Goal: Task Accomplishment & Management: Complete application form

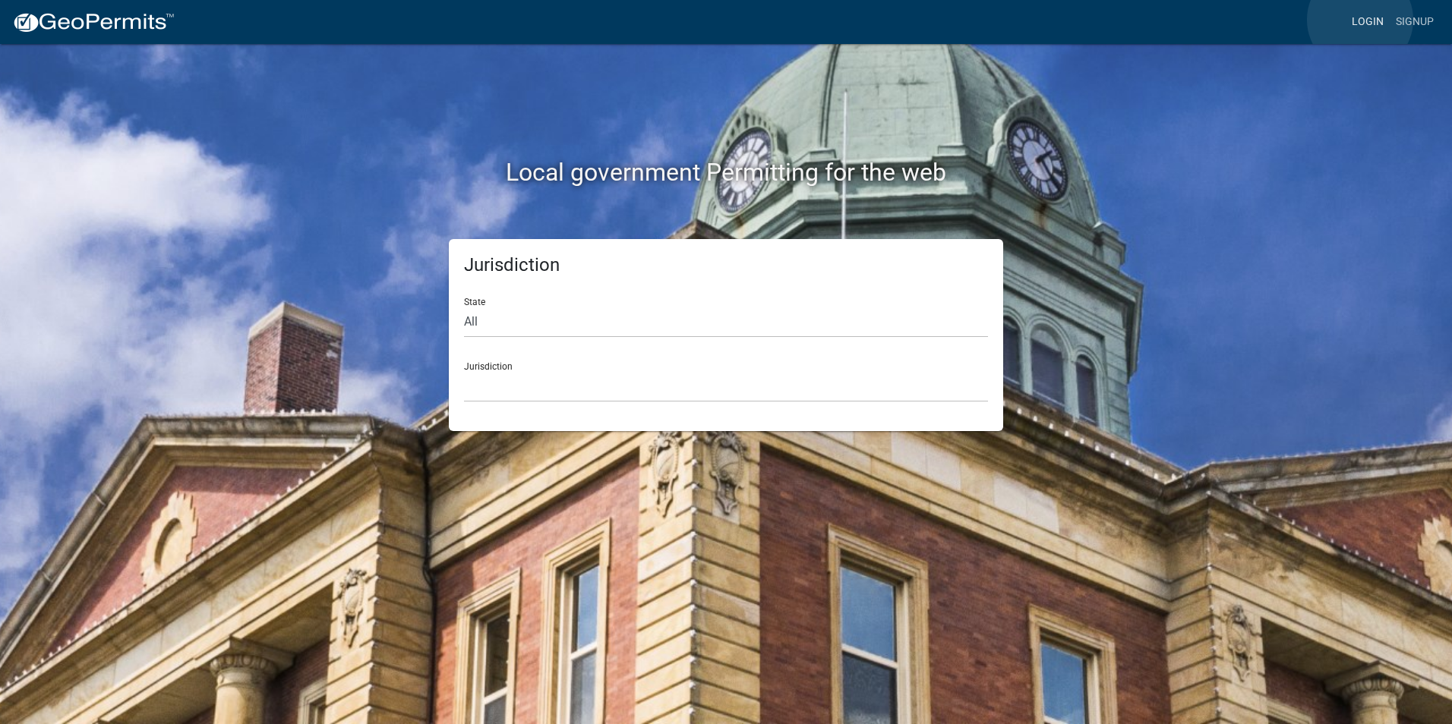
click at [1360, 20] on link "Login" at bounding box center [1367, 22] width 44 height 29
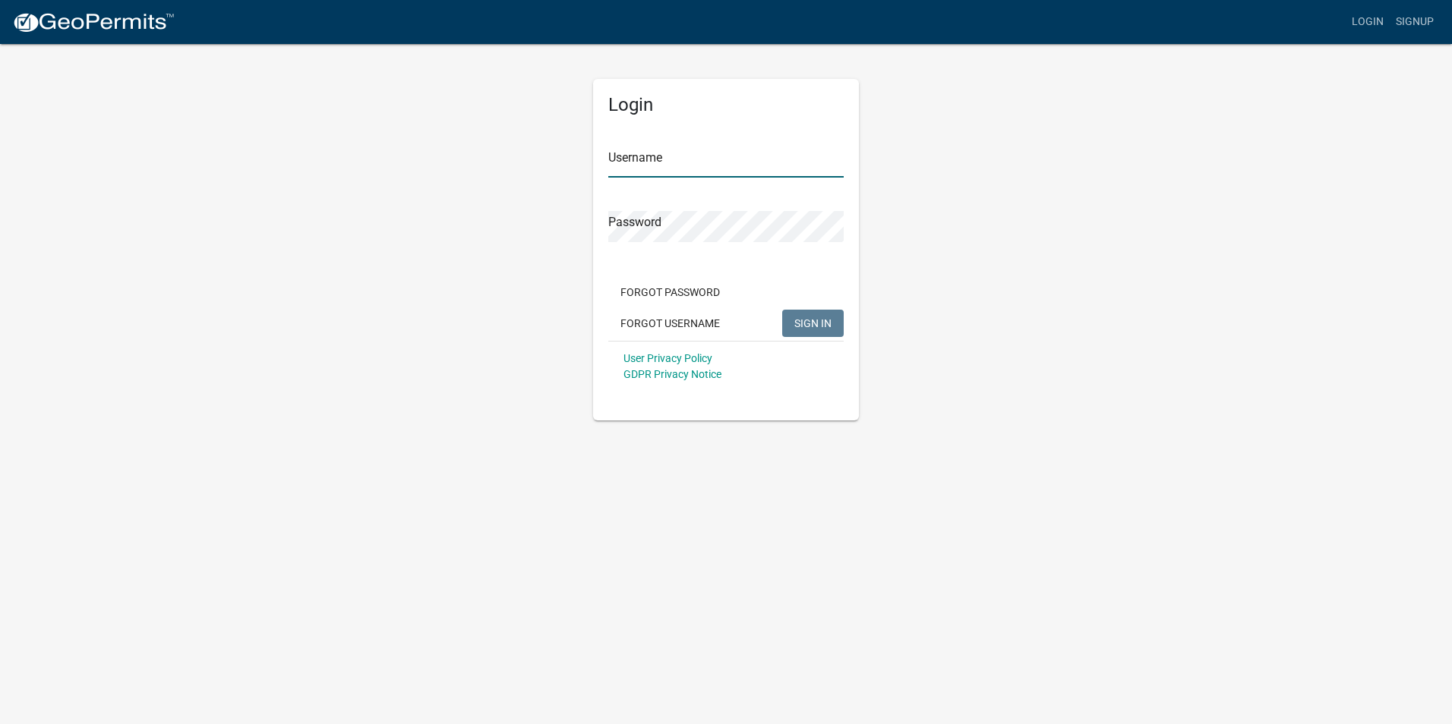
type input "Rockwell2012"
click at [828, 325] on span "SIGN IN" at bounding box center [812, 323] width 37 height 12
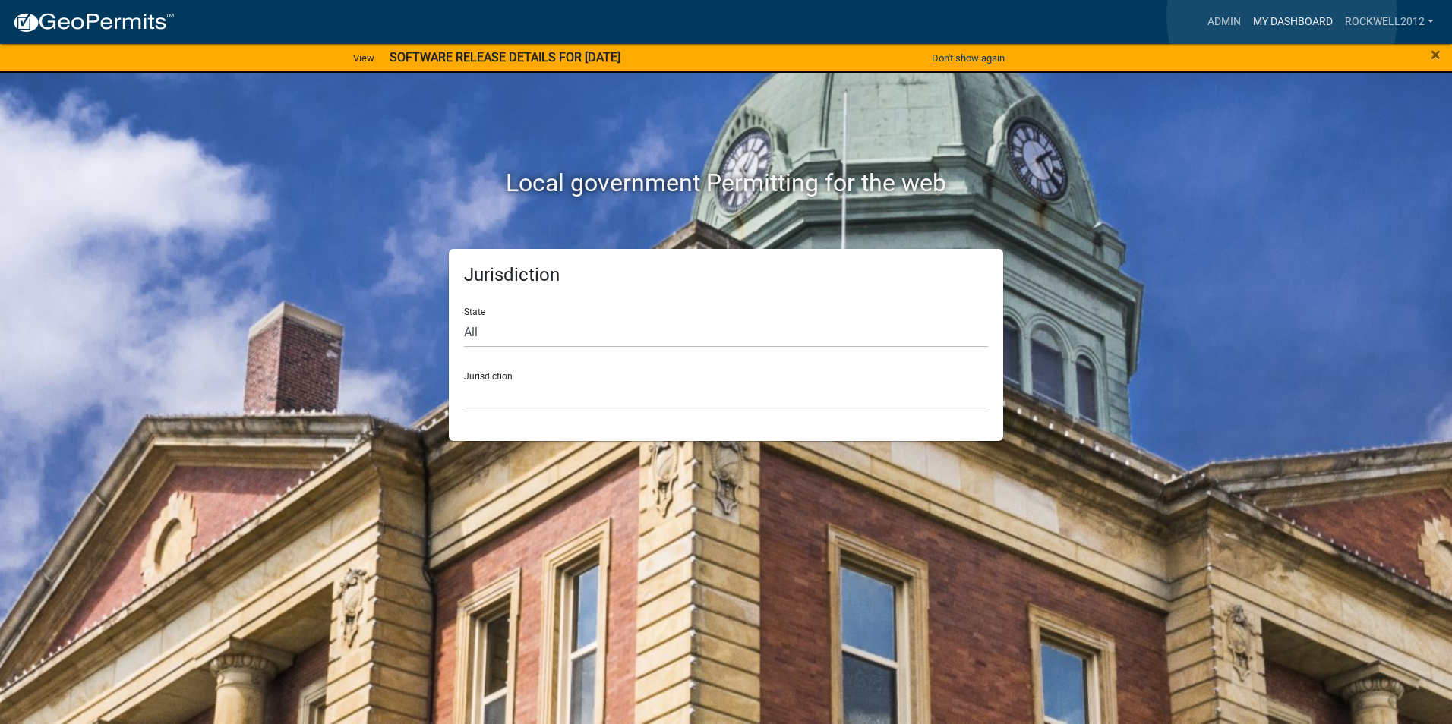
click at [1284, 17] on link "My Dashboard" at bounding box center [1293, 22] width 92 height 29
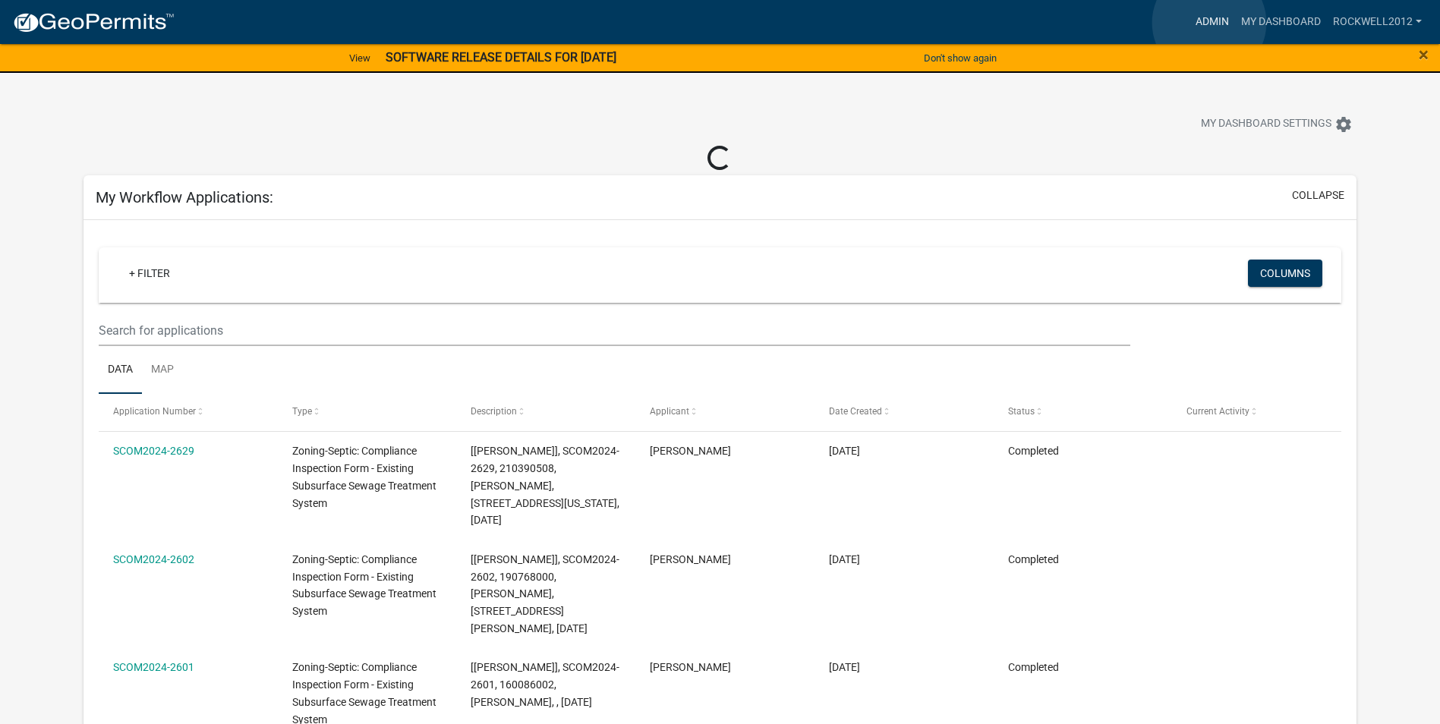
click at [1209, 23] on link "Admin" at bounding box center [1213, 22] width 46 height 29
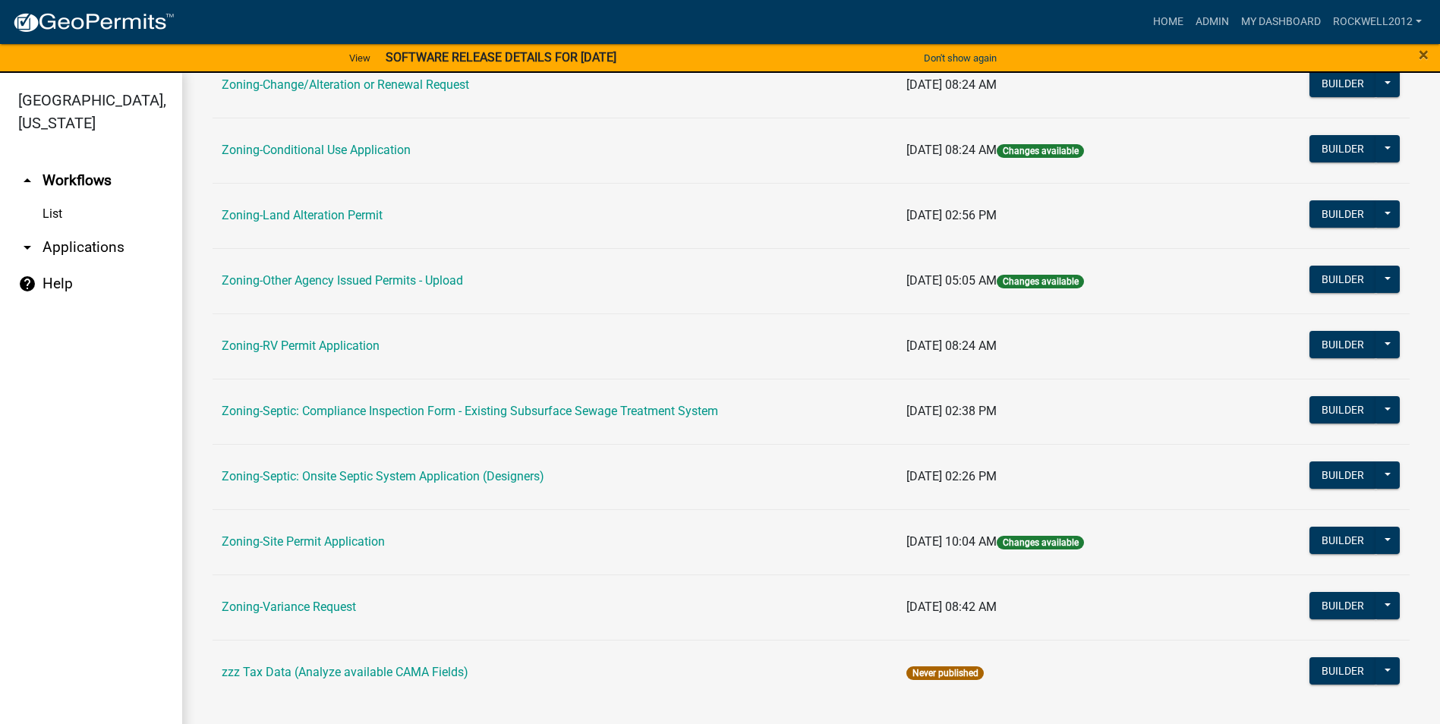
scroll to position [440, 0]
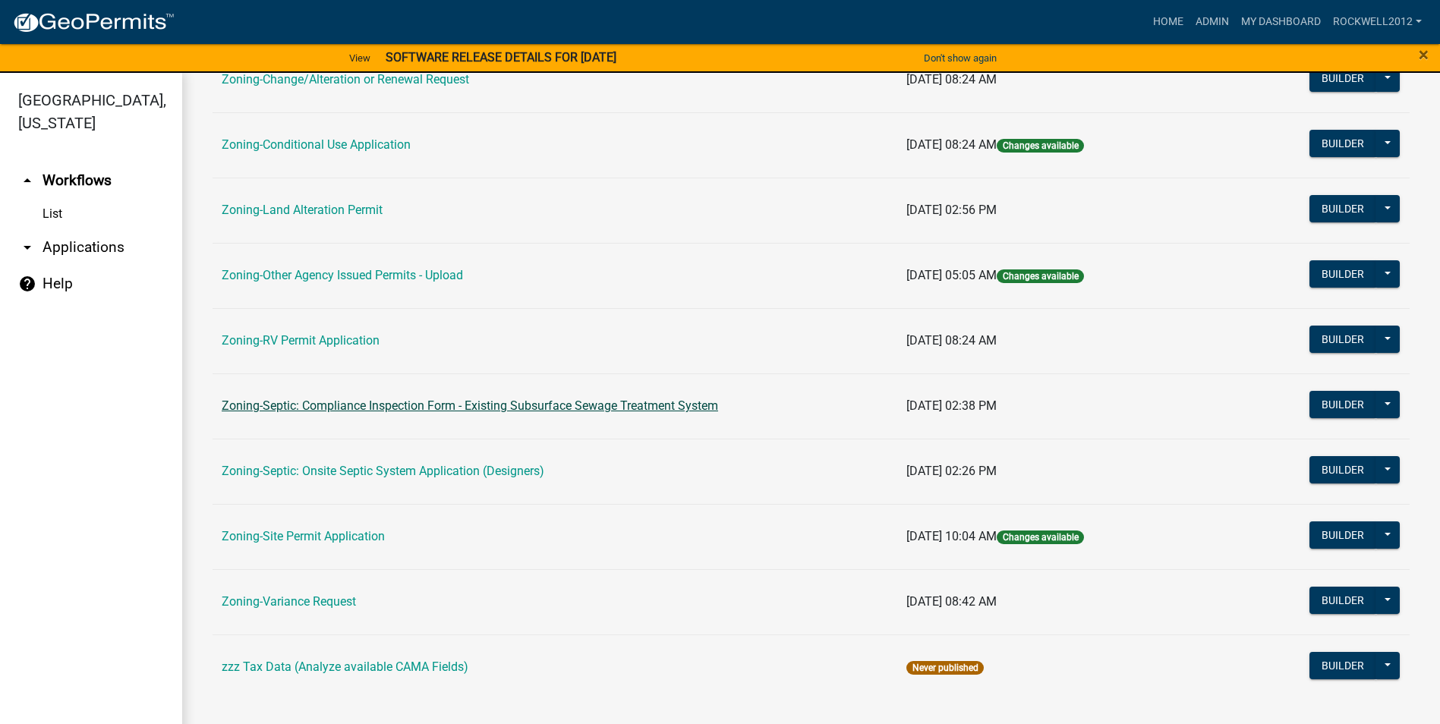
click at [554, 407] on link "Zoning-Septic: Compliance Inspection Form - Existing Subsurface Sewage Treatmen…" at bounding box center [470, 406] width 497 height 14
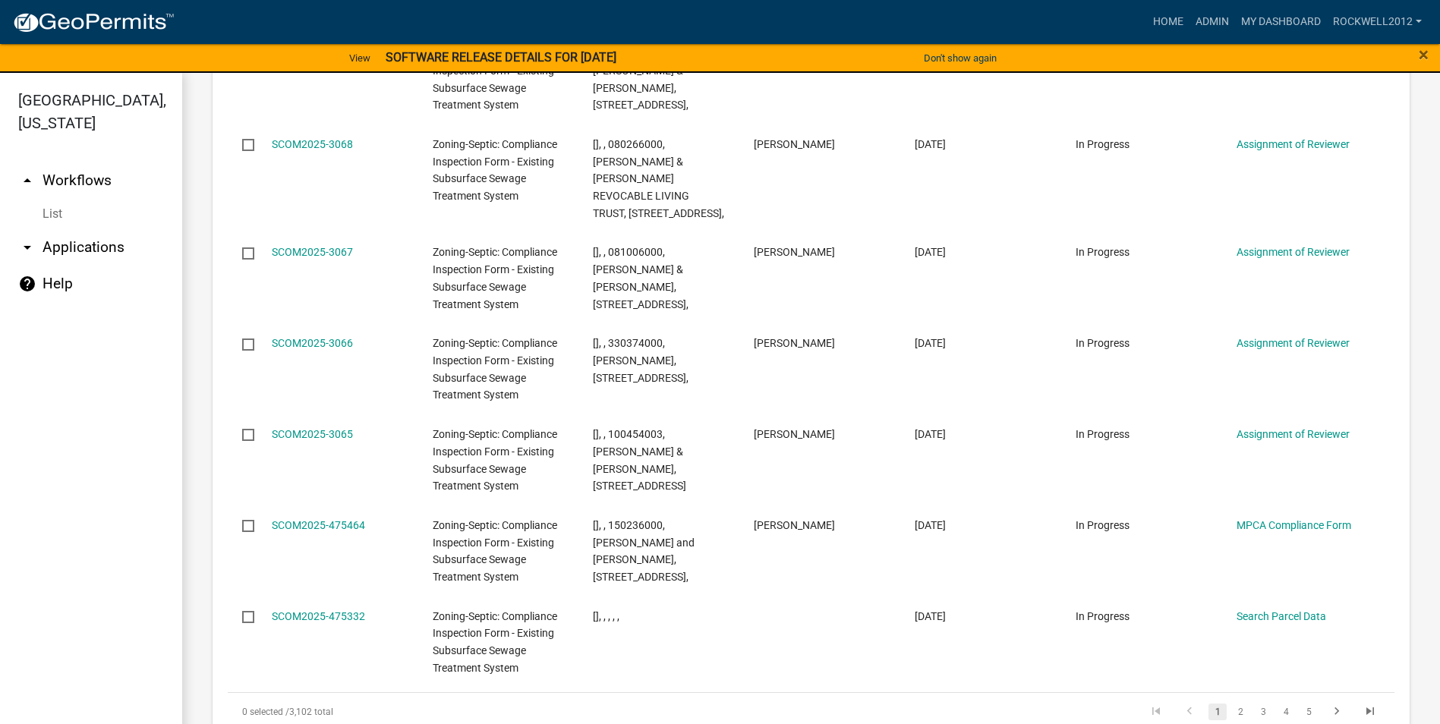
scroll to position [2278, 0]
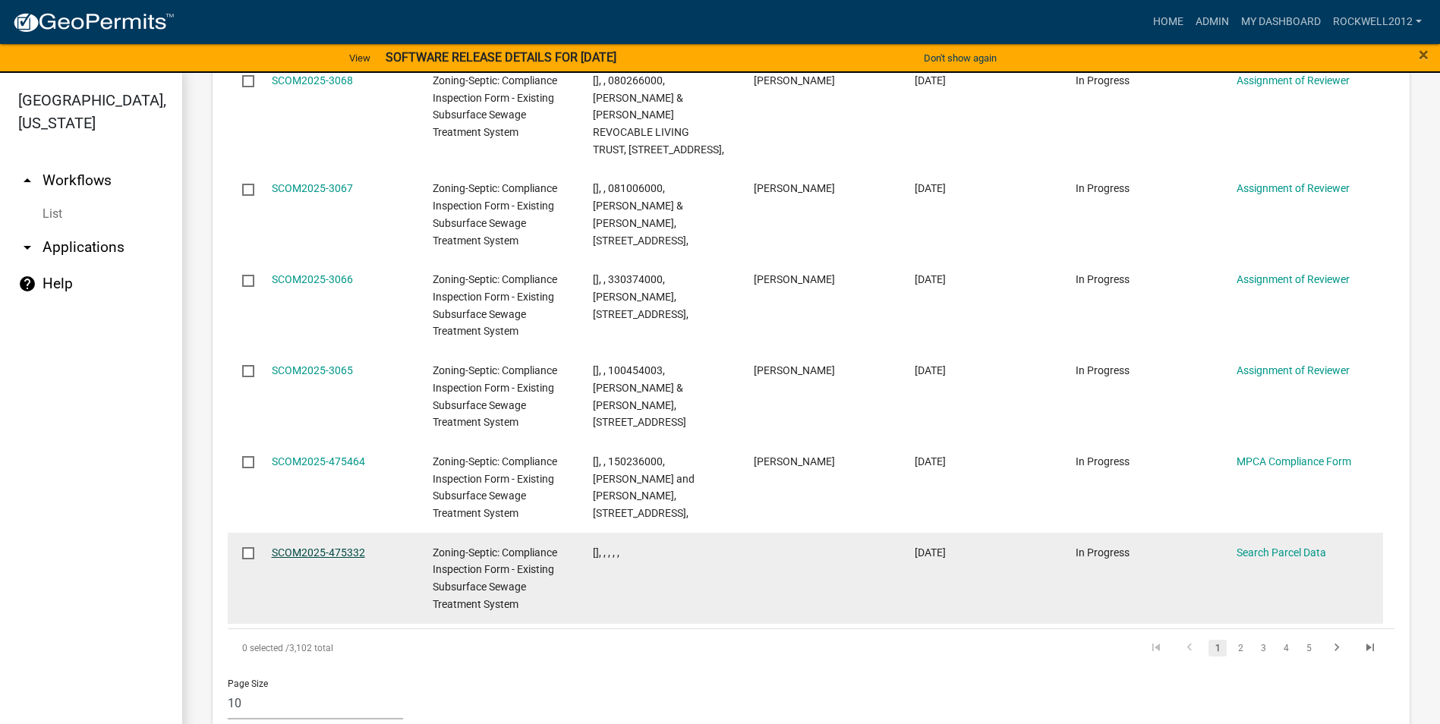
click at [327, 547] on link "SCOM2025-475332" at bounding box center [318, 553] width 93 height 12
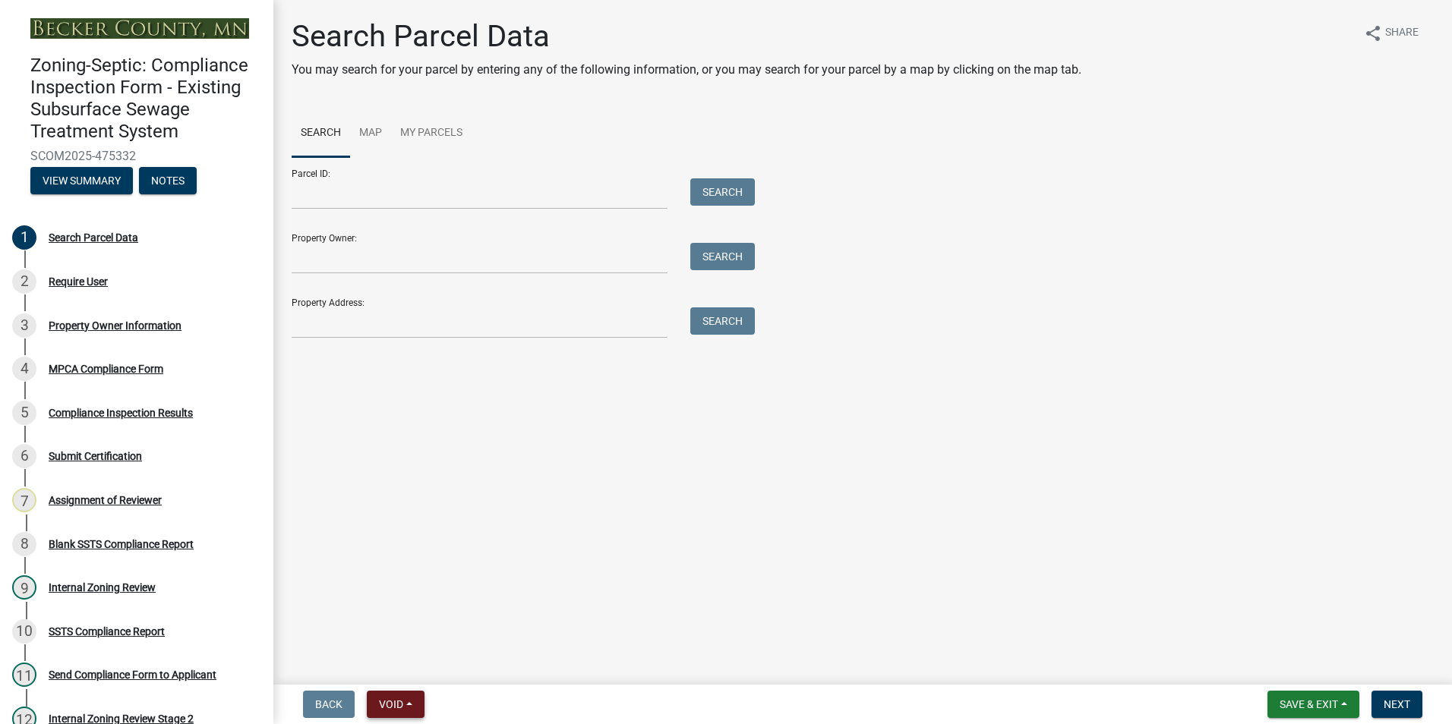
click at [399, 700] on span "Void" at bounding box center [391, 704] width 24 height 12
click at [396, 663] on button "Void" at bounding box center [427, 665] width 121 height 36
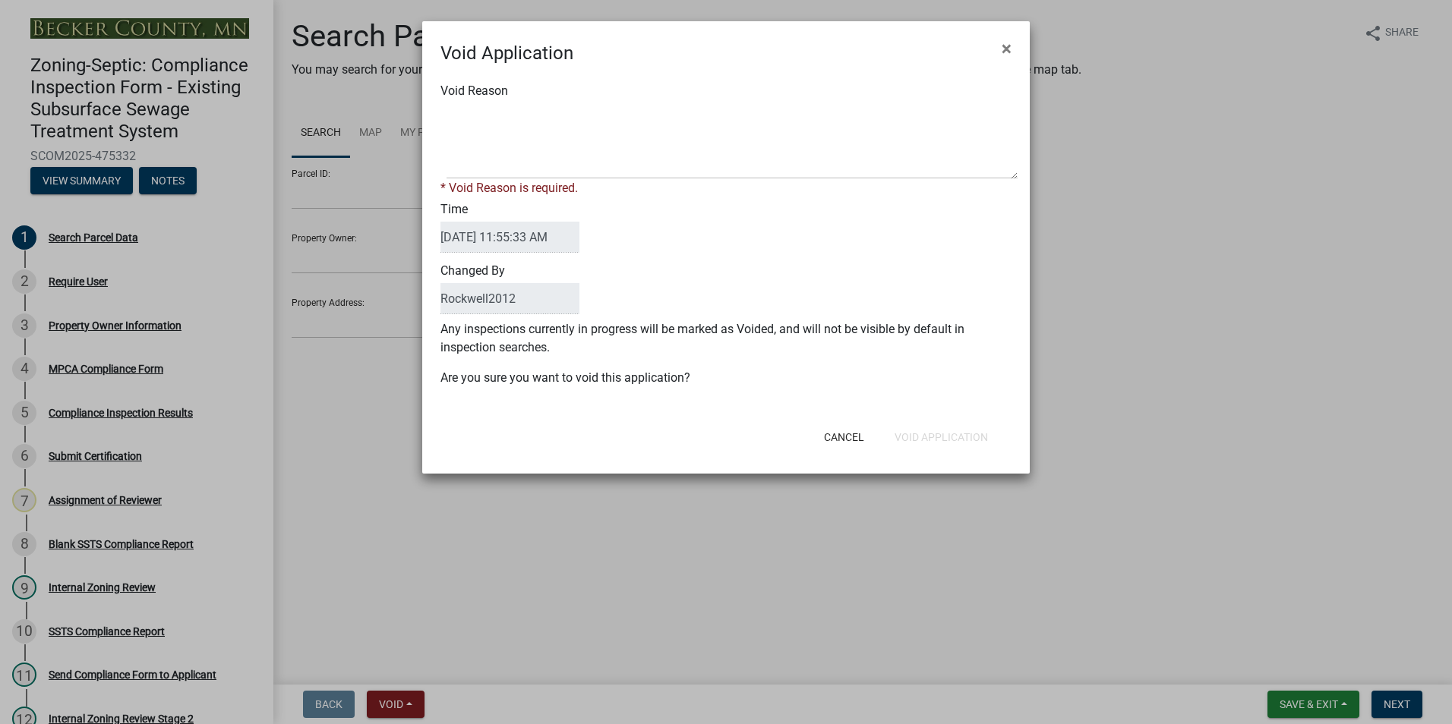
click at [463, 100] on div "Void Reason * Void Reason is required." at bounding box center [726, 139] width 594 height 115
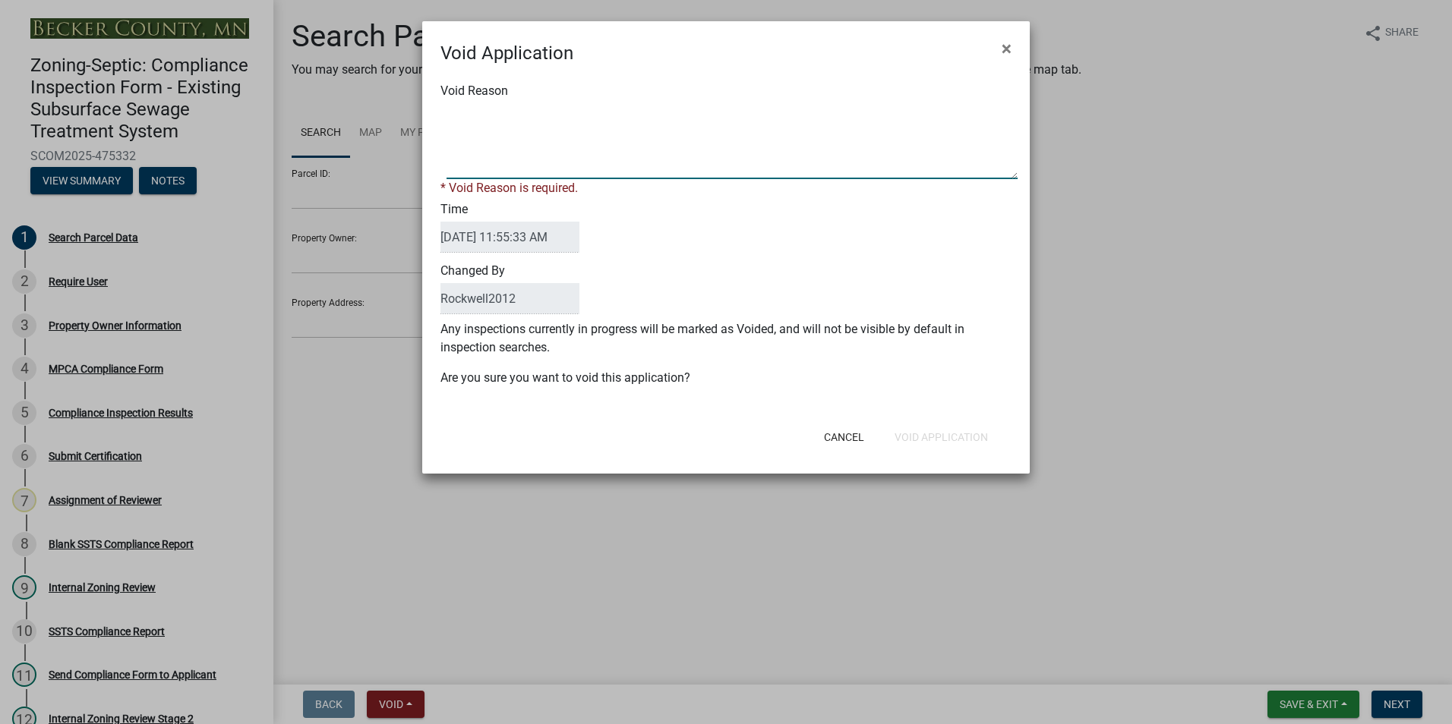
click at [455, 111] on textarea "Void Reason" at bounding box center [731, 141] width 571 height 76
type textarea "Duplicate"
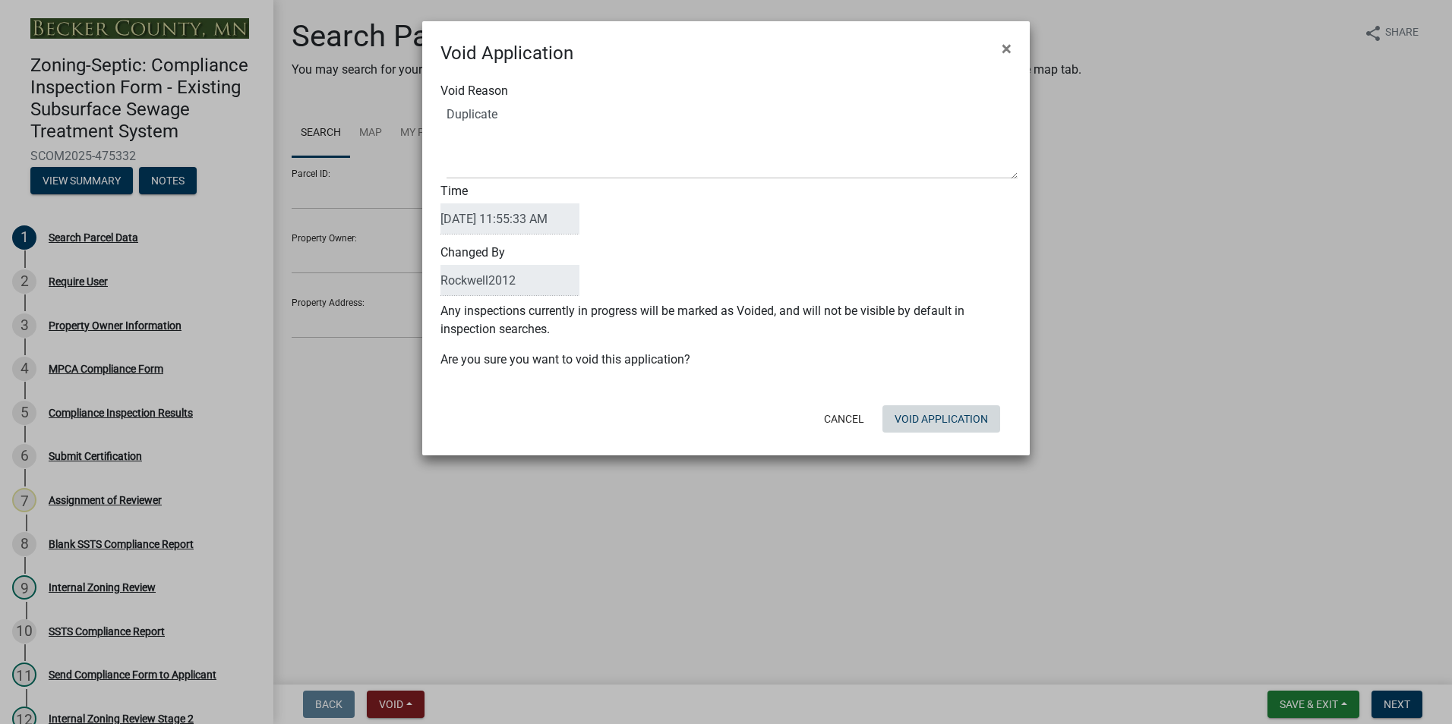
click at [916, 432] on button "Void Application" at bounding box center [941, 418] width 118 height 27
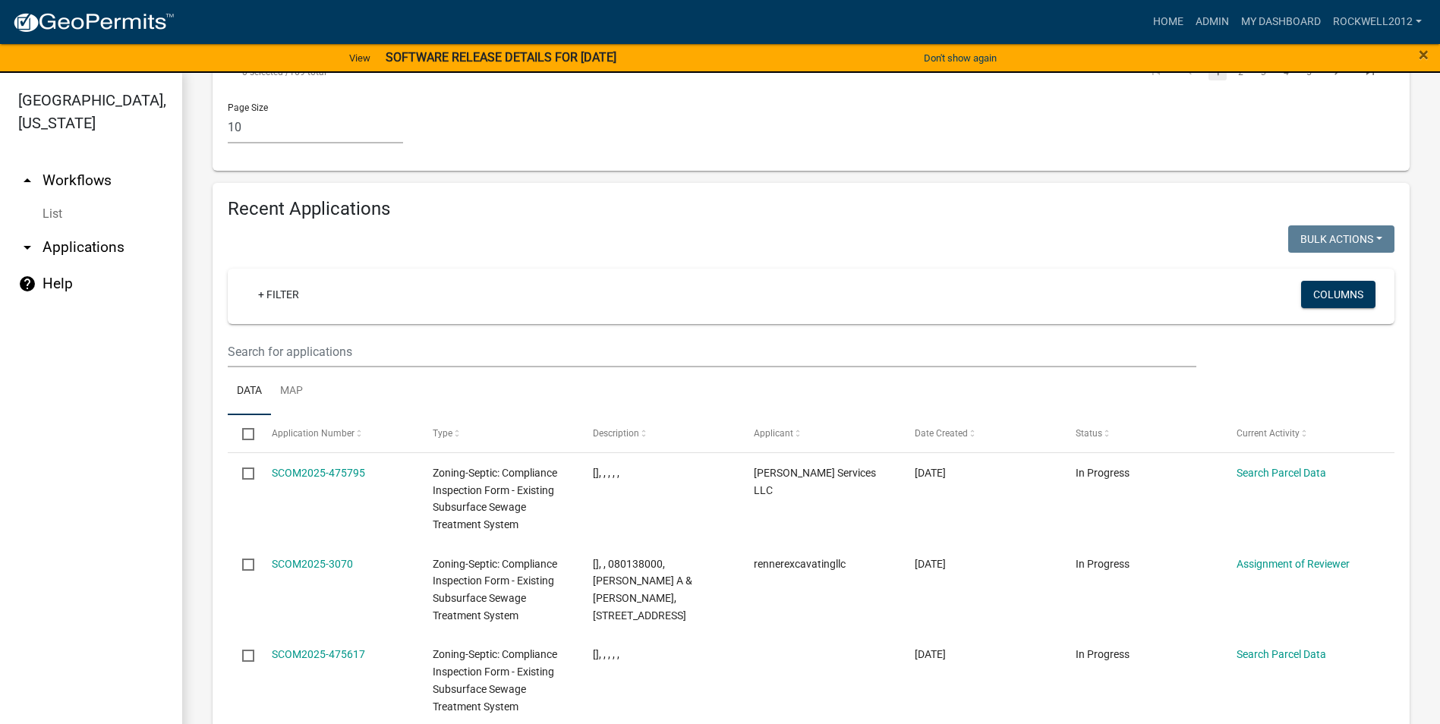
scroll to position [1670, 0]
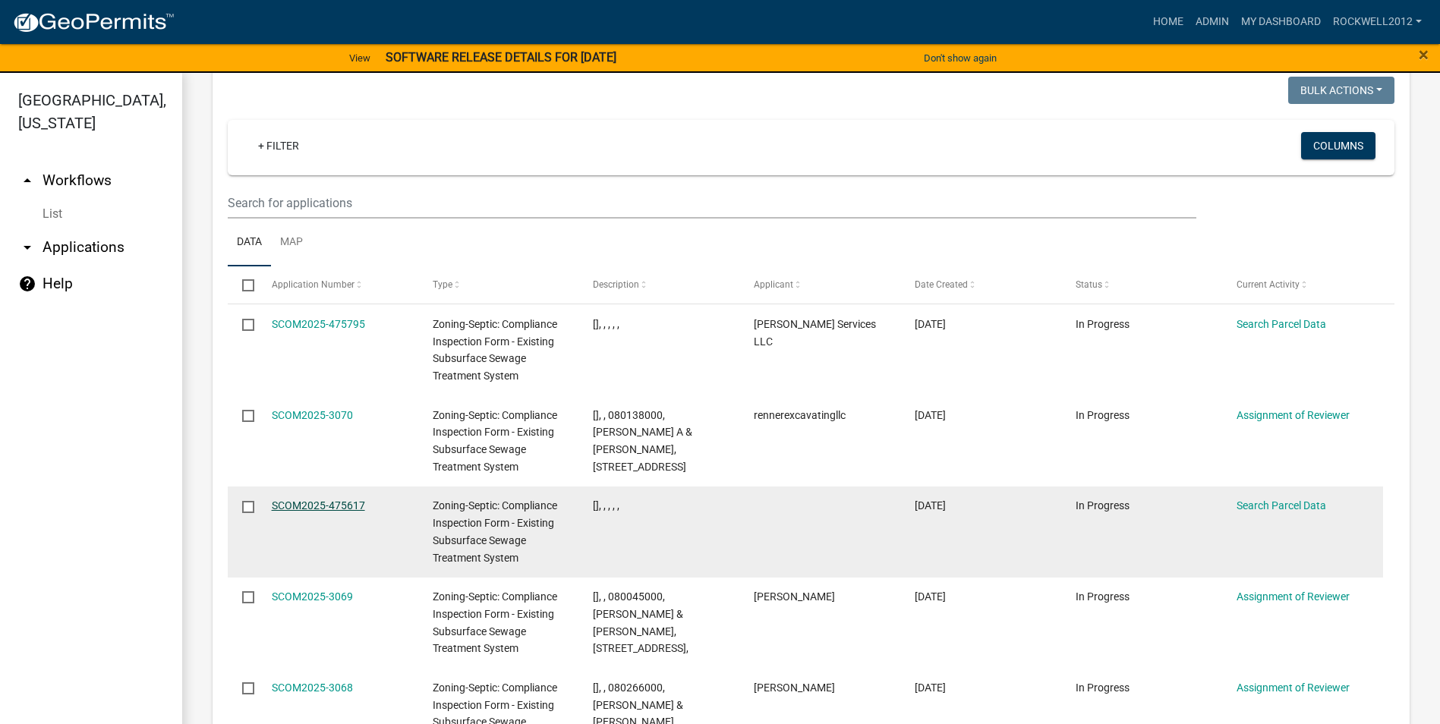
click at [321, 500] on link "SCOM2025-475617" at bounding box center [318, 506] width 93 height 12
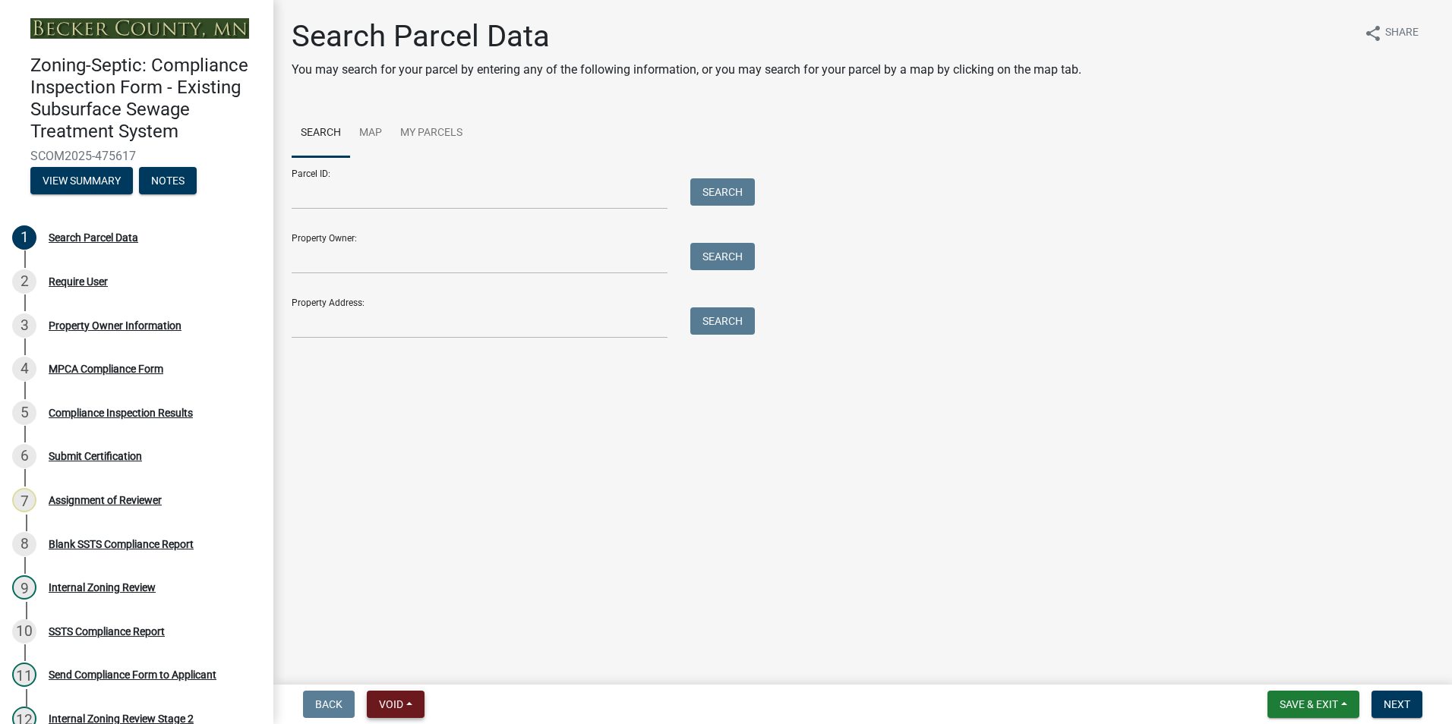
click at [399, 705] on span "Void" at bounding box center [391, 704] width 24 height 12
click at [396, 657] on button "Void" at bounding box center [427, 665] width 121 height 36
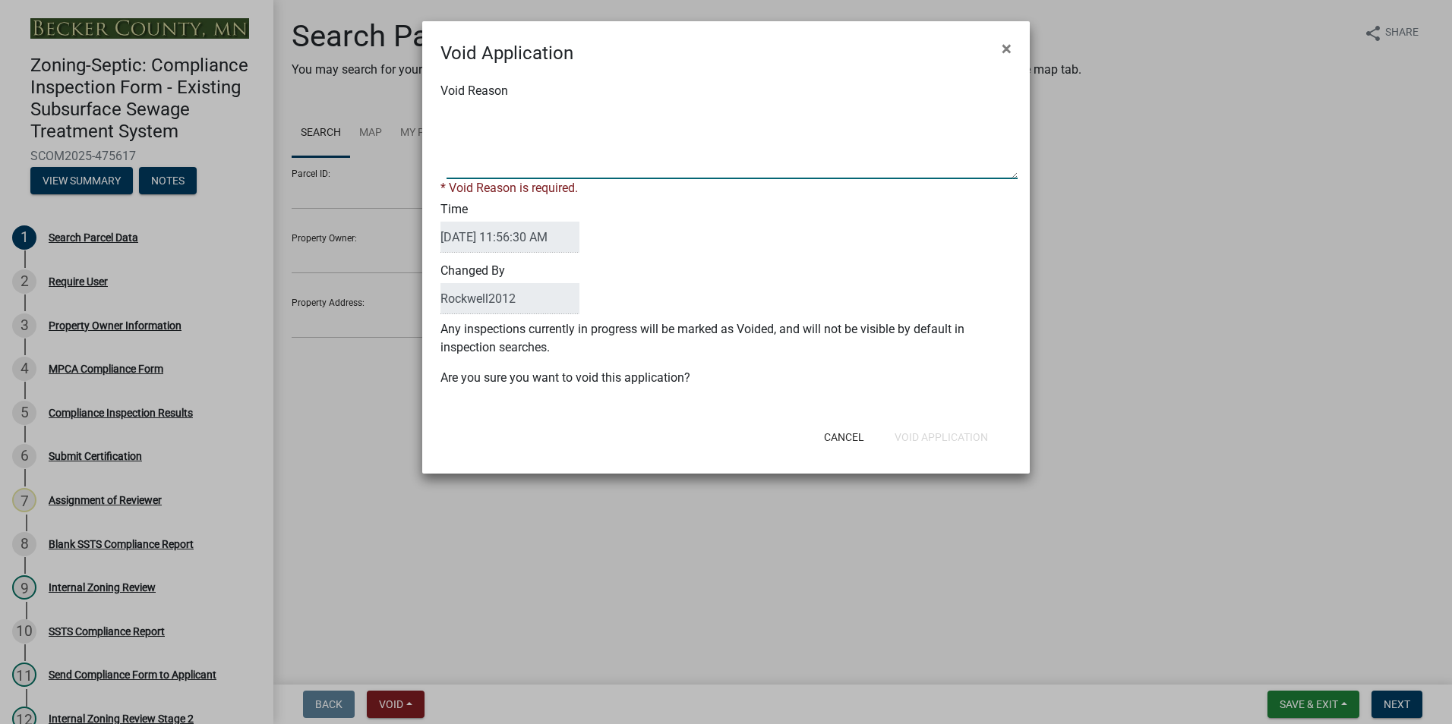
click at [468, 109] on textarea "Void Reason" at bounding box center [731, 141] width 571 height 76
type textarea "Duplicate"
click at [947, 429] on button "Void Application" at bounding box center [941, 437] width 118 height 27
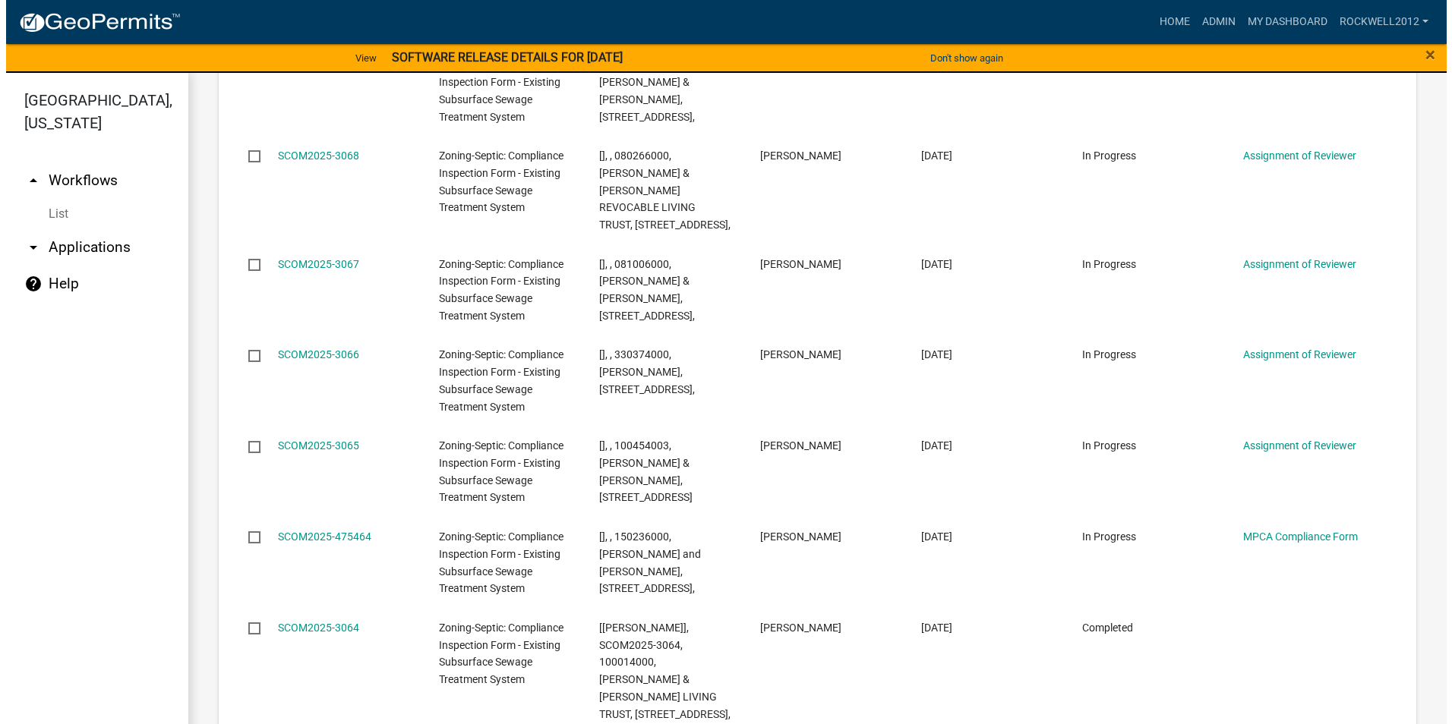
scroll to position [2126, 0]
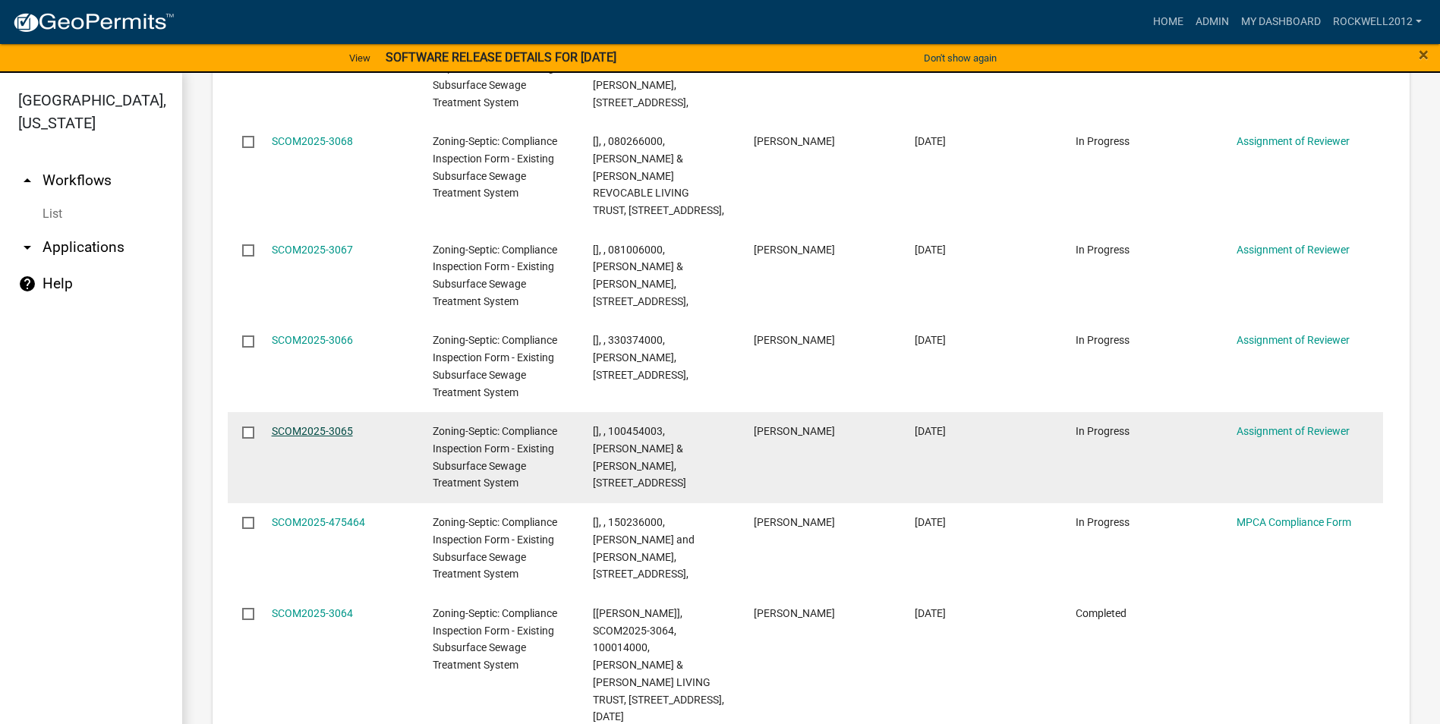
click at [291, 425] on link "SCOM2025-3065" at bounding box center [312, 431] width 81 height 12
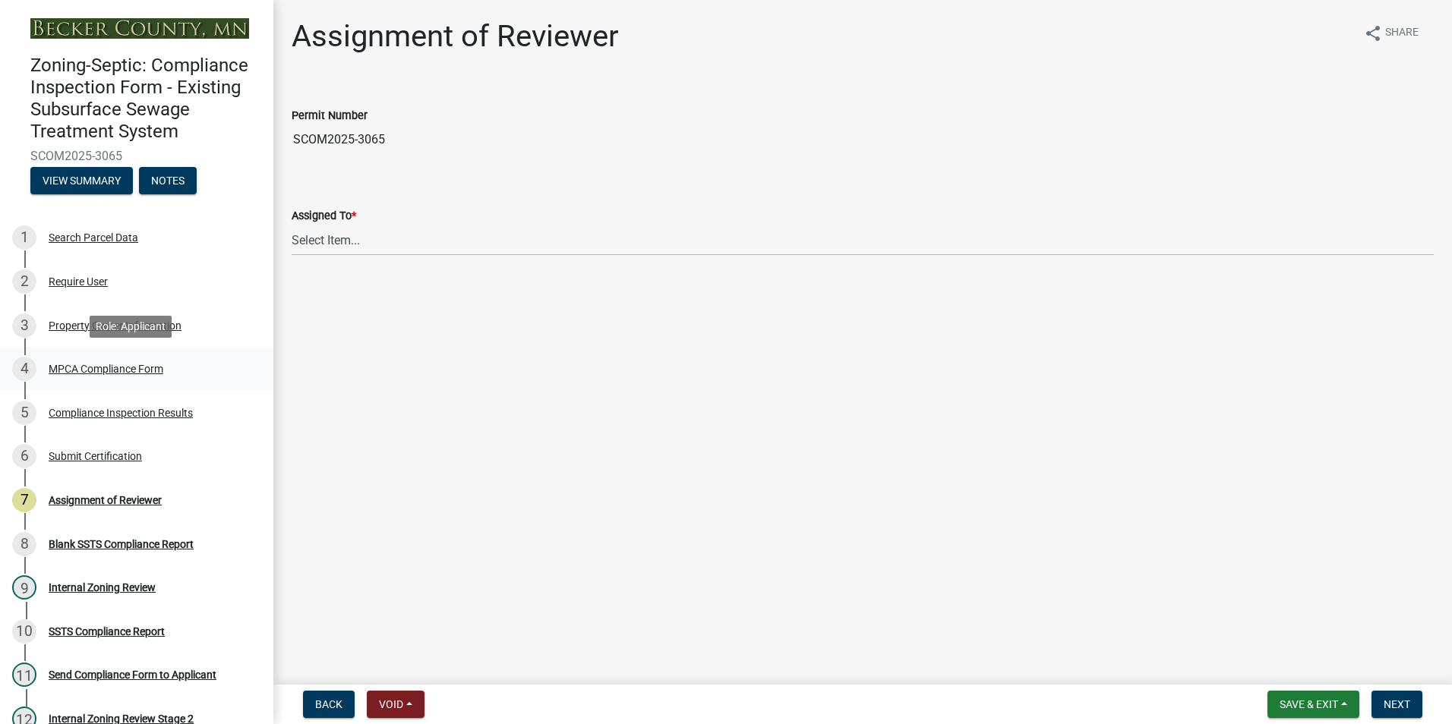
click at [112, 375] on div "4 MPCA Compliance Form" at bounding box center [130, 369] width 237 height 24
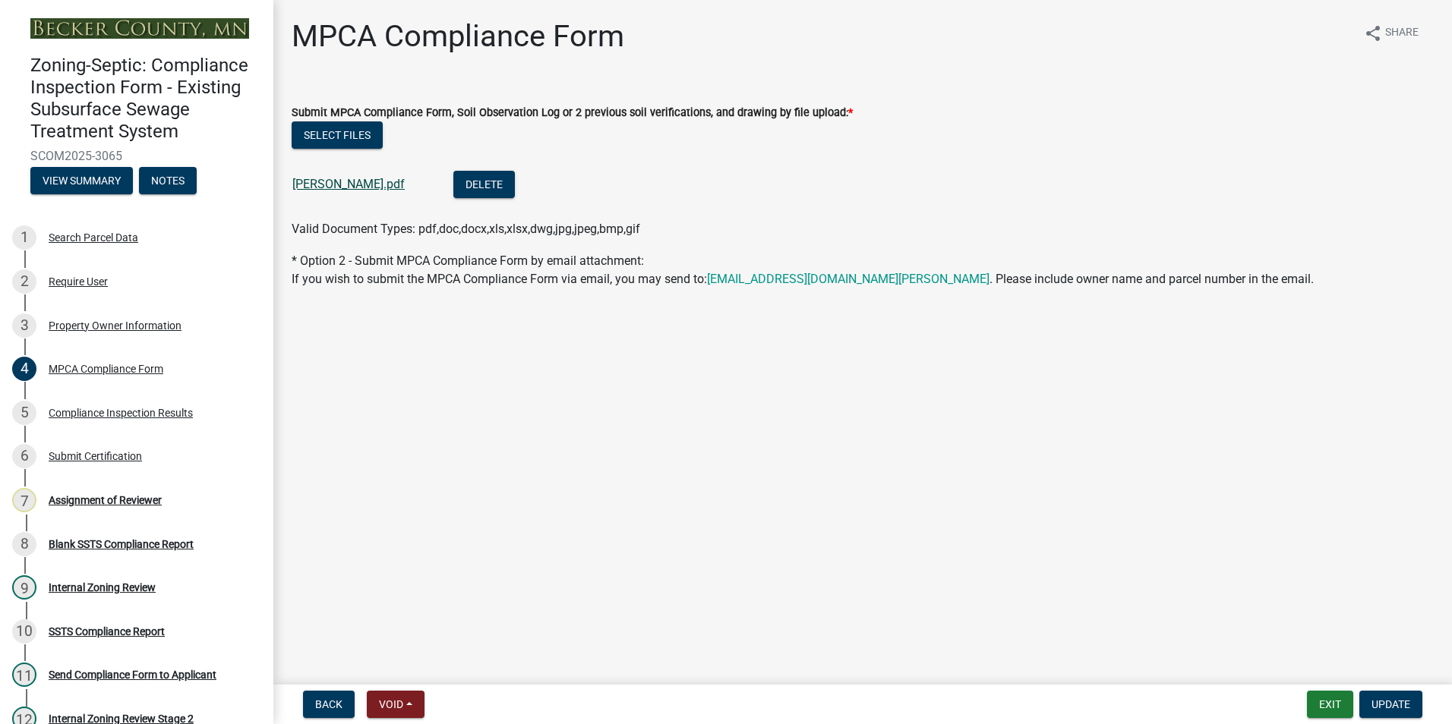
click at [350, 178] on link "[PERSON_NAME].pdf" at bounding box center [348, 184] width 112 height 14
click at [106, 500] on div "Assignment of Reviewer" at bounding box center [105, 500] width 113 height 11
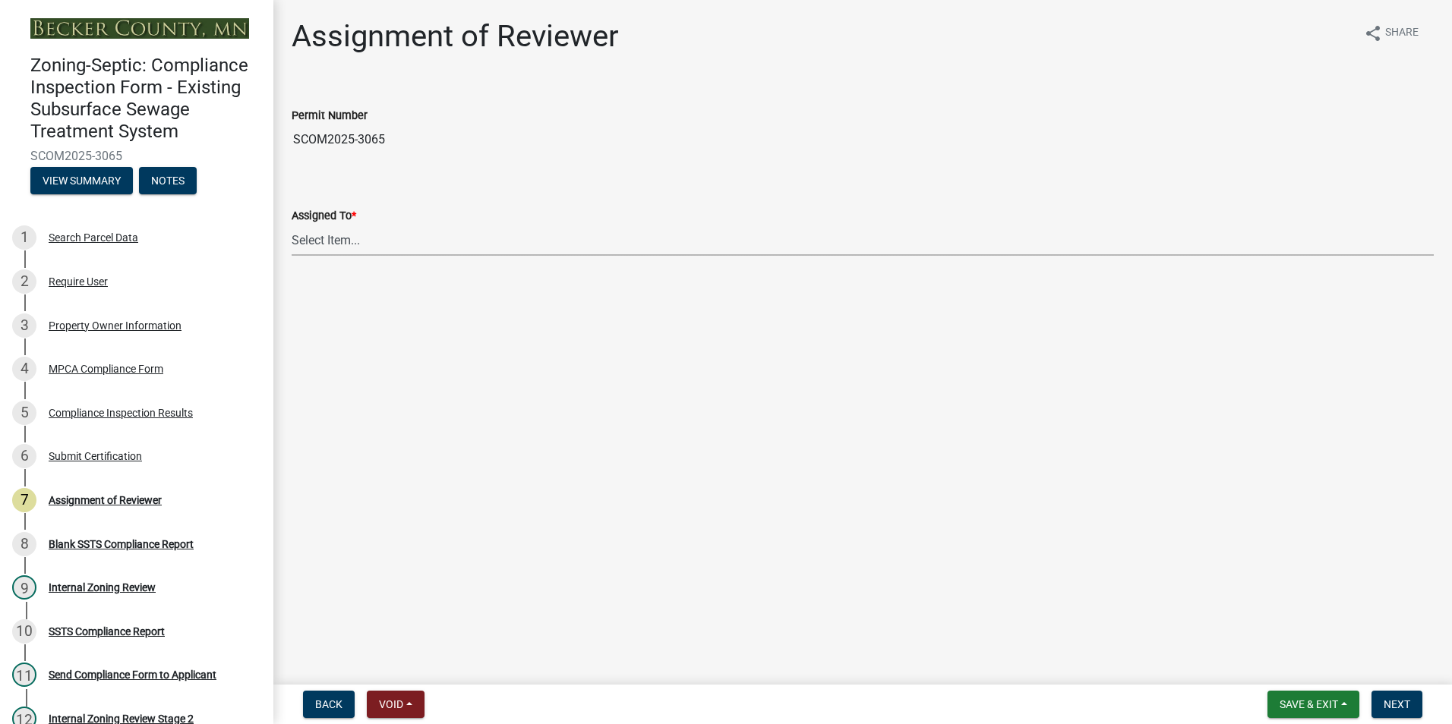
click at [322, 238] on select "Select Item... [PERSON_NAME] [PERSON_NAME] [PERSON_NAME] [PERSON_NAME] [PERSON_…" at bounding box center [863, 240] width 1142 height 31
click at [292, 225] on select "Select Item... [PERSON_NAME] [PERSON_NAME] [PERSON_NAME] [PERSON_NAME] [PERSON_…" at bounding box center [863, 240] width 1142 height 31
select select "0016247d-12af-40d0-8103-934796a3d230"
click at [1393, 698] on span "Next" at bounding box center [1396, 704] width 27 height 12
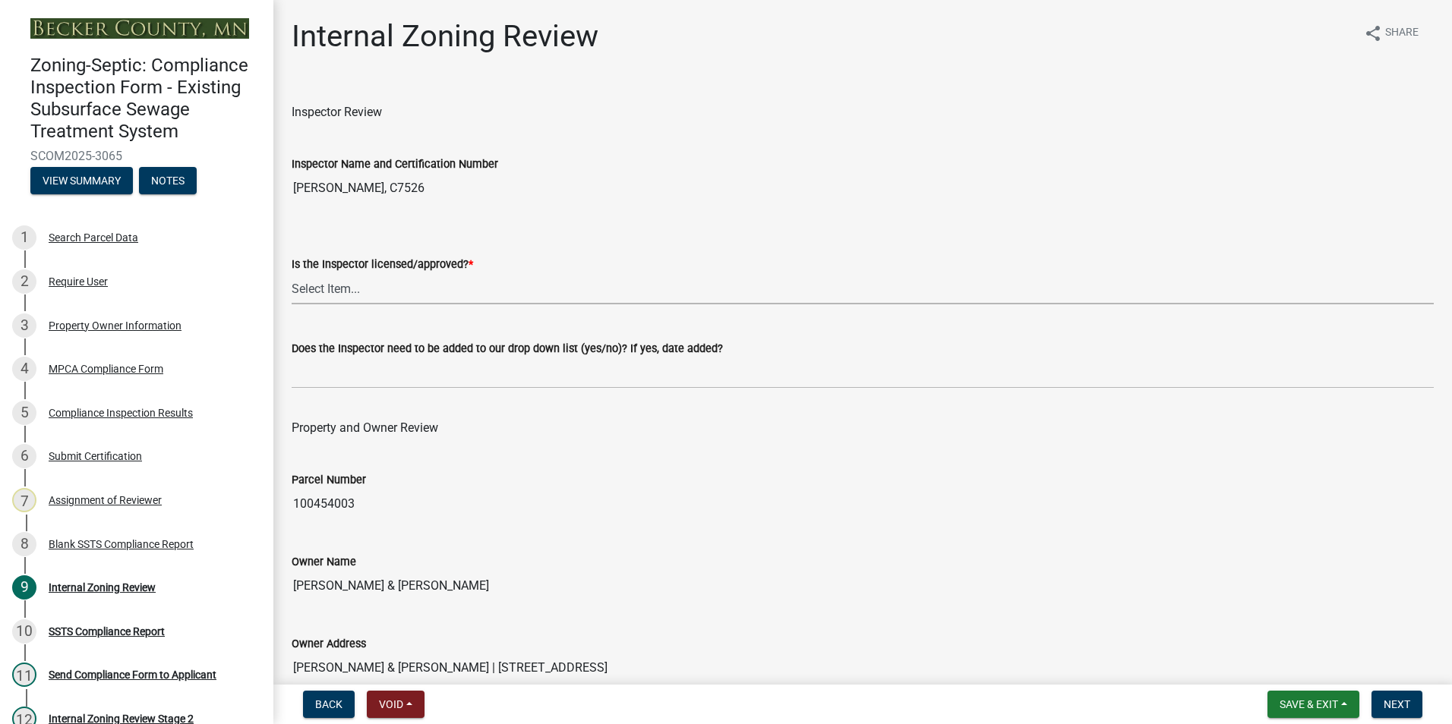
click at [338, 281] on select "Select Item... Yes No" at bounding box center [863, 288] width 1142 height 31
click at [292, 273] on select "Select Item... Yes No" at bounding box center [863, 288] width 1142 height 31
select select "7beb9ca5-c3cb-47d4-a805-1554d3173259"
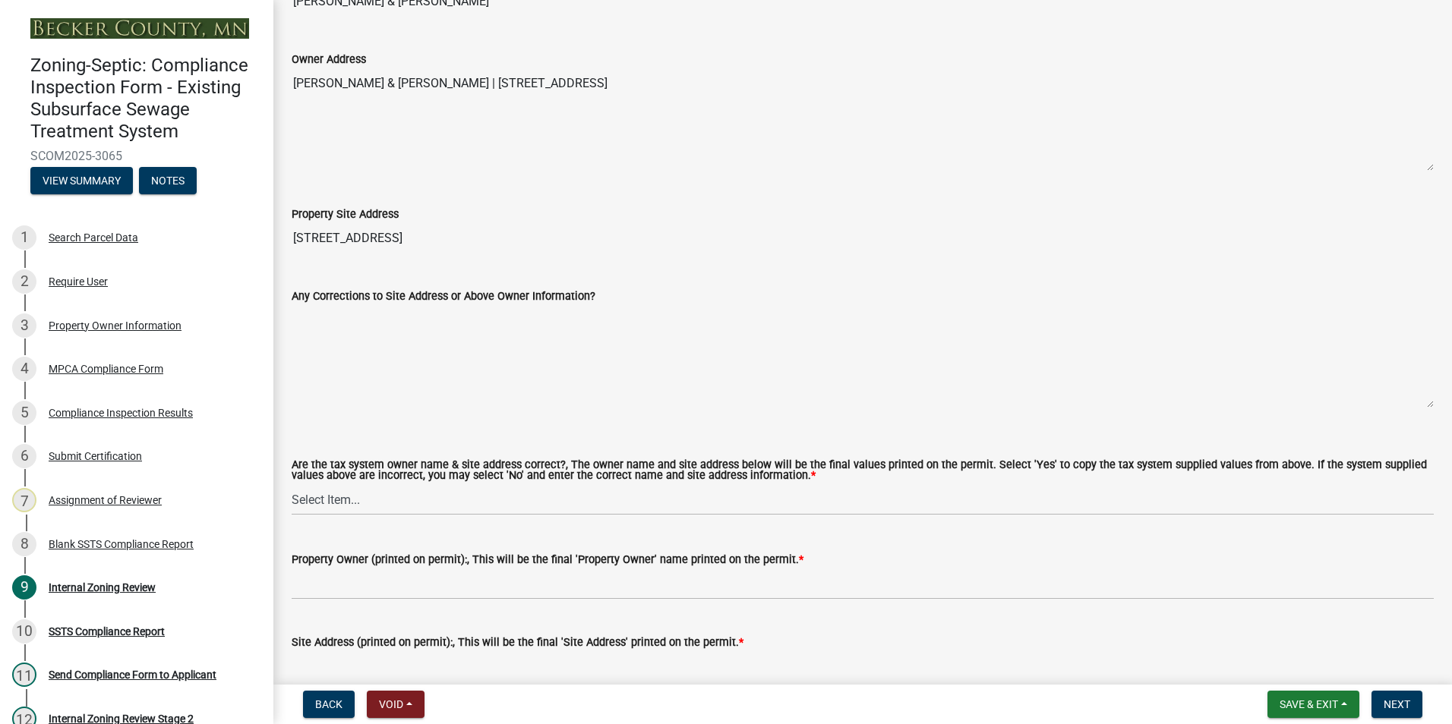
scroll to position [683, 0]
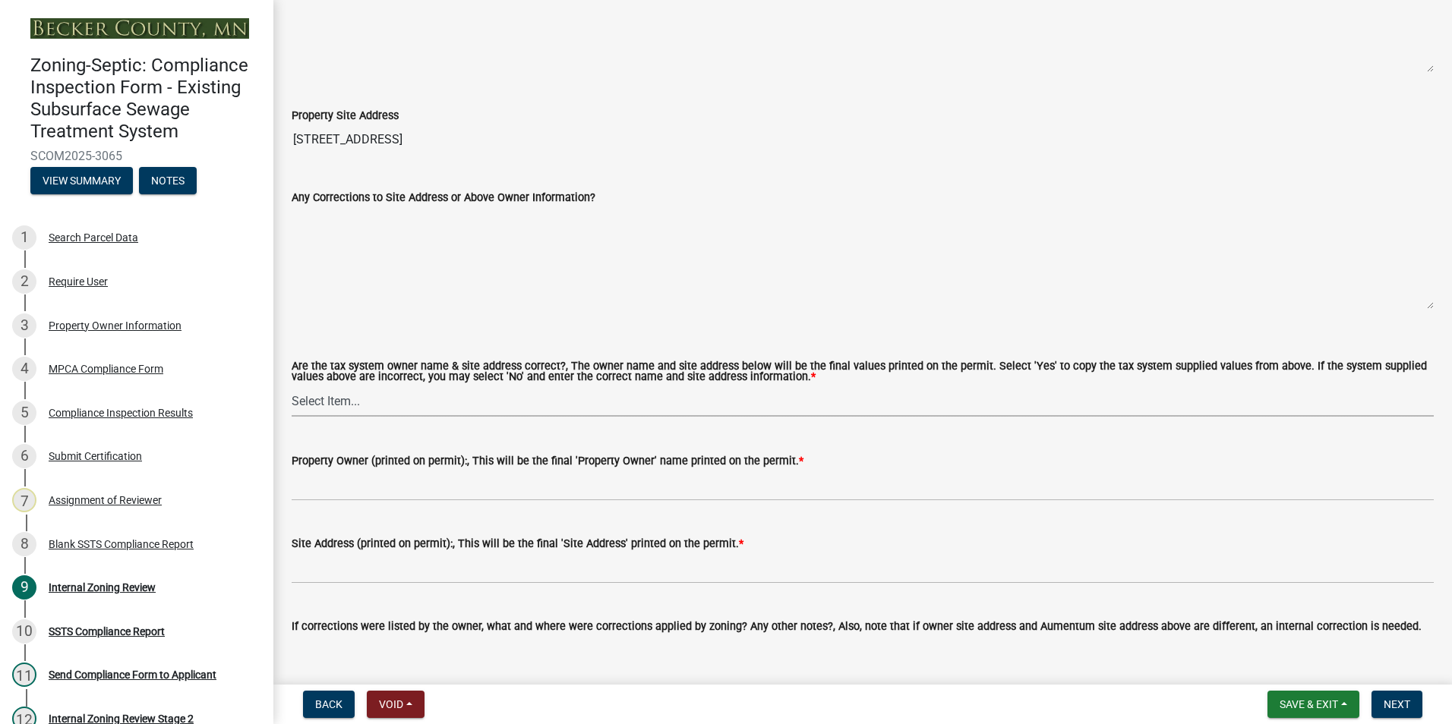
click at [319, 404] on select "Select Item... Yes No" at bounding box center [863, 401] width 1142 height 31
click at [292, 386] on select "Select Item... Yes No" at bounding box center [863, 401] width 1142 height 31
select select "f9f37200-9fc8-4e5e-9e7f-111cc9077d94"
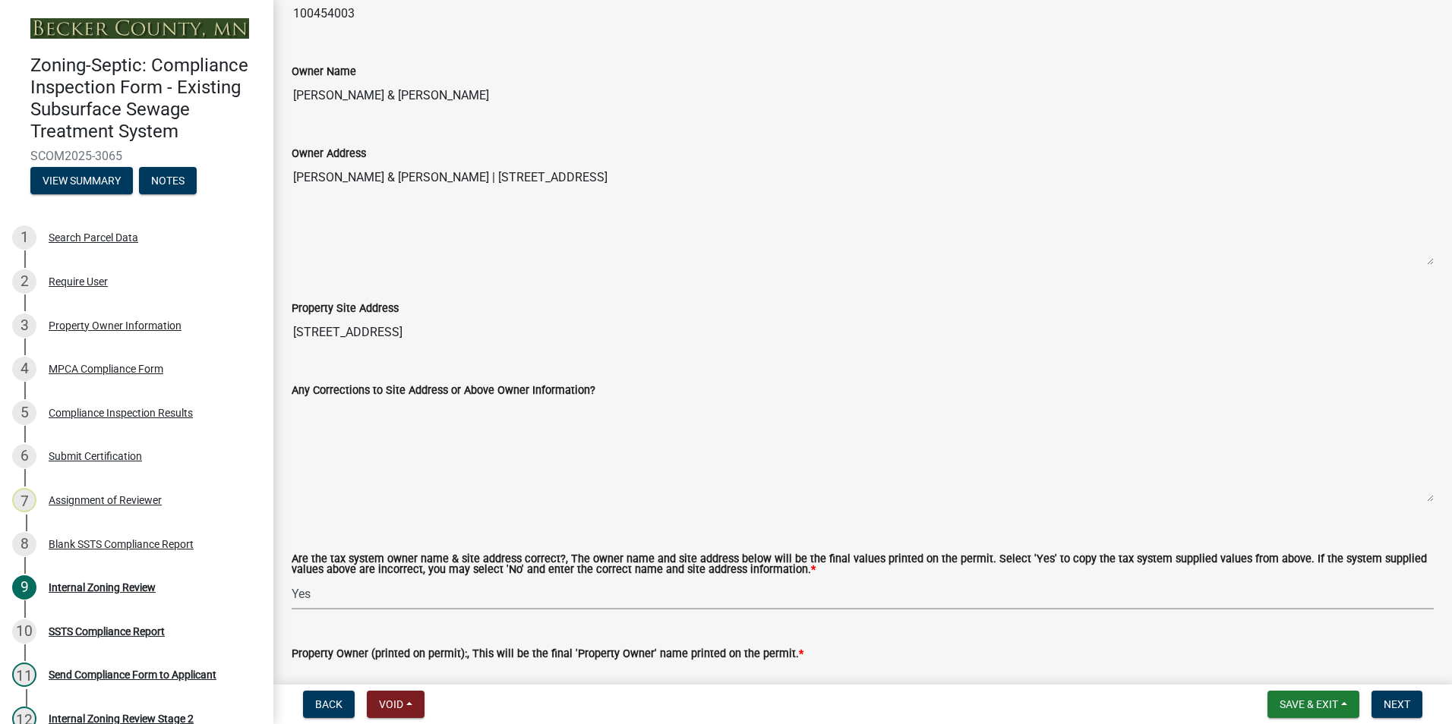
scroll to position [456, 0]
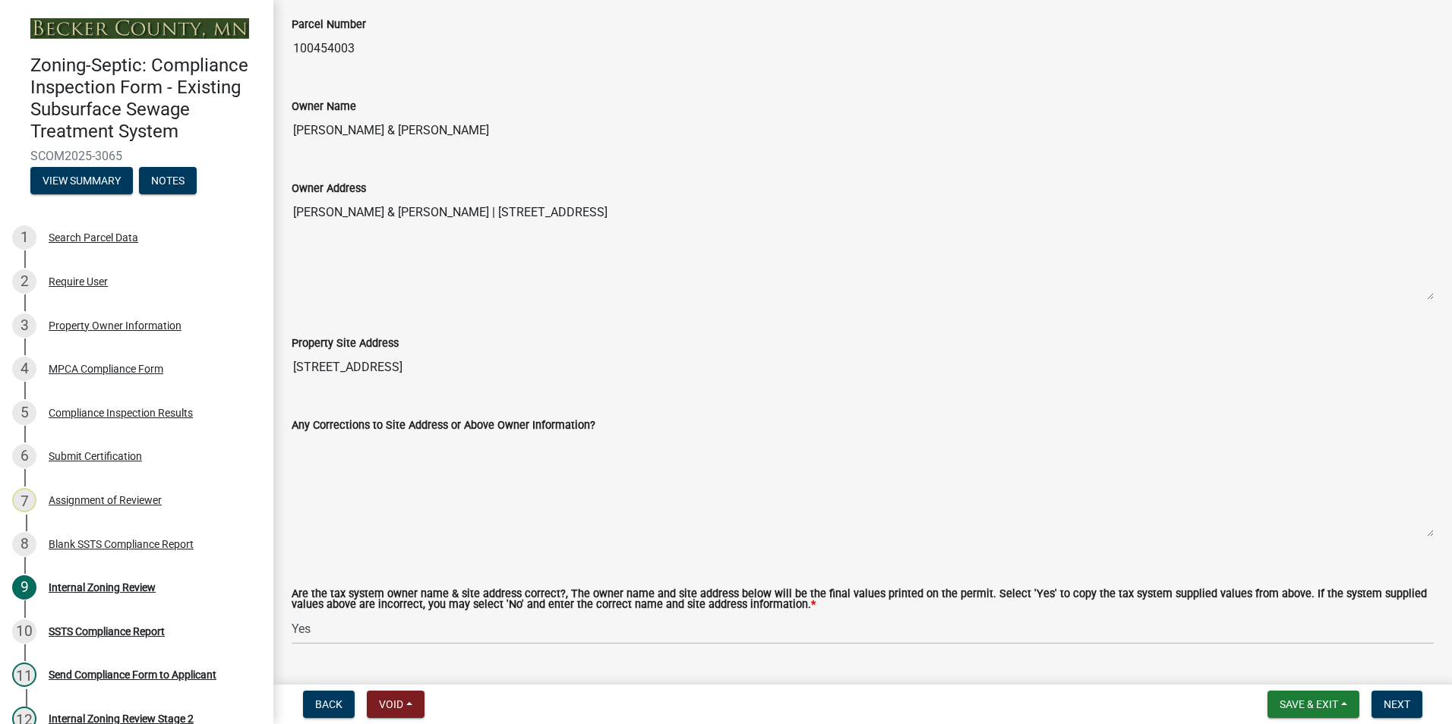
drag, startPoint x: 493, startPoint y: 128, endPoint x: 287, endPoint y: 124, distance: 205.8
click at [287, 124] on div "Owner Name [PERSON_NAME] & [PERSON_NAME]" at bounding box center [862, 111] width 1165 height 70
drag, startPoint x: 287, startPoint y: 124, endPoint x: 385, endPoint y: 135, distance: 98.6
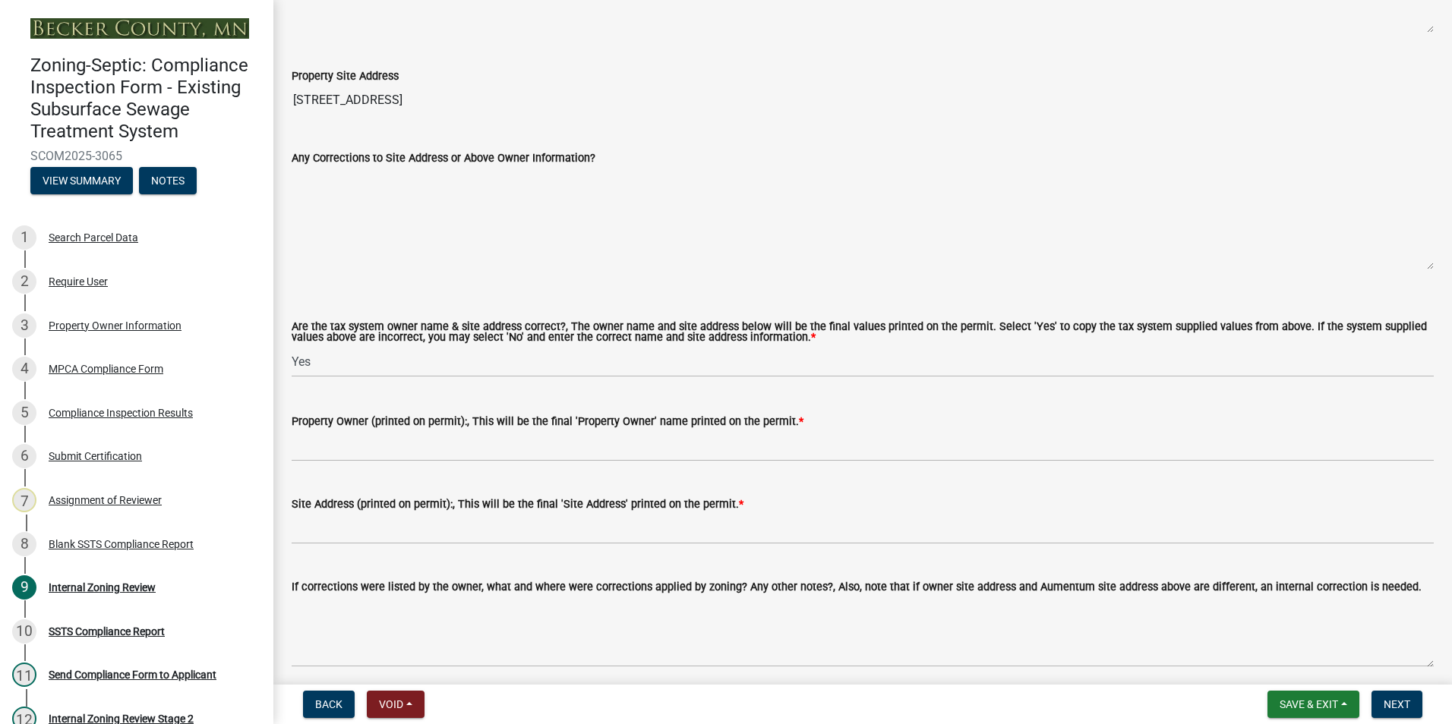
scroll to position [835, 0]
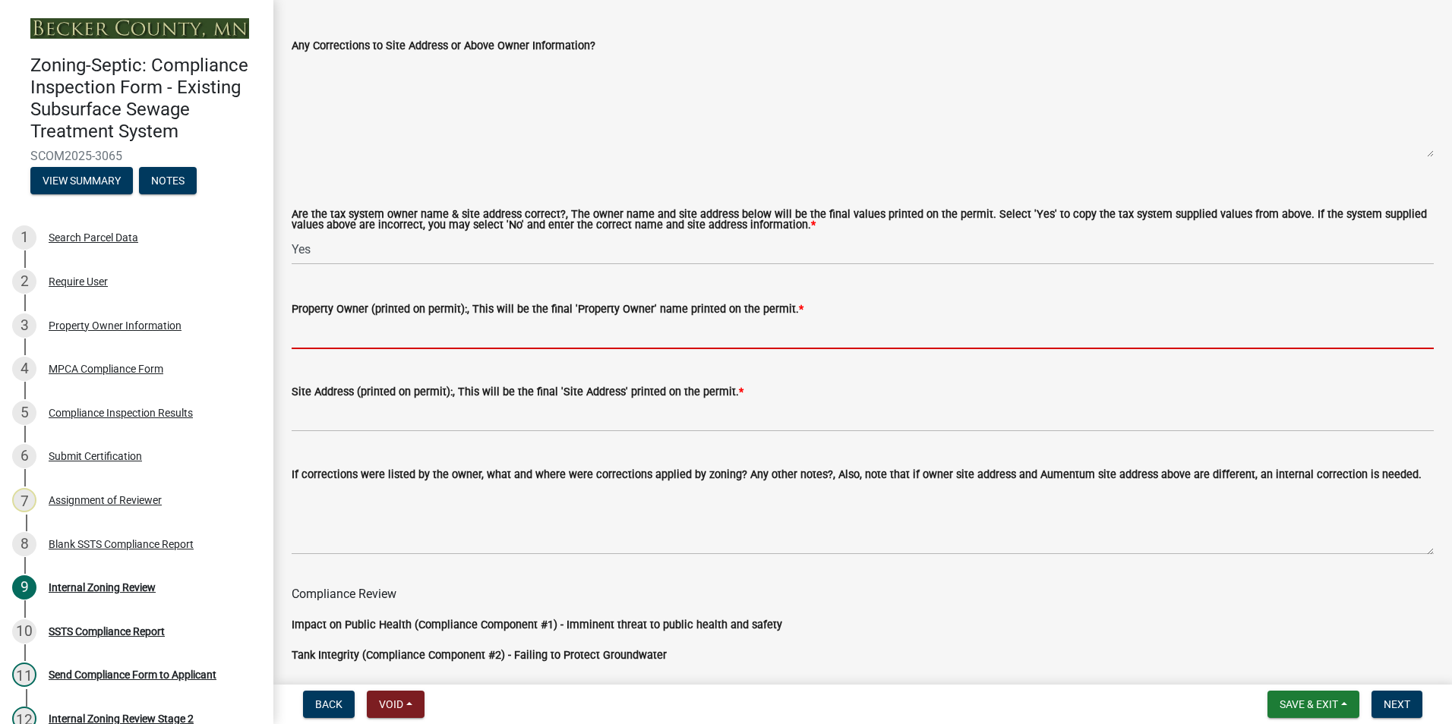
paste input "[PERSON_NAME] & [PERSON_NAME]"
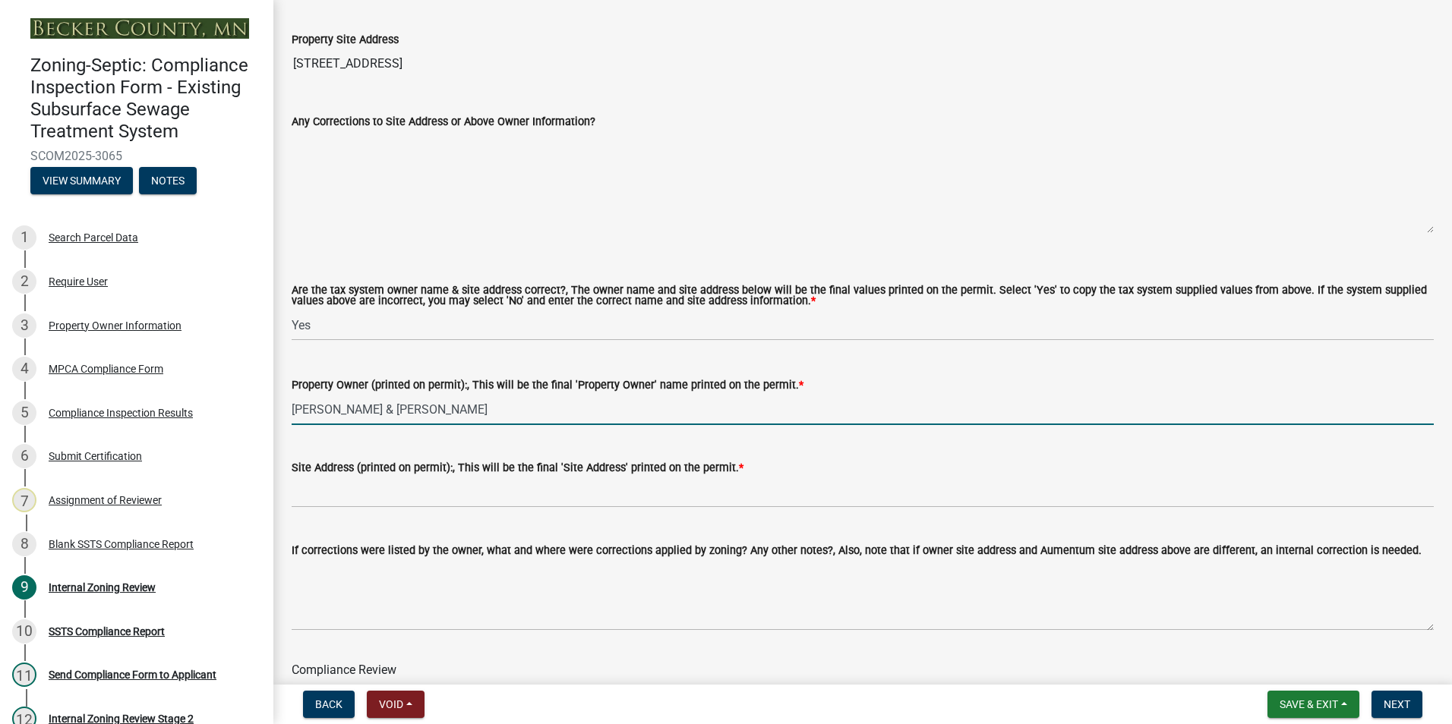
scroll to position [456, 0]
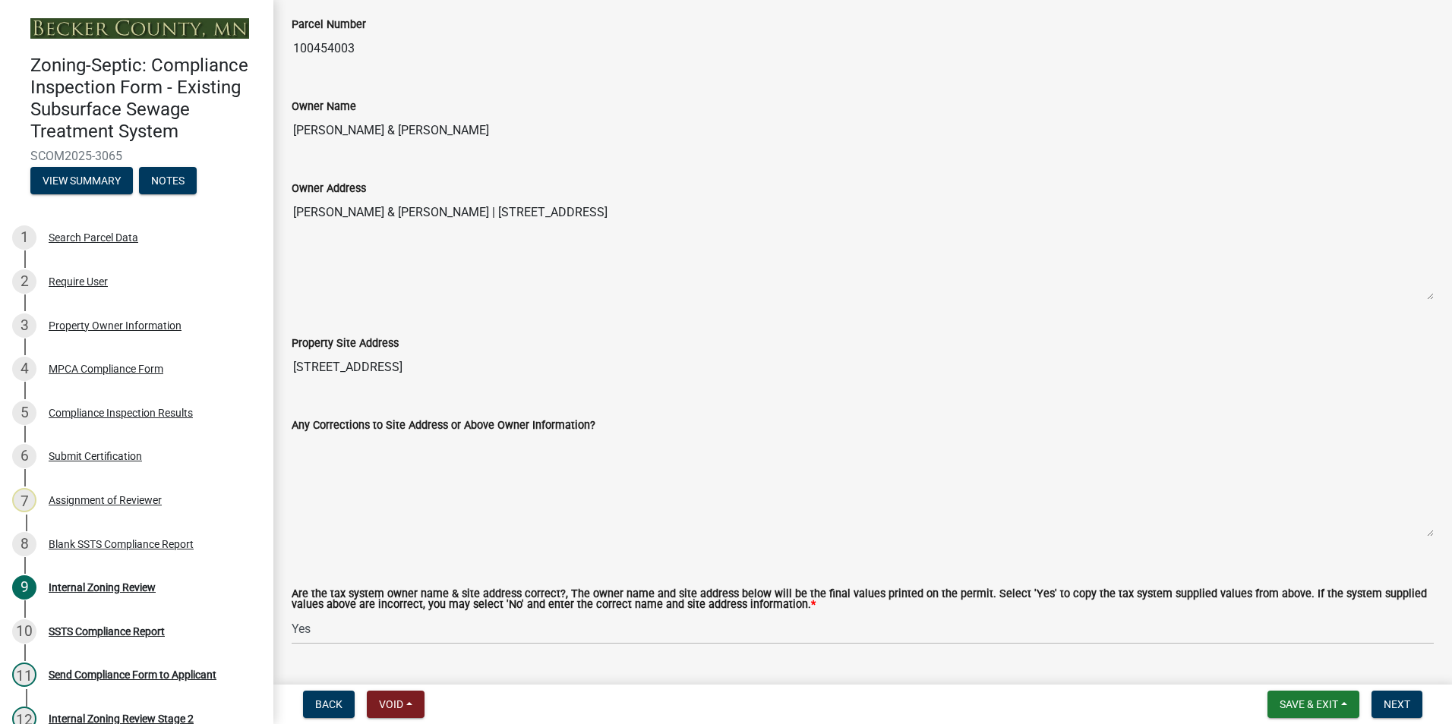
type input "[PERSON_NAME] & [PERSON_NAME]"
drag, startPoint x: 727, startPoint y: 213, endPoint x: 478, endPoint y: 190, distance: 249.4
click at [478, 190] on div "Owner Address [PERSON_NAME] & [PERSON_NAME] | [STREET_ADDRESS]" at bounding box center [863, 229] width 1142 height 143
drag, startPoint x: 478, startPoint y: 190, endPoint x: 530, endPoint y: 206, distance: 54.0
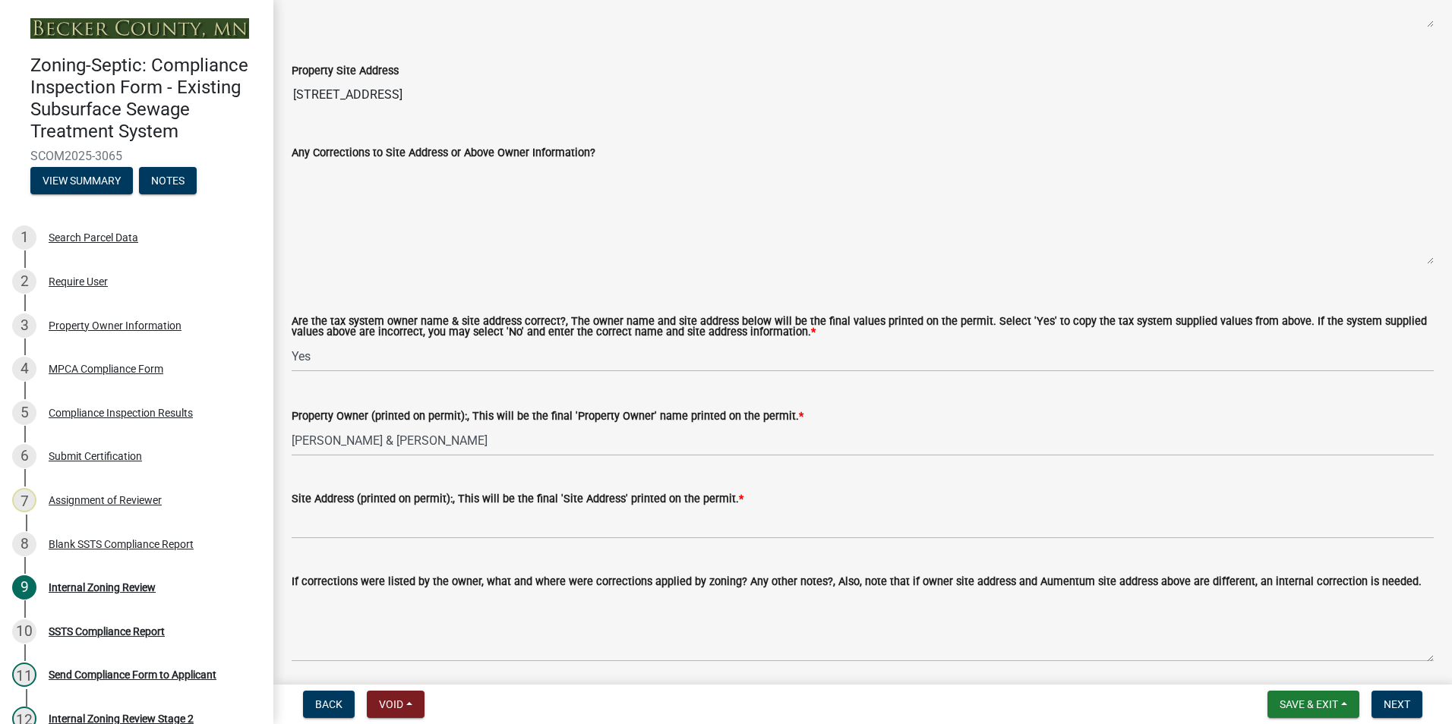
scroll to position [835, 0]
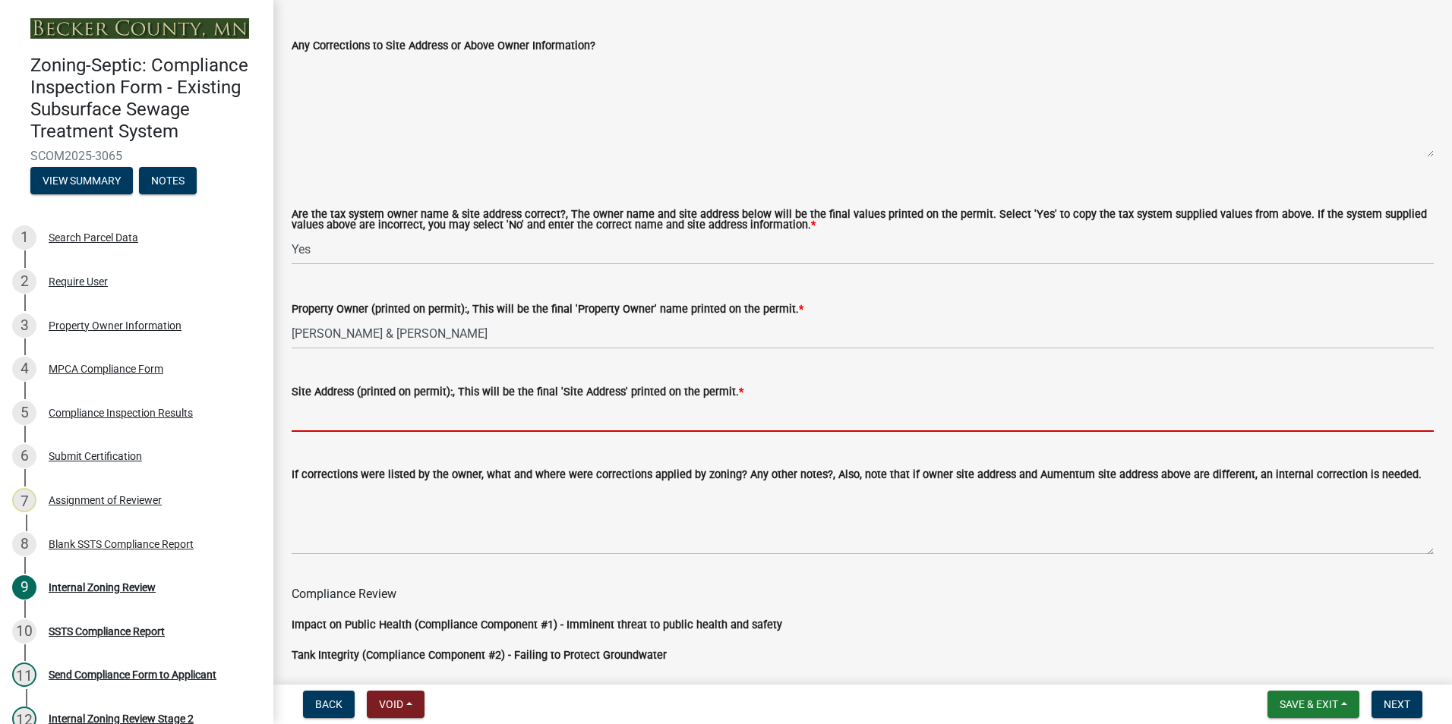
paste input "[STREET_ADDRESS]"
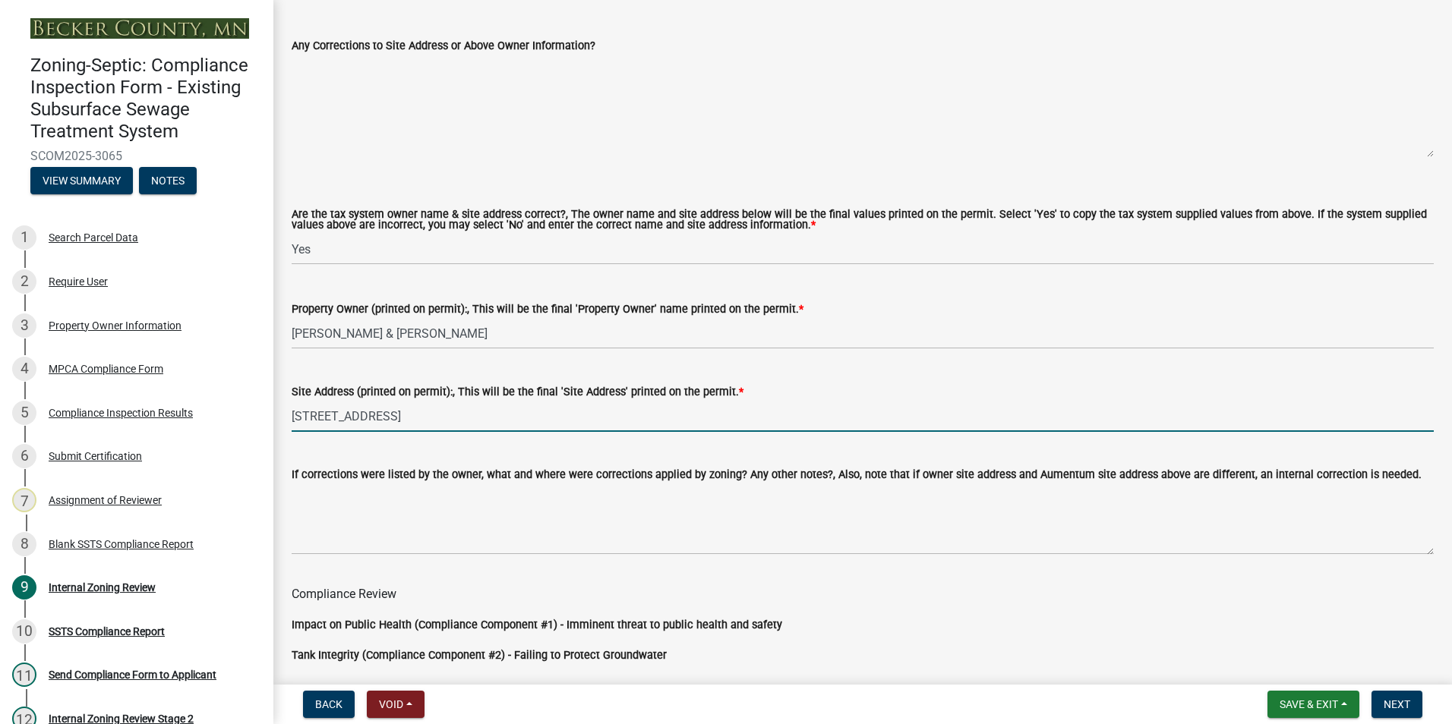
click at [389, 415] on input "[STREET_ADDRESS]" at bounding box center [863, 416] width 1142 height 31
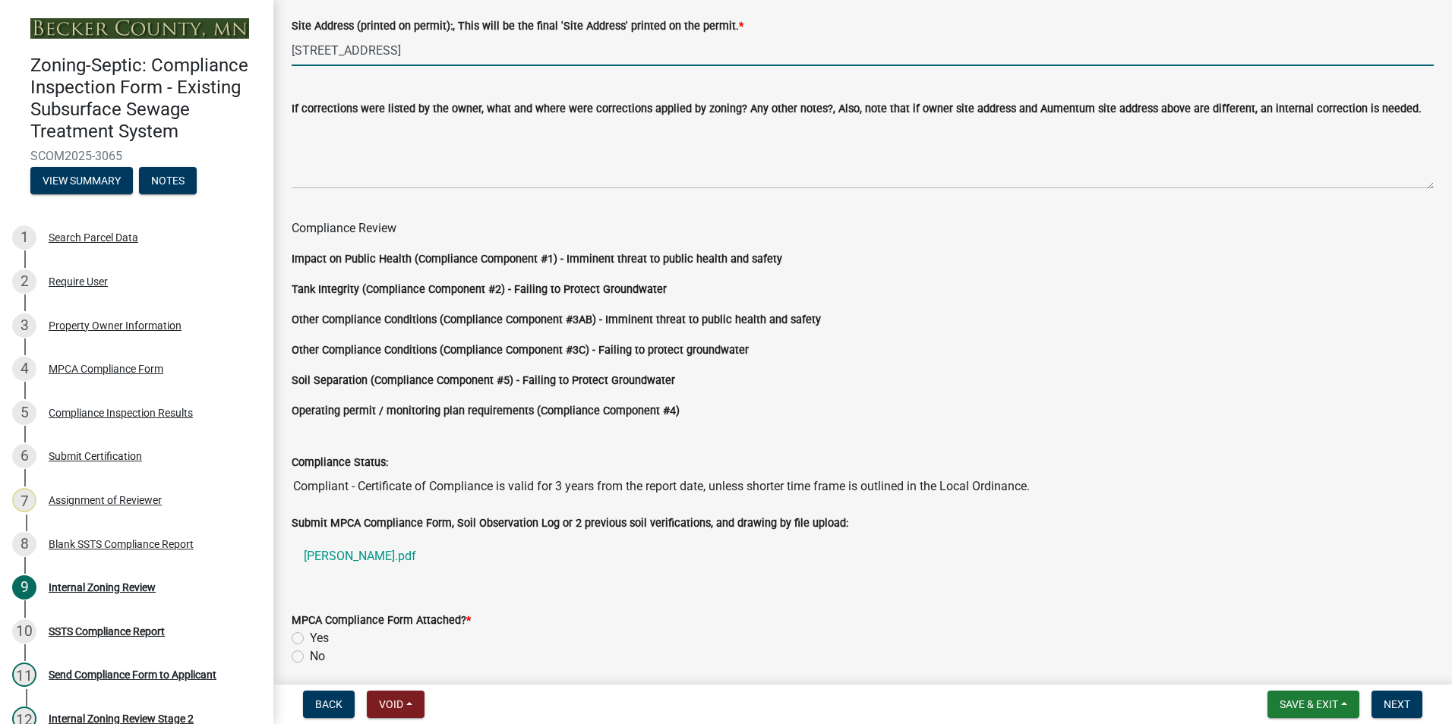
scroll to position [1262, 0]
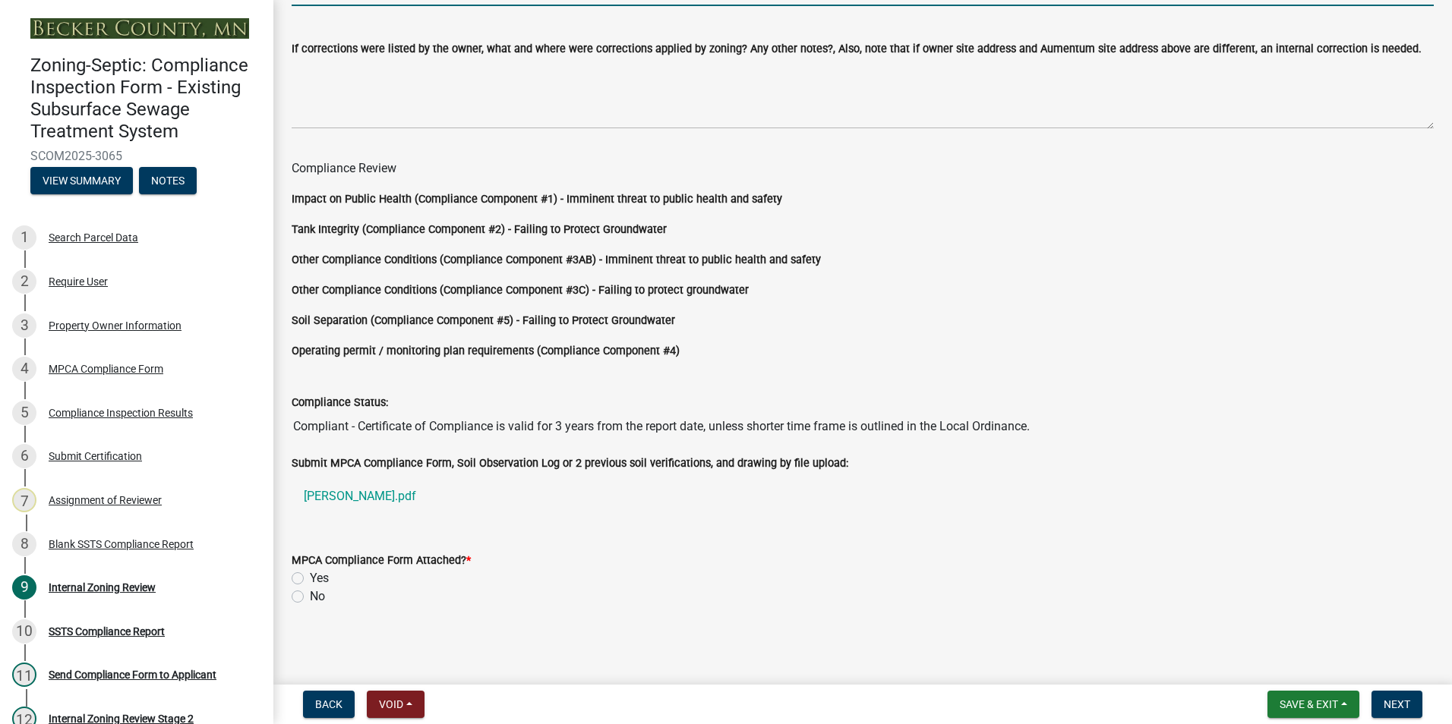
type input "[STREET_ADDRESS]"
click at [310, 577] on label "Yes" at bounding box center [319, 578] width 19 height 18
click at [310, 577] on input "Yes" at bounding box center [315, 574] width 10 height 10
radio input "true"
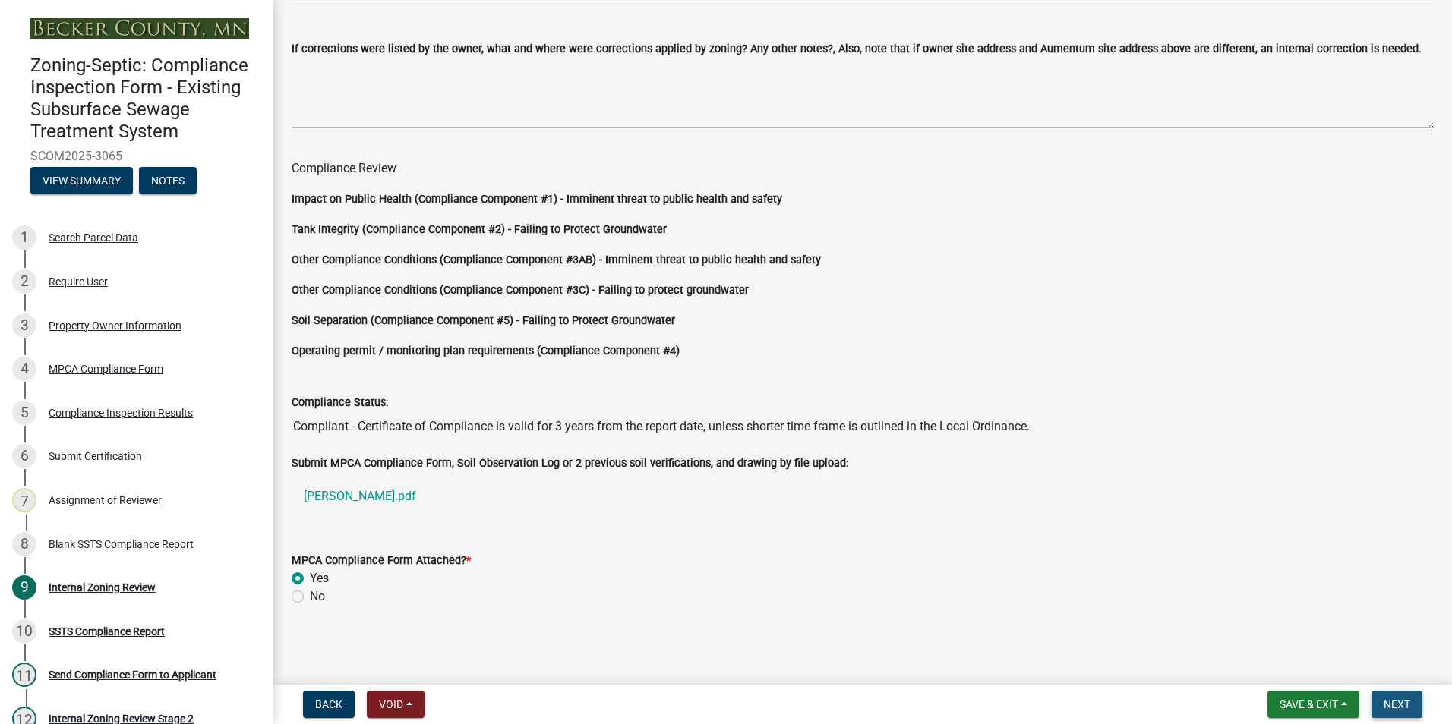
click at [1388, 698] on span "Next" at bounding box center [1396, 704] width 27 height 12
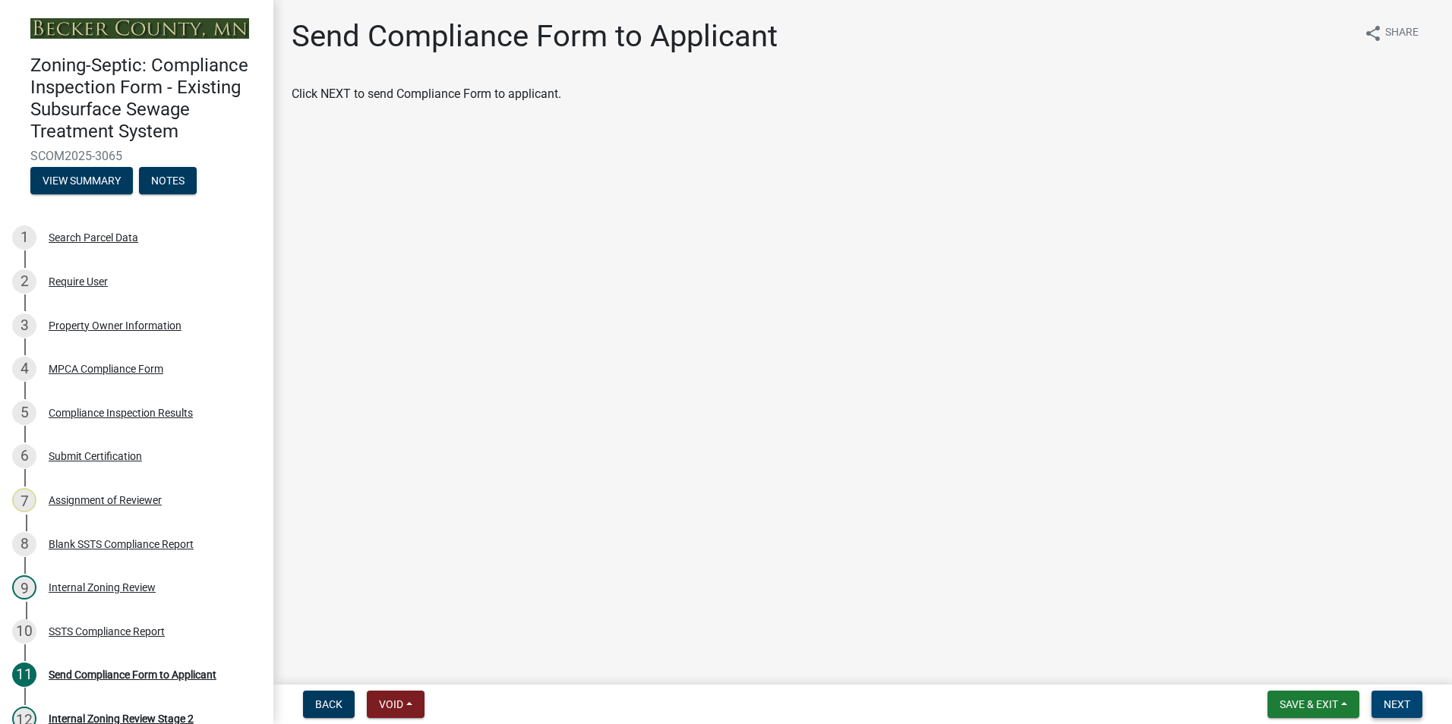
click at [1379, 699] on button "Next" at bounding box center [1396, 704] width 51 height 27
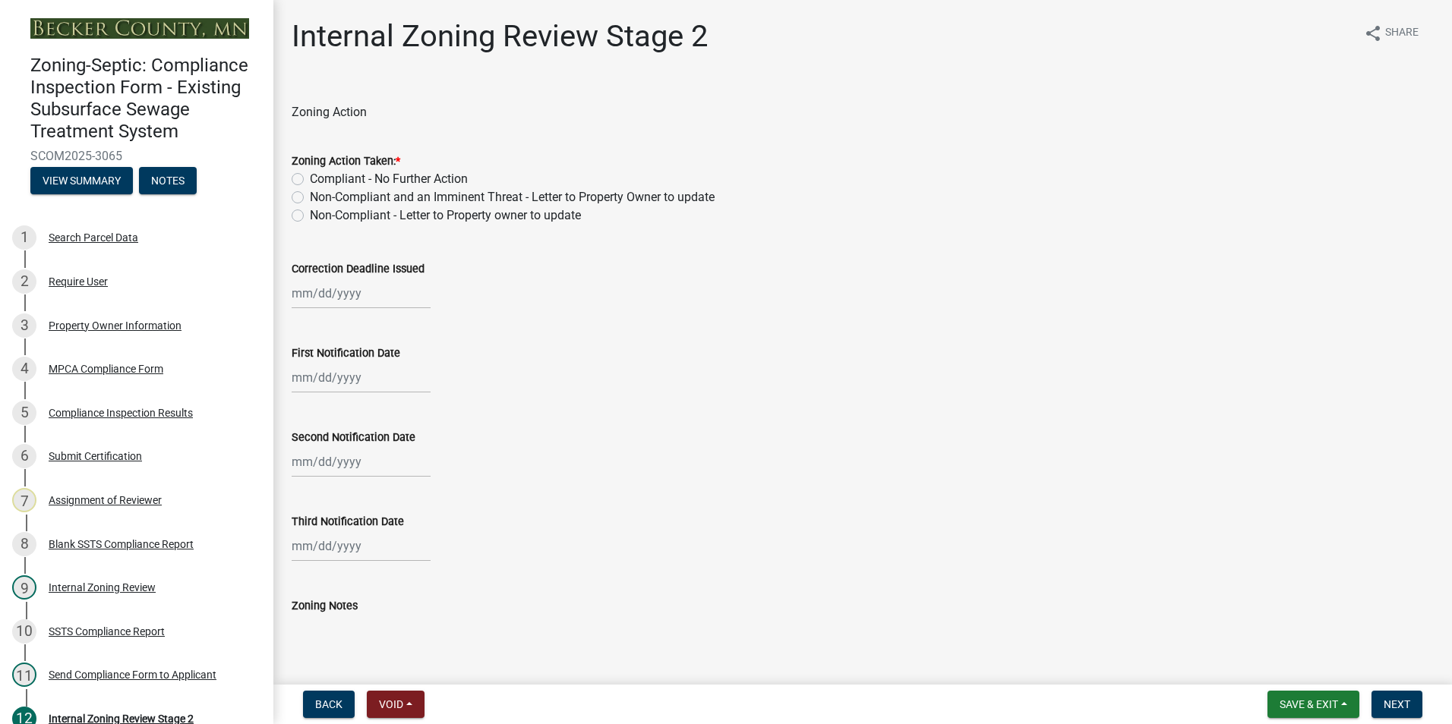
click at [309, 179] on div "Compliant - No Further Action" at bounding box center [863, 179] width 1142 height 18
click at [310, 175] on label "Compliant - No Further Action" at bounding box center [389, 179] width 158 height 18
click at [310, 175] on input "Compliant - No Further Action" at bounding box center [315, 175] width 10 height 10
radio input "true"
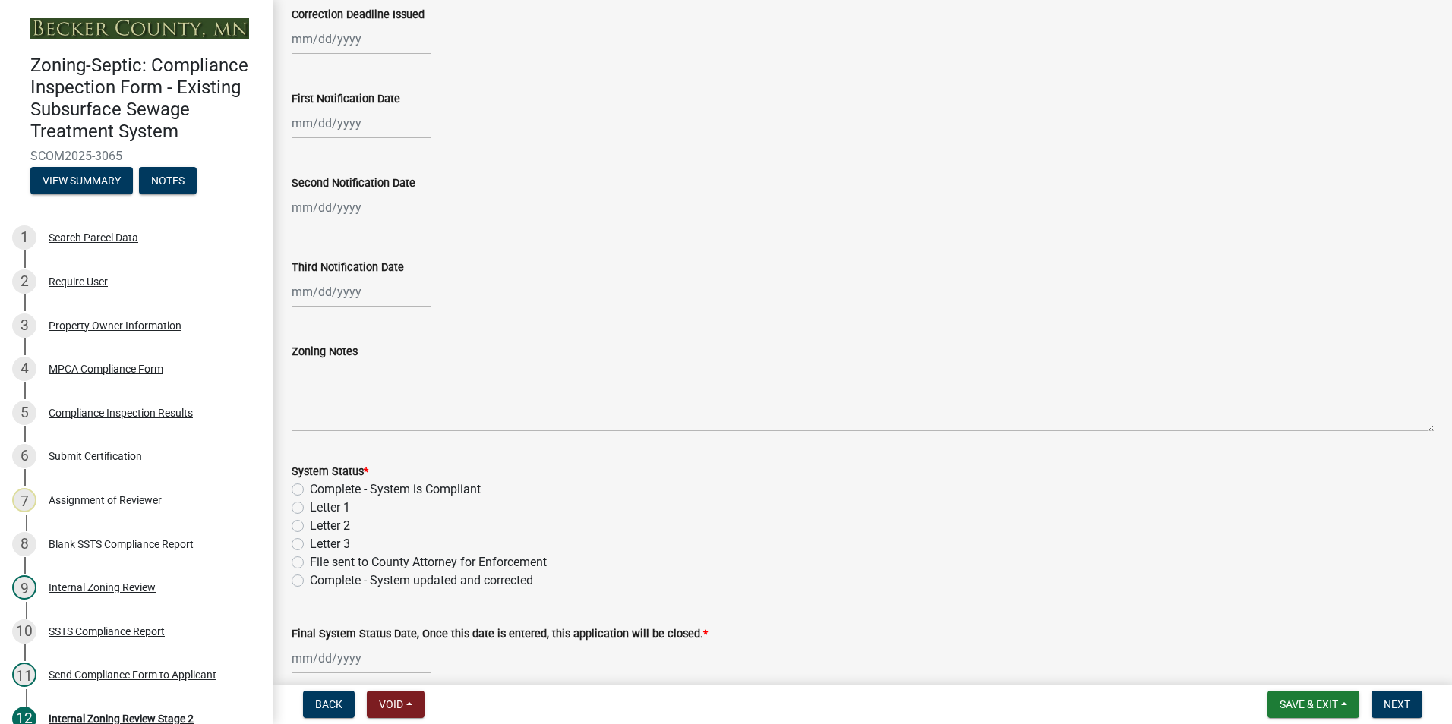
scroll to position [304, 0]
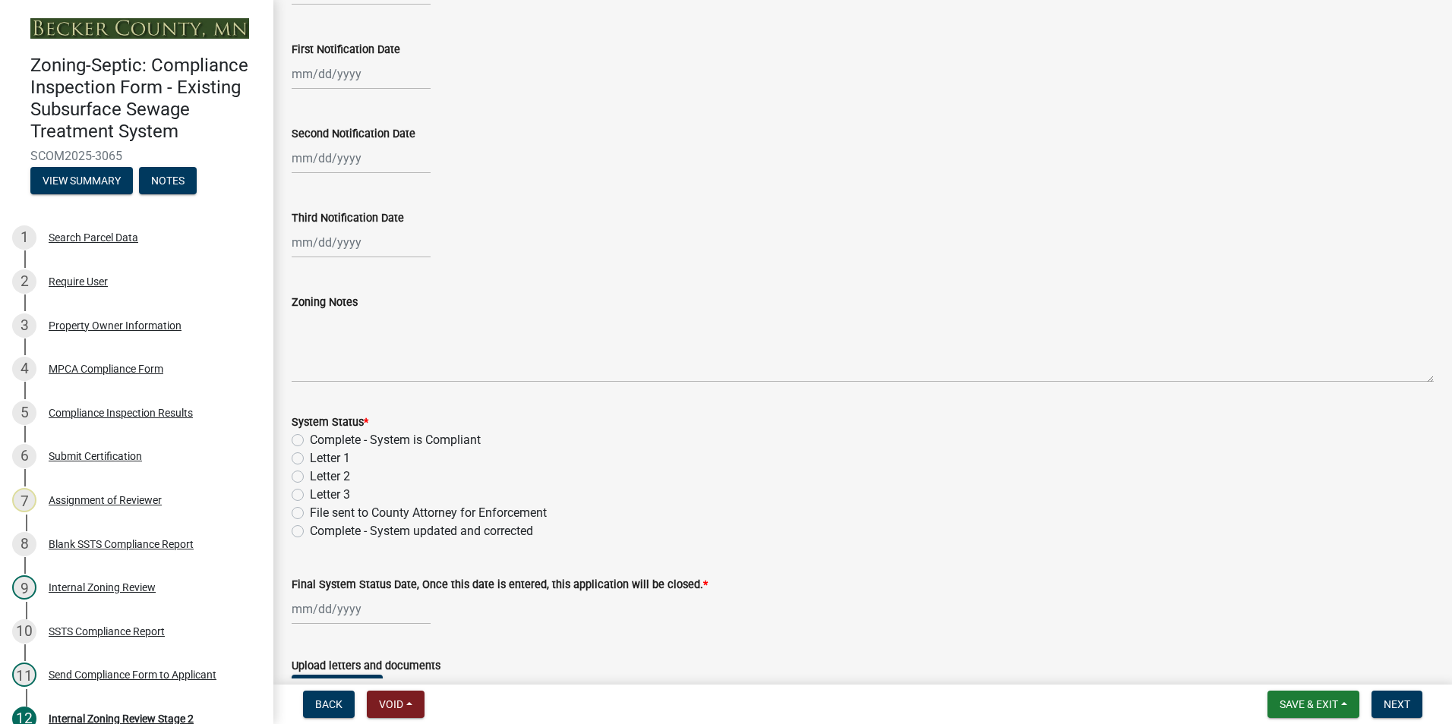
click at [310, 440] on label "Complete - System is Compliant" at bounding box center [395, 440] width 171 height 18
click at [310, 440] on input "Complete - System is Compliant" at bounding box center [315, 436] width 10 height 10
radio input "true"
select select "9"
select select "2025"
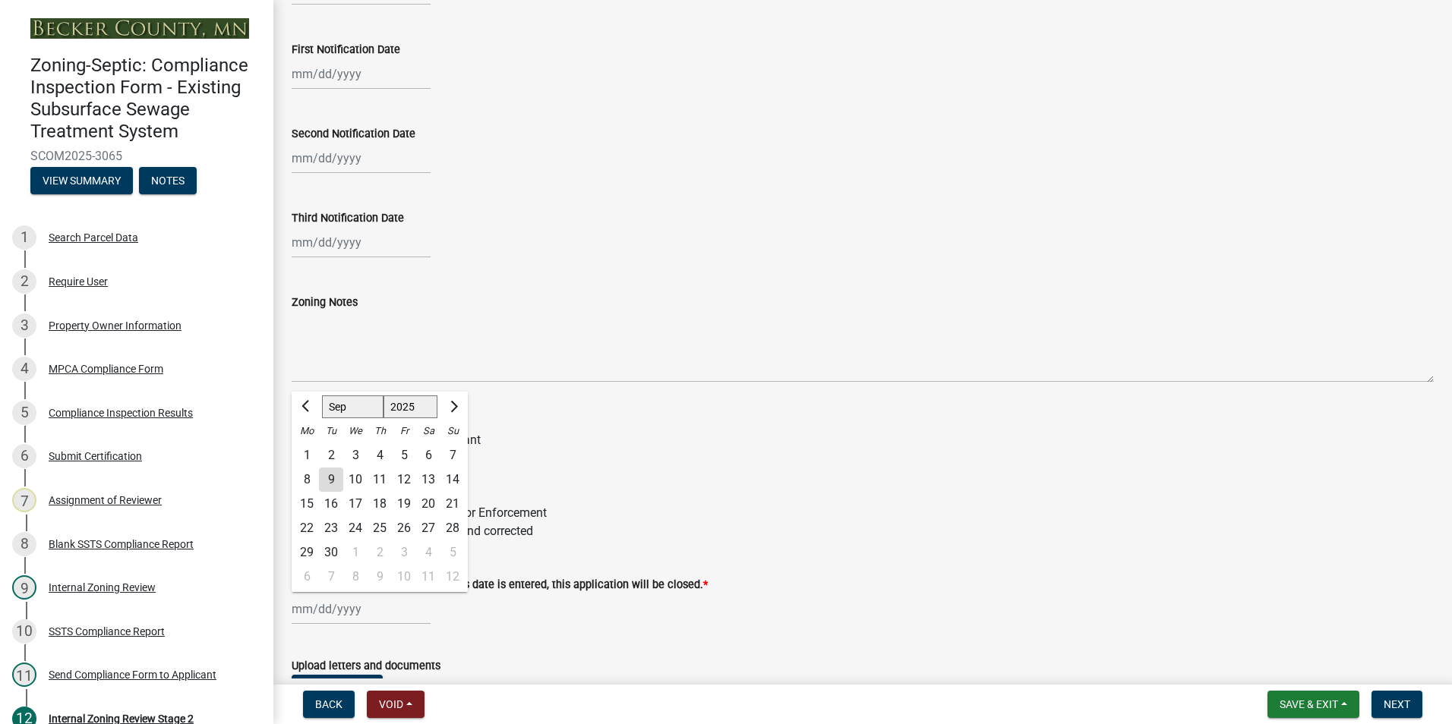
click at [355, 611] on input "Final System Status Date, Once this date is entered, this application will be c…" at bounding box center [361, 609] width 139 height 31
click at [334, 482] on div "9" at bounding box center [331, 480] width 24 height 24
type input "[DATE]"
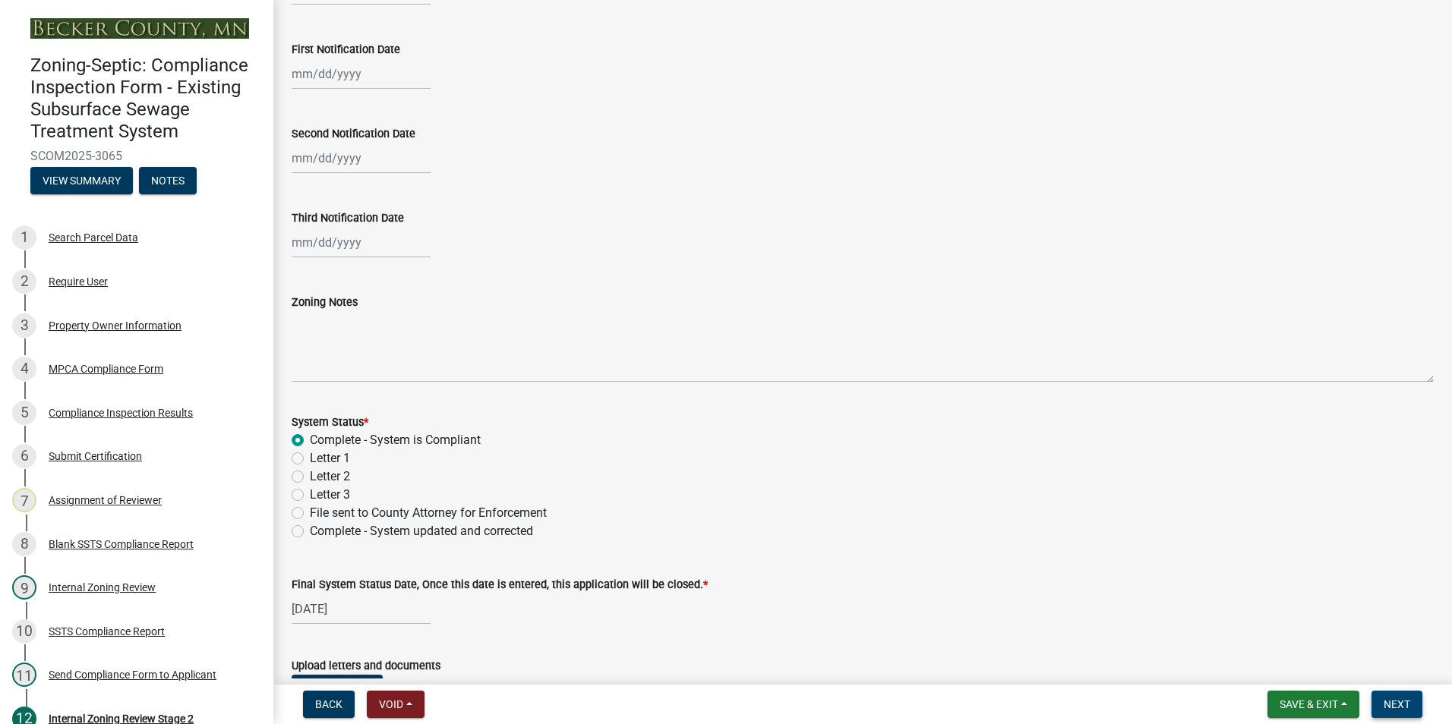
click at [1415, 700] on button "Next" at bounding box center [1396, 704] width 51 height 27
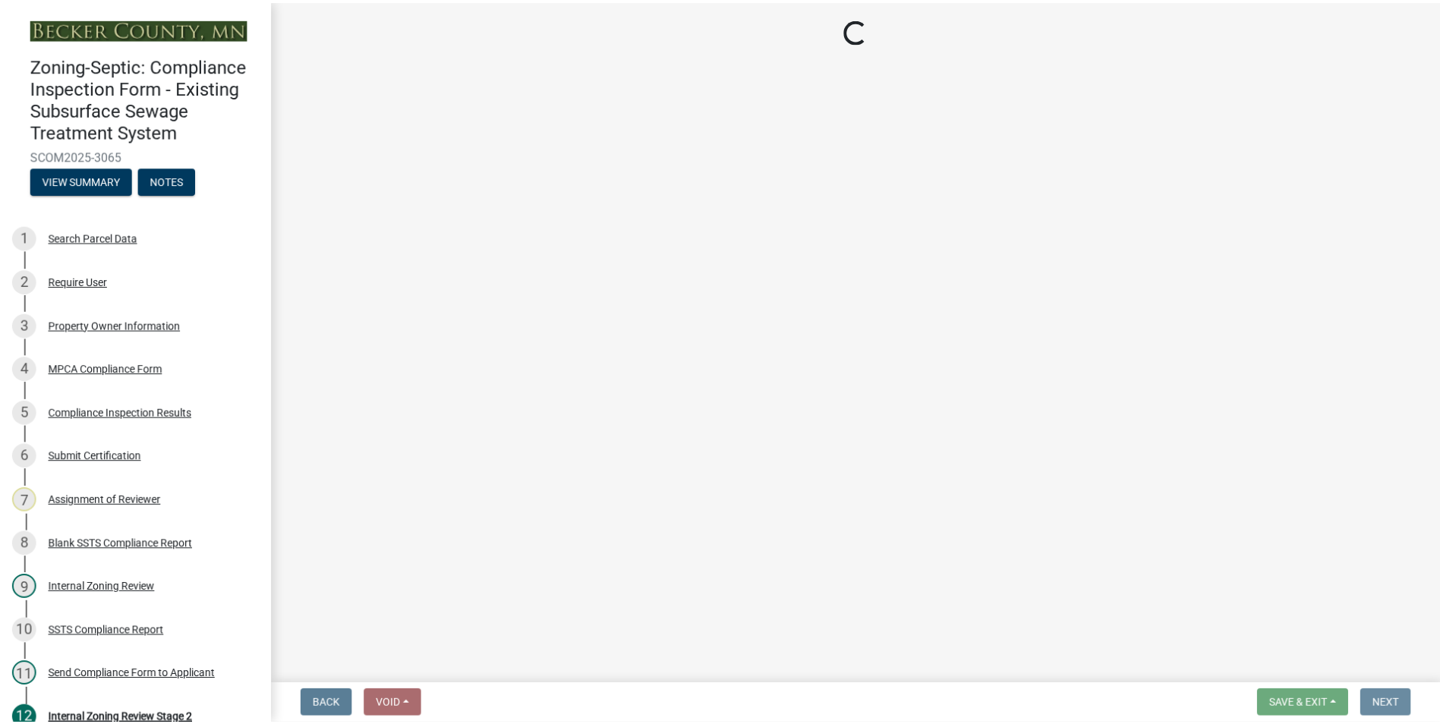
scroll to position [0, 0]
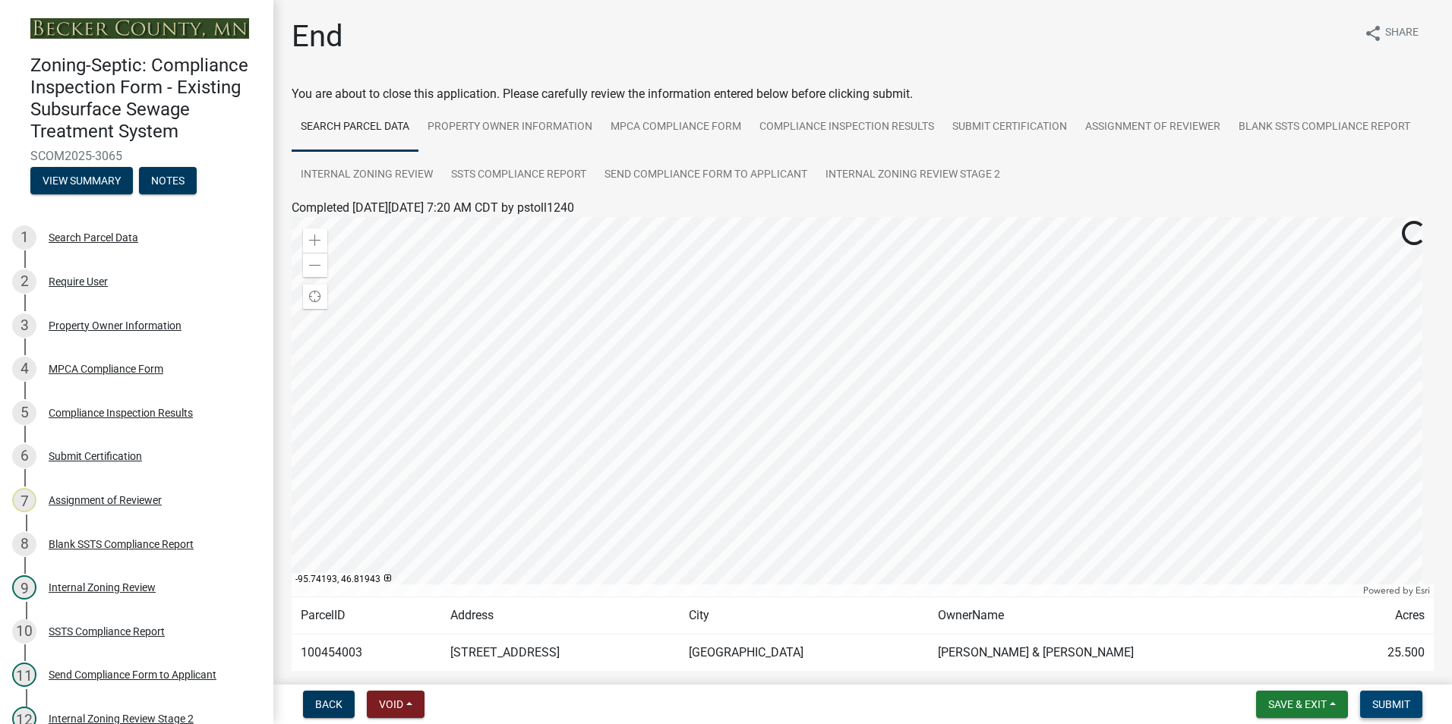
click at [1389, 695] on button "Submit" at bounding box center [1391, 704] width 62 height 27
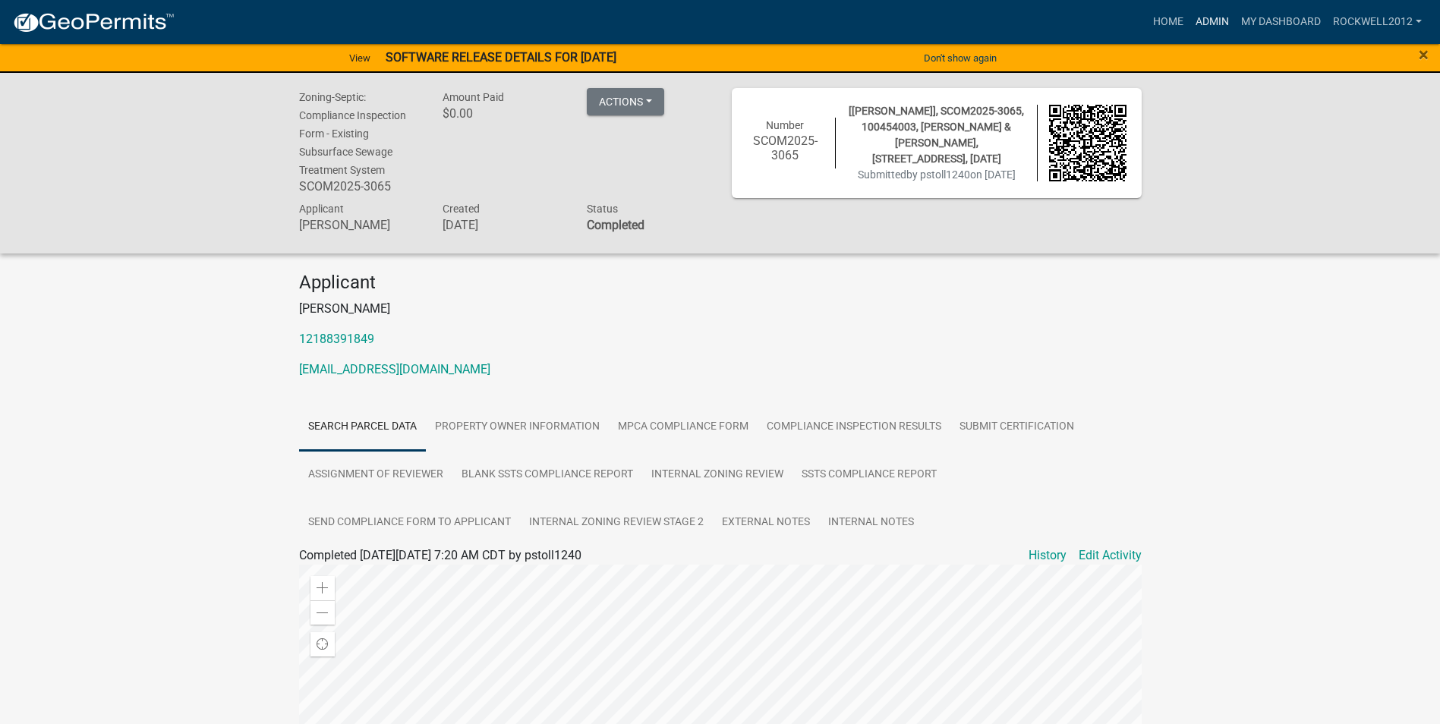
click at [1202, 20] on link "Admin" at bounding box center [1213, 22] width 46 height 29
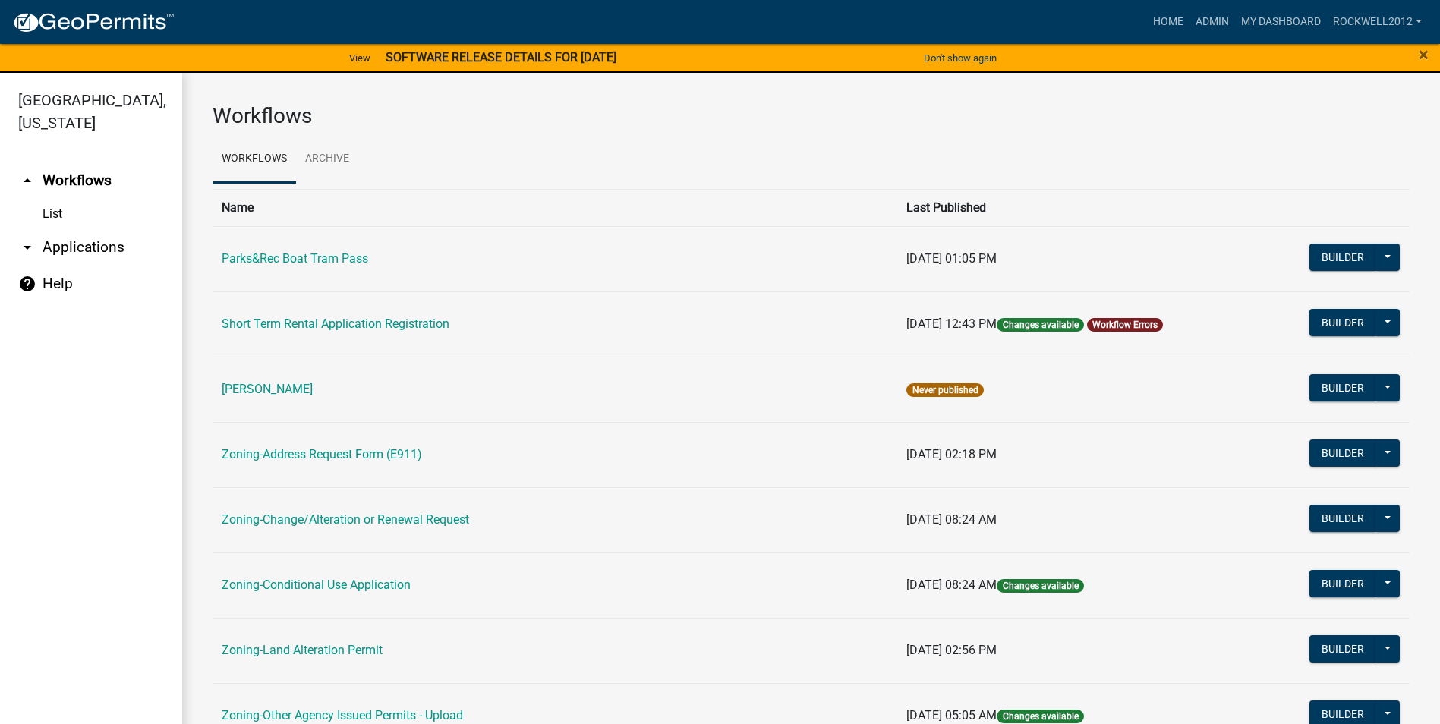
scroll to position [304, 0]
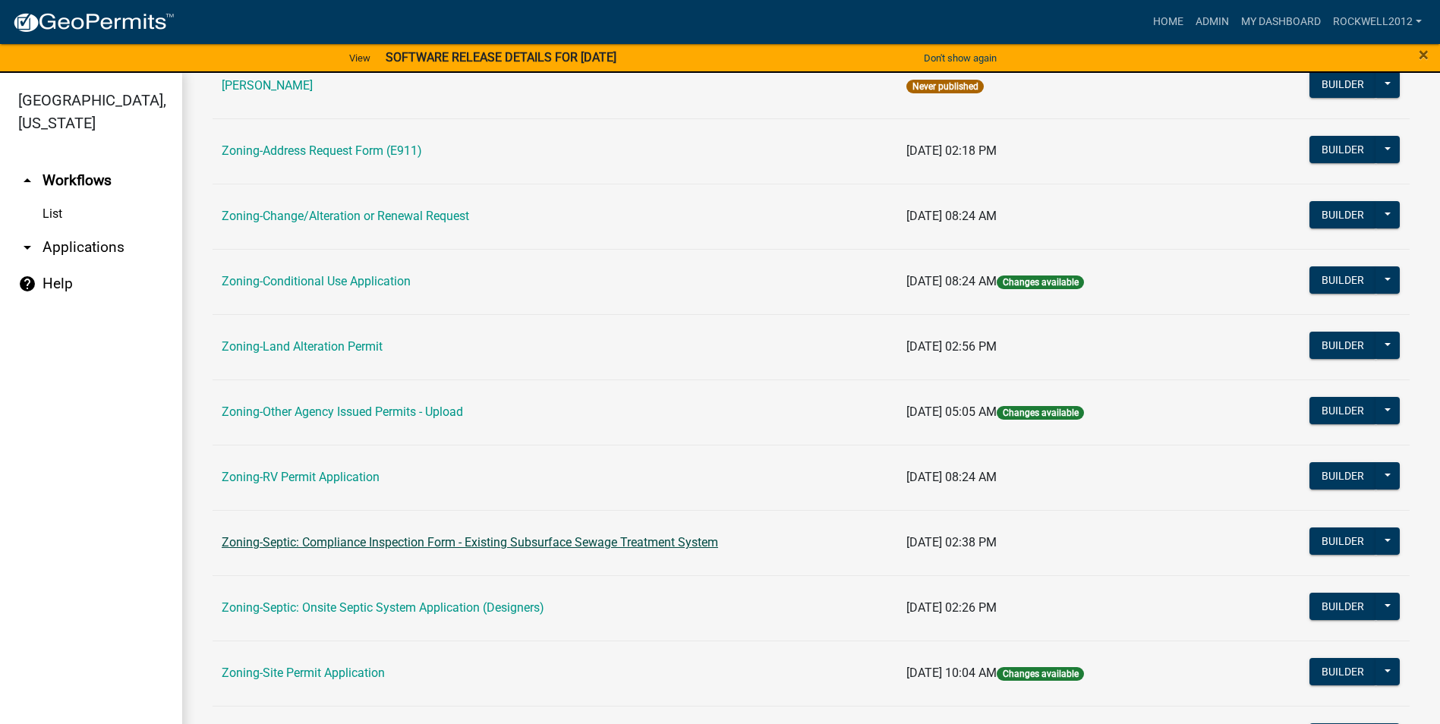
click at [601, 535] on link "Zoning-Septic: Compliance Inspection Form - Existing Subsurface Sewage Treatmen…" at bounding box center [470, 542] width 497 height 14
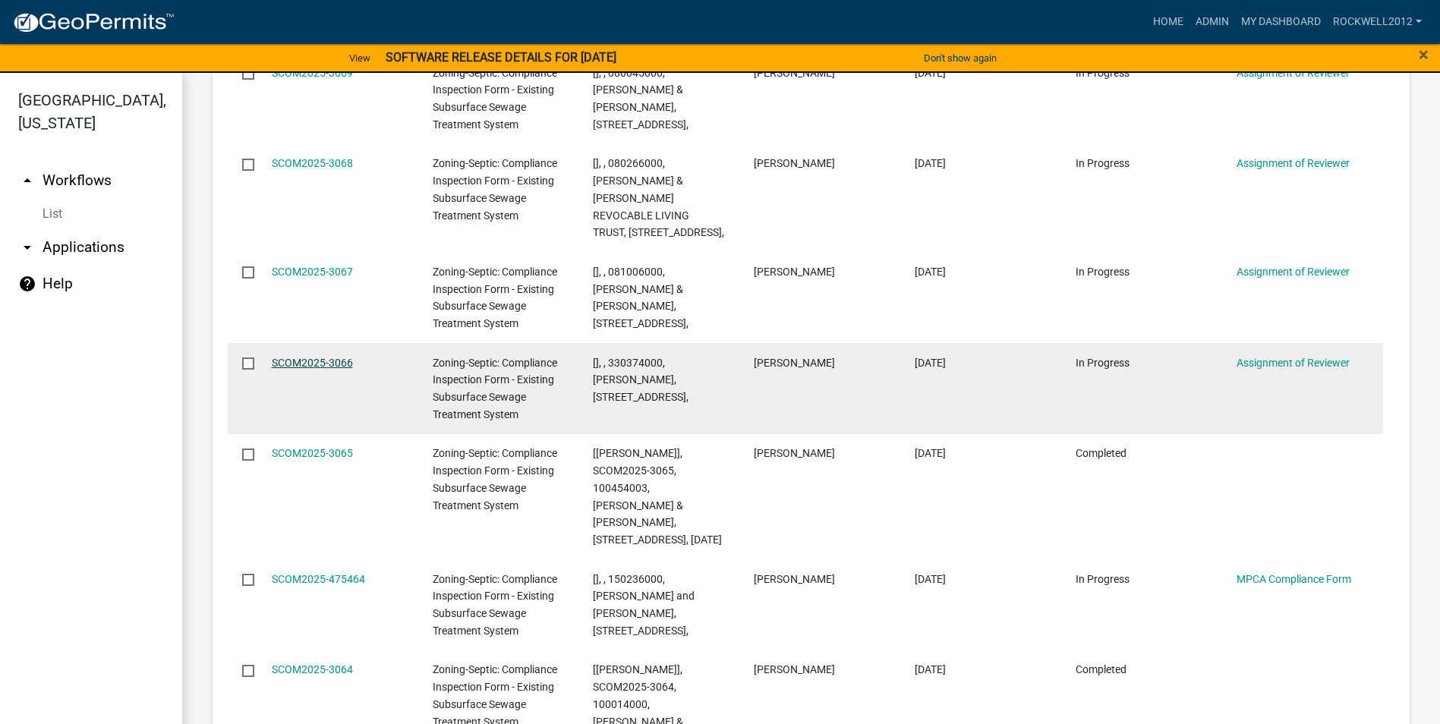
scroll to position [2086, 0]
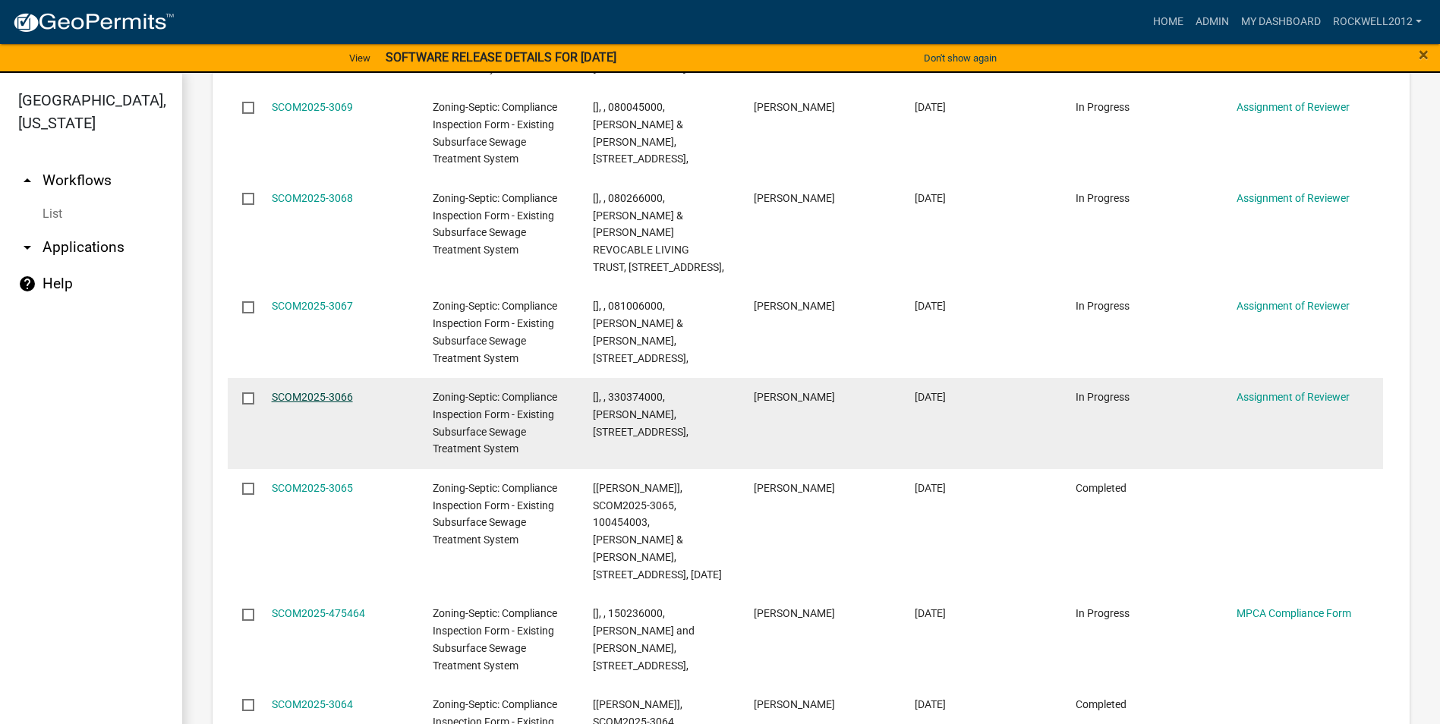
click at [298, 391] on link "SCOM2025-3066" at bounding box center [312, 397] width 81 height 12
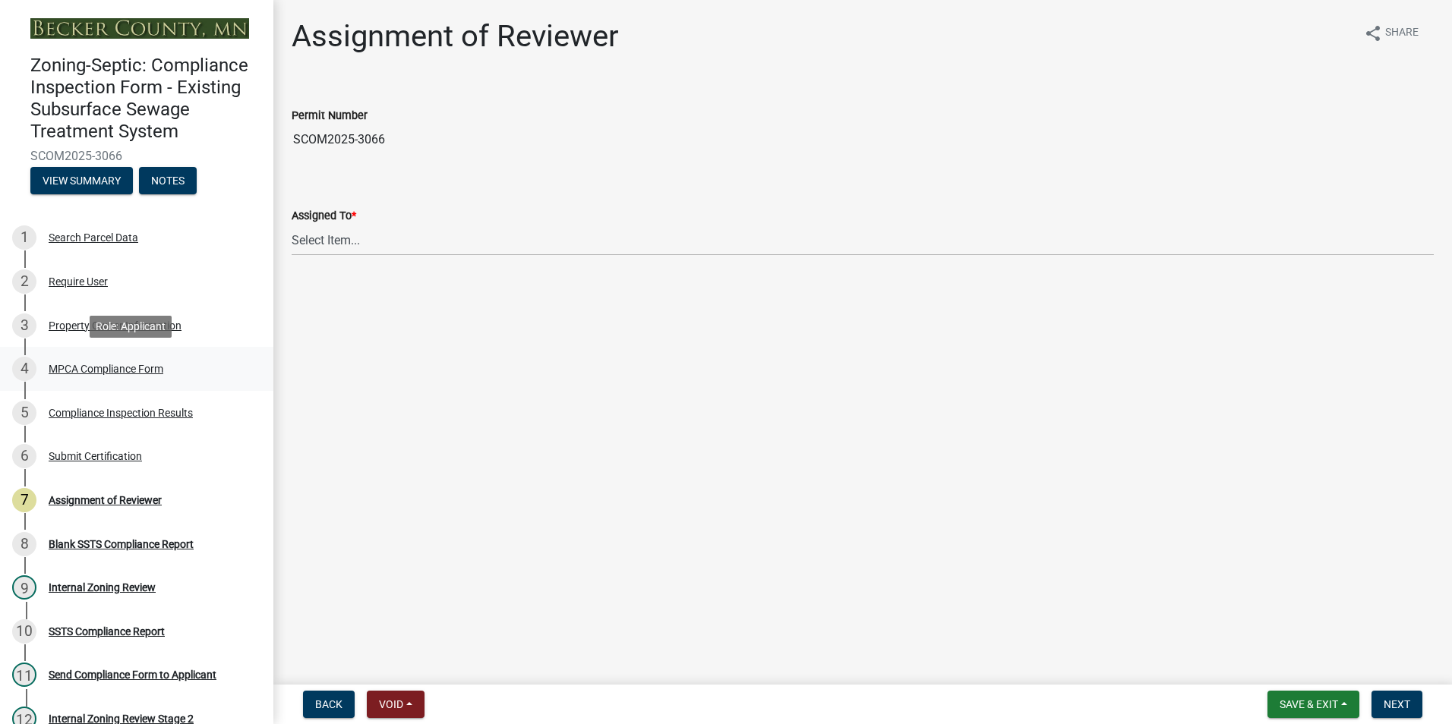
click at [115, 359] on div "4 MPCA Compliance Form" at bounding box center [130, 369] width 237 height 24
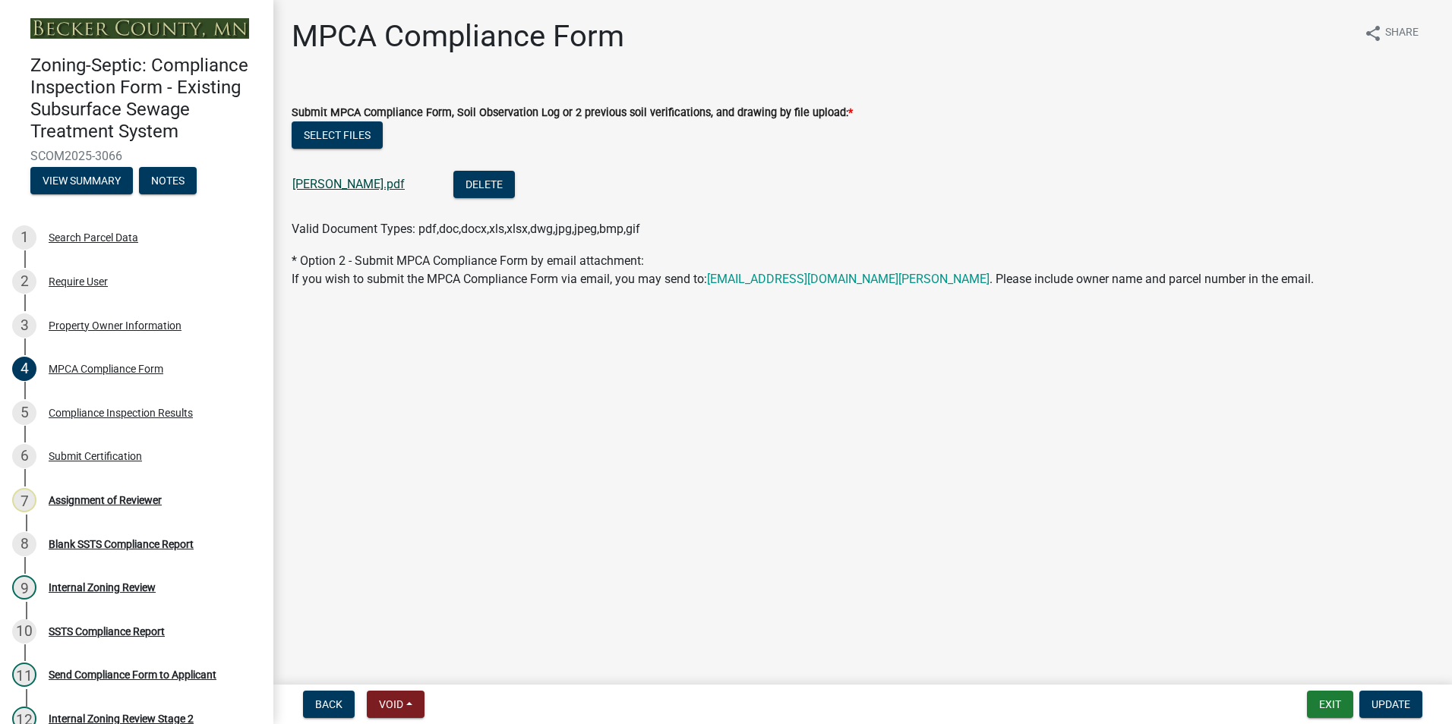
click at [335, 181] on link "[PERSON_NAME].pdf" at bounding box center [348, 184] width 112 height 14
click at [1328, 708] on button "Exit" at bounding box center [1330, 704] width 46 height 27
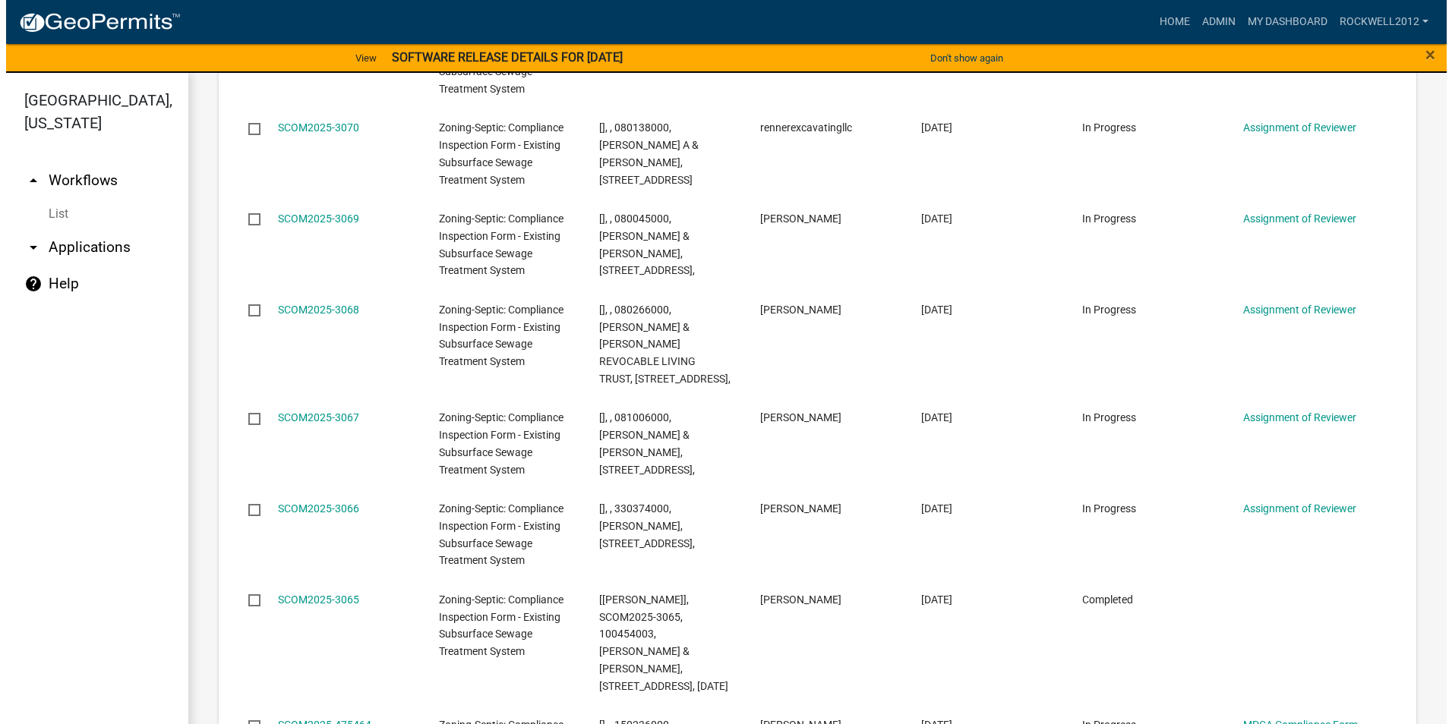
scroll to position [2050, 0]
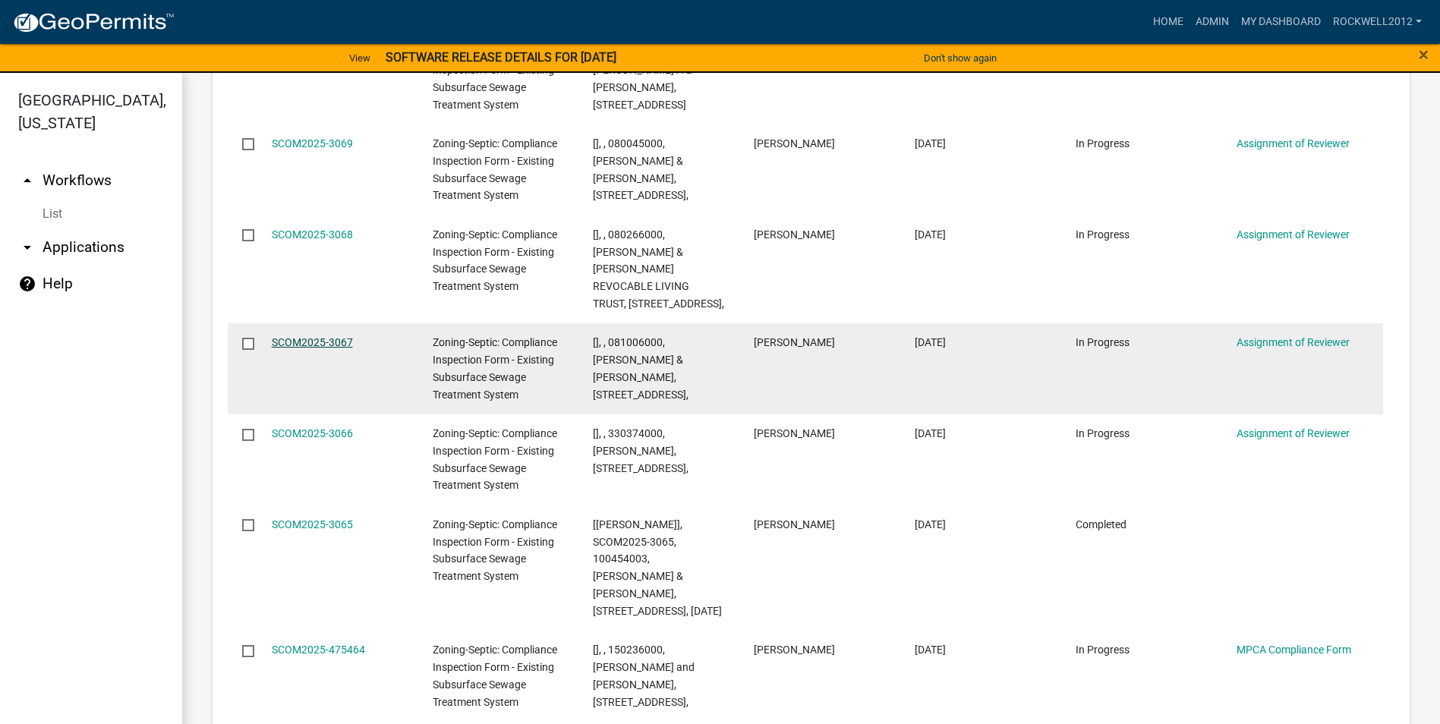
click at [292, 336] on link "SCOM2025-3067" at bounding box center [312, 342] width 81 height 12
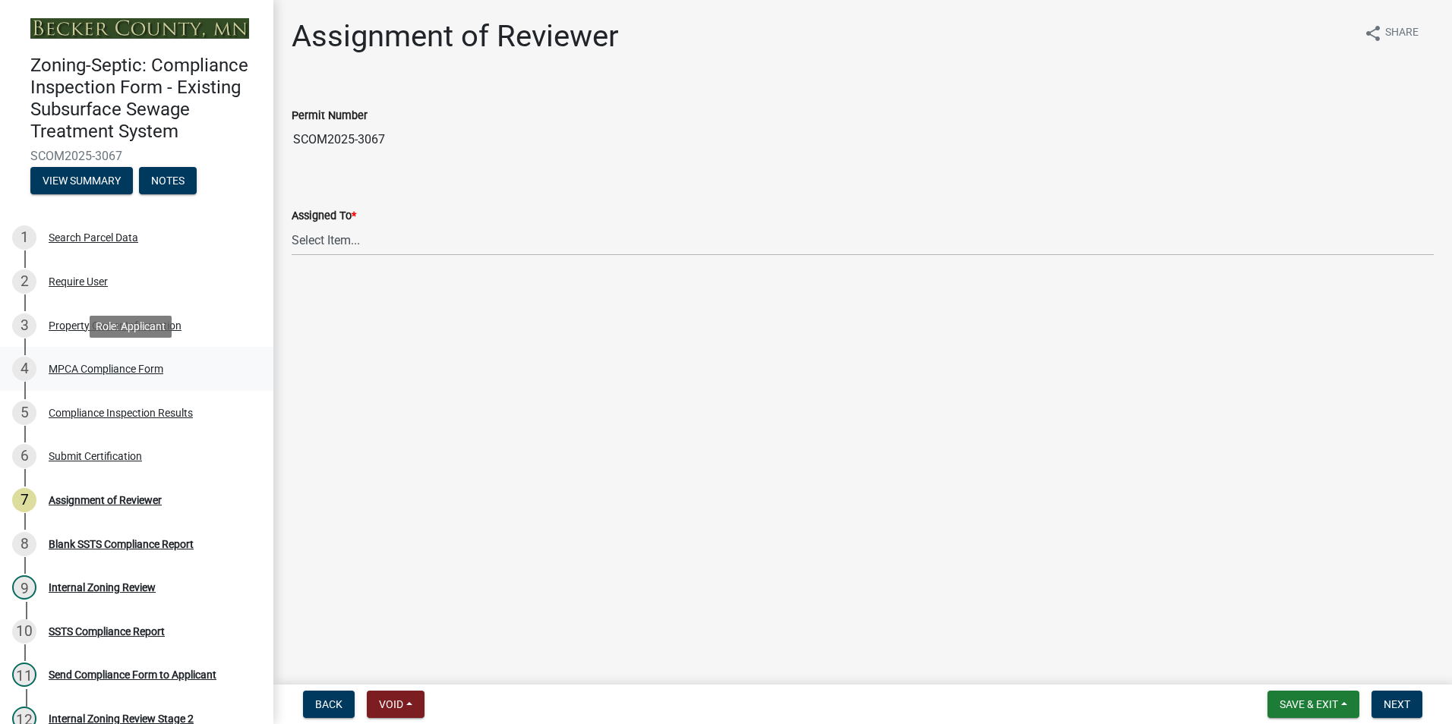
click at [118, 370] on div "MPCA Compliance Form" at bounding box center [106, 369] width 115 height 11
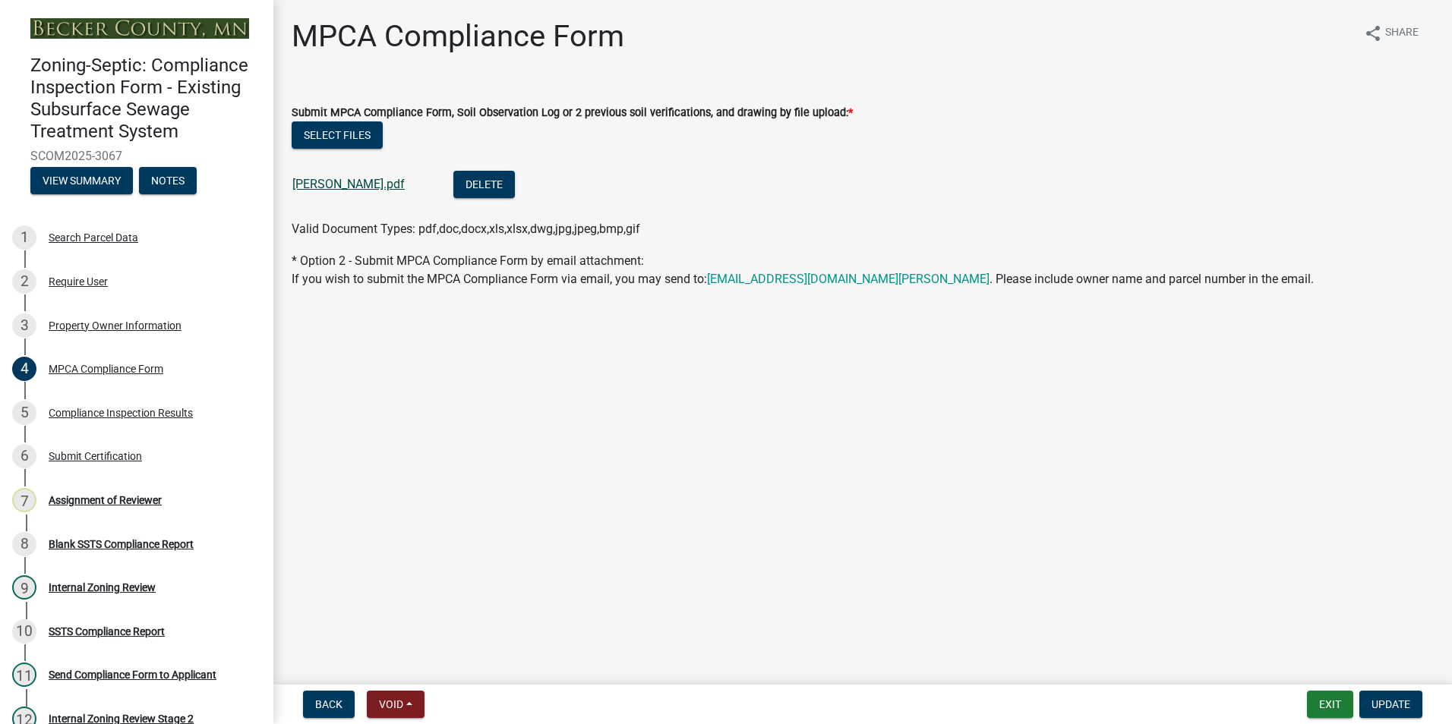
click at [356, 187] on link "[PERSON_NAME].pdf" at bounding box center [348, 184] width 112 height 14
click at [127, 497] on div "Assignment of Reviewer" at bounding box center [105, 500] width 113 height 11
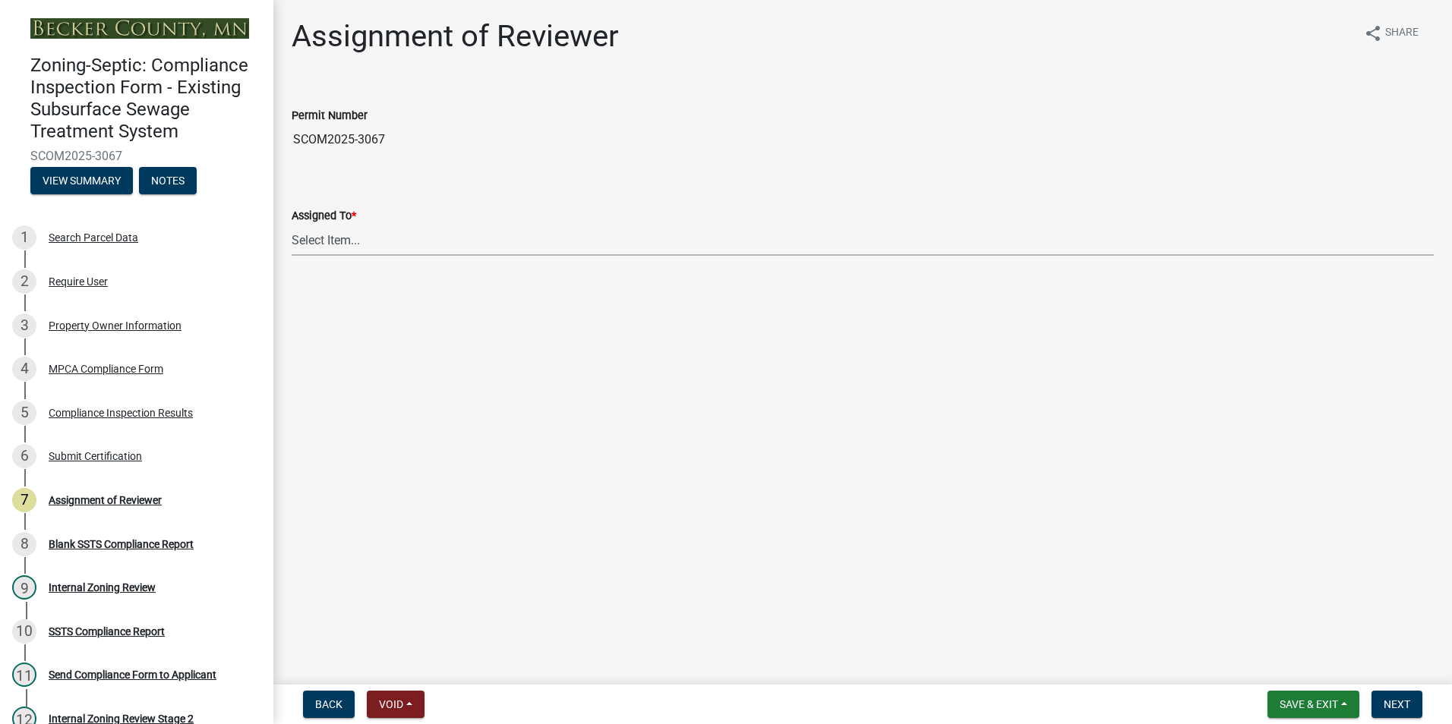
click at [330, 238] on select "Select Item... [PERSON_NAME] [PERSON_NAME] [PERSON_NAME] [PERSON_NAME] [PERSON_…" at bounding box center [863, 240] width 1142 height 31
click at [292, 225] on select "Select Item... [PERSON_NAME] [PERSON_NAME] [PERSON_NAME] [PERSON_NAME] [PERSON_…" at bounding box center [863, 240] width 1142 height 31
select select "0016247d-12af-40d0-8103-934796a3d230"
click at [1398, 705] on span "Next" at bounding box center [1396, 704] width 27 height 12
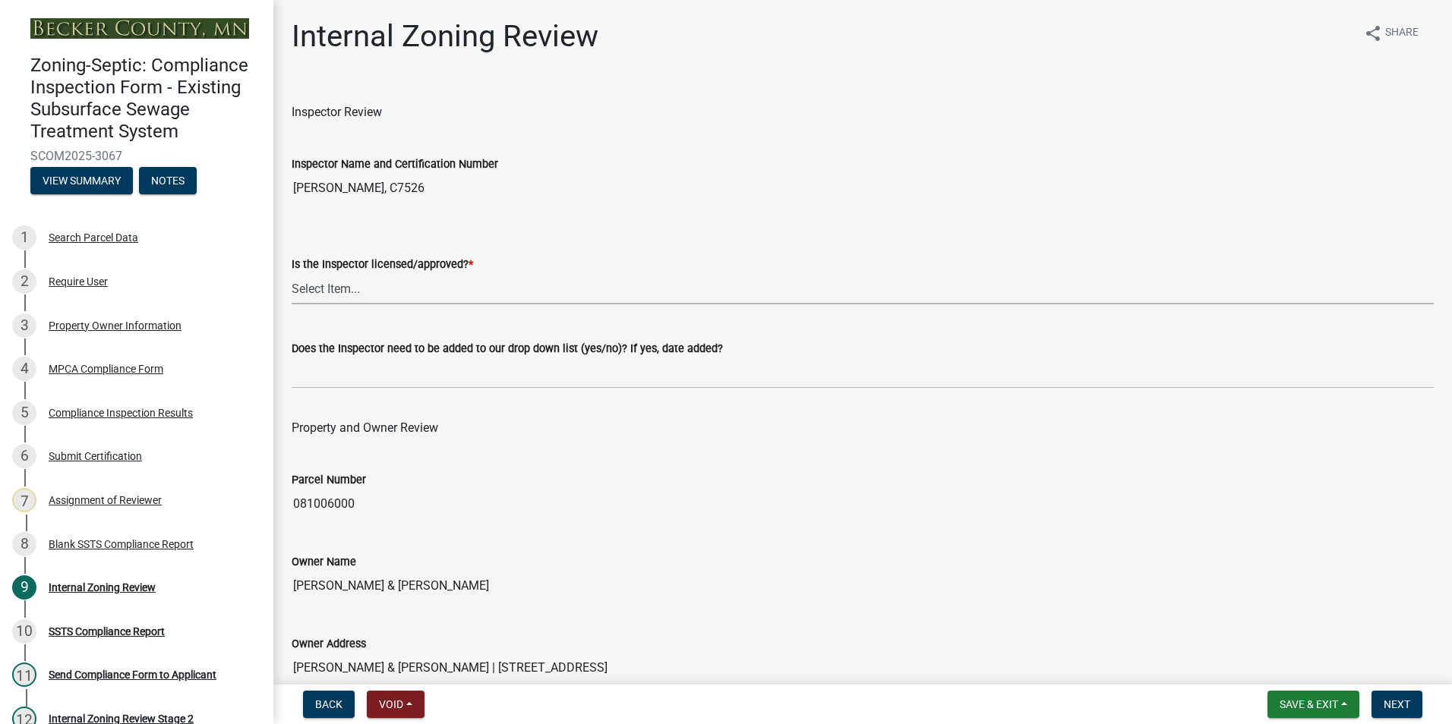
click at [308, 284] on select "Select Item... Yes No" at bounding box center [863, 288] width 1142 height 31
click at [292, 273] on select "Select Item... Yes No" at bounding box center [863, 288] width 1142 height 31
select select "7beb9ca5-c3cb-47d4-a805-1554d3173259"
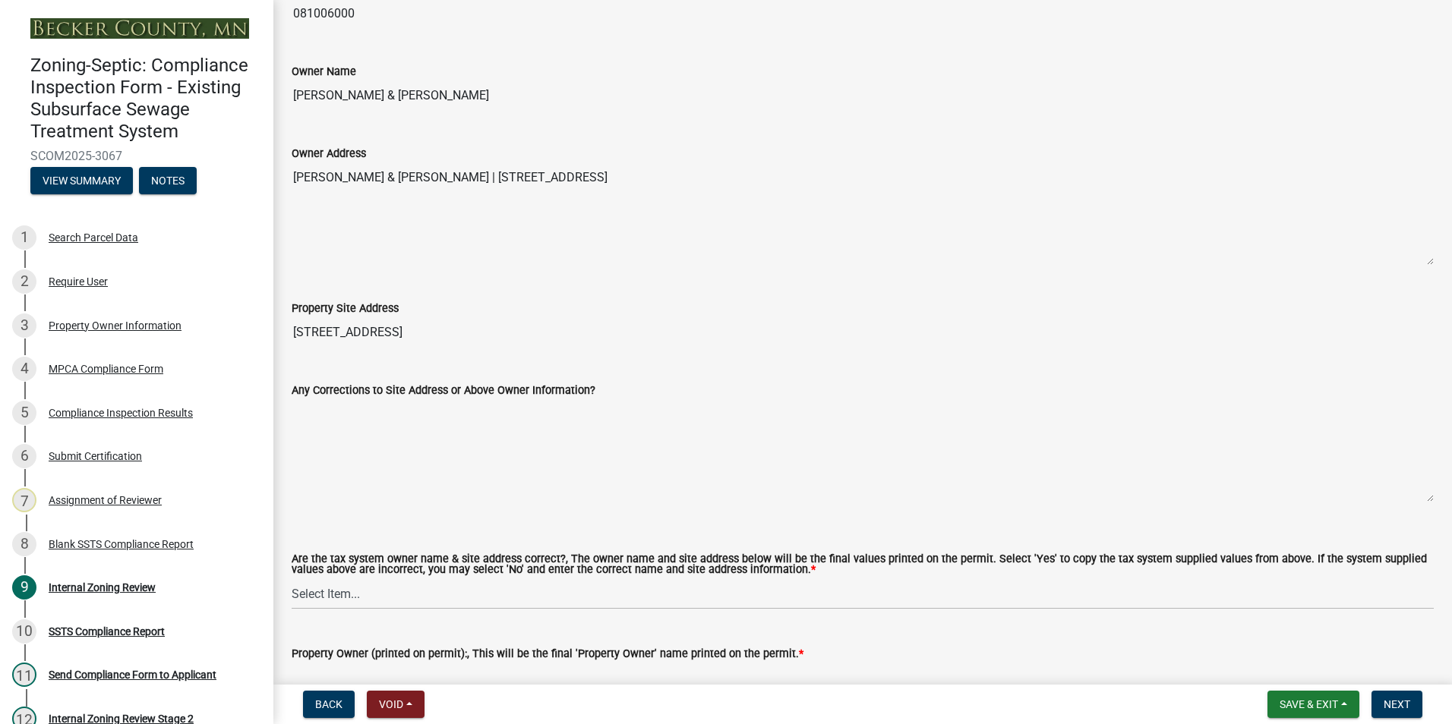
scroll to position [607, 0]
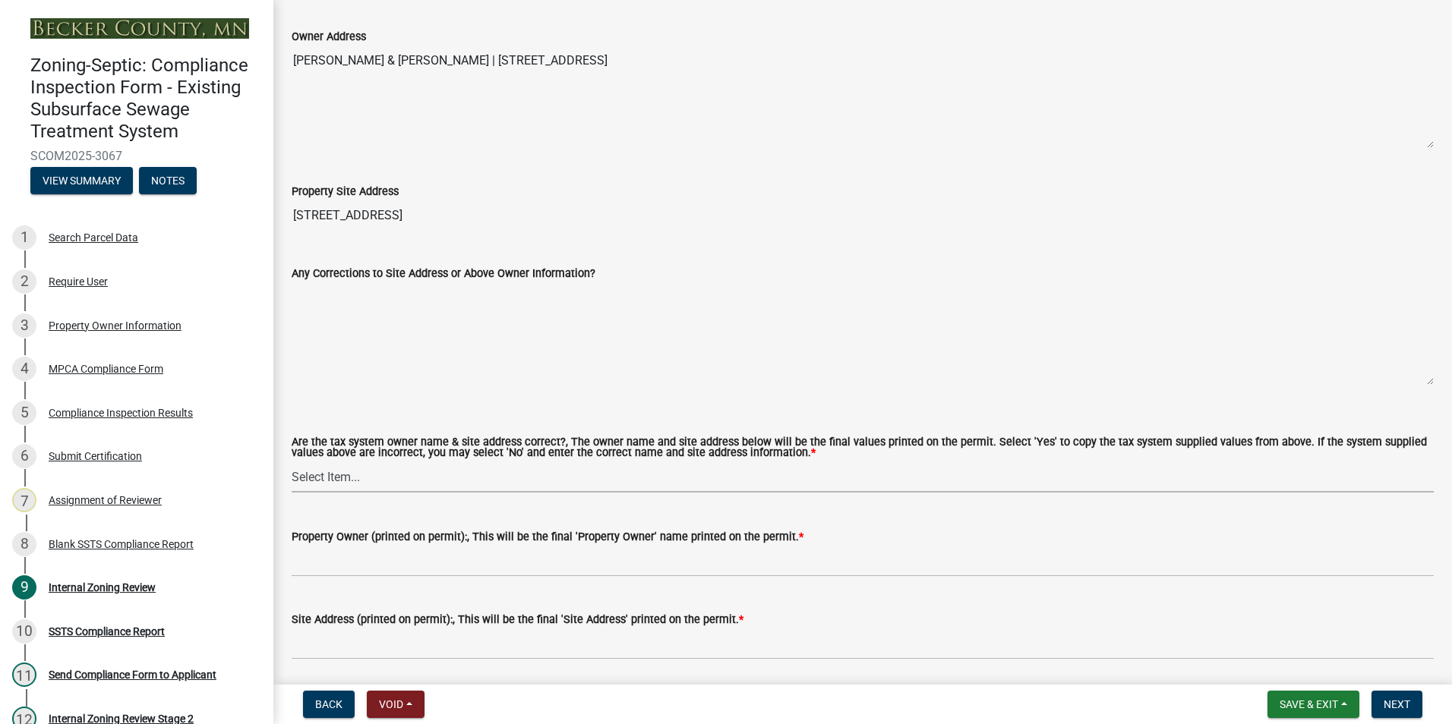
click at [336, 476] on select "Select Item... Yes No" at bounding box center [863, 477] width 1142 height 31
click at [292, 462] on select "Select Item... Yes No" at bounding box center [863, 477] width 1142 height 31
select select "f9f37200-9fc8-4e5e-9e7f-111cc9077d94"
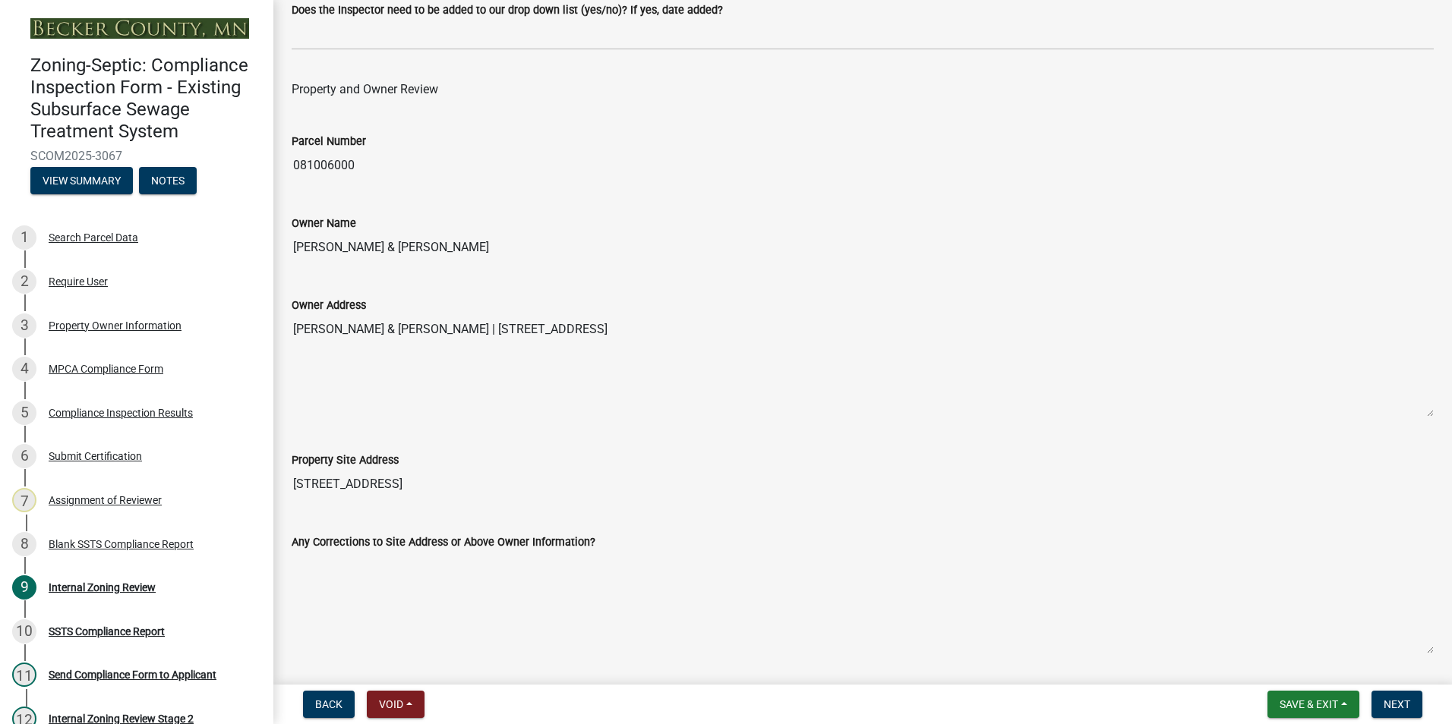
scroll to position [228, 0]
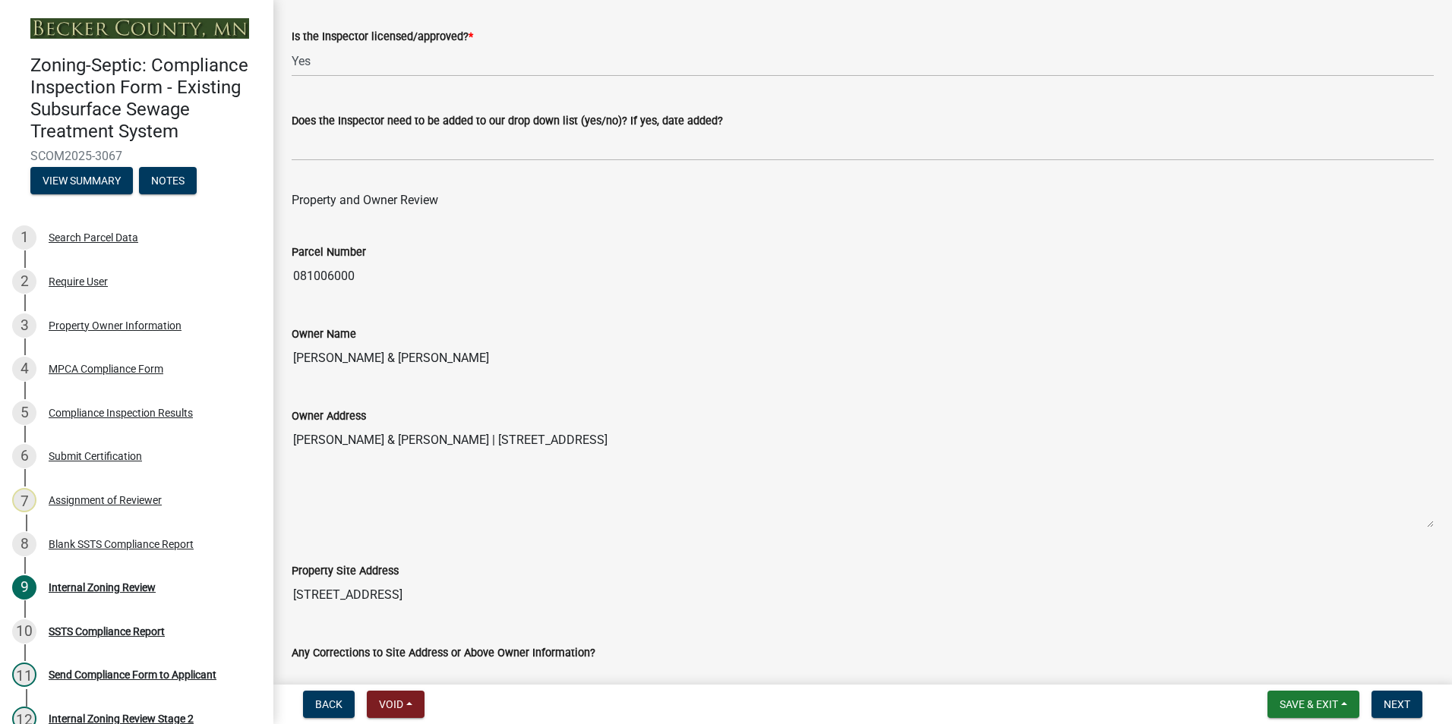
drag, startPoint x: 493, startPoint y: 358, endPoint x: 295, endPoint y: 346, distance: 199.2
click at [295, 346] on input "[PERSON_NAME] & [PERSON_NAME]" at bounding box center [863, 358] width 1142 height 30
drag, startPoint x: 295, startPoint y: 346, endPoint x: 377, endPoint y: 361, distance: 84.0
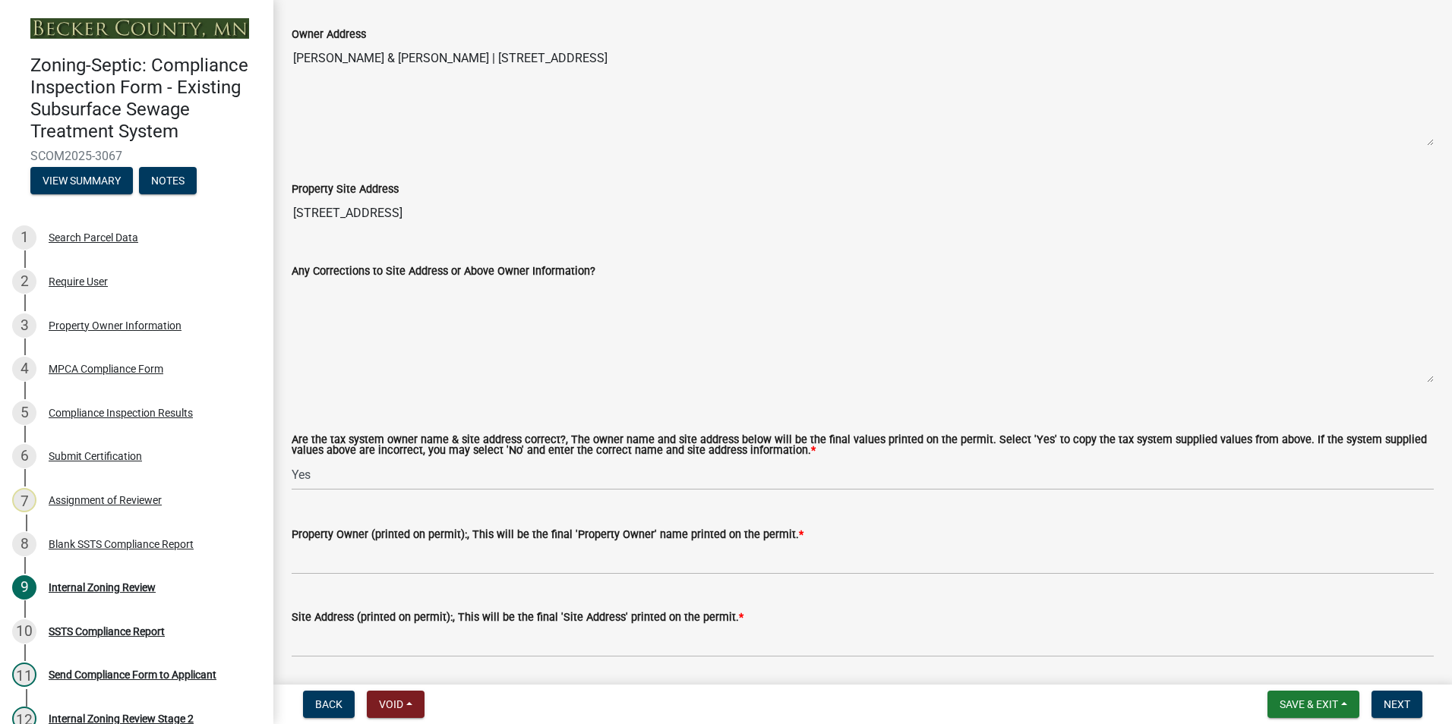
scroll to position [759, 0]
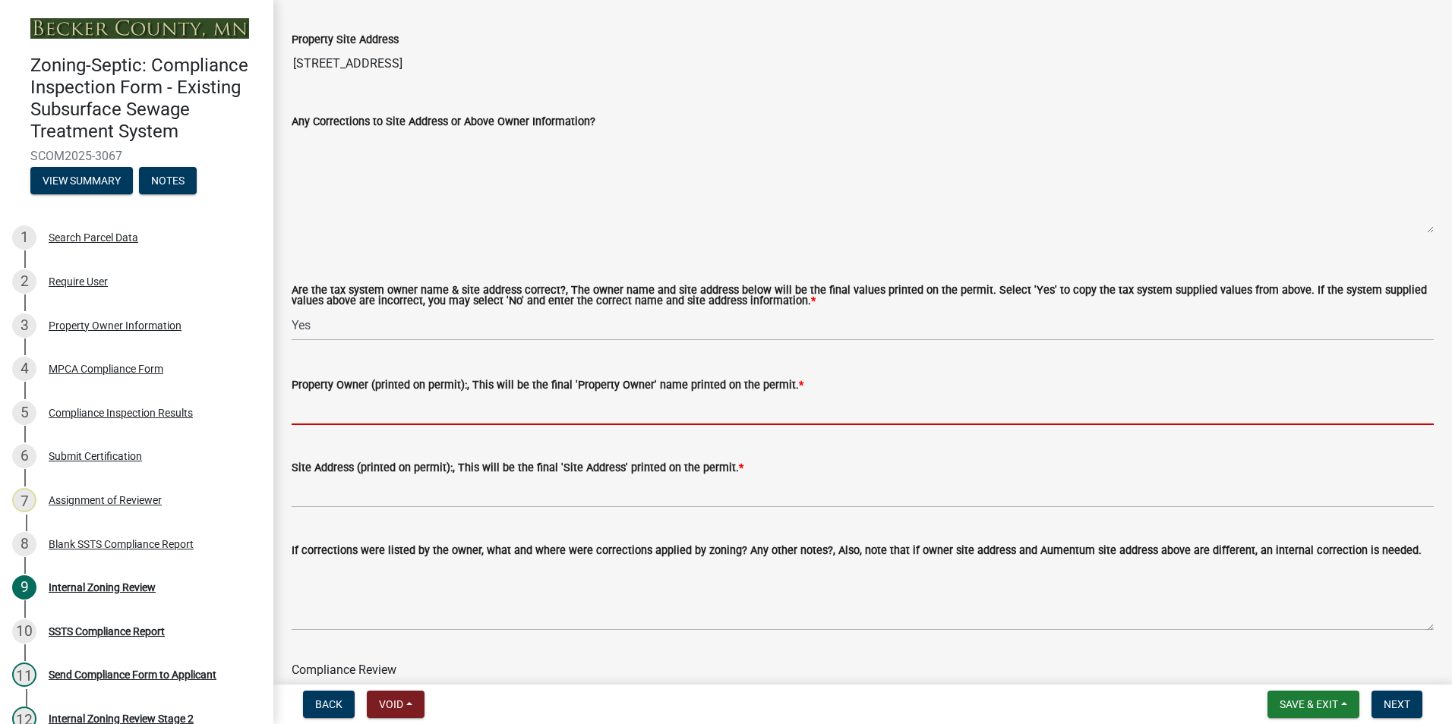
paste input "[PERSON_NAME] & [PERSON_NAME]"
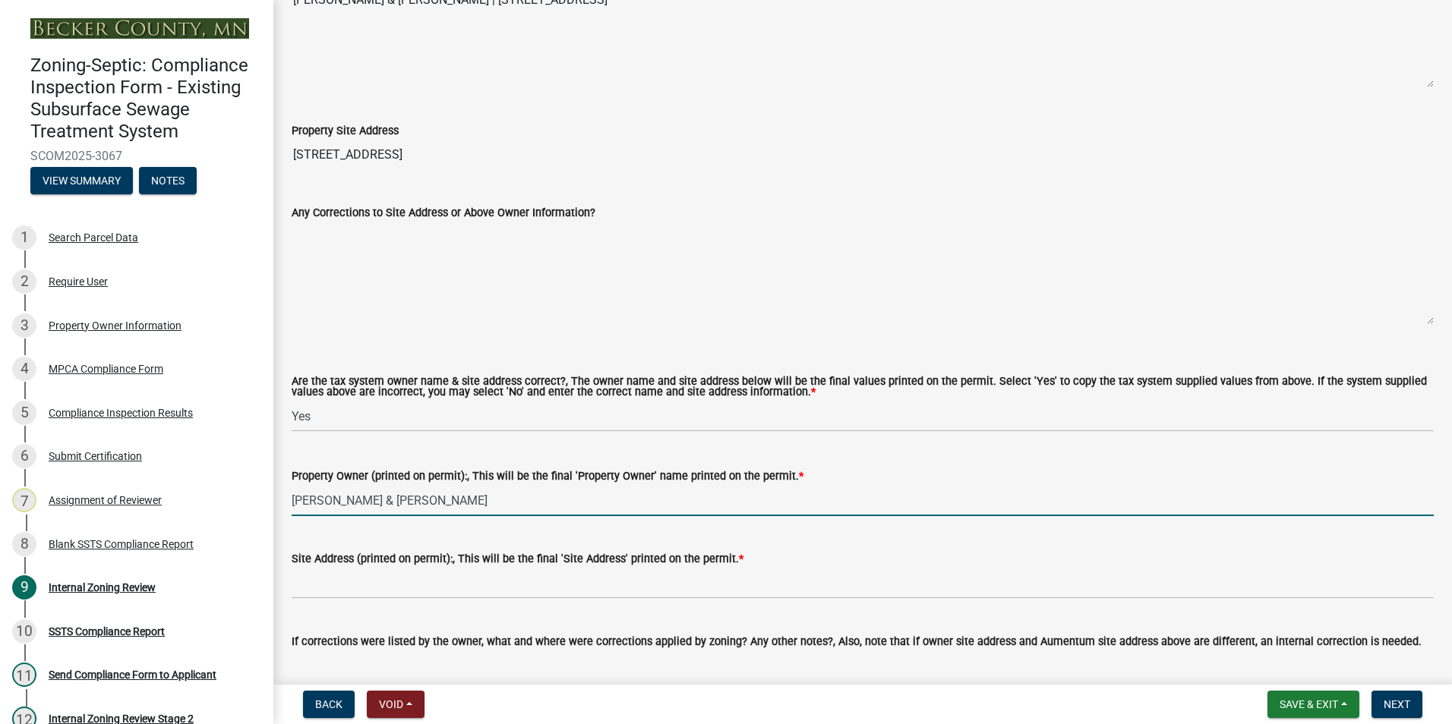
scroll to position [456, 0]
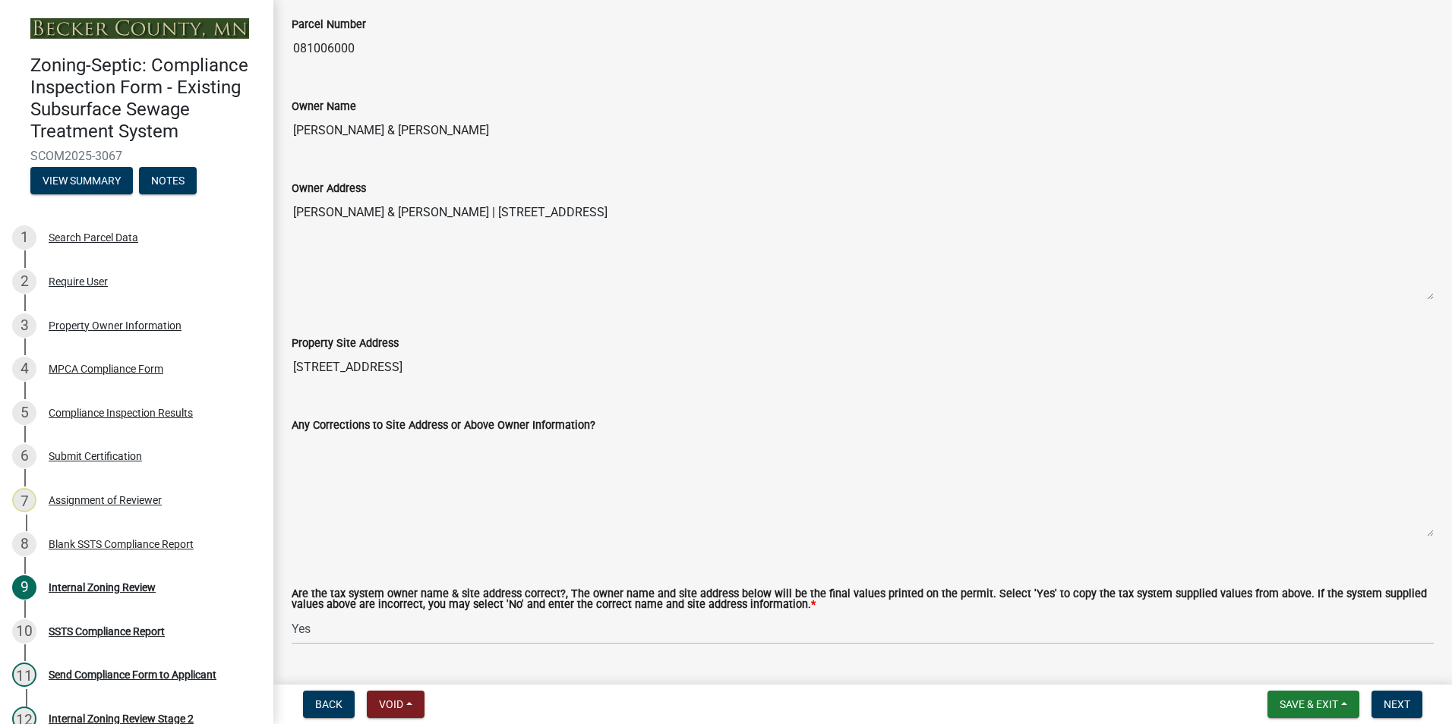
type input "[PERSON_NAME] & [PERSON_NAME]"
drag, startPoint x: 396, startPoint y: 363, endPoint x: 292, endPoint y: 366, distance: 104.8
click at [292, 366] on input "[STREET_ADDRESS]" at bounding box center [863, 367] width 1142 height 30
drag, startPoint x: 292, startPoint y: 366, endPoint x: 319, endPoint y: 366, distance: 27.3
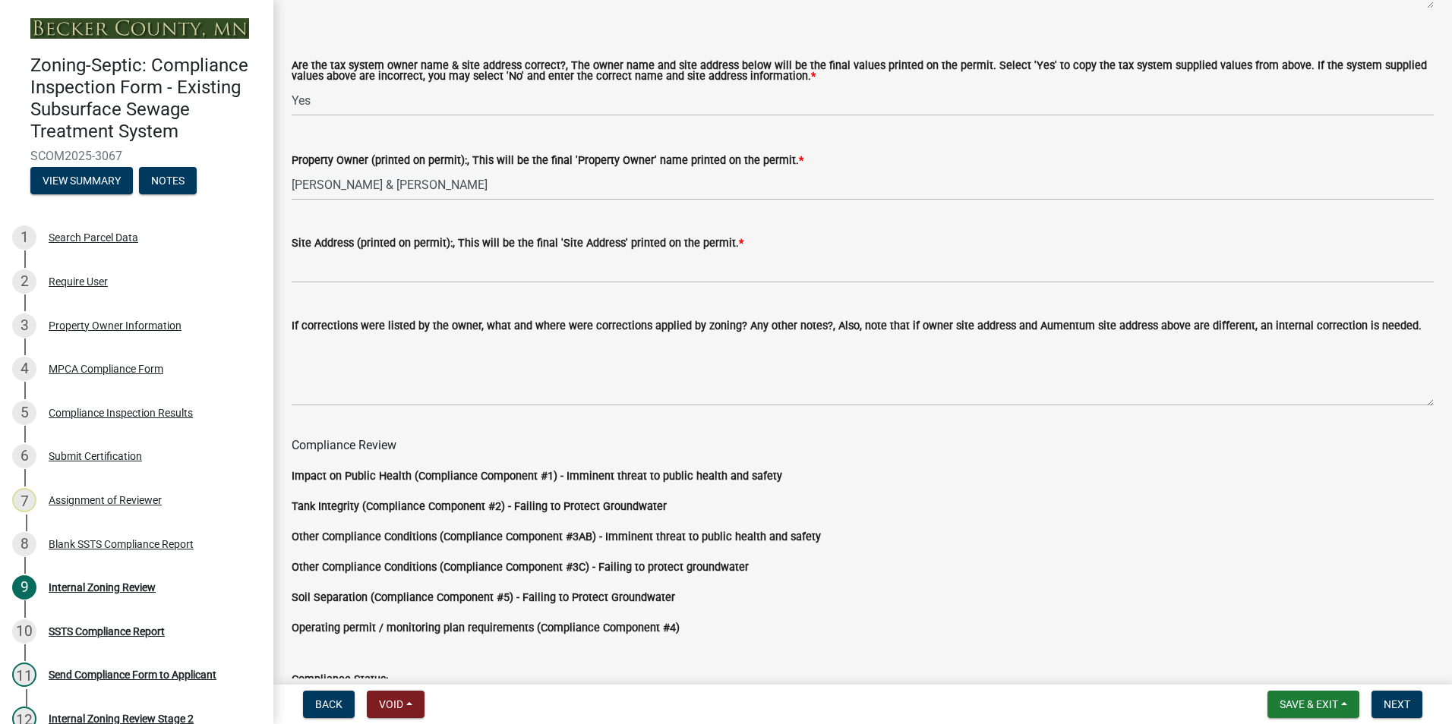
scroll to position [987, 0]
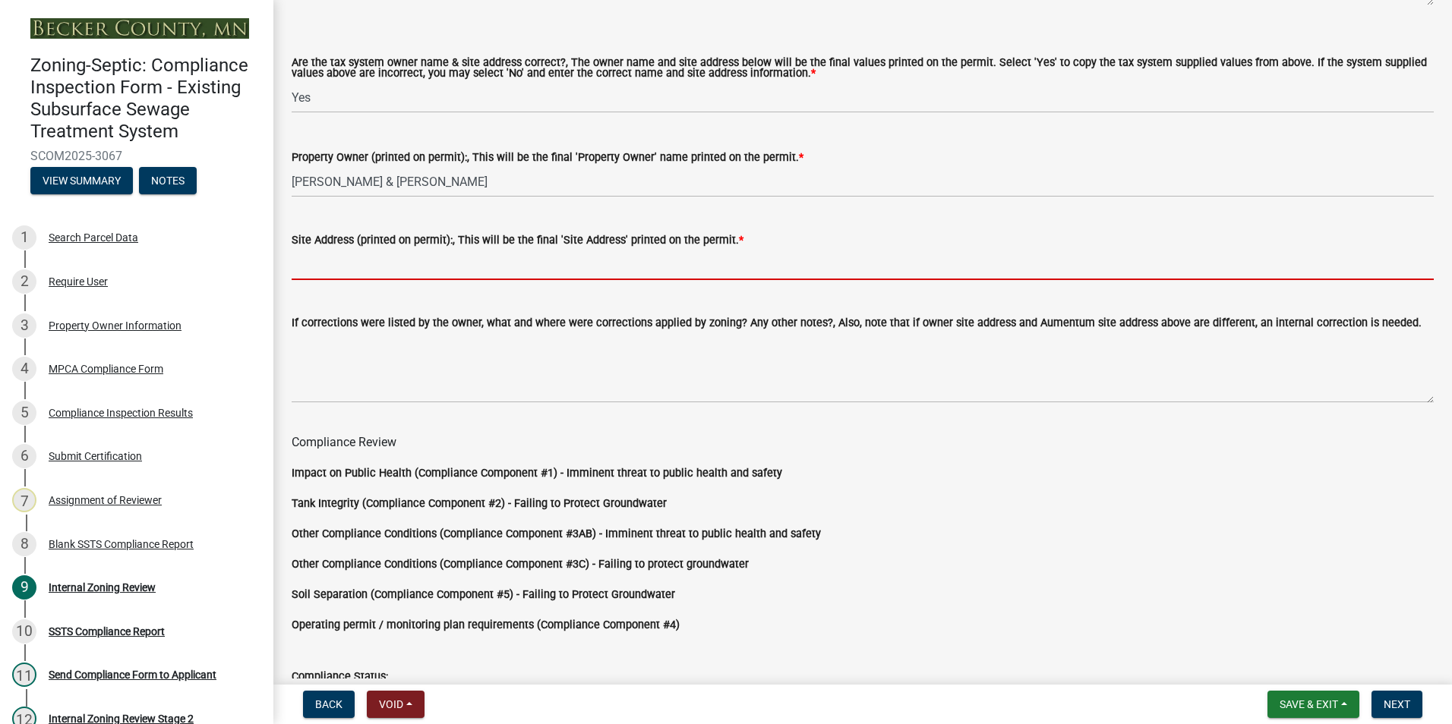
paste input "[STREET_ADDRESS]"
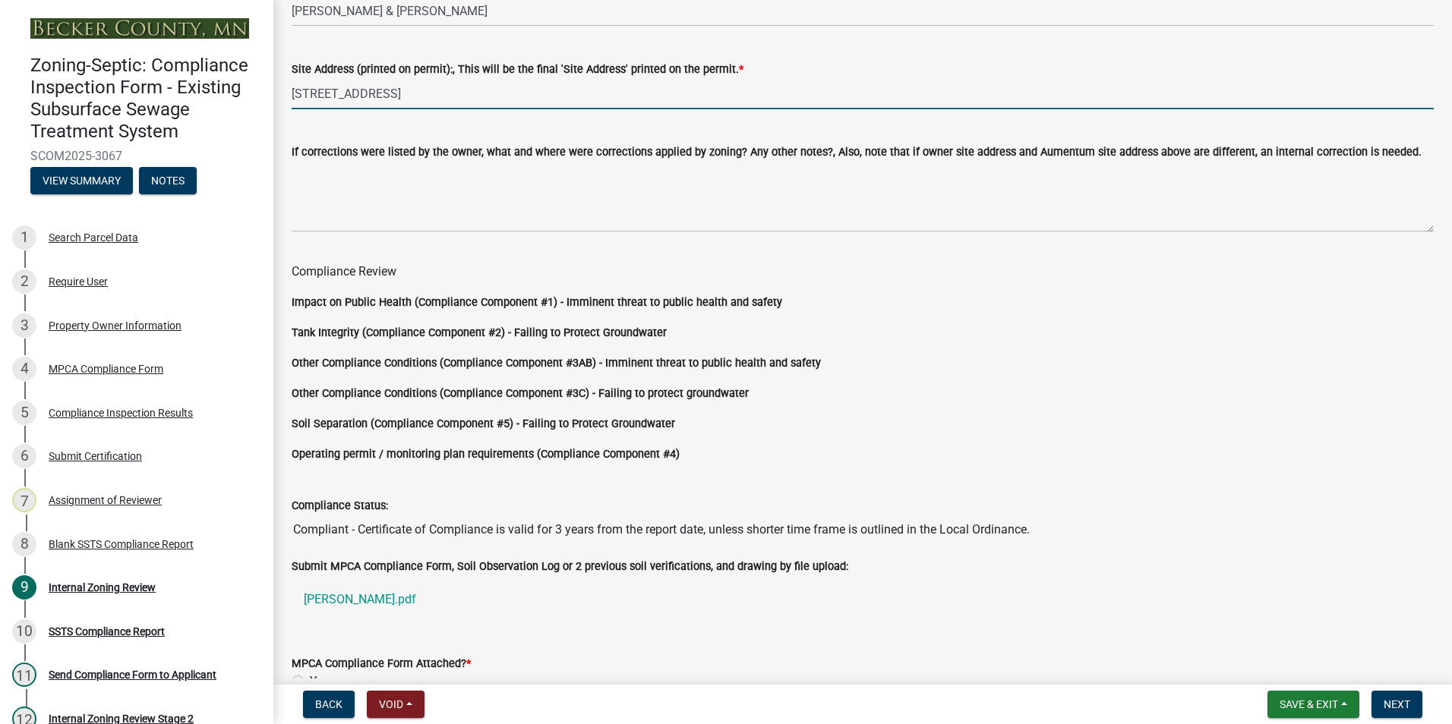
scroll to position [1262, 0]
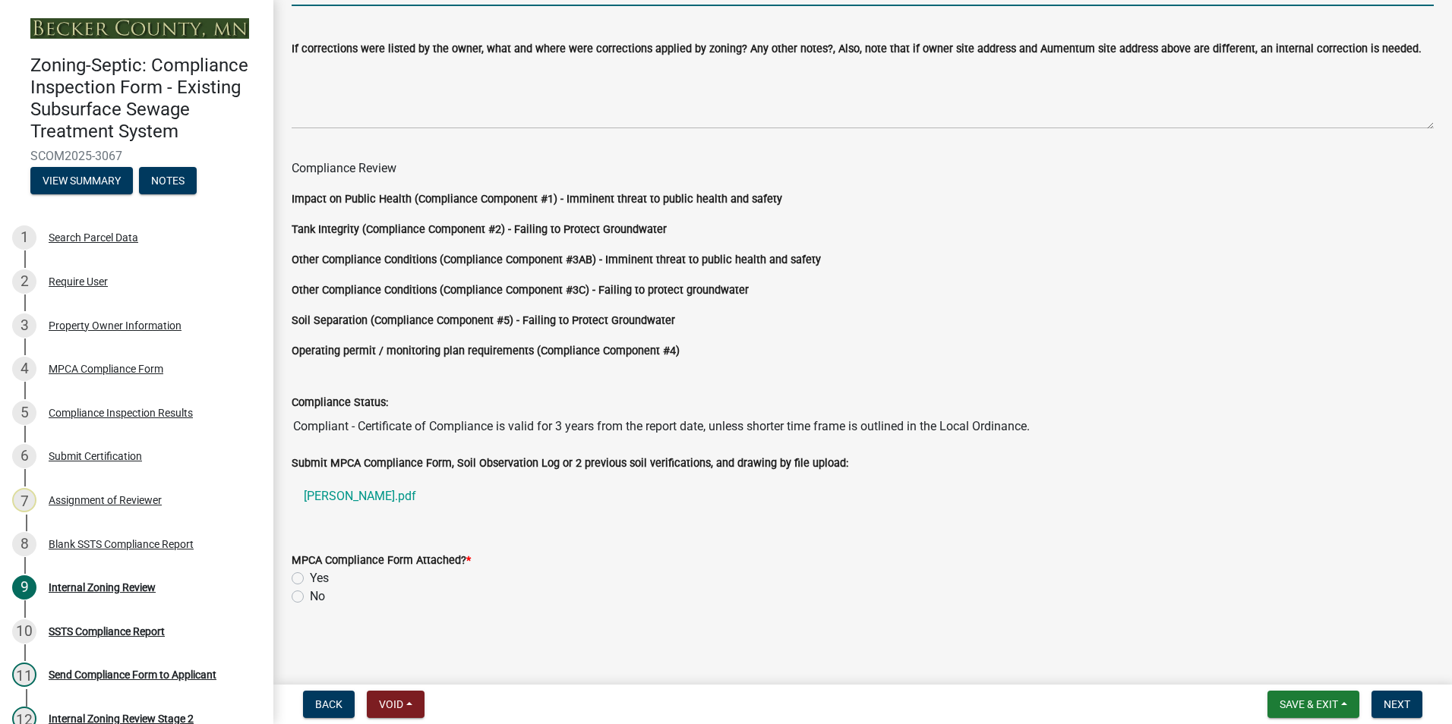
type input "[STREET_ADDRESS]"
click at [310, 575] on label "Yes" at bounding box center [319, 578] width 19 height 18
click at [310, 575] on input "Yes" at bounding box center [315, 574] width 10 height 10
radio input "true"
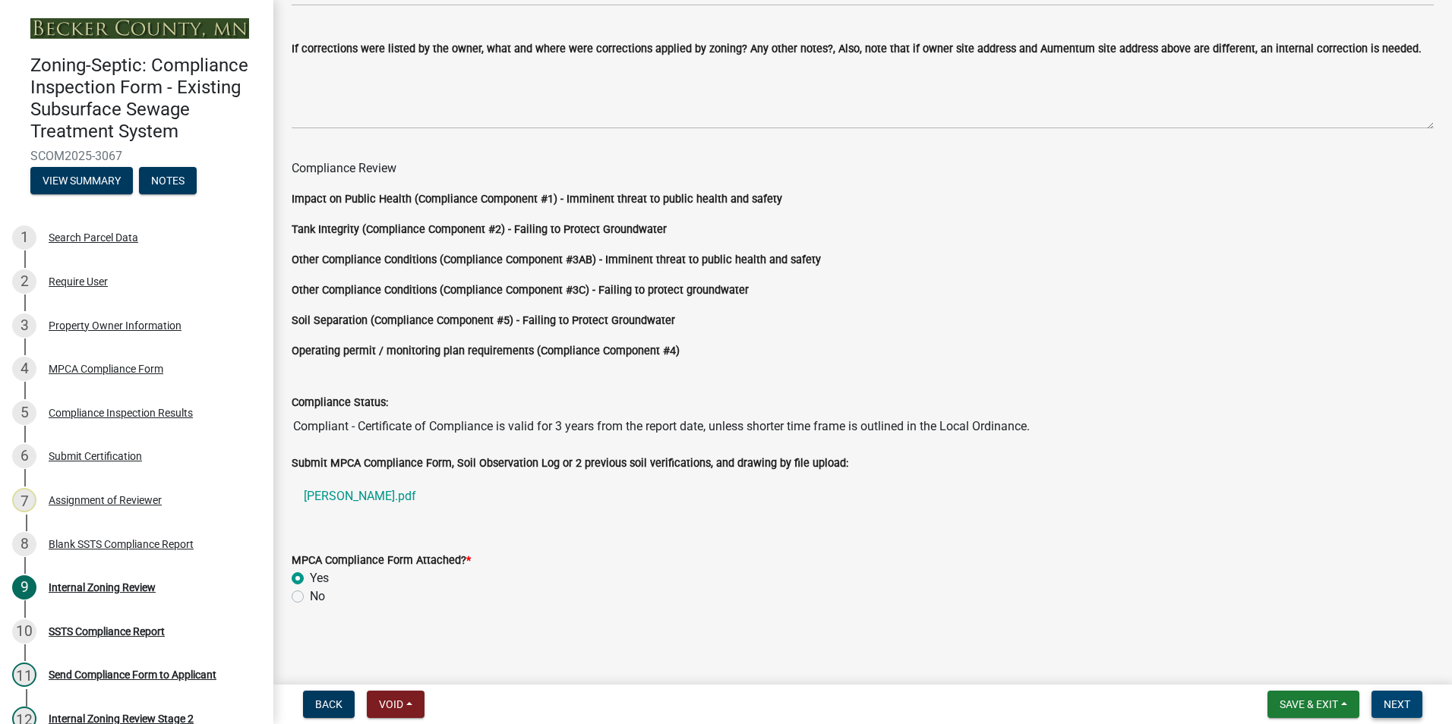
click at [1405, 708] on span "Next" at bounding box center [1396, 704] width 27 height 12
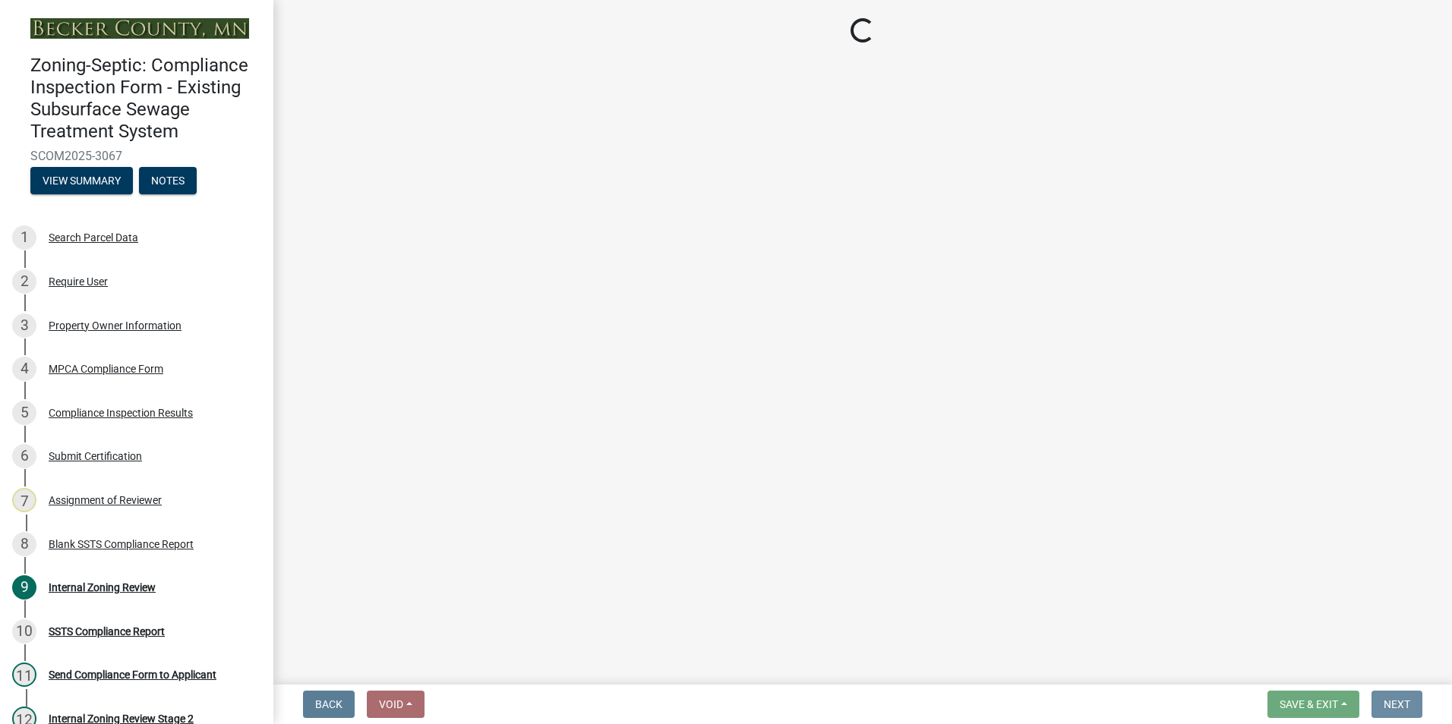
scroll to position [0, 0]
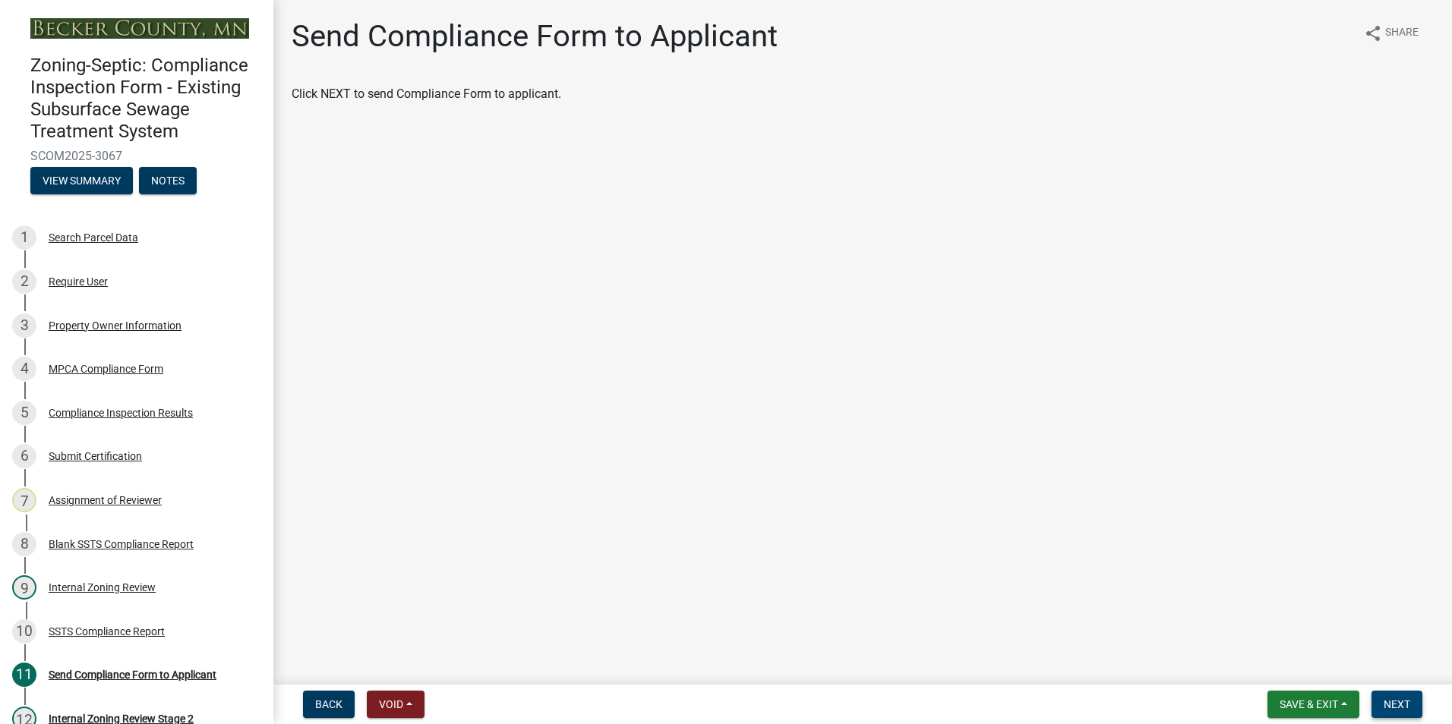
click at [1389, 703] on span "Next" at bounding box center [1396, 704] width 27 height 12
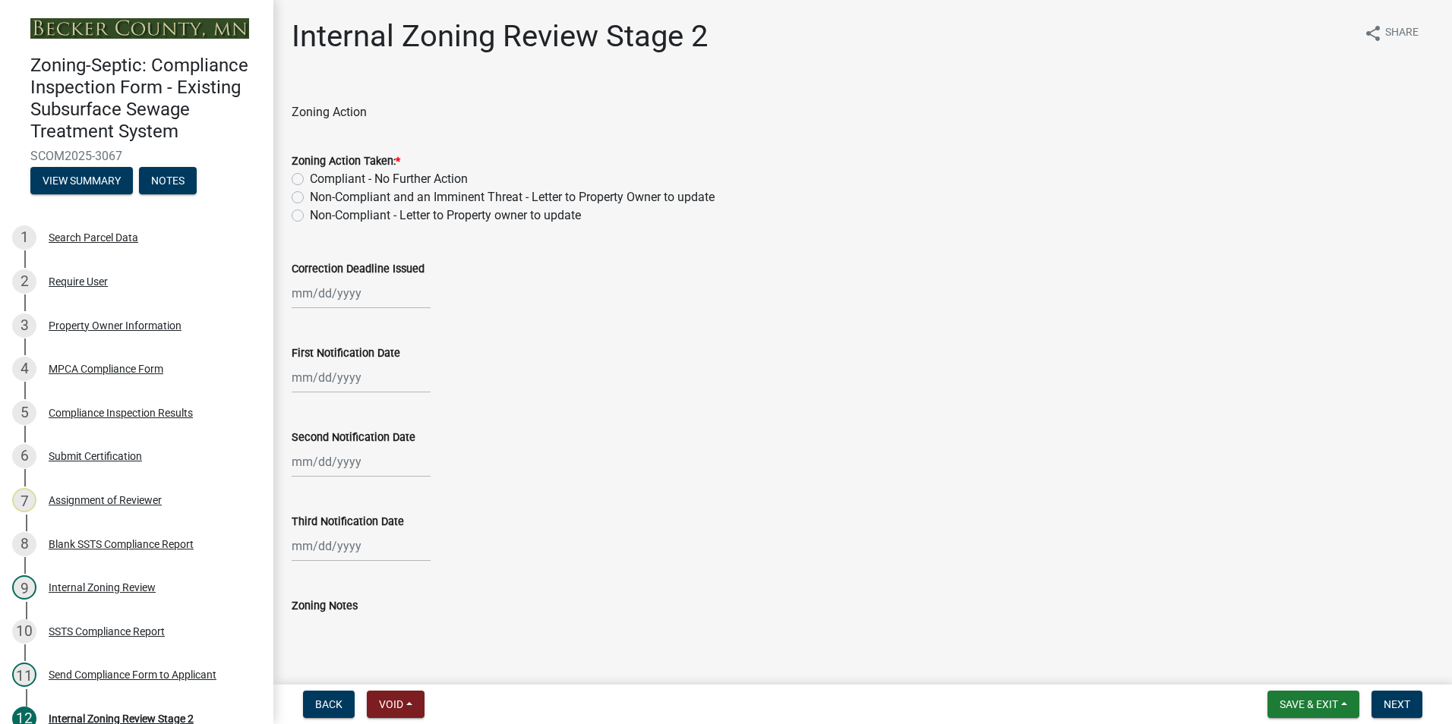
click at [310, 178] on label "Compliant - No Further Action" at bounding box center [389, 179] width 158 height 18
click at [310, 178] on input "Compliant - No Further Action" at bounding box center [315, 175] width 10 height 10
radio input "true"
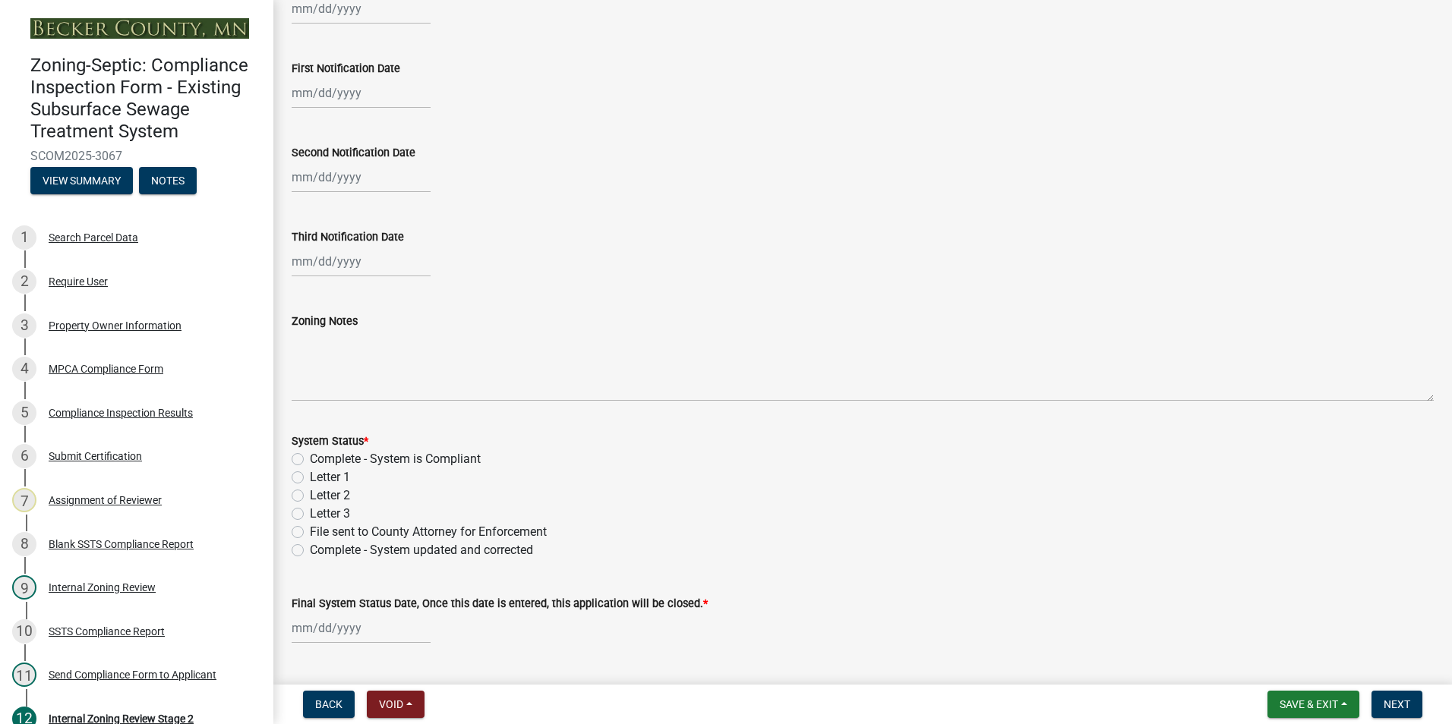
scroll to position [304, 0]
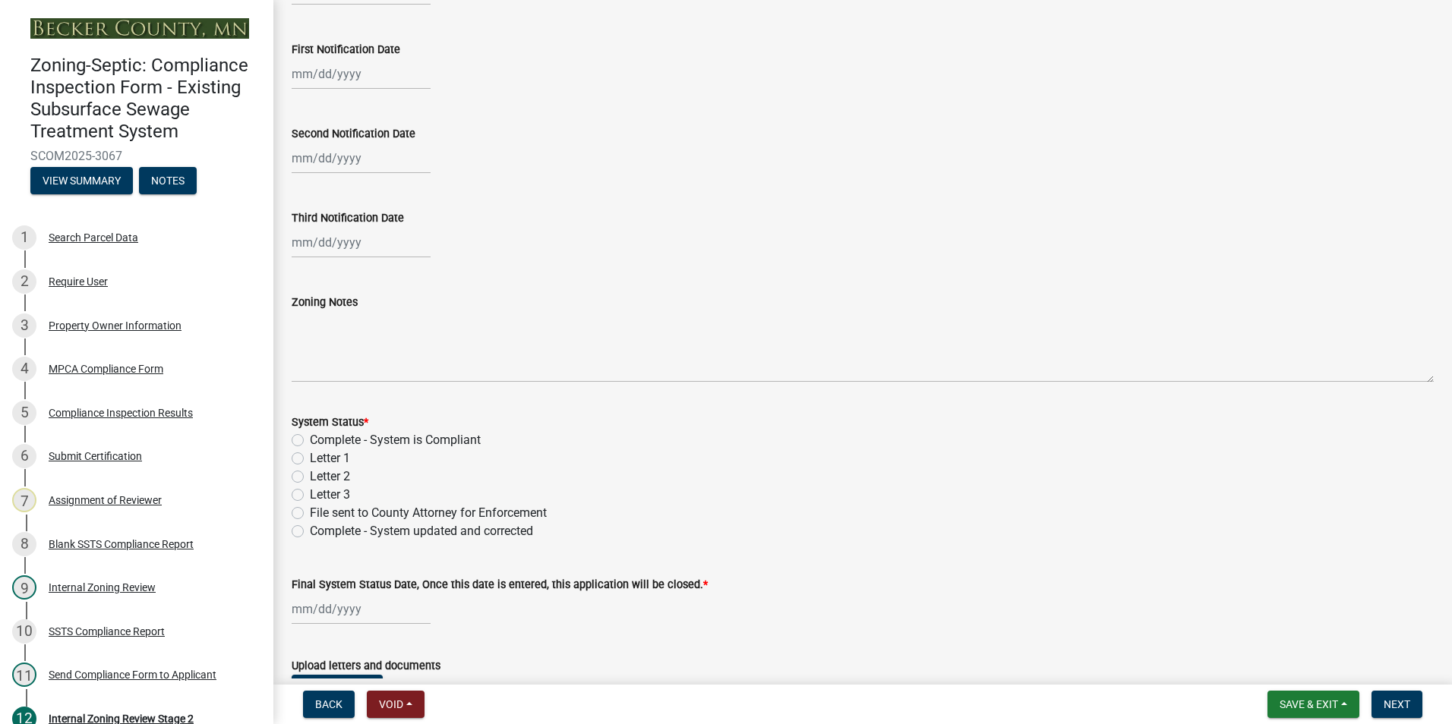
click at [310, 440] on label "Complete - System is Compliant" at bounding box center [395, 440] width 171 height 18
click at [310, 440] on input "Complete - System is Compliant" at bounding box center [315, 436] width 10 height 10
radio input "true"
select select "9"
select select "2025"
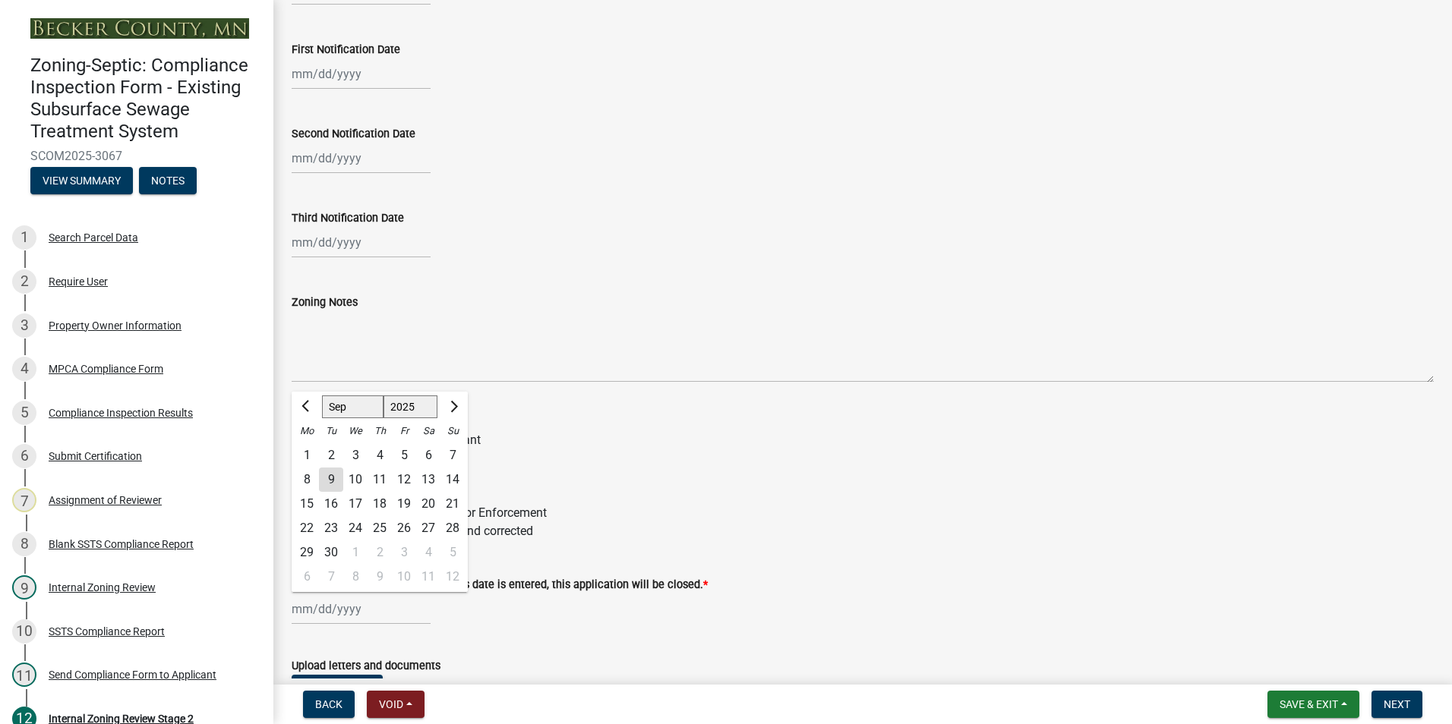
click at [345, 603] on div "[PERSON_NAME] Feb Mar Apr [PERSON_NAME][DATE] Oct Nov [DATE] 1526 1527 1528 152…" at bounding box center [361, 609] width 139 height 31
click at [330, 476] on div "9" at bounding box center [331, 480] width 24 height 24
type input "[DATE]"
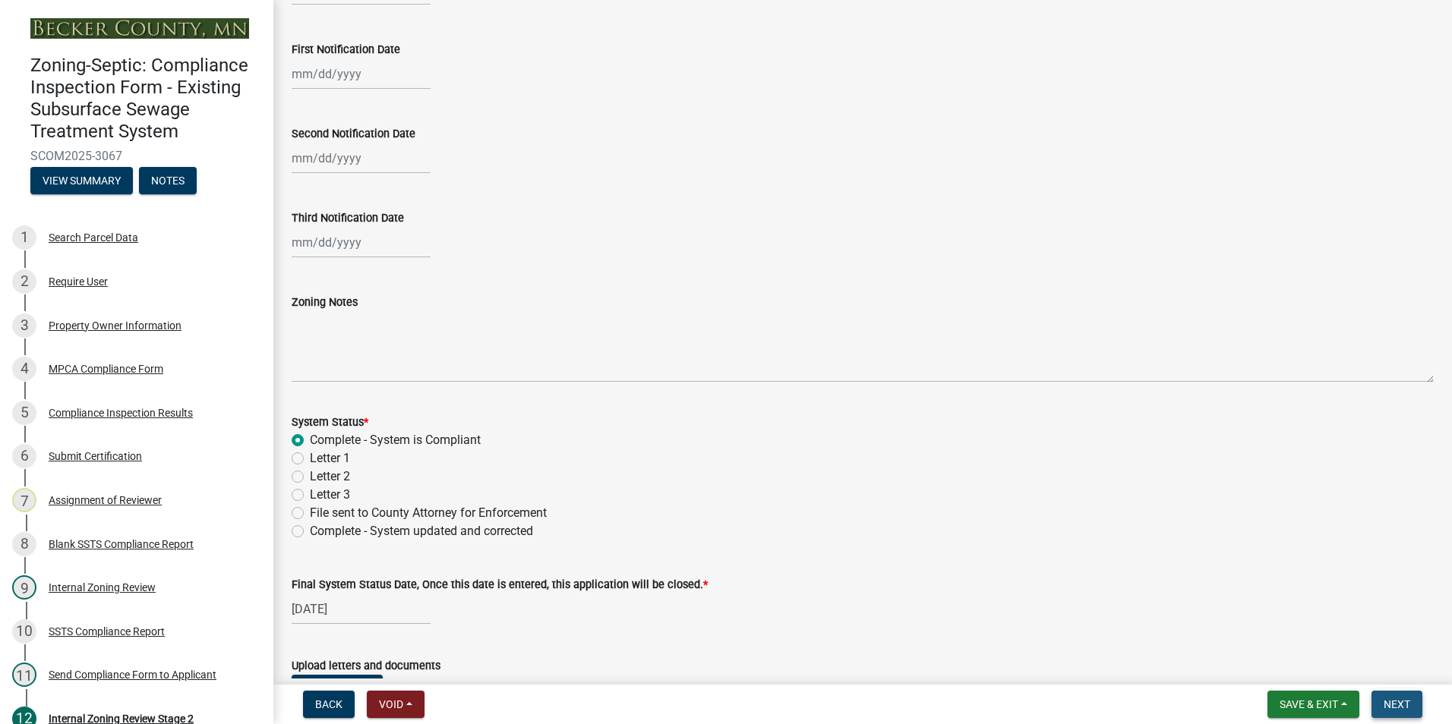
click at [1401, 708] on span "Next" at bounding box center [1396, 704] width 27 height 12
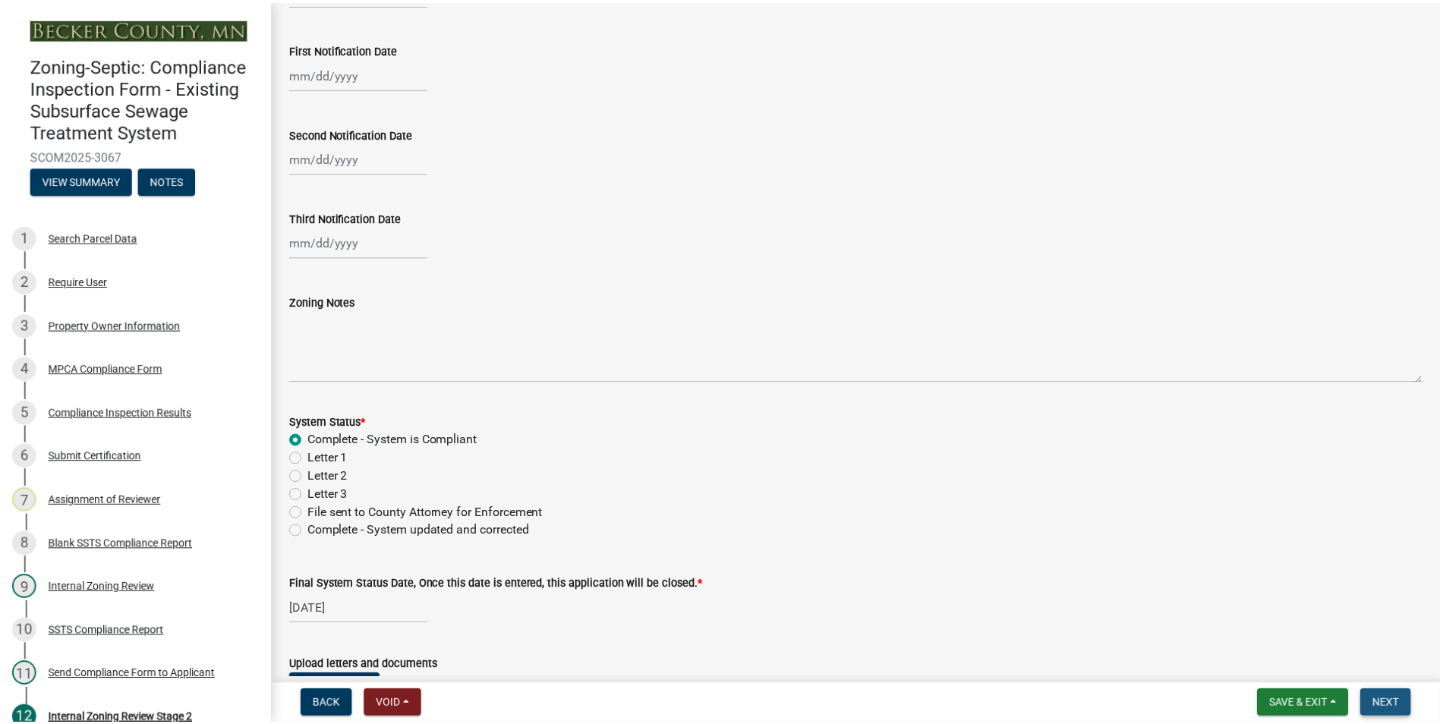
scroll to position [0, 0]
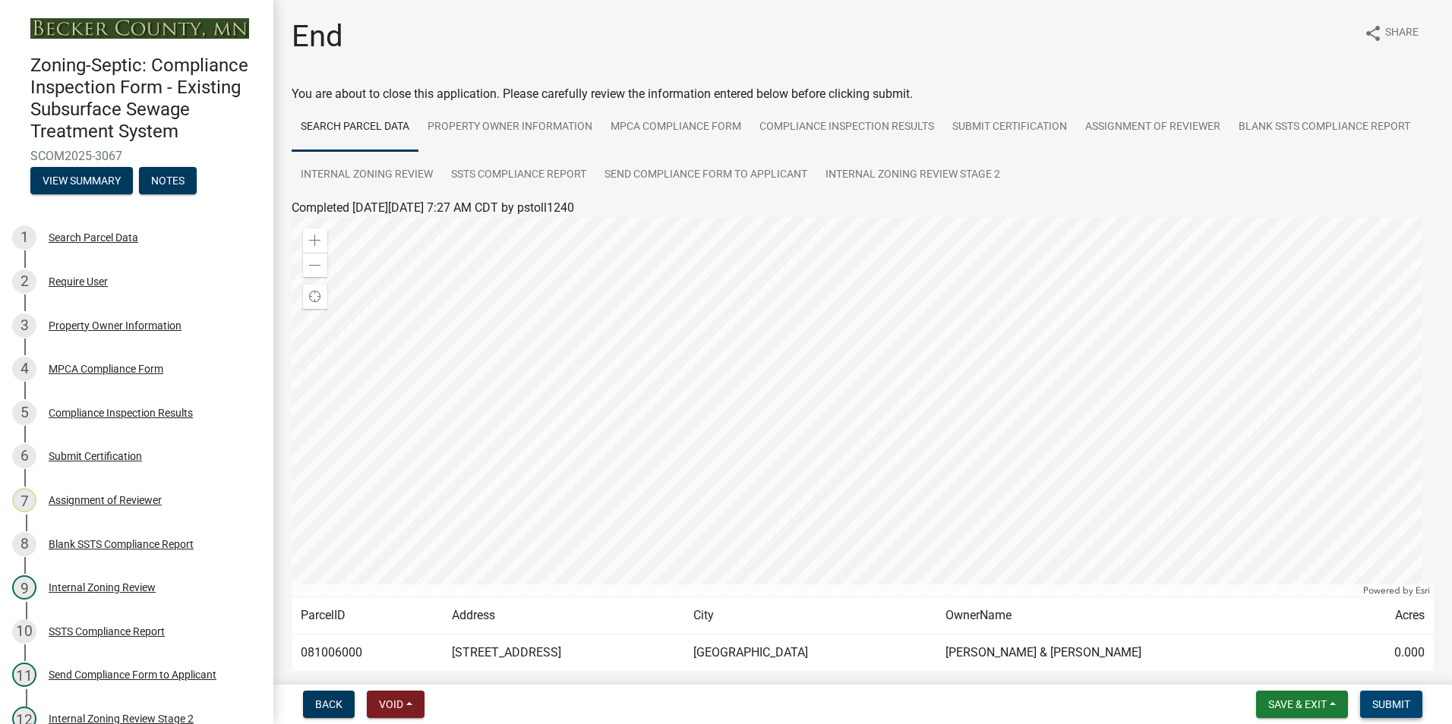
click at [1401, 708] on span "Submit" at bounding box center [1391, 704] width 38 height 12
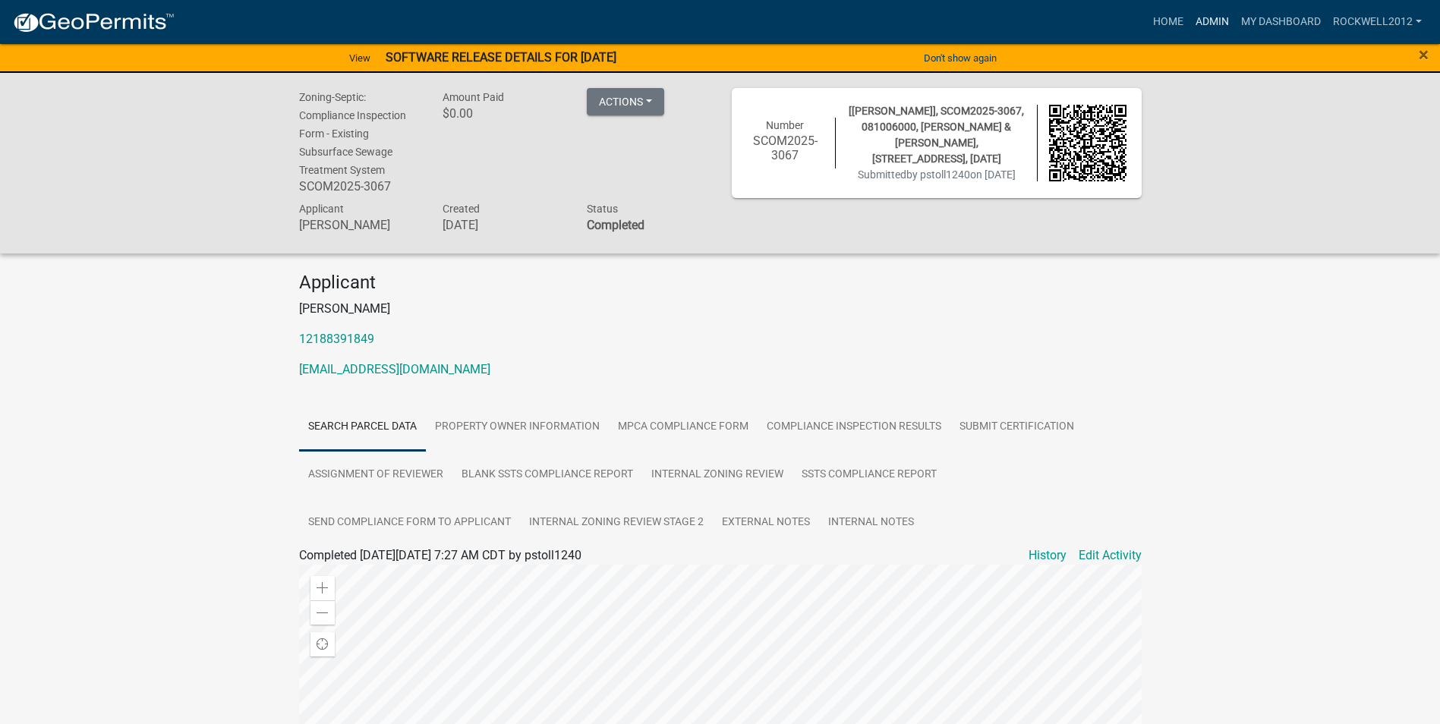
click at [1206, 19] on link "Admin" at bounding box center [1213, 22] width 46 height 29
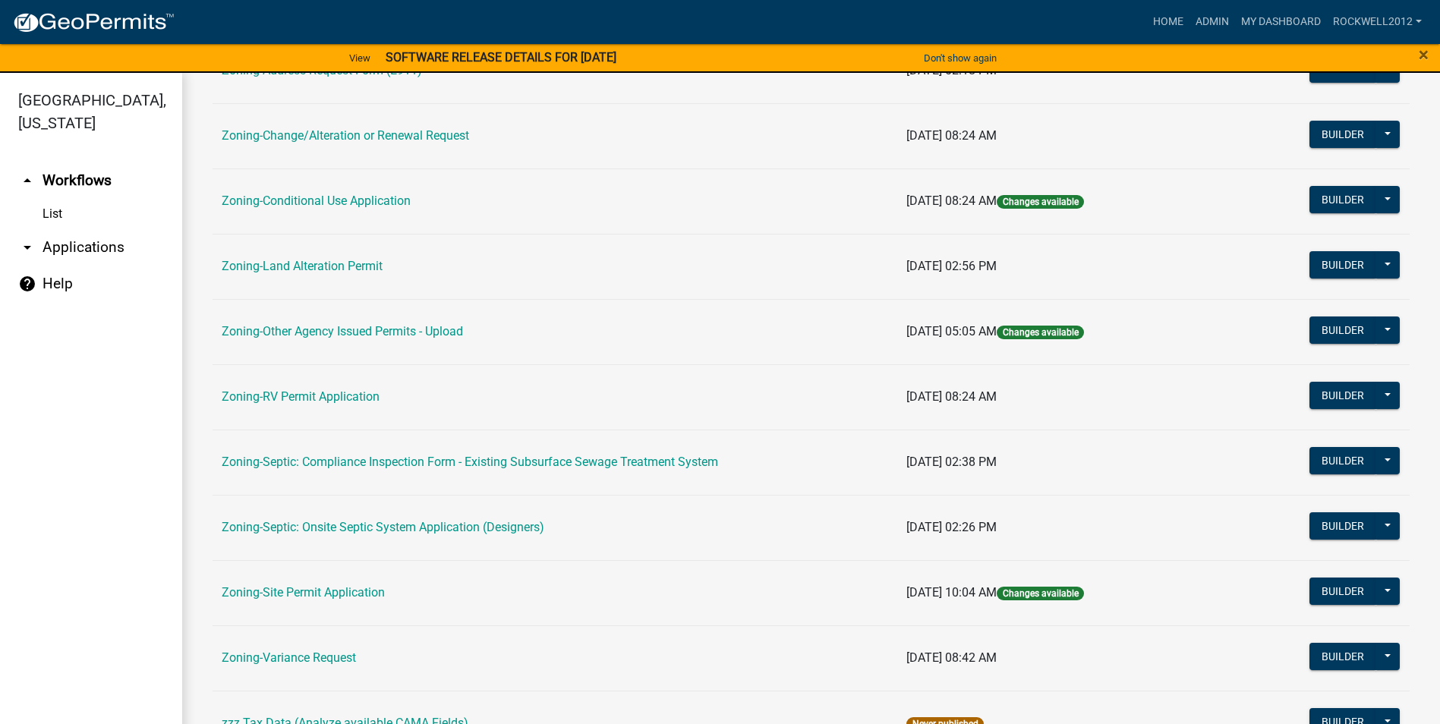
scroll to position [440, 0]
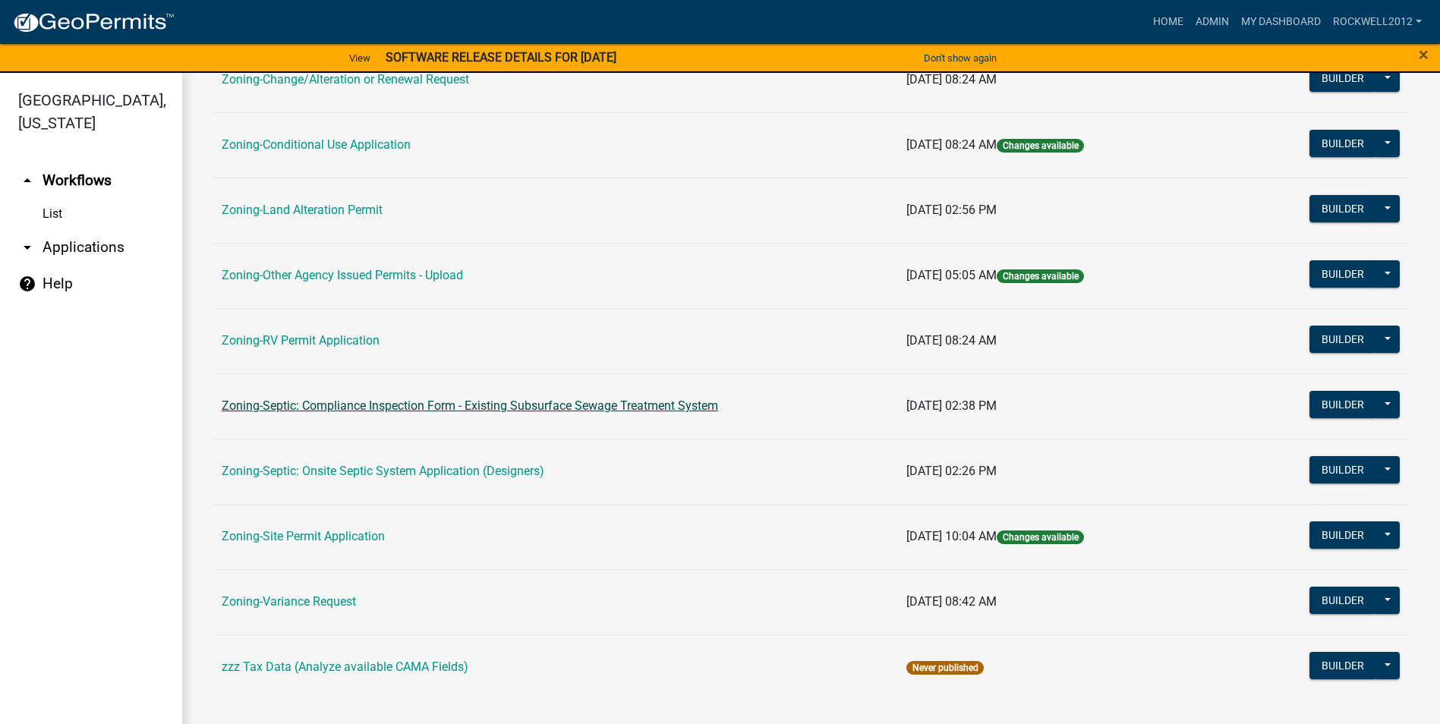
click at [594, 404] on link "Zoning-Septic: Compliance Inspection Form - Existing Subsurface Sewage Treatmen…" at bounding box center [470, 406] width 497 height 14
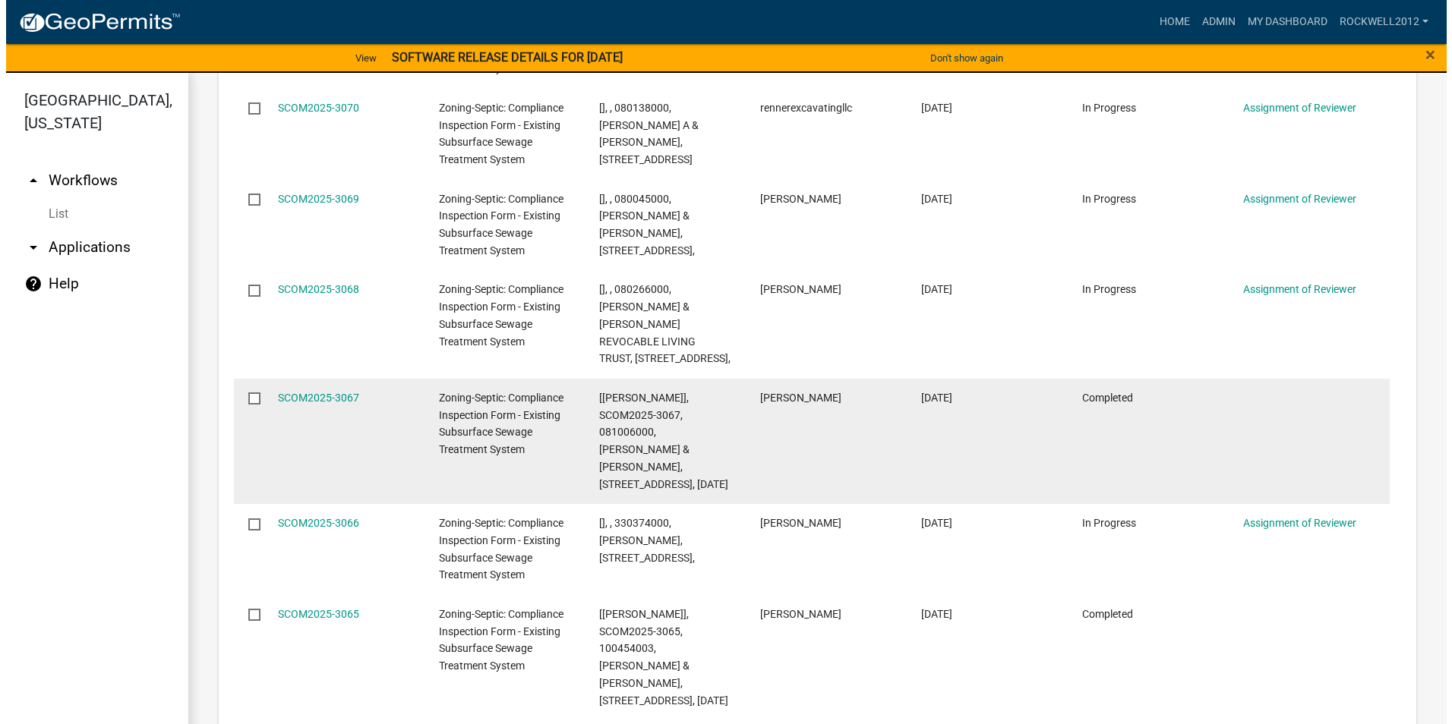
scroll to position [1941, 0]
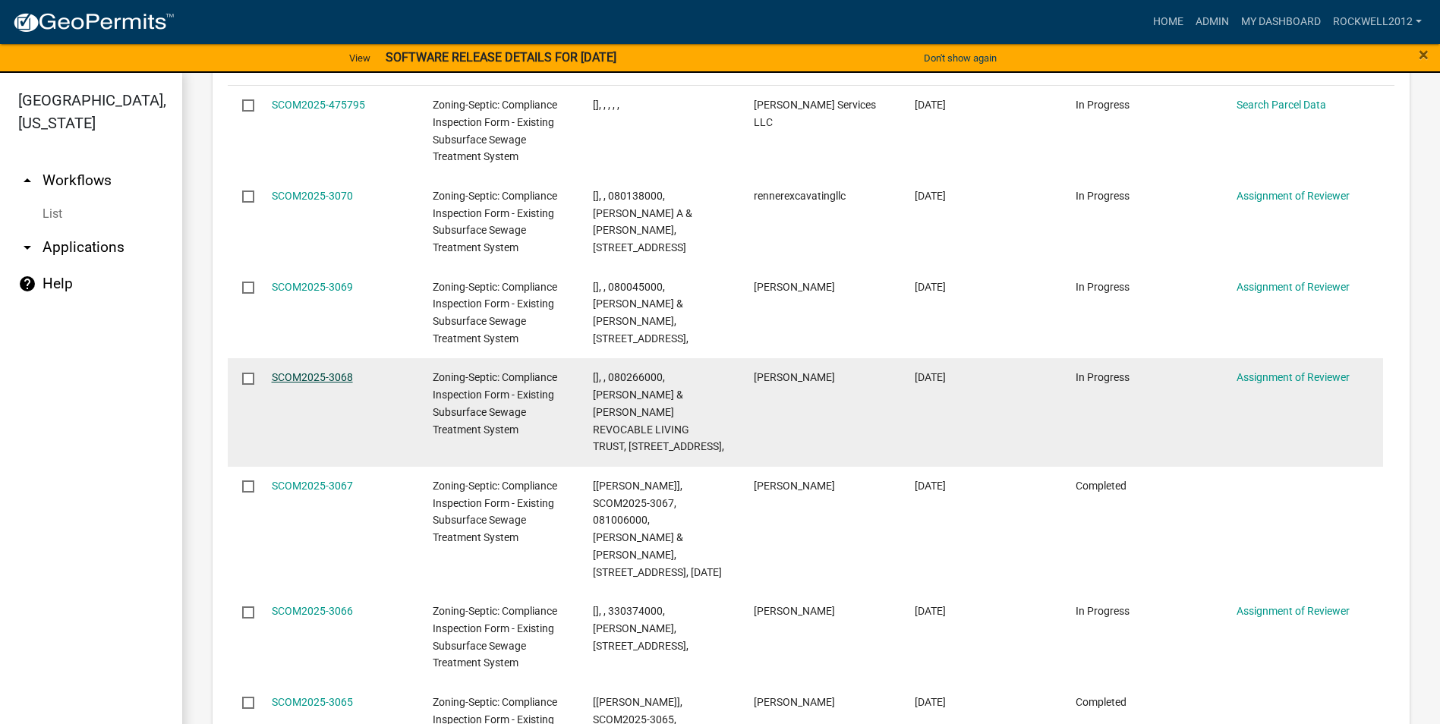
click at [310, 371] on link "SCOM2025-3068" at bounding box center [312, 377] width 81 height 12
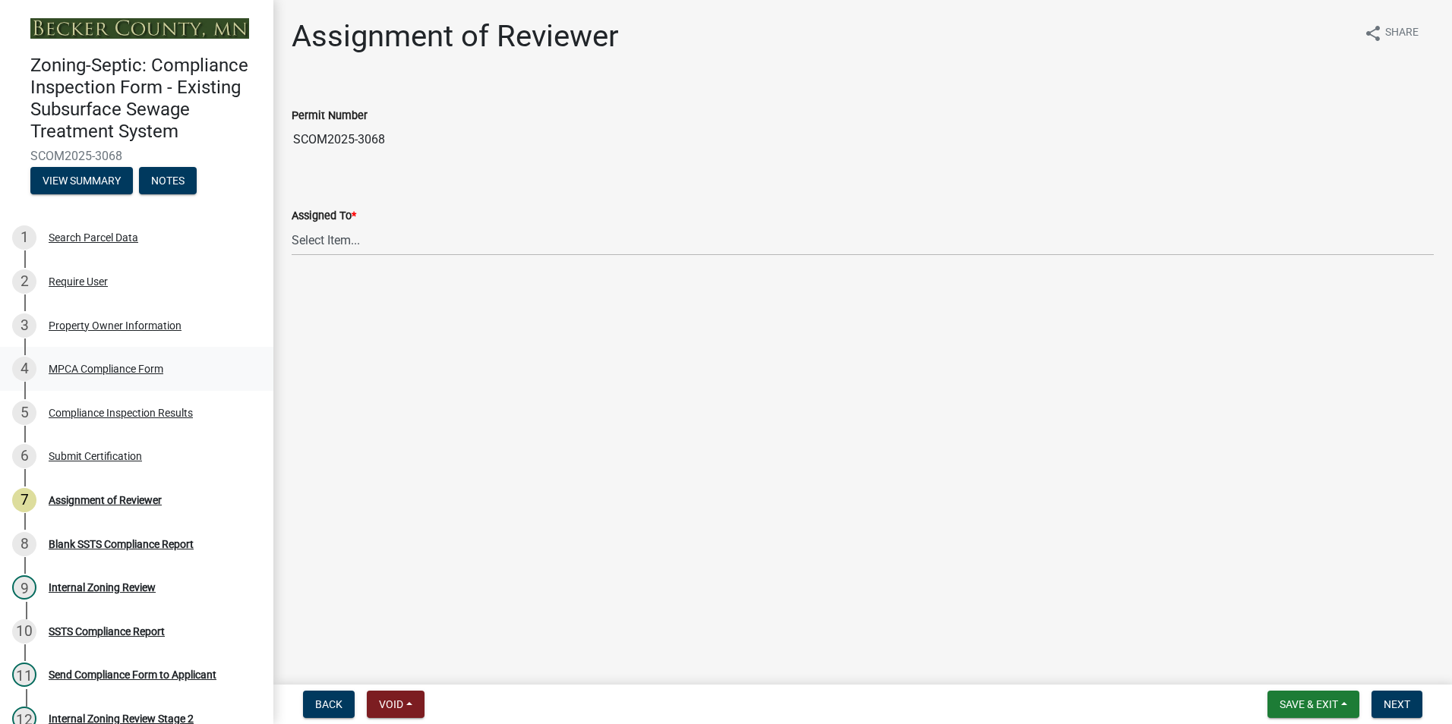
click at [99, 359] on div "4 MPCA Compliance Form" at bounding box center [130, 369] width 237 height 24
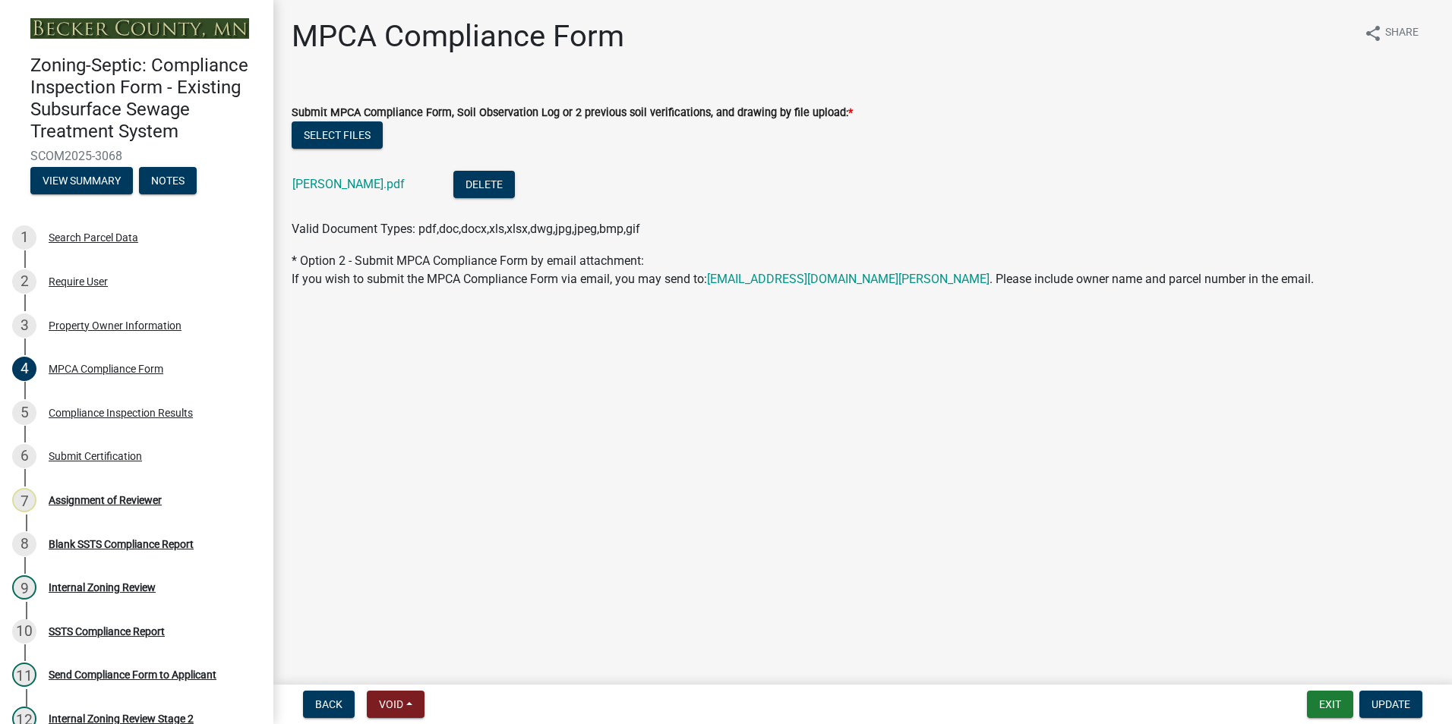
click at [332, 191] on div "[PERSON_NAME].pdf" at bounding box center [360, 186] width 137 height 31
click at [333, 188] on link "[PERSON_NAME].pdf" at bounding box center [348, 184] width 112 height 14
click at [101, 495] on div "Assignment of Reviewer" at bounding box center [105, 500] width 113 height 11
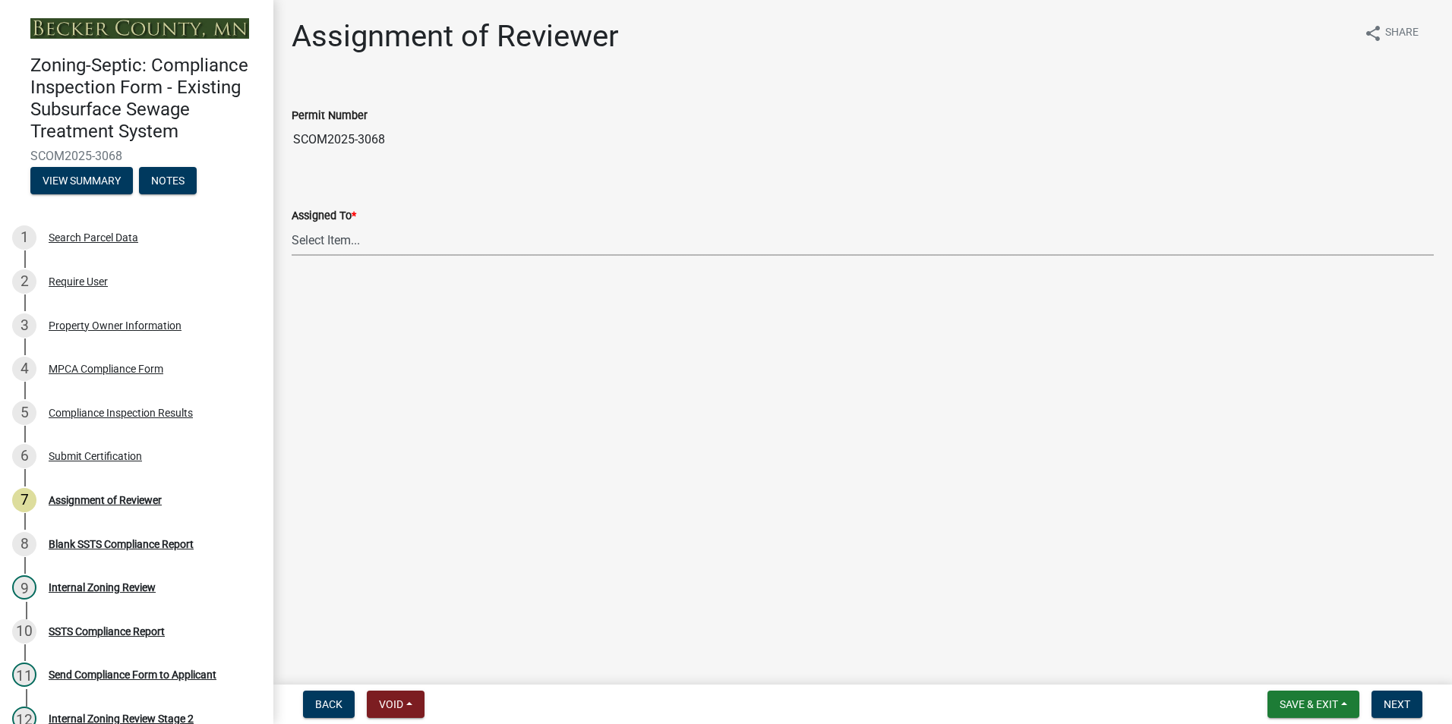
click at [336, 235] on select "Select Item... [PERSON_NAME] [PERSON_NAME] [PERSON_NAME] [PERSON_NAME] [PERSON_…" at bounding box center [863, 240] width 1142 height 31
click at [292, 225] on select "Select Item... [PERSON_NAME] [PERSON_NAME] [PERSON_NAME] [PERSON_NAME] [PERSON_…" at bounding box center [863, 240] width 1142 height 31
select select "0016247d-12af-40d0-8103-934796a3d230"
click at [1400, 705] on span "Next" at bounding box center [1396, 704] width 27 height 12
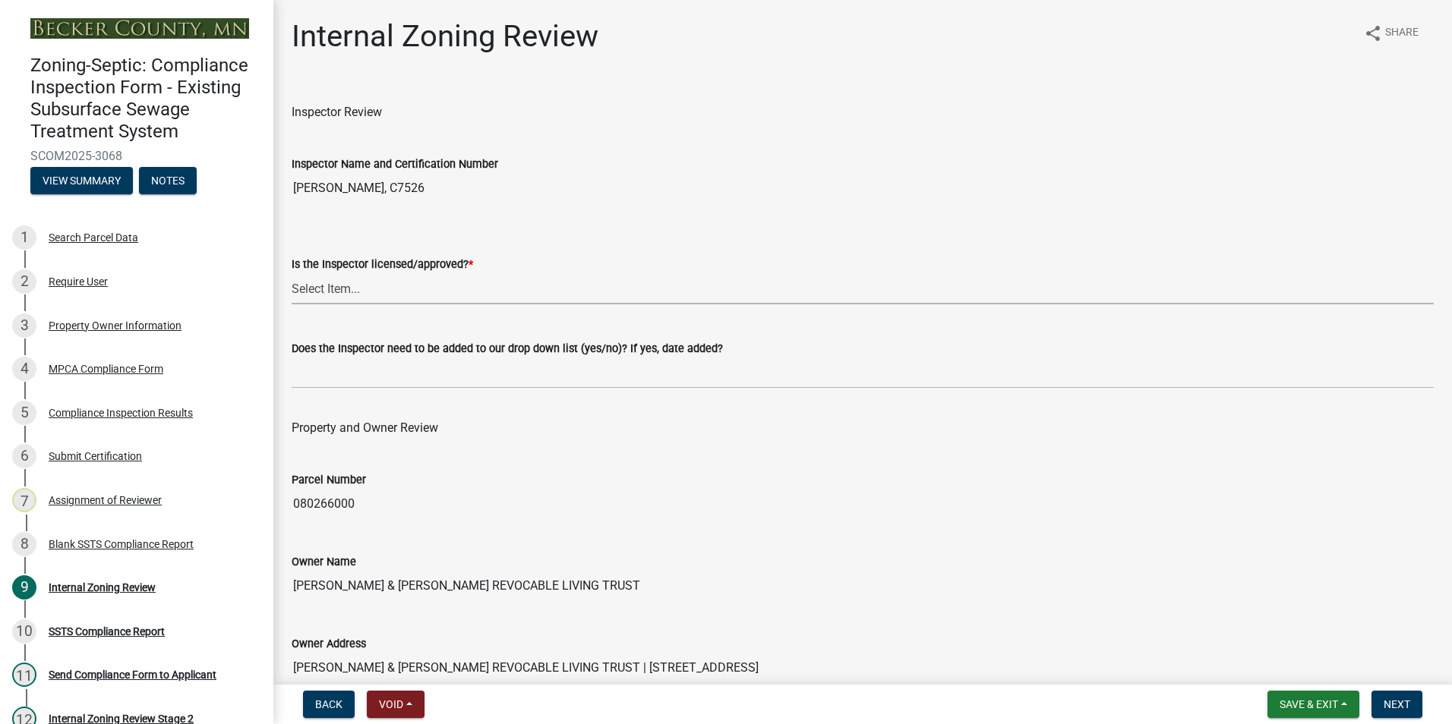
click at [336, 293] on select "Select Item... Yes No" at bounding box center [863, 288] width 1142 height 31
click at [292, 273] on select "Select Item... Yes No" at bounding box center [863, 288] width 1142 height 31
select select "7beb9ca5-c3cb-47d4-a805-1554d3173259"
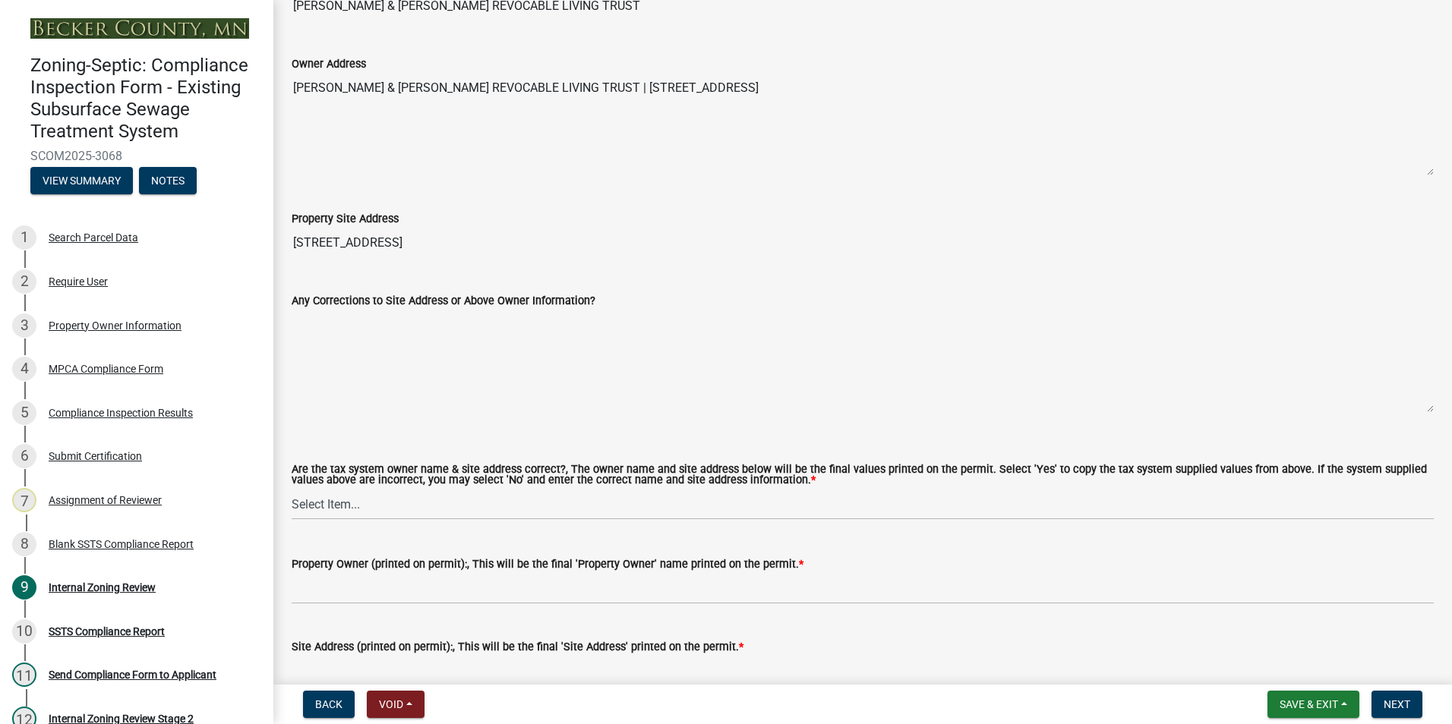
scroll to position [607, 0]
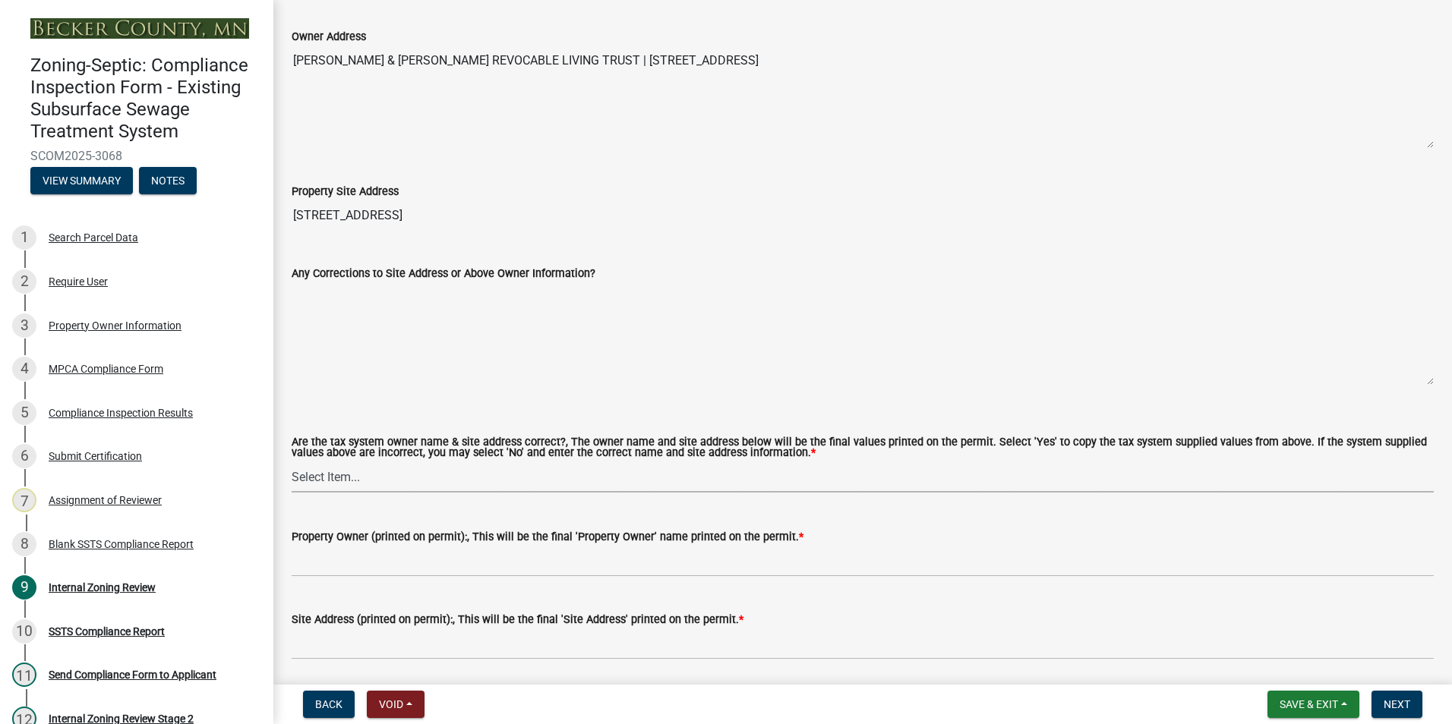
click at [325, 478] on select "Select Item... Yes No" at bounding box center [863, 477] width 1142 height 31
click at [292, 462] on select "Select Item... Yes No" at bounding box center [863, 477] width 1142 height 31
select select "f9f37200-9fc8-4e5e-9e7f-111cc9077d94"
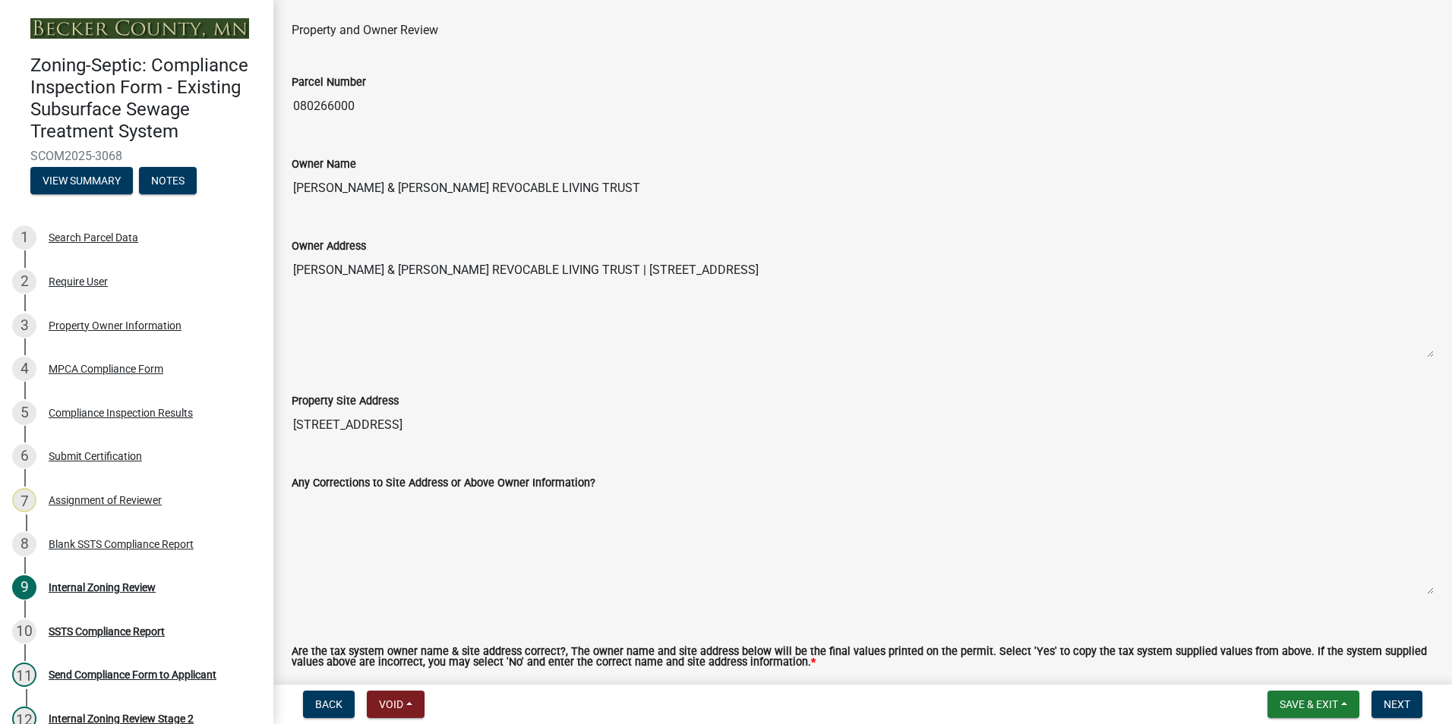
scroll to position [380, 0]
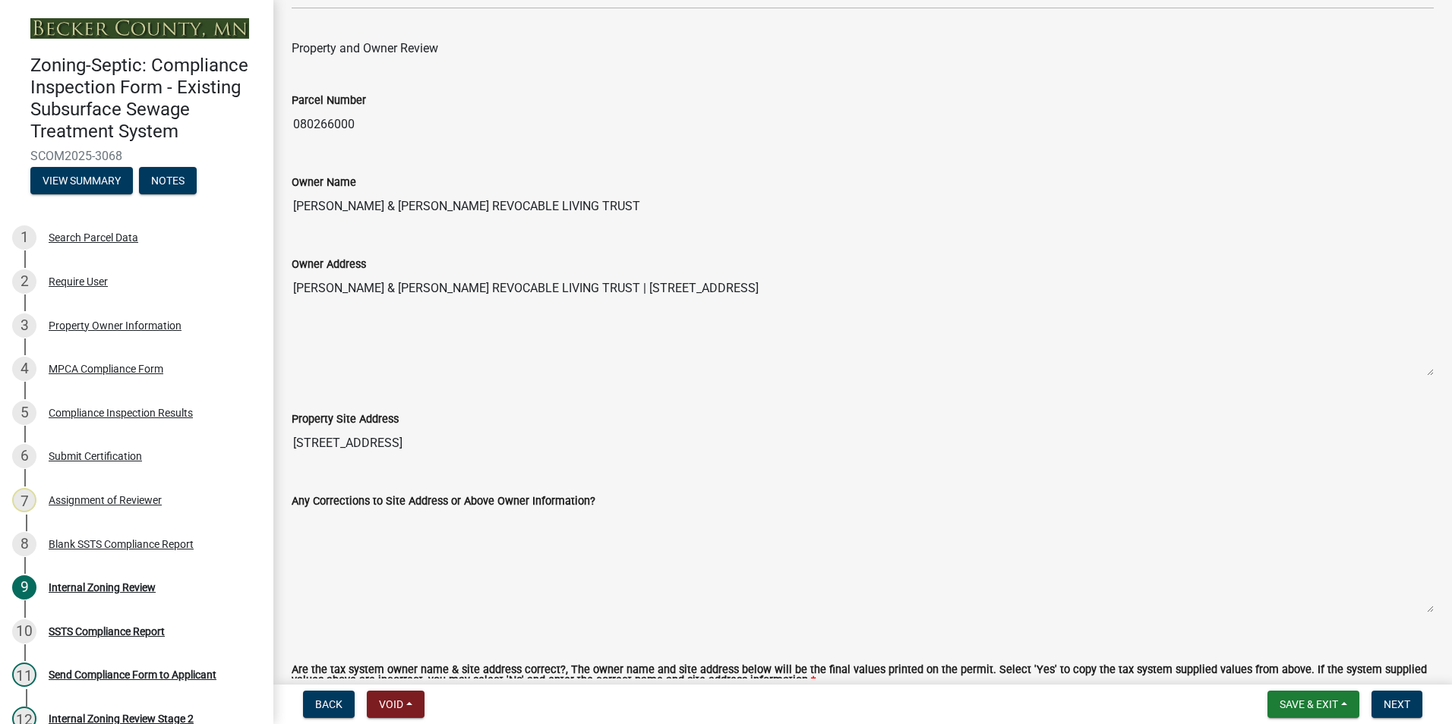
drag, startPoint x: 713, startPoint y: 200, endPoint x: 295, endPoint y: 194, distance: 418.4
click at [295, 194] on input "[PERSON_NAME] & [PERSON_NAME] REVOCABLE LIVING TRUST" at bounding box center [863, 206] width 1142 height 30
drag, startPoint x: 295, startPoint y: 194, endPoint x: 377, endPoint y: 205, distance: 83.5
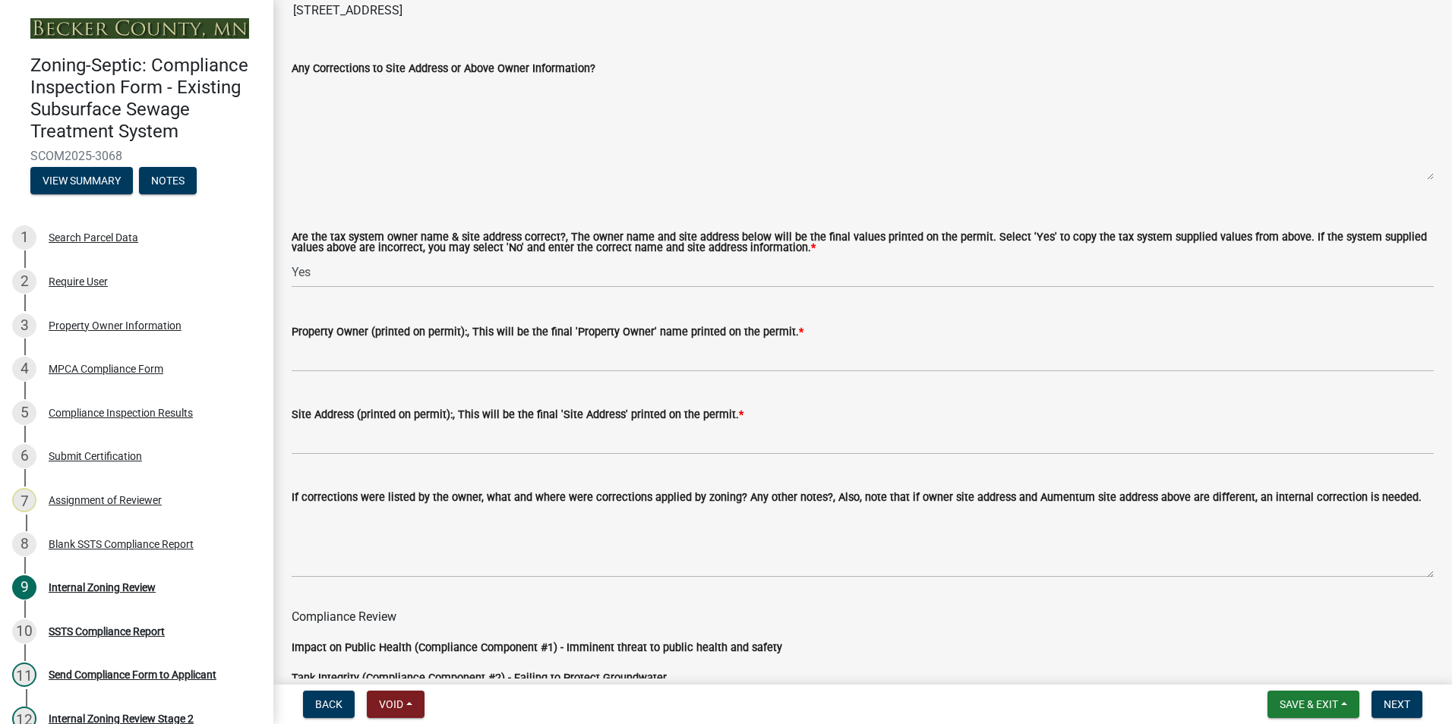
scroll to position [835, 0]
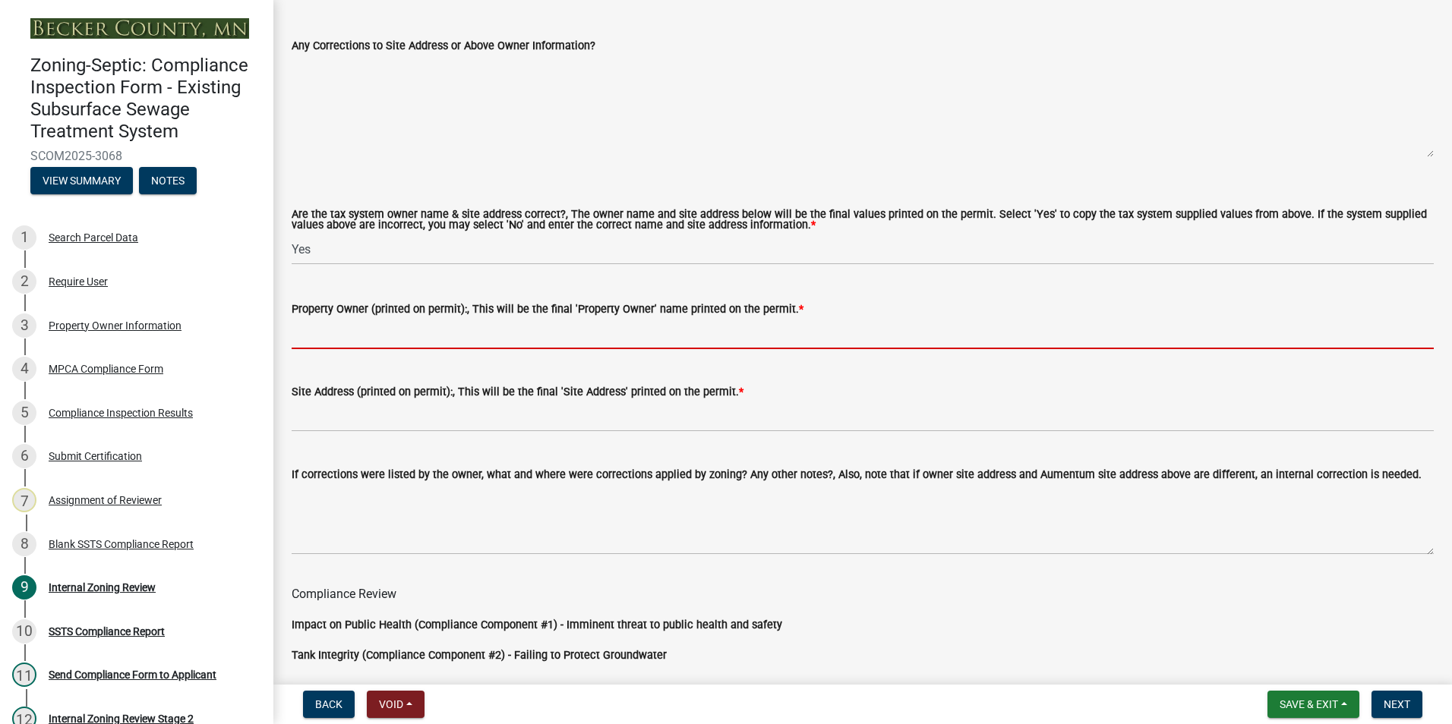
paste input "[PERSON_NAME] & [PERSON_NAME] REVOCABLE LIVING TRUST"
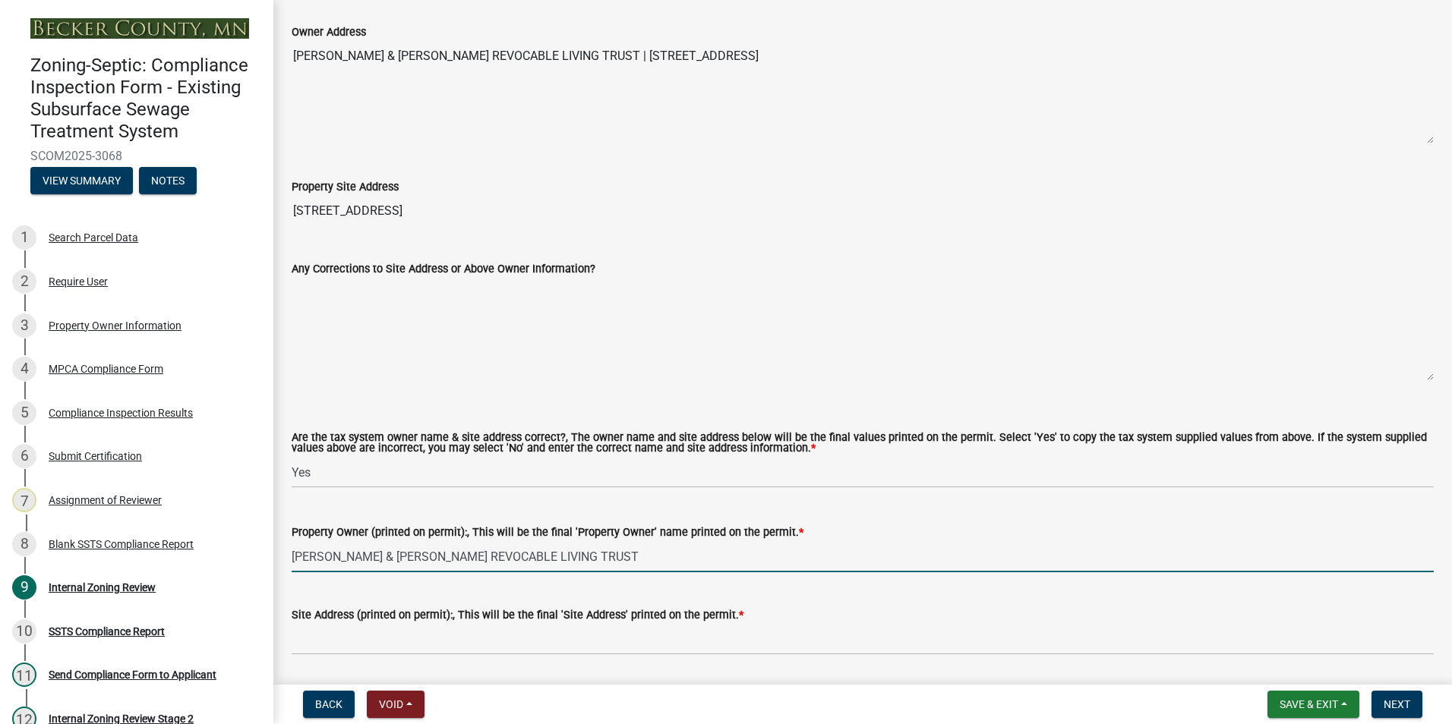
scroll to position [607, 0]
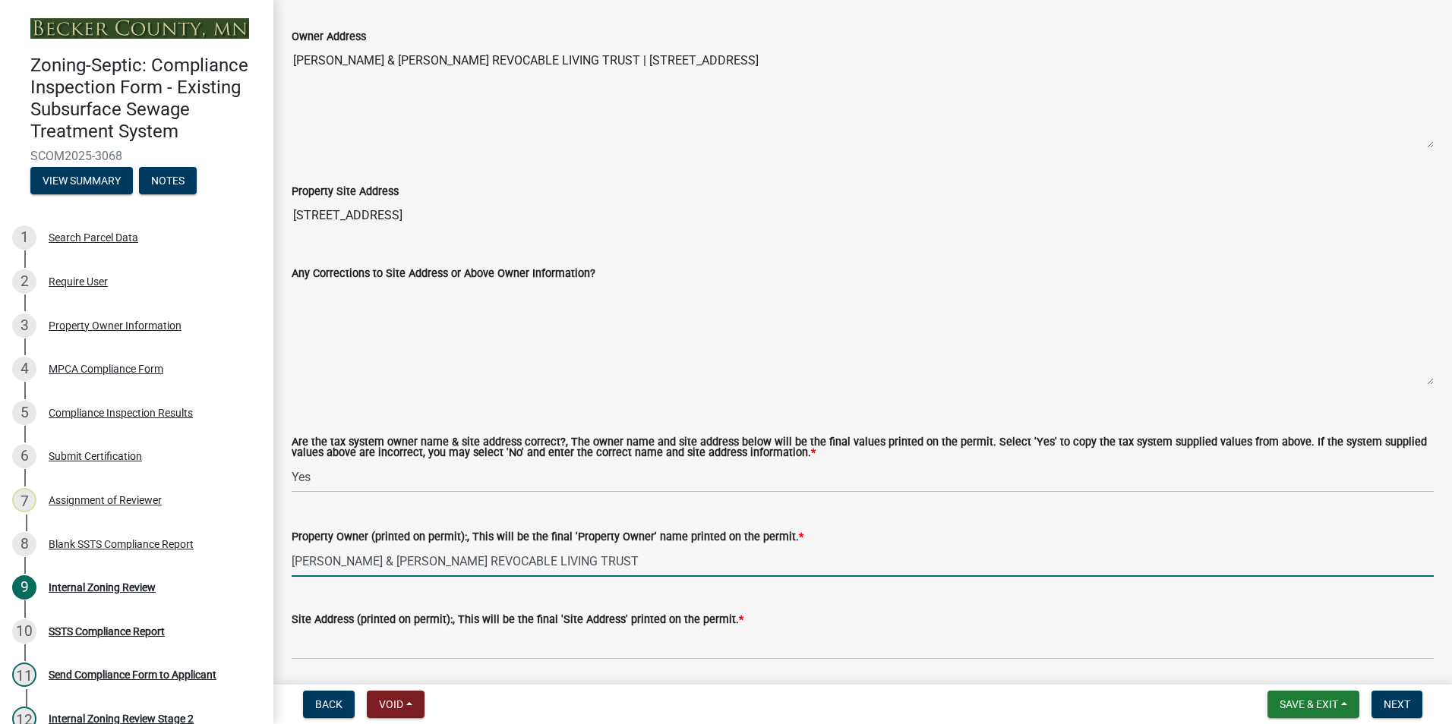
type input "[PERSON_NAME] & [PERSON_NAME] REVOCABLE LIVING TRUST"
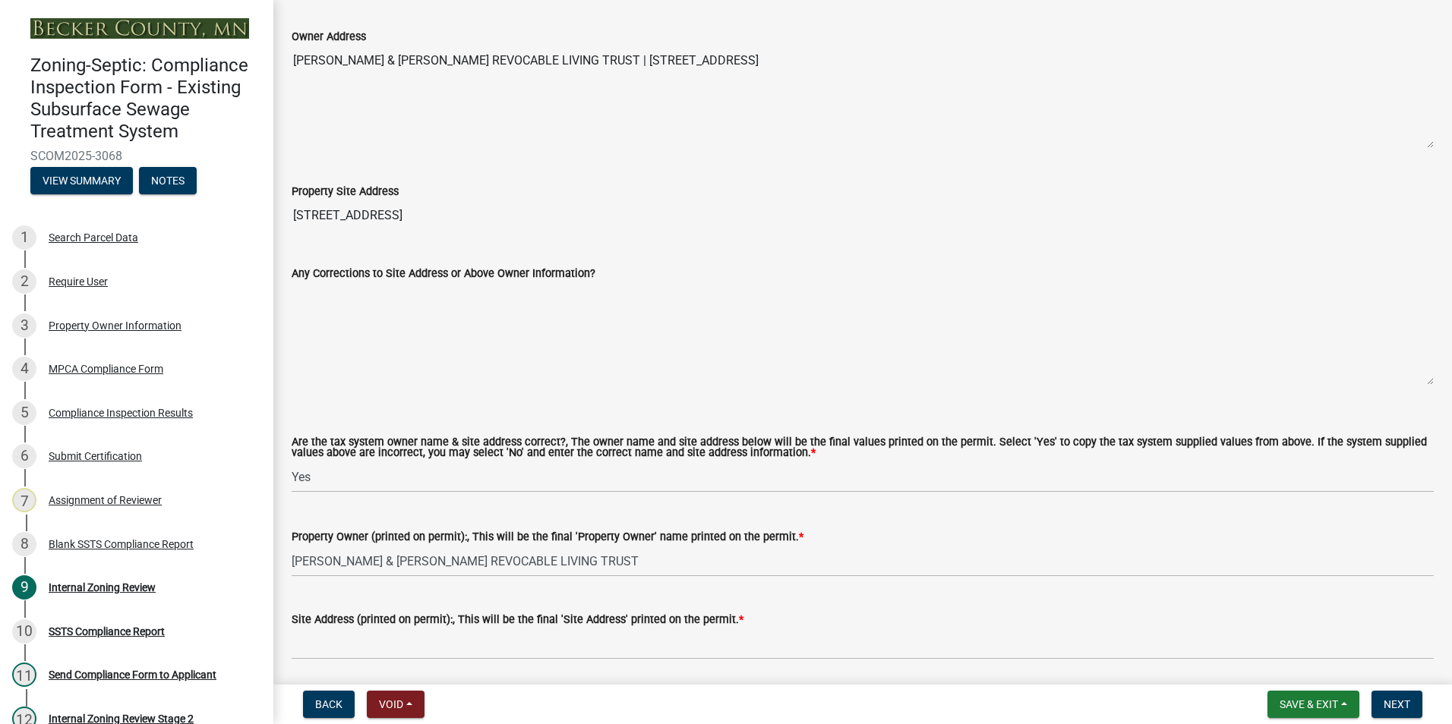
drag, startPoint x: 442, startPoint y: 213, endPoint x: 264, endPoint y: 221, distance: 177.8
click at [264, 221] on div "Zoning-Septic: Compliance Inspection Form - Existing Subsurface Sewage Treatmen…" at bounding box center [726, 362] width 1452 height 724
drag, startPoint x: 264, startPoint y: 221, endPoint x: 343, endPoint y: 221, distance: 79.0
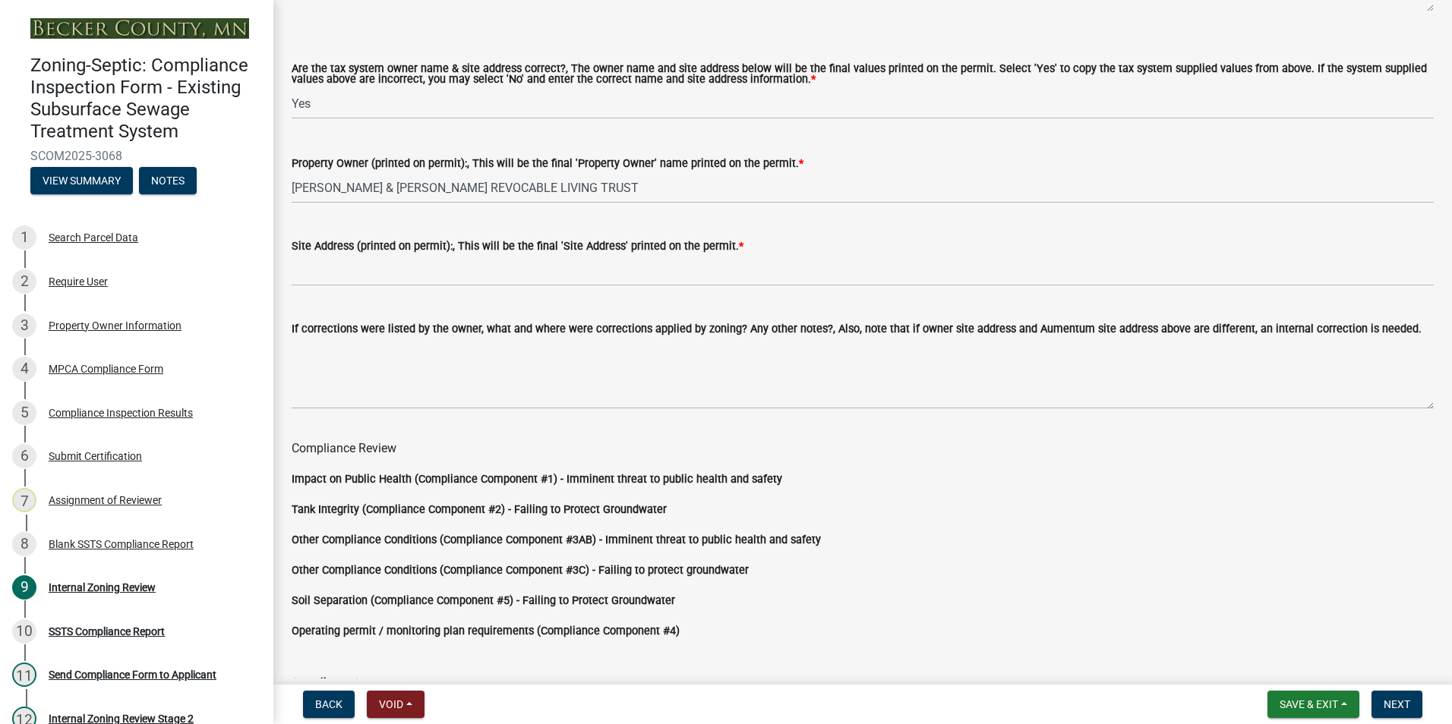
scroll to position [987, 0]
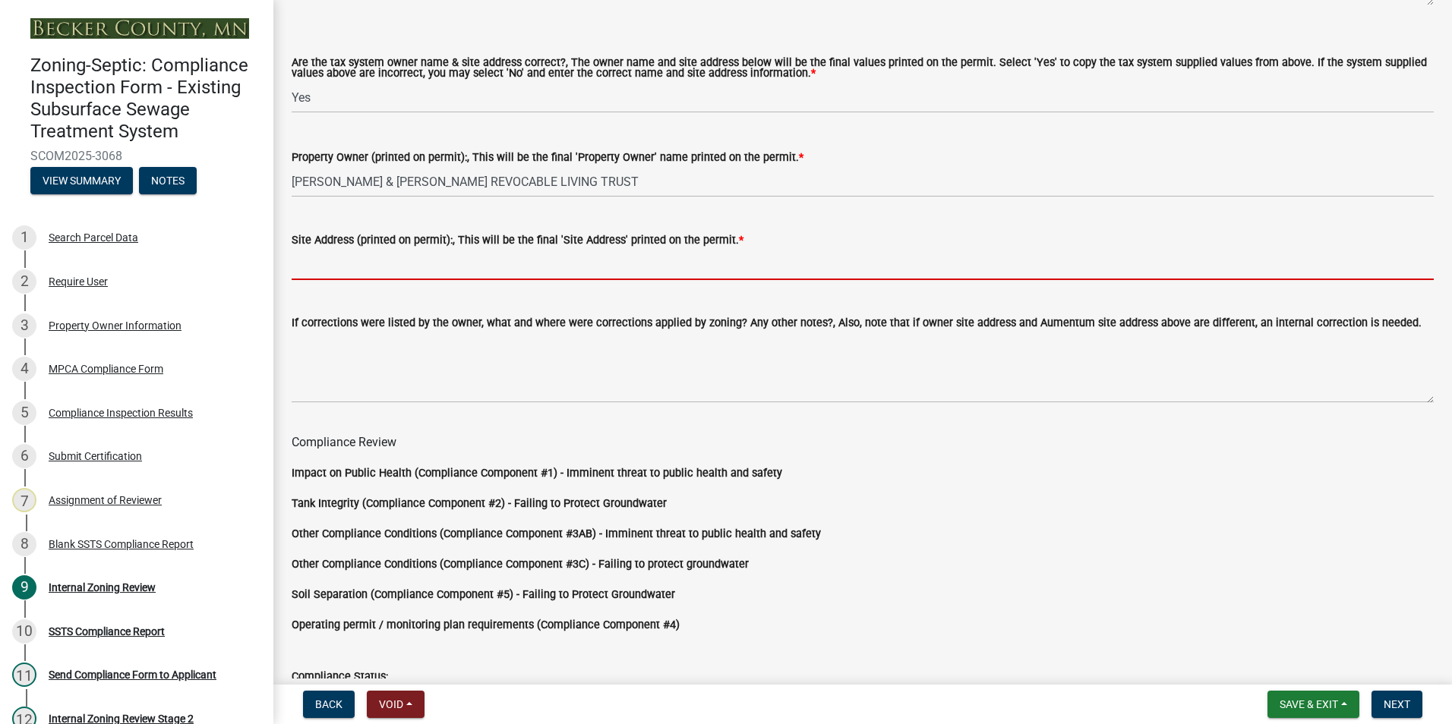
paste input "[STREET_ADDRESS]"
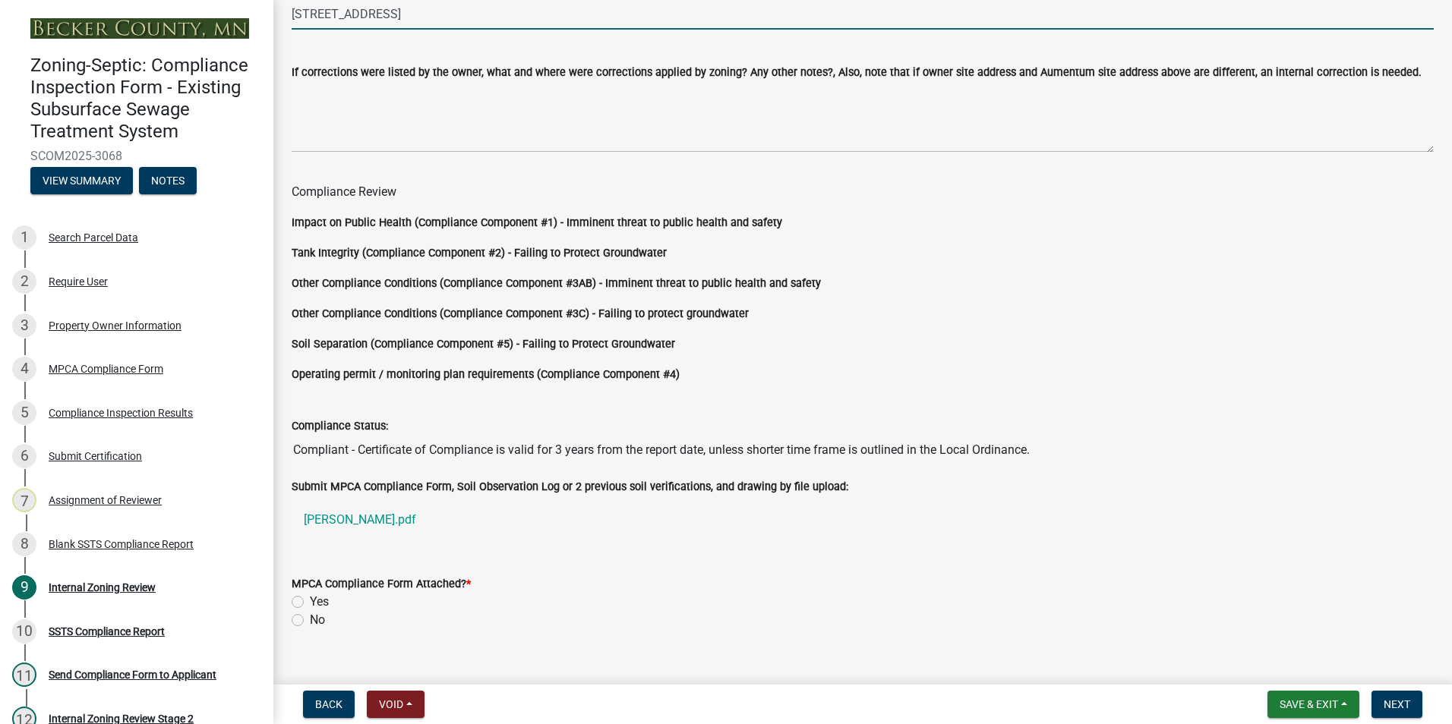
scroll to position [1262, 0]
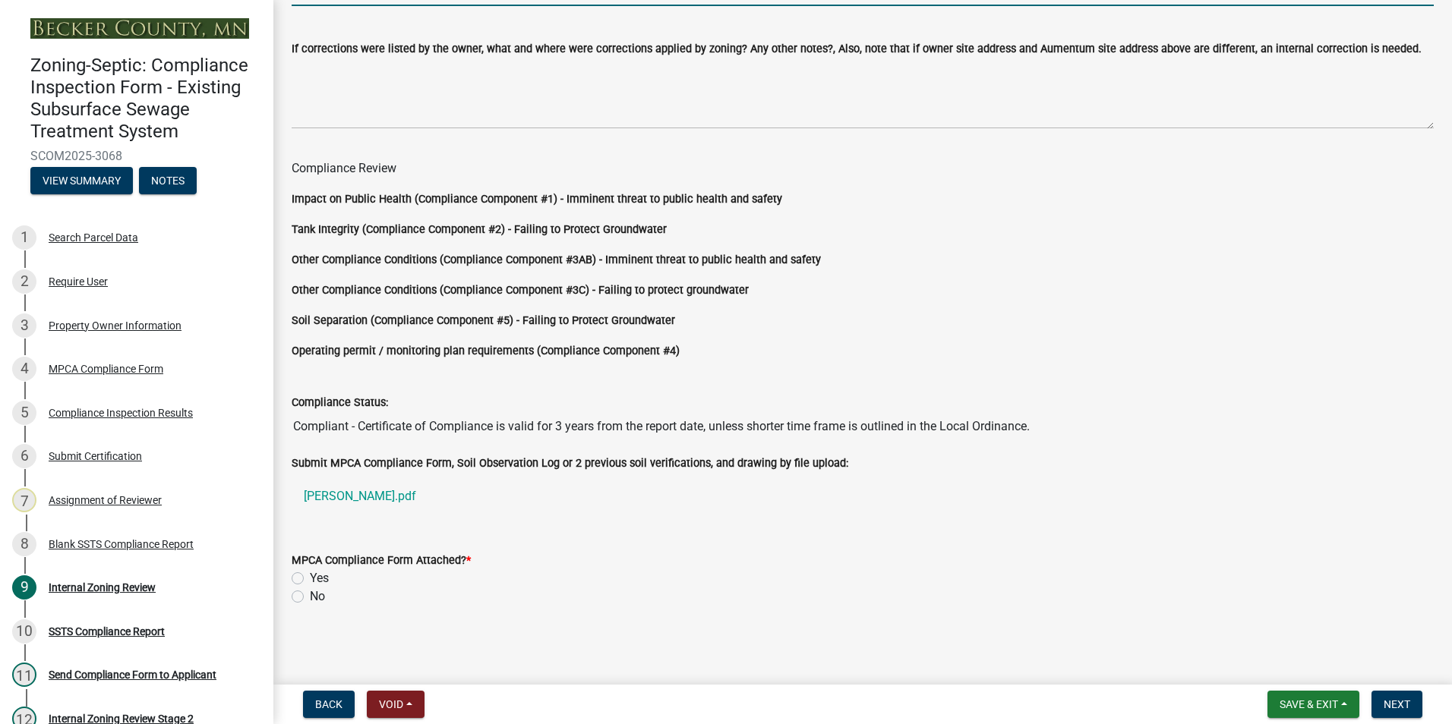
type input "[STREET_ADDRESS]"
click at [310, 579] on label "Yes" at bounding box center [319, 578] width 19 height 18
click at [310, 579] on input "Yes" at bounding box center [315, 574] width 10 height 10
radio input "true"
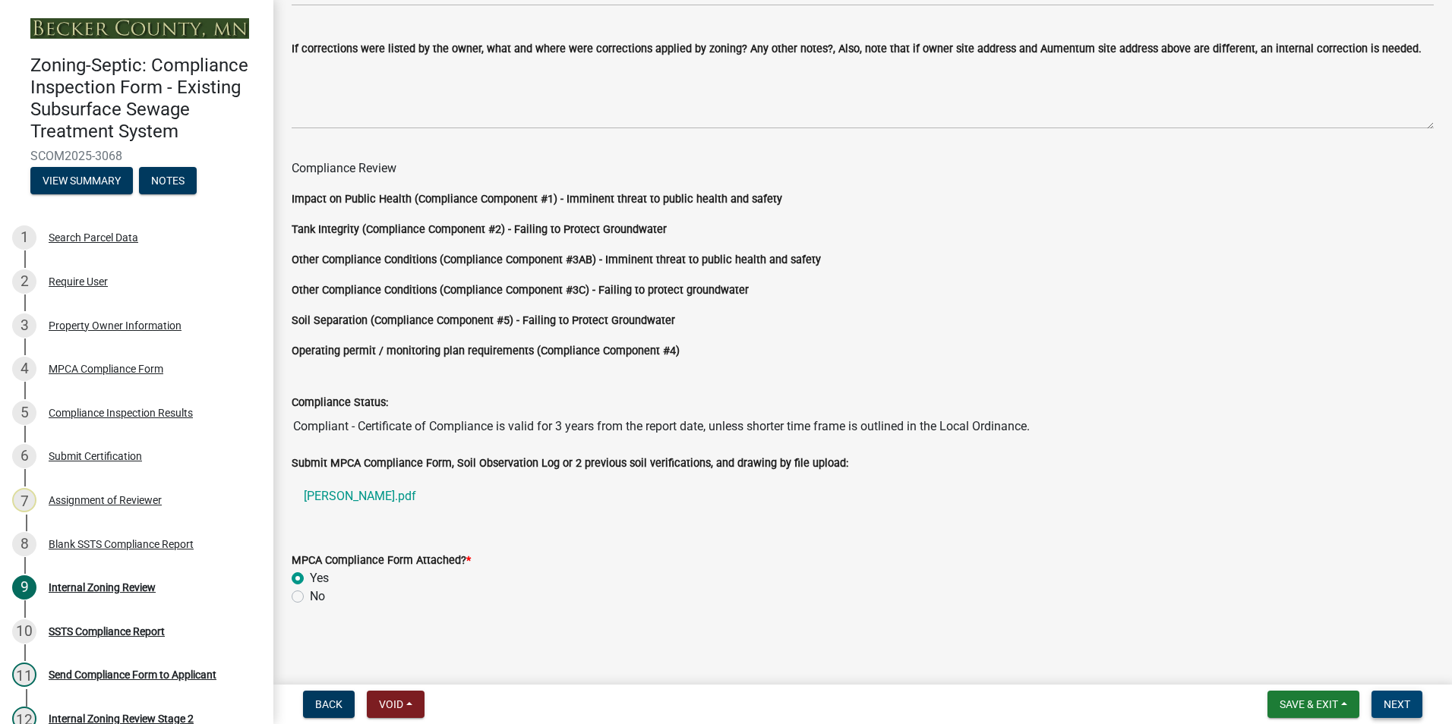
click at [1401, 701] on span "Next" at bounding box center [1396, 704] width 27 height 12
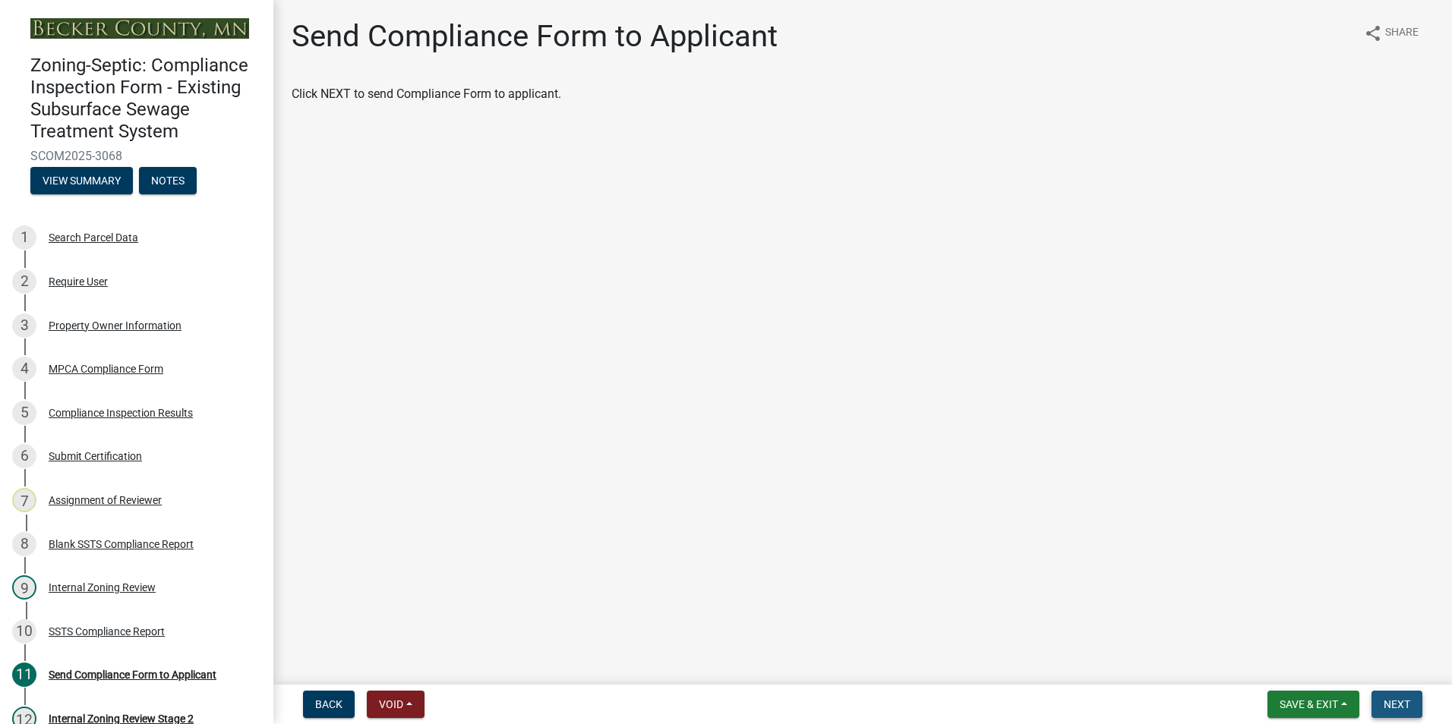
click at [1395, 715] on button "Next" at bounding box center [1396, 704] width 51 height 27
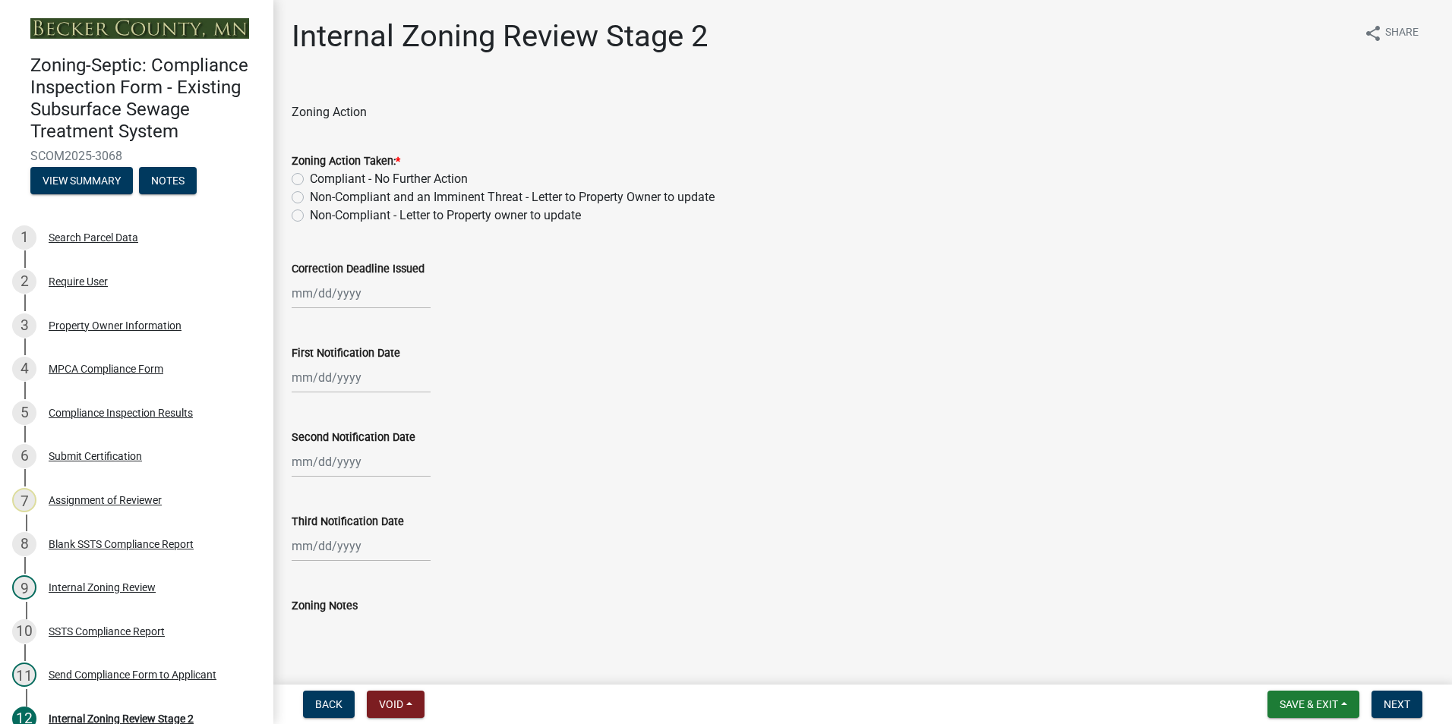
click at [310, 180] on label "Compliant - No Further Action" at bounding box center [389, 179] width 158 height 18
click at [310, 180] on input "Compliant - No Further Action" at bounding box center [315, 175] width 10 height 10
radio input "true"
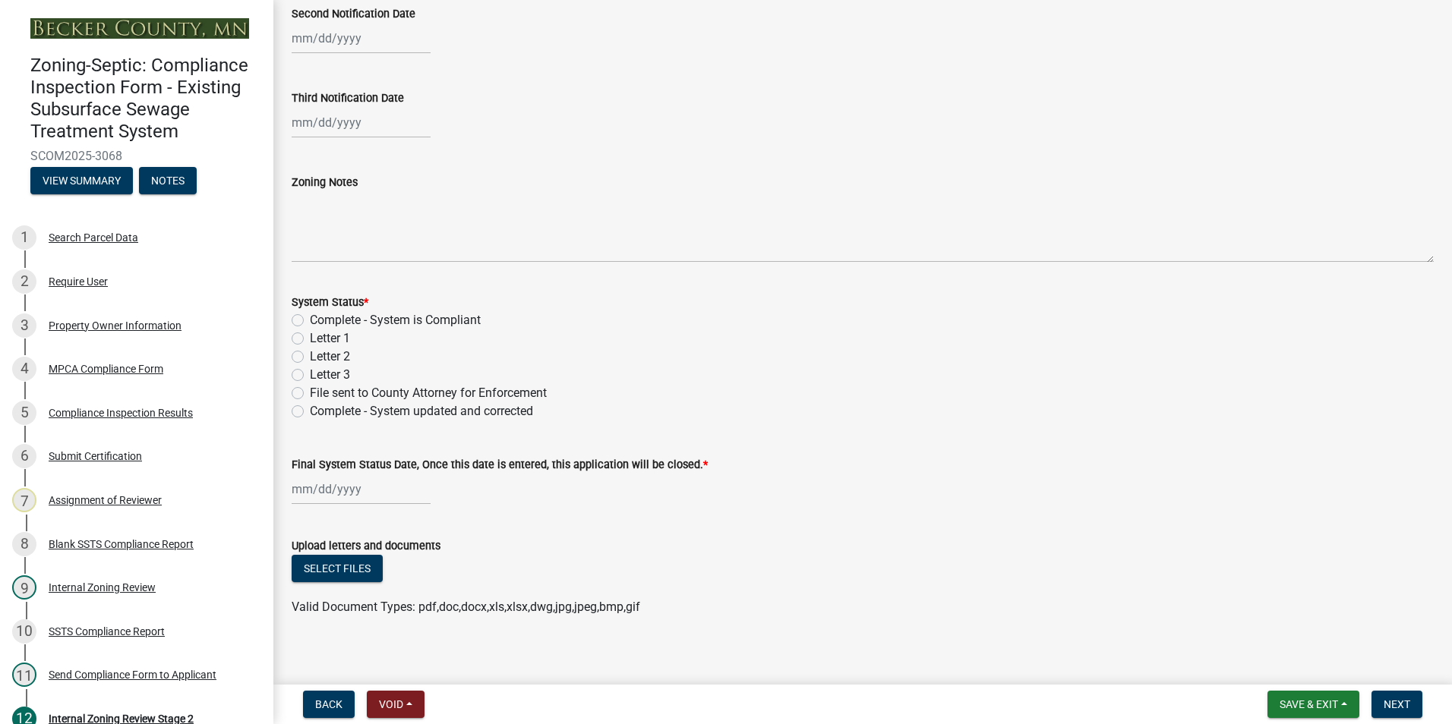
scroll to position [434, 0]
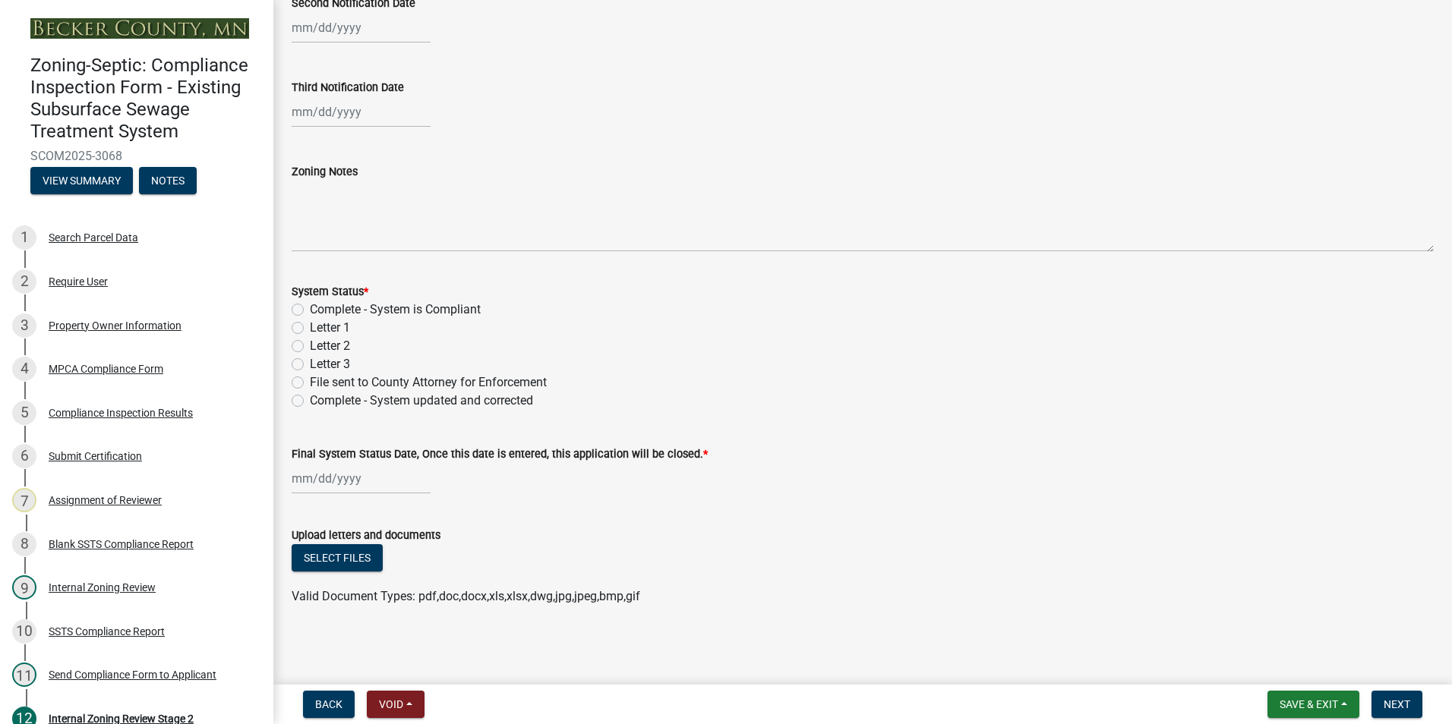
click at [310, 309] on label "Complete - System is Compliant" at bounding box center [395, 310] width 171 height 18
click at [310, 309] on input "Complete - System is Compliant" at bounding box center [315, 306] width 10 height 10
radio input "true"
select select "9"
select select "2025"
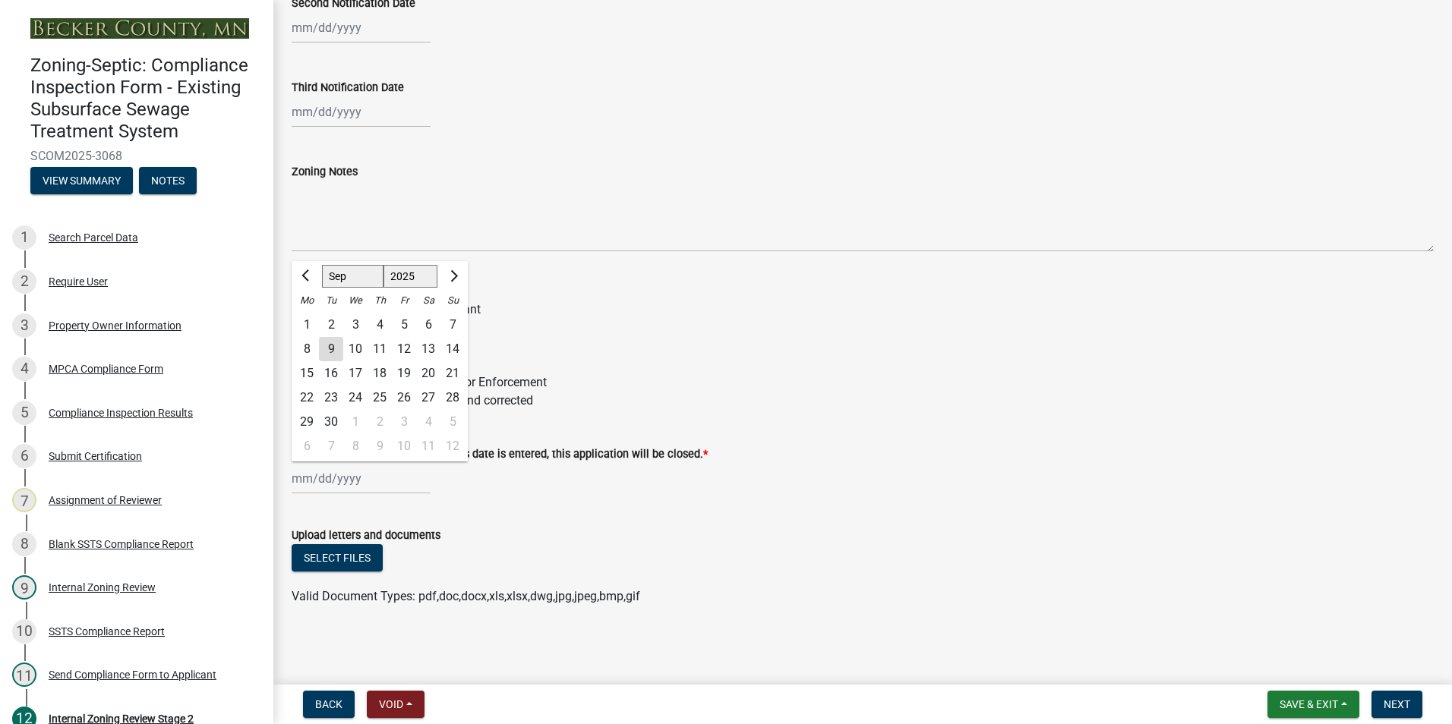
click at [374, 488] on div "[PERSON_NAME] Feb Mar Apr [PERSON_NAME][DATE] Oct Nov [DATE] 1526 1527 1528 152…" at bounding box center [361, 478] width 139 height 31
click at [374, 488] on input "Final System Status Date, Once this date is entered, this application will be c…" at bounding box center [361, 478] width 139 height 31
click at [335, 352] on div "9" at bounding box center [331, 349] width 24 height 24
type input "[DATE]"
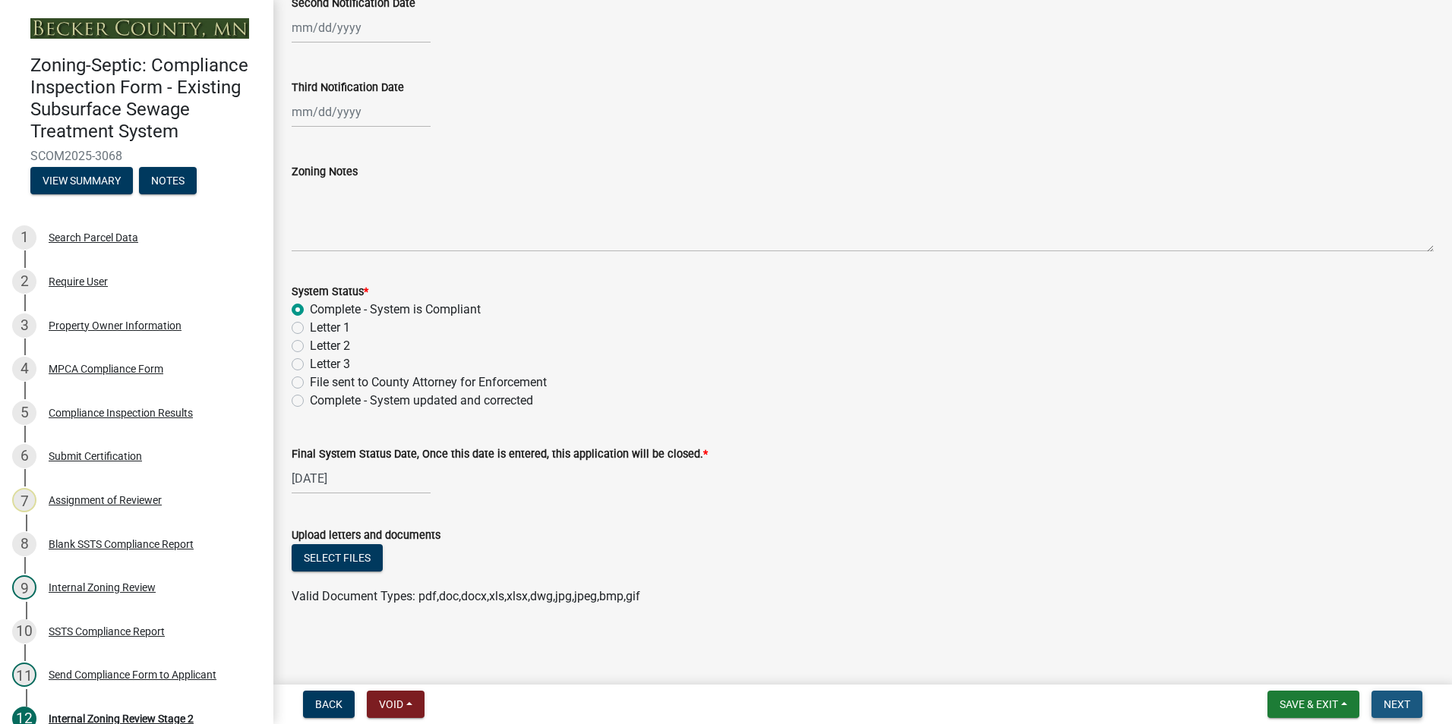
click at [1386, 699] on span "Next" at bounding box center [1396, 704] width 27 height 12
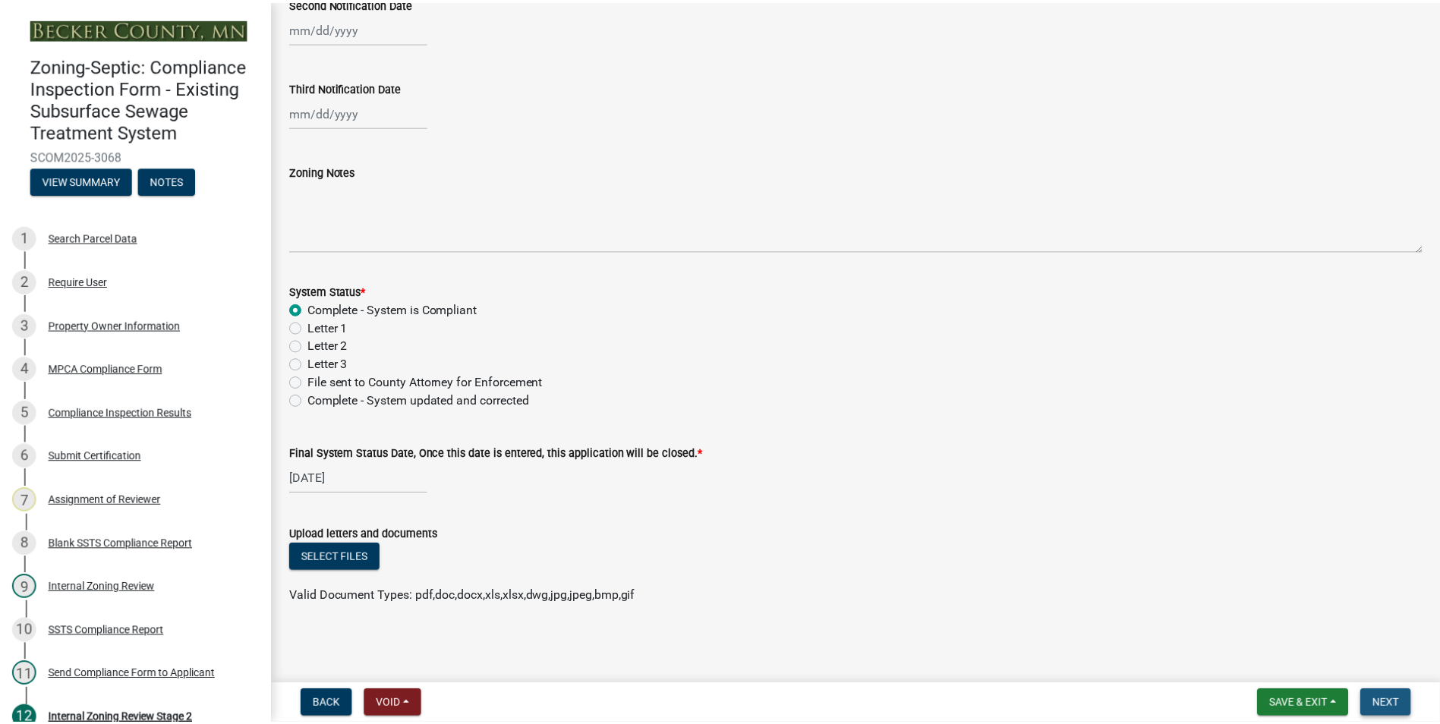
scroll to position [0, 0]
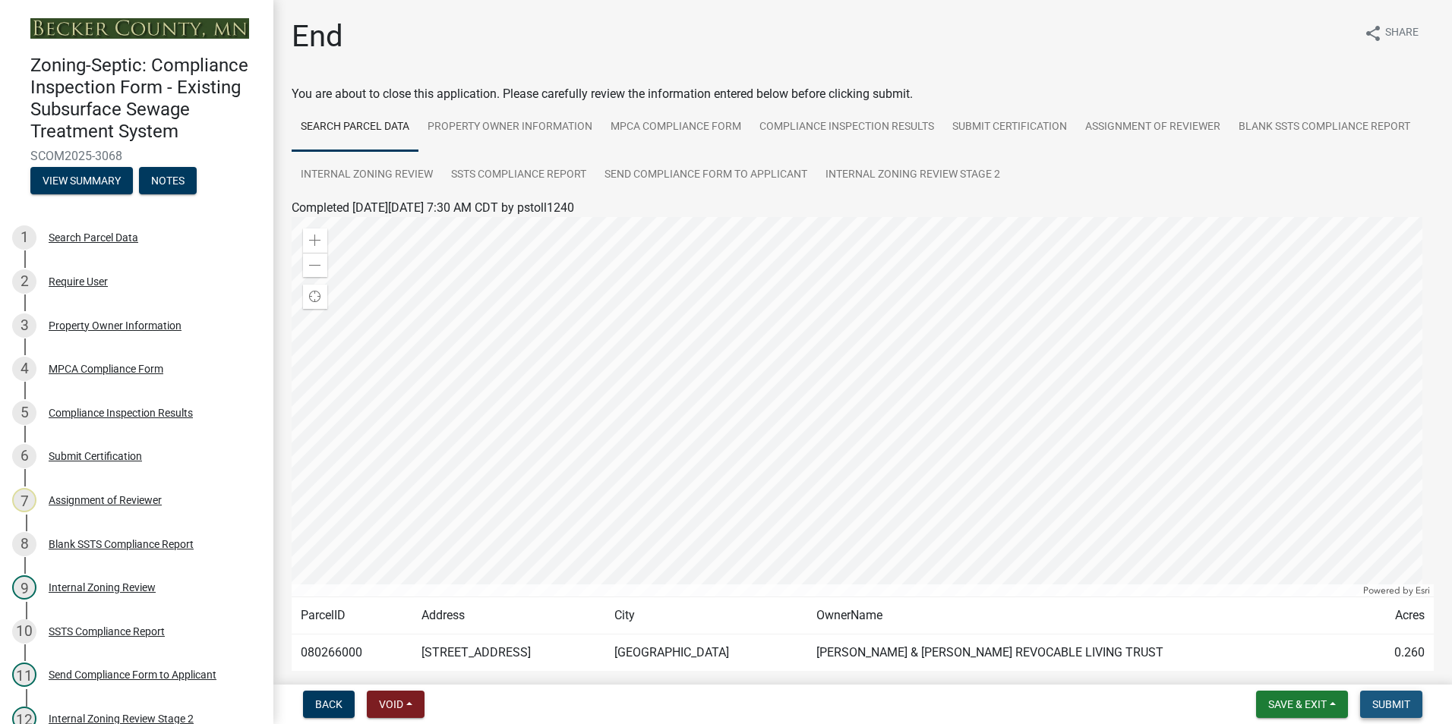
click at [1401, 701] on span "Submit" at bounding box center [1391, 704] width 38 height 12
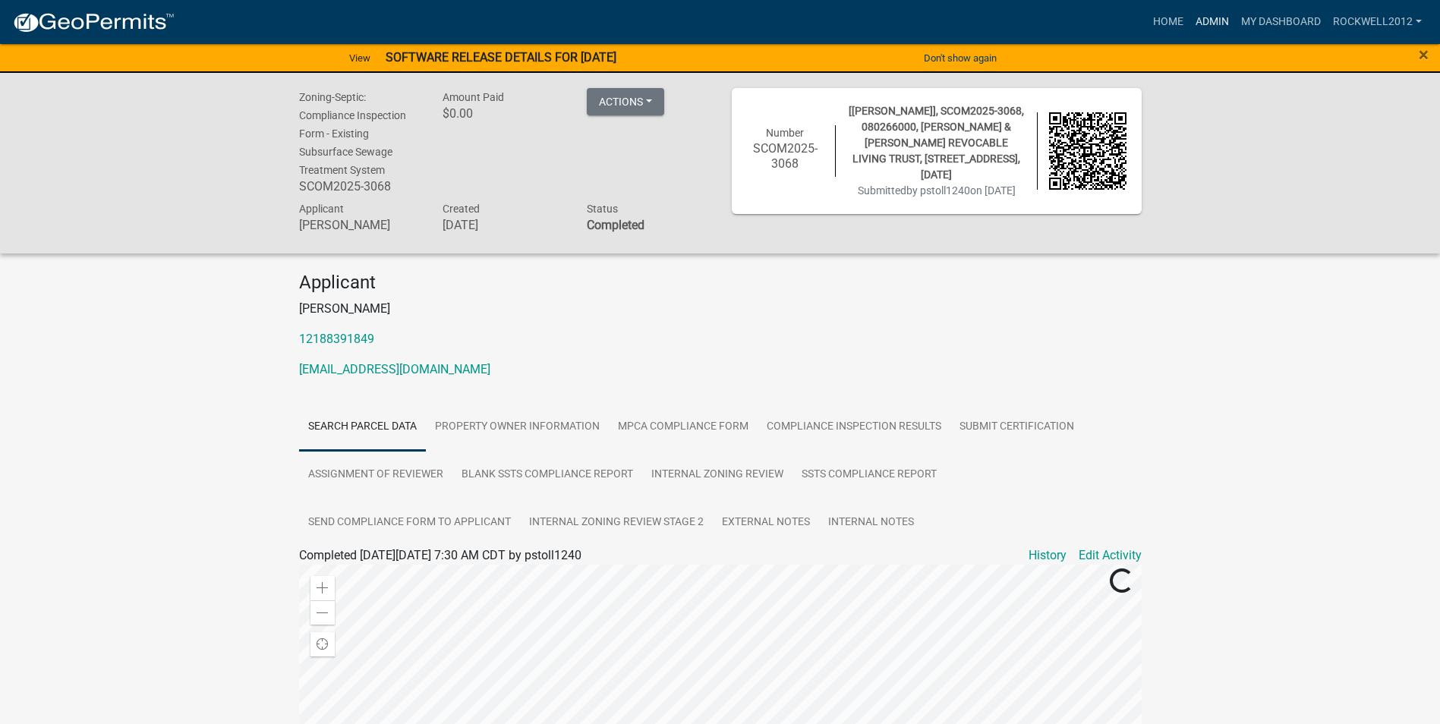
click at [1209, 21] on link "Admin" at bounding box center [1213, 22] width 46 height 29
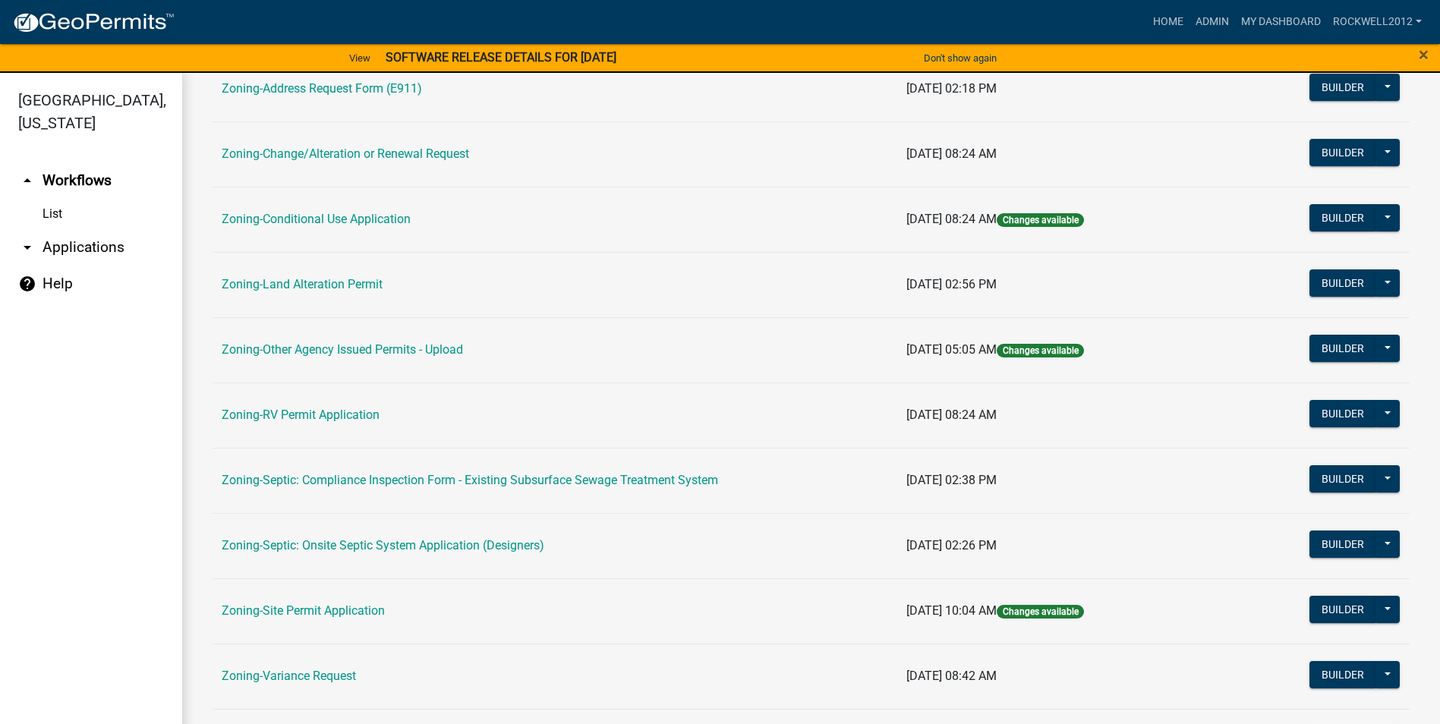
scroll to position [440, 0]
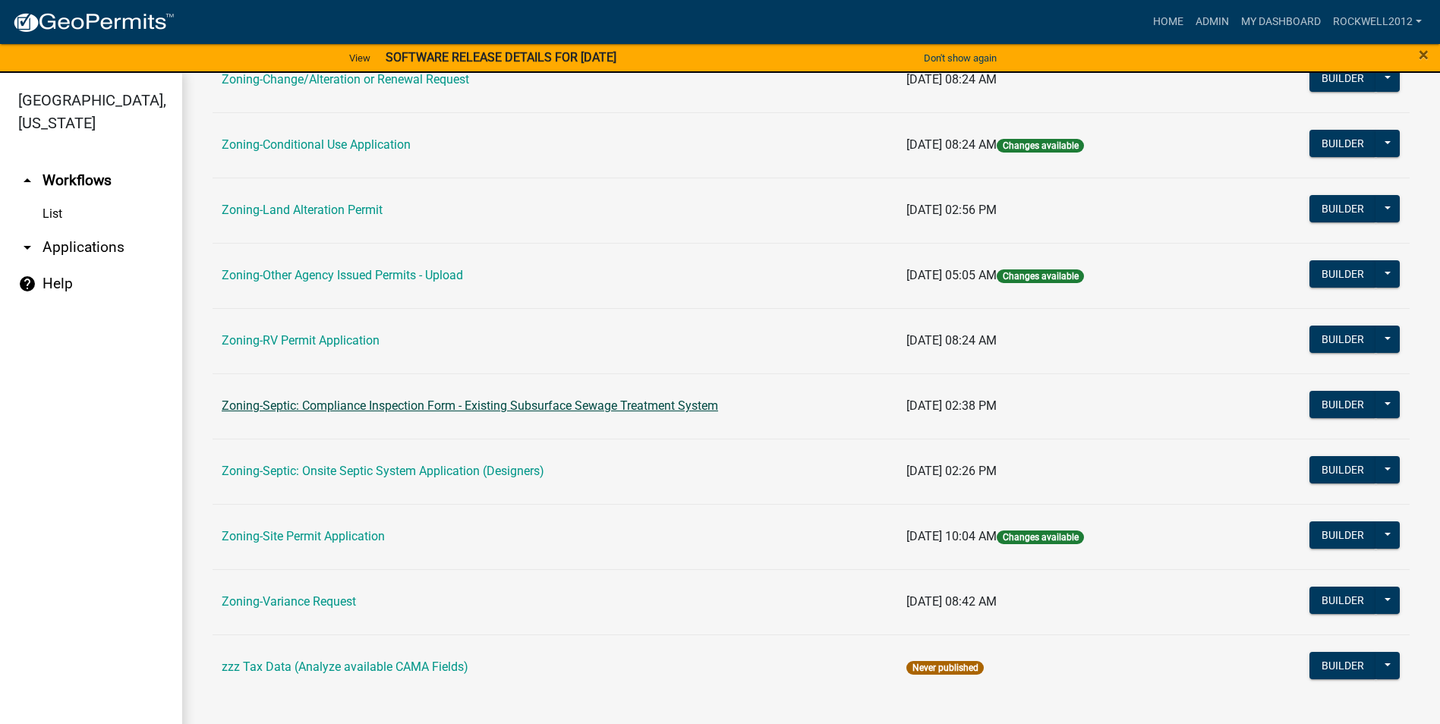
click at [604, 411] on link "Zoning-Septic: Compliance Inspection Form - Existing Subsurface Sewage Treatmen…" at bounding box center [470, 406] width 497 height 14
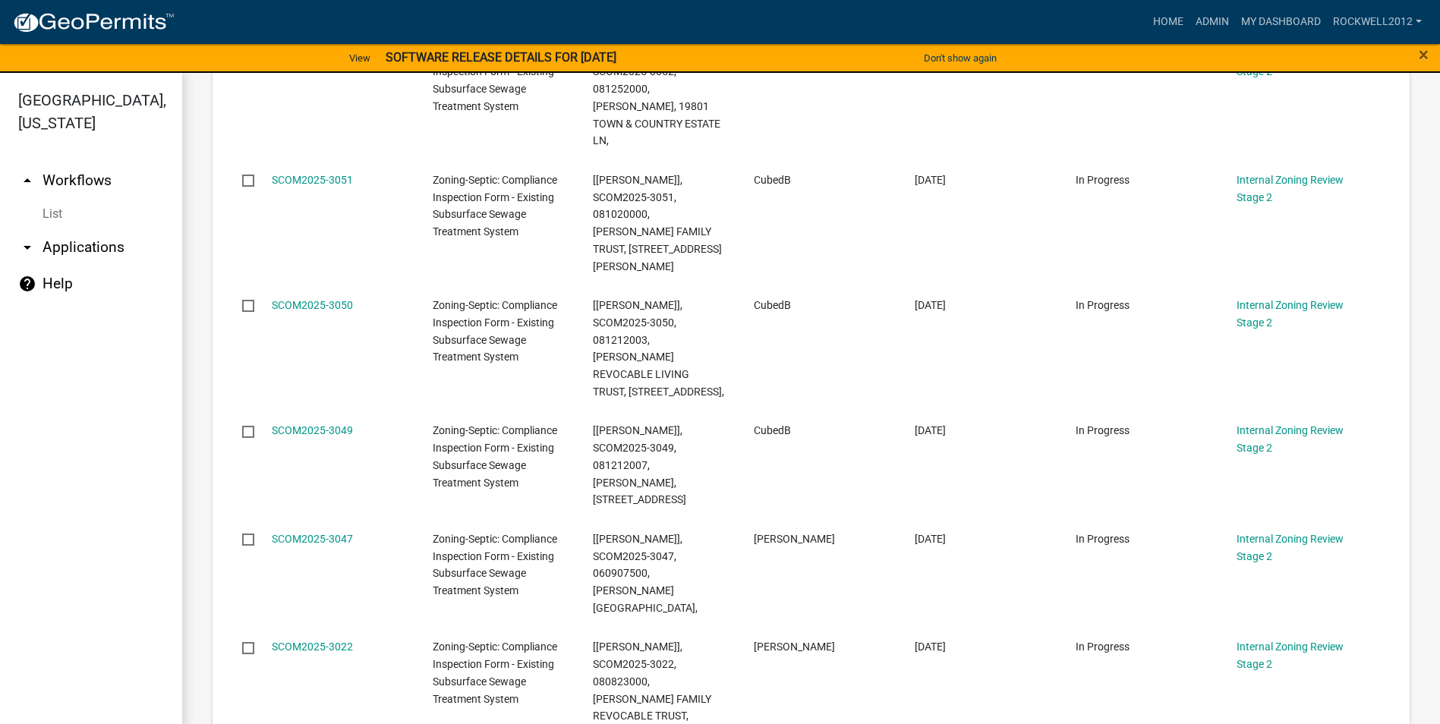
scroll to position [1893, 0]
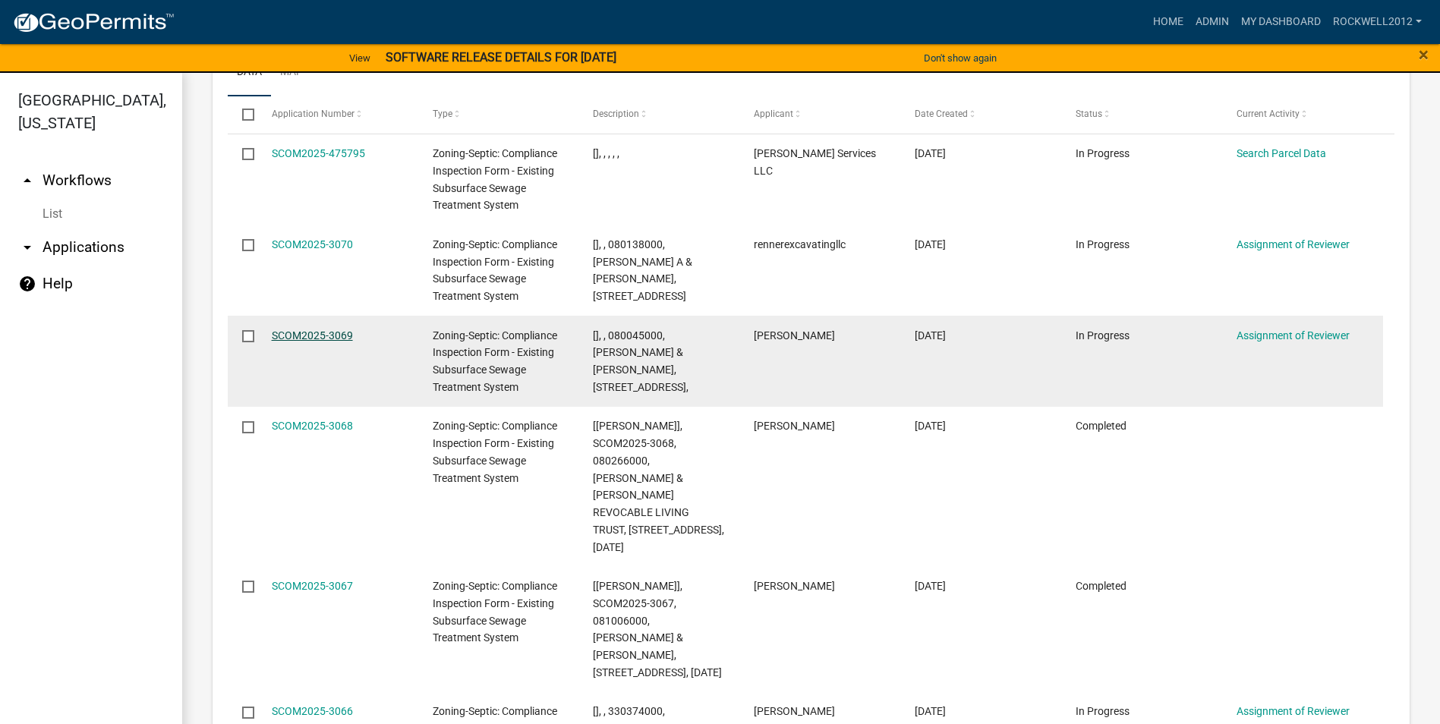
click at [303, 329] on link "SCOM2025-3069" at bounding box center [312, 335] width 81 height 12
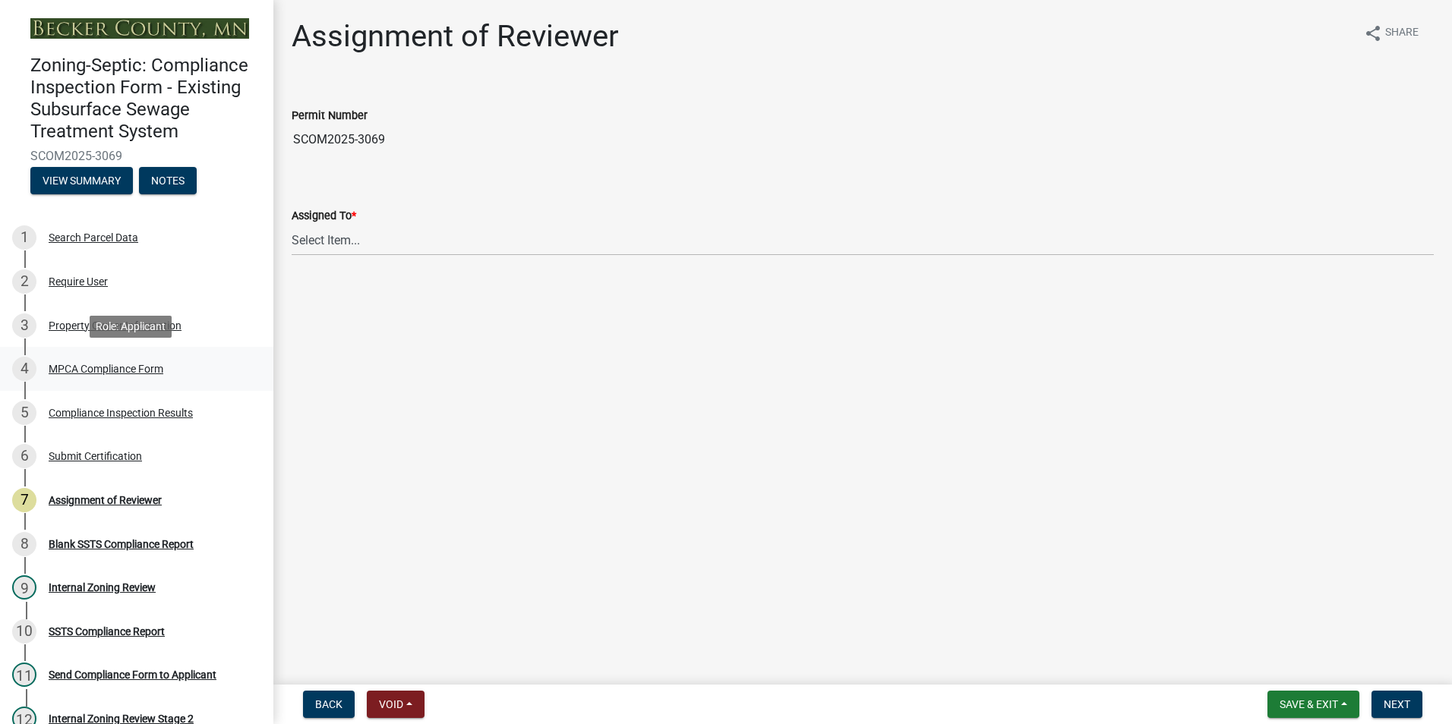
click at [110, 364] on div "MPCA Compliance Form" at bounding box center [106, 369] width 115 height 11
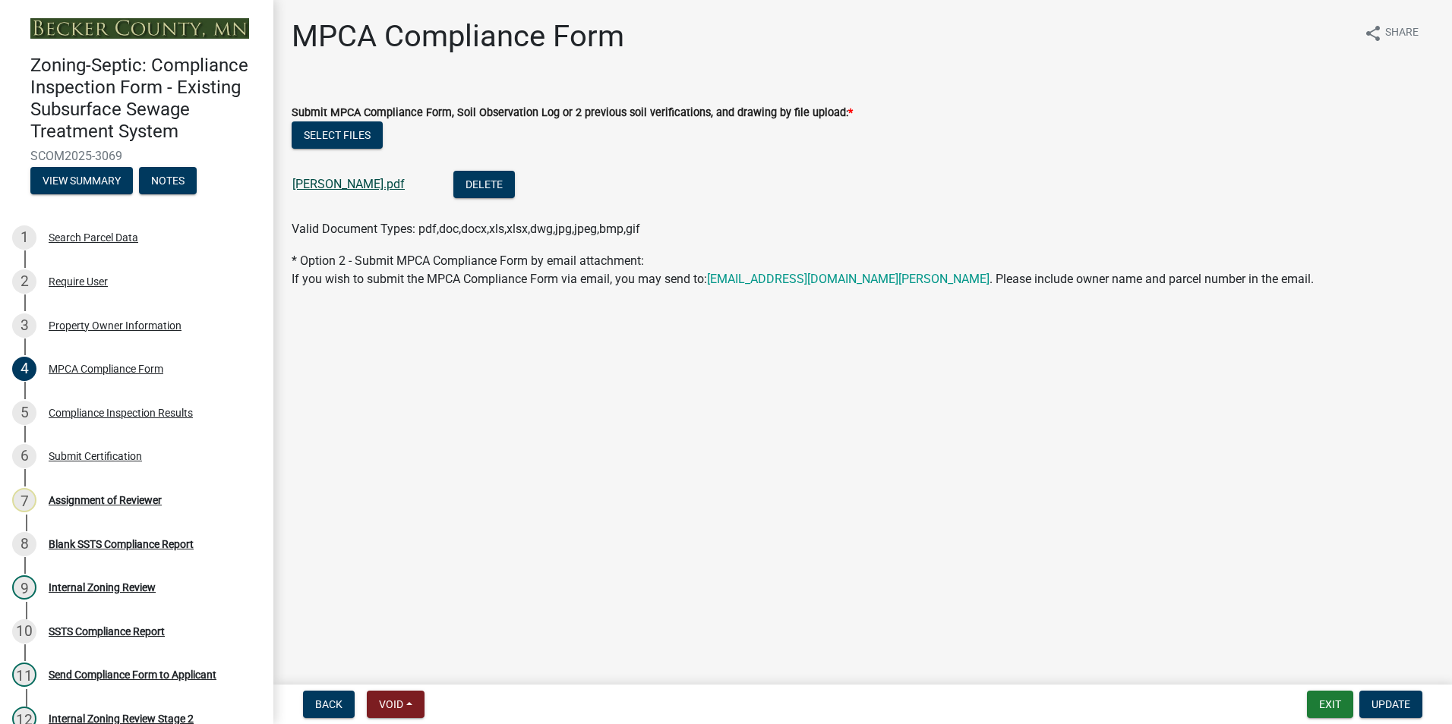
click at [356, 179] on link "[PERSON_NAME].pdf" at bounding box center [348, 184] width 112 height 14
click at [1336, 706] on button "Exit" at bounding box center [1330, 704] width 46 height 27
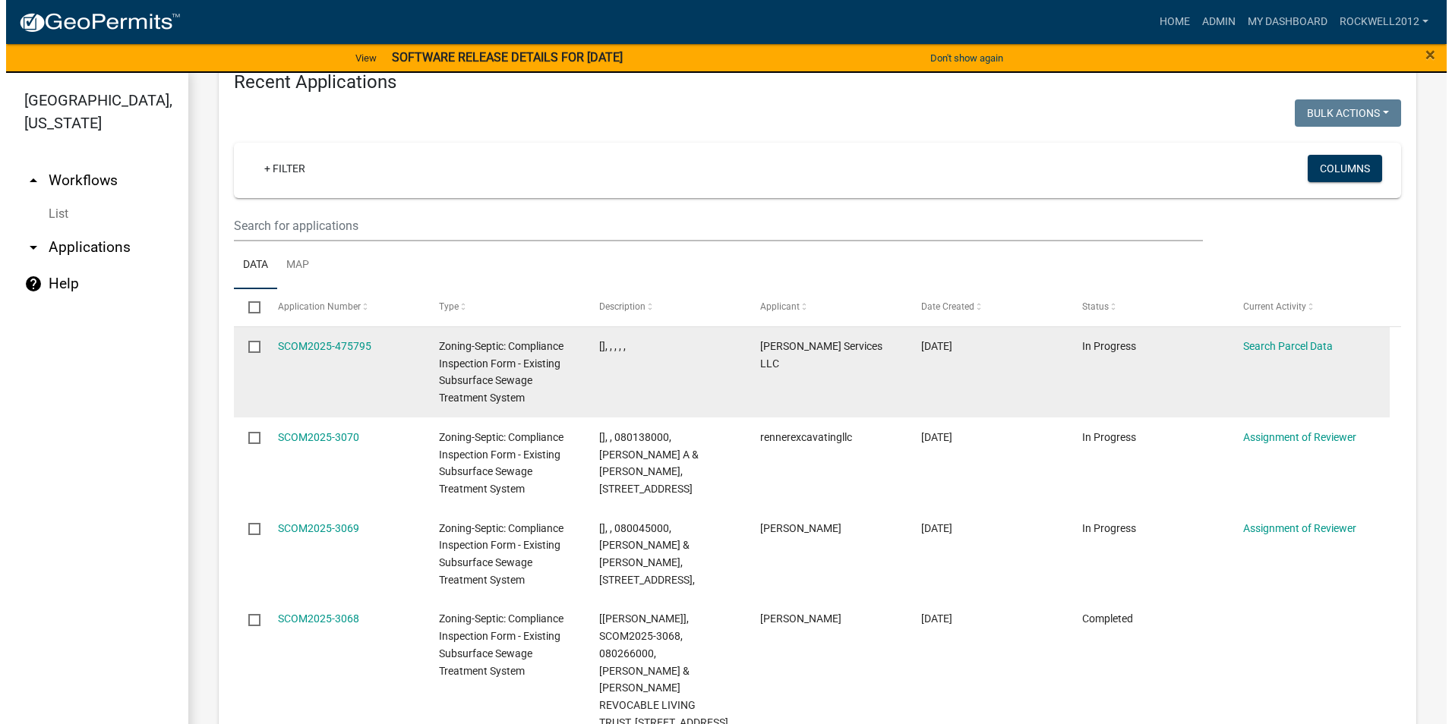
scroll to position [1665, 0]
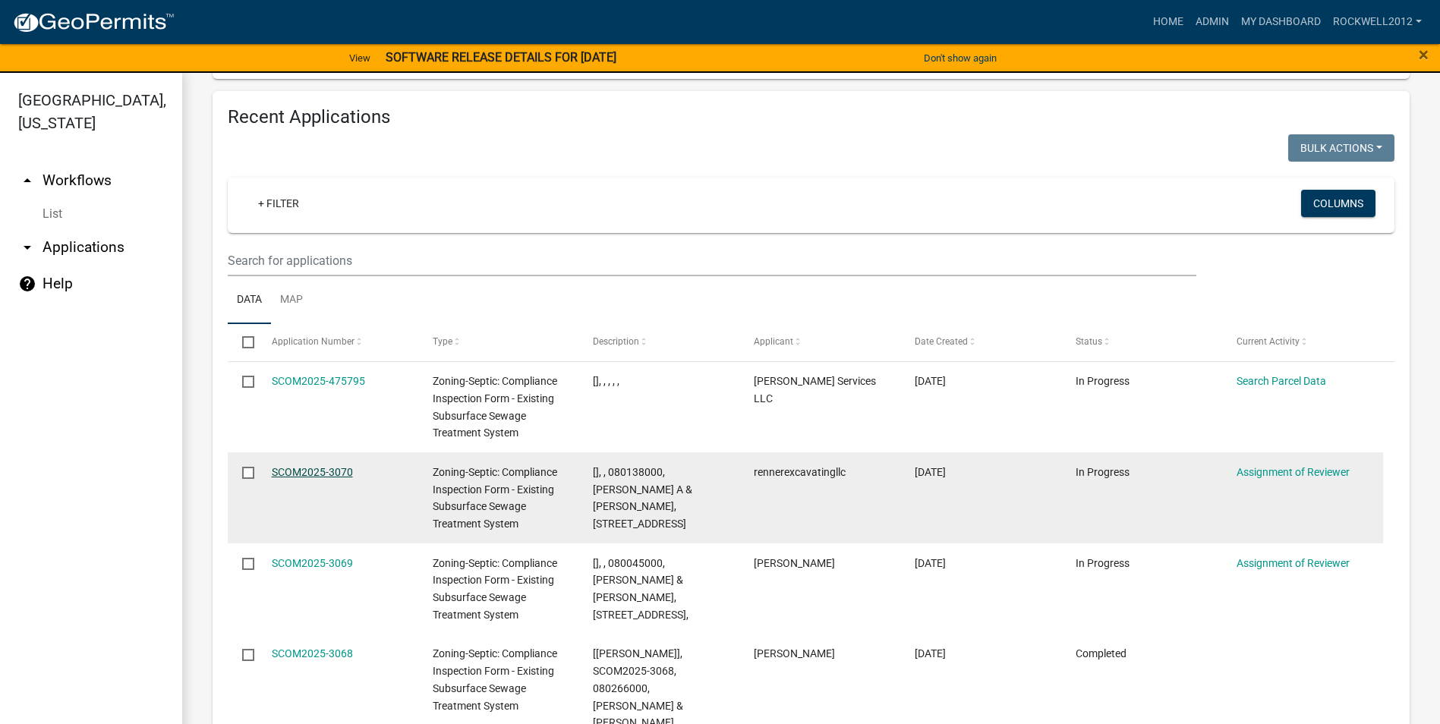
click at [314, 466] on link "SCOM2025-3070" at bounding box center [312, 472] width 81 height 12
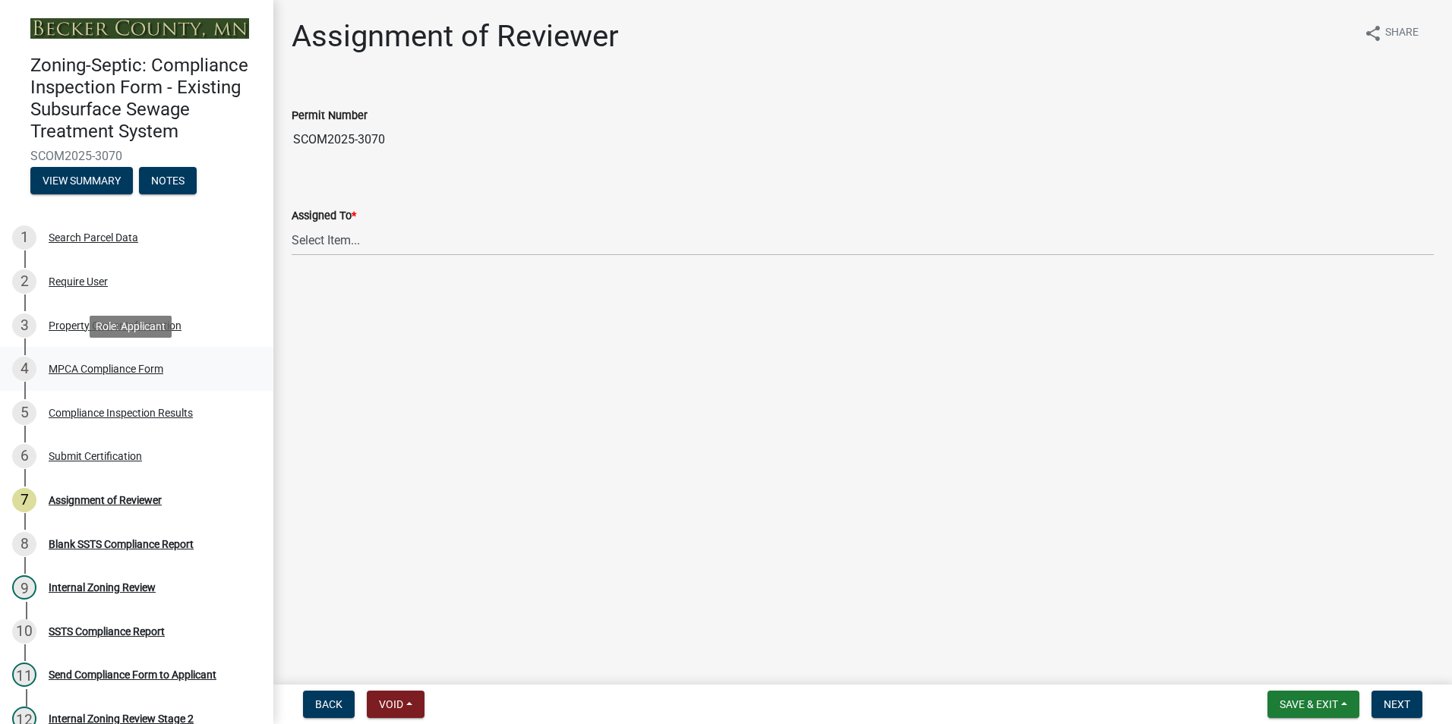
click at [110, 364] on div "MPCA Compliance Form" at bounding box center [106, 369] width 115 height 11
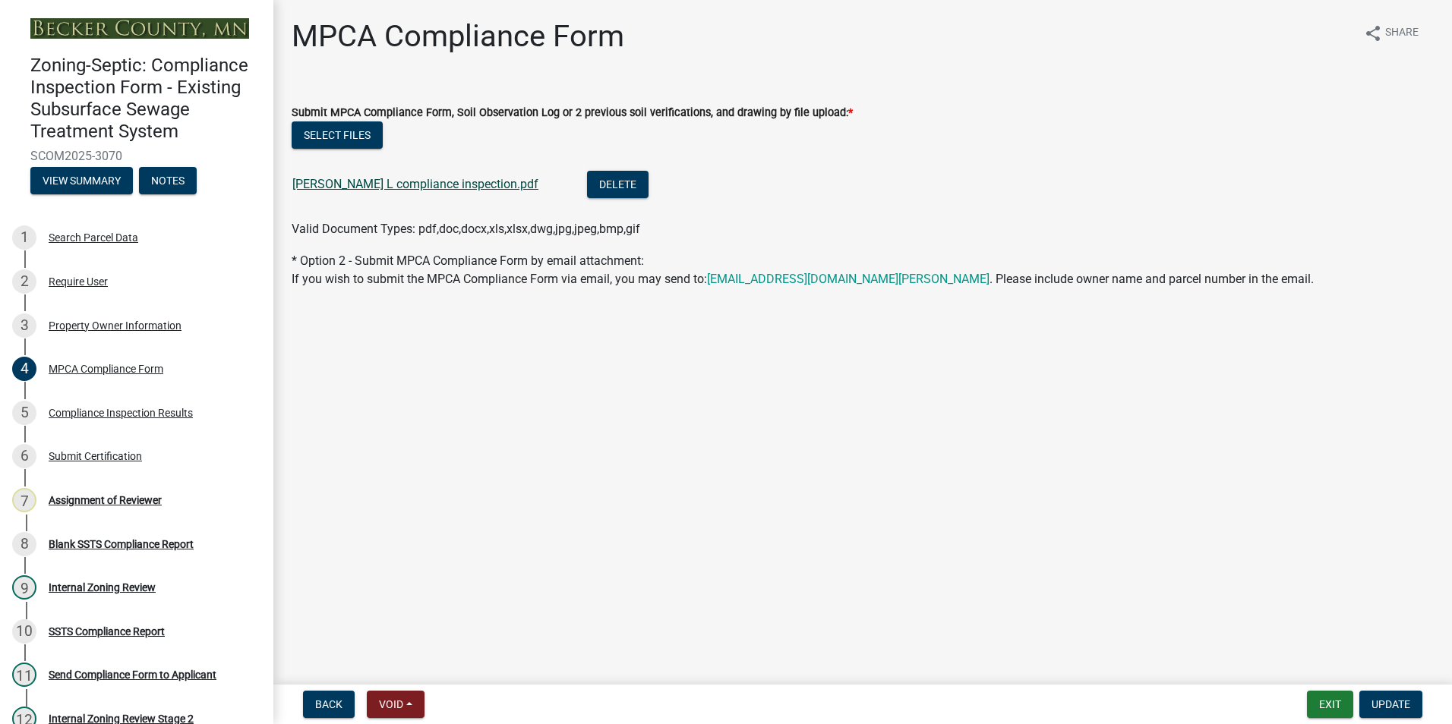
click at [374, 188] on link "[PERSON_NAME] L compliance inspection.pdf" at bounding box center [415, 184] width 246 height 14
click at [116, 496] on div "Assignment of Reviewer" at bounding box center [105, 500] width 113 height 11
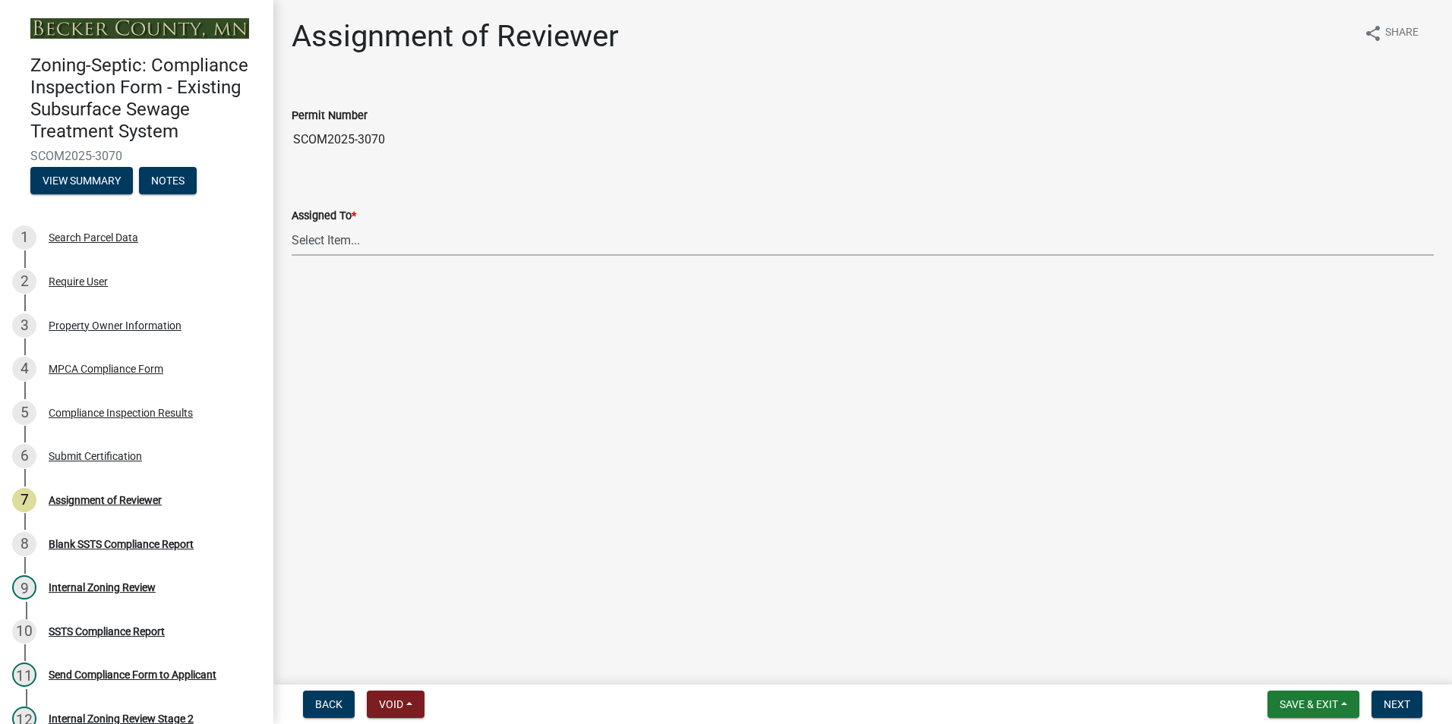
click at [339, 229] on select "Select Item... [PERSON_NAME] [PERSON_NAME] [PERSON_NAME] [PERSON_NAME] [PERSON_…" at bounding box center [863, 240] width 1142 height 31
click at [292, 225] on select "Select Item... [PERSON_NAME] [PERSON_NAME] [PERSON_NAME] [PERSON_NAME] [PERSON_…" at bounding box center [863, 240] width 1142 height 31
select select "0016247d-12af-40d0-8103-934796a3d230"
click at [1381, 694] on button "Next" at bounding box center [1396, 704] width 51 height 27
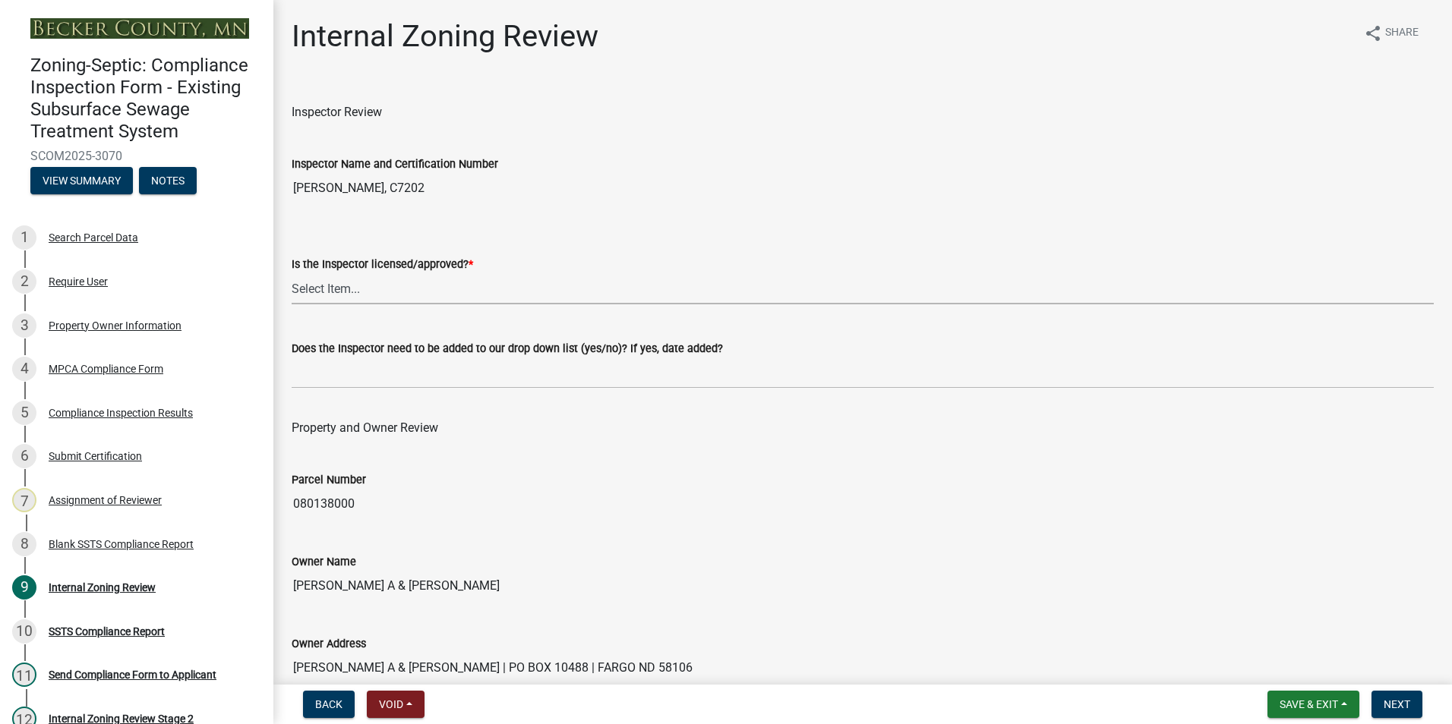
click at [339, 279] on select "Select Item... Yes No" at bounding box center [863, 288] width 1142 height 31
click at [292, 273] on select "Select Item... Yes No" at bounding box center [863, 288] width 1142 height 31
select select "7beb9ca5-c3cb-47d4-a805-1554d3173259"
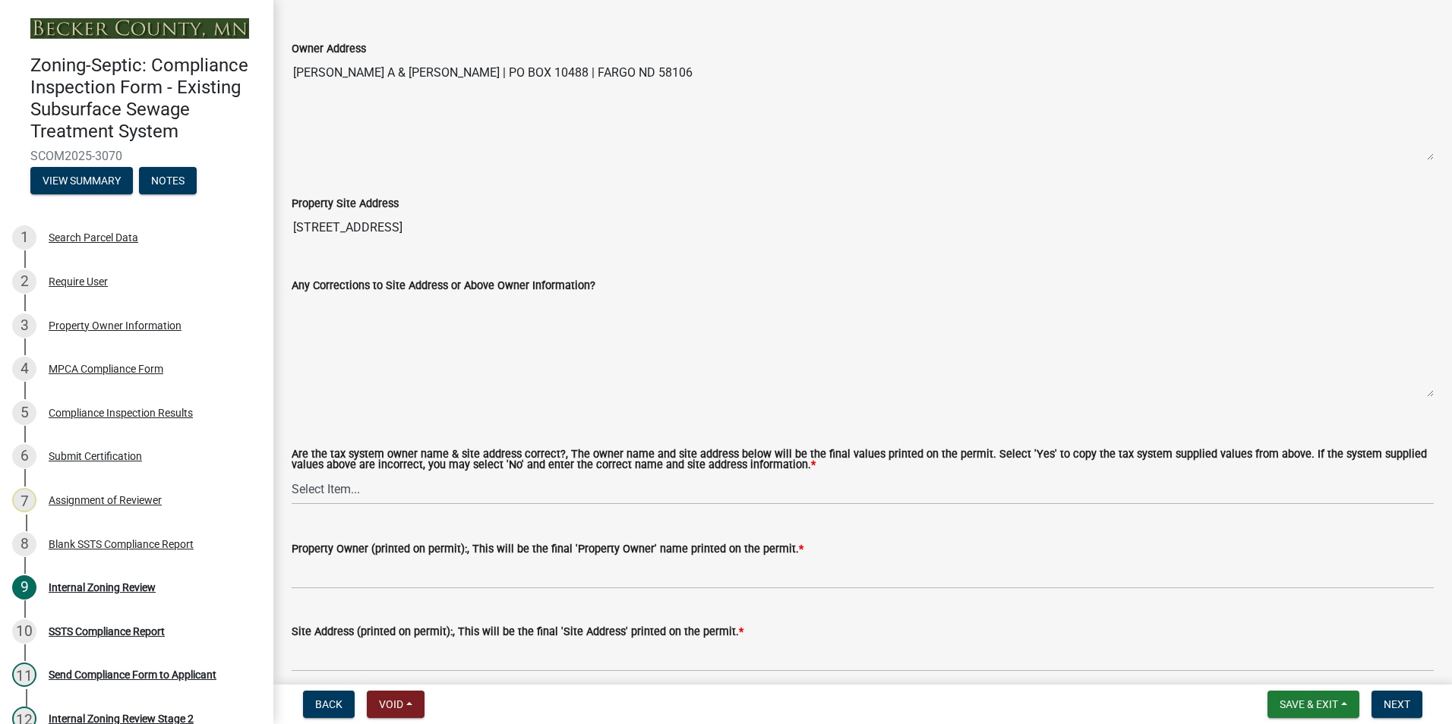
scroll to position [607, 0]
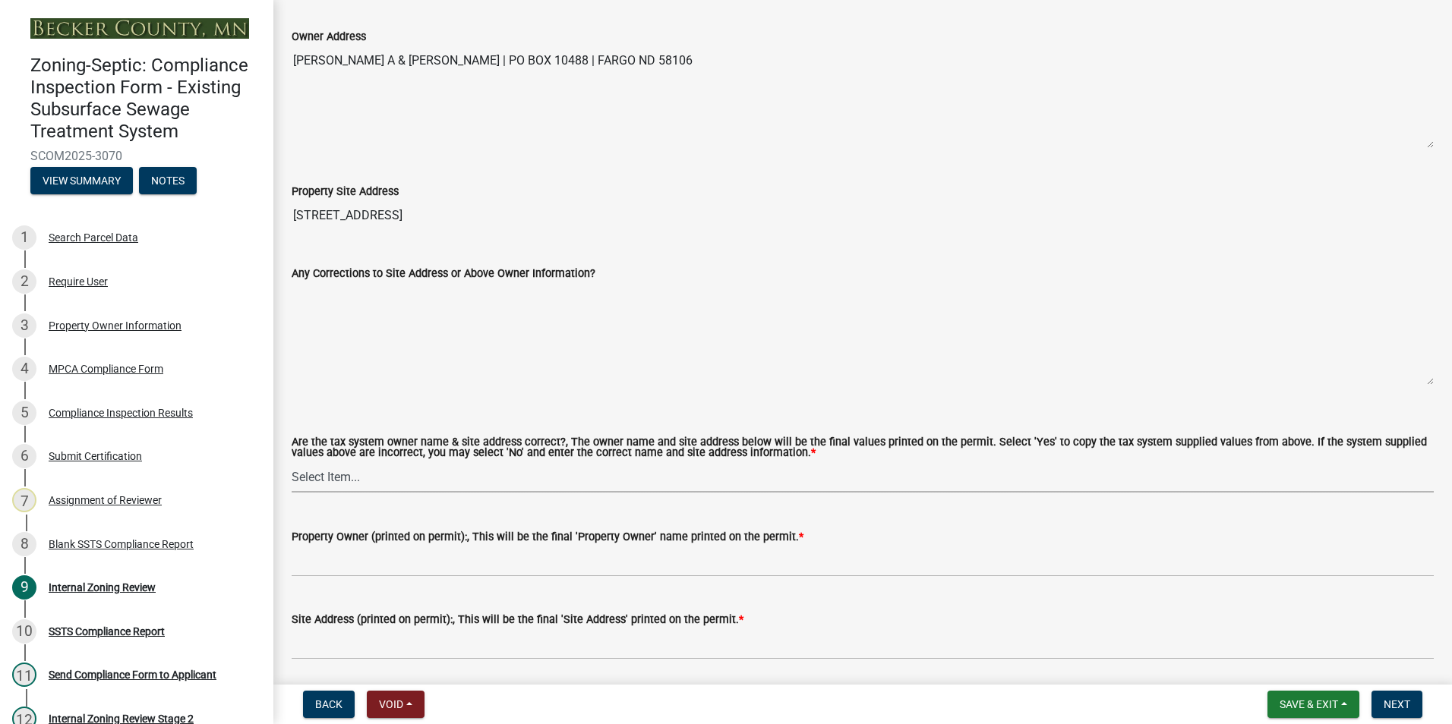
click at [328, 478] on select "Select Item... Yes No" at bounding box center [863, 477] width 1142 height 31
click at [292, 462] on select "Select Item... Yes No" at bounding box center [863, 477] width 1142 height 31
select select "f9f37200-9fc8-4e5e-9e7f-111cc9077d94"
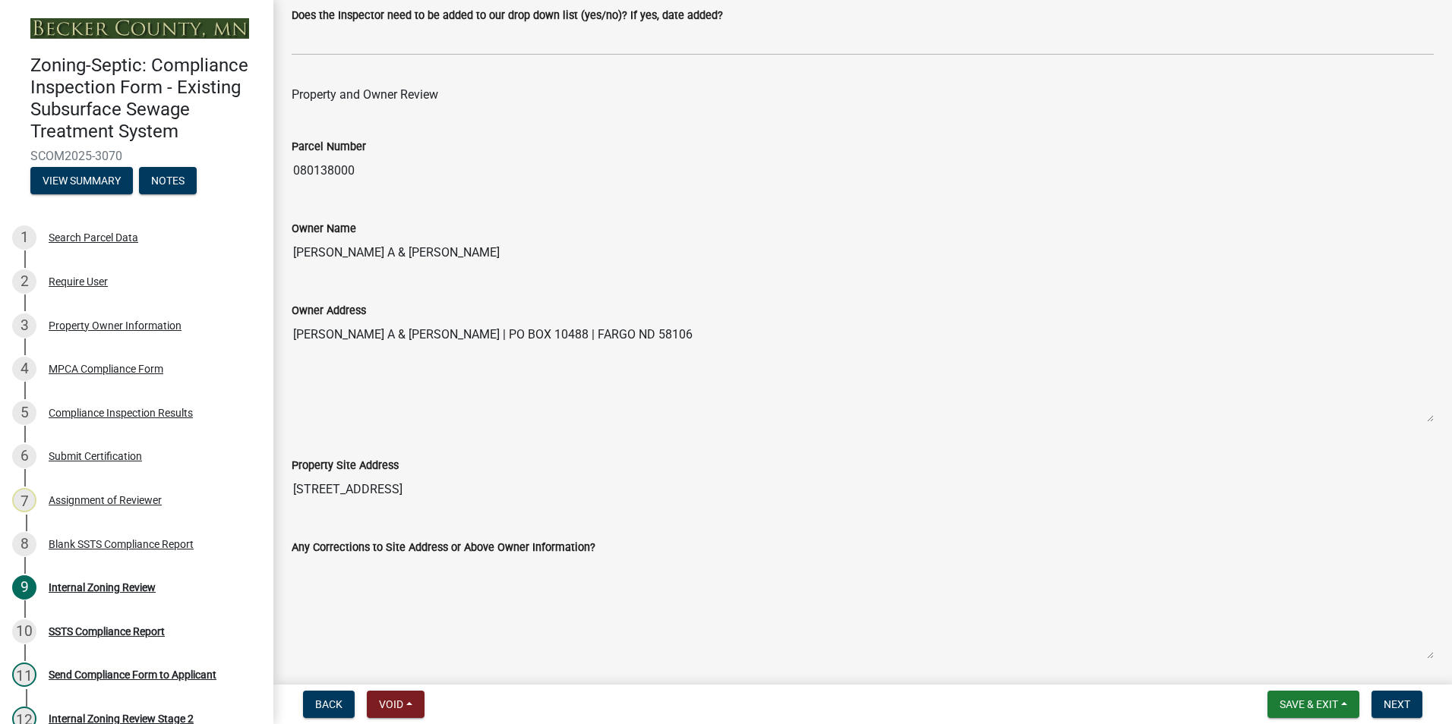
scroll to position [304, 0]
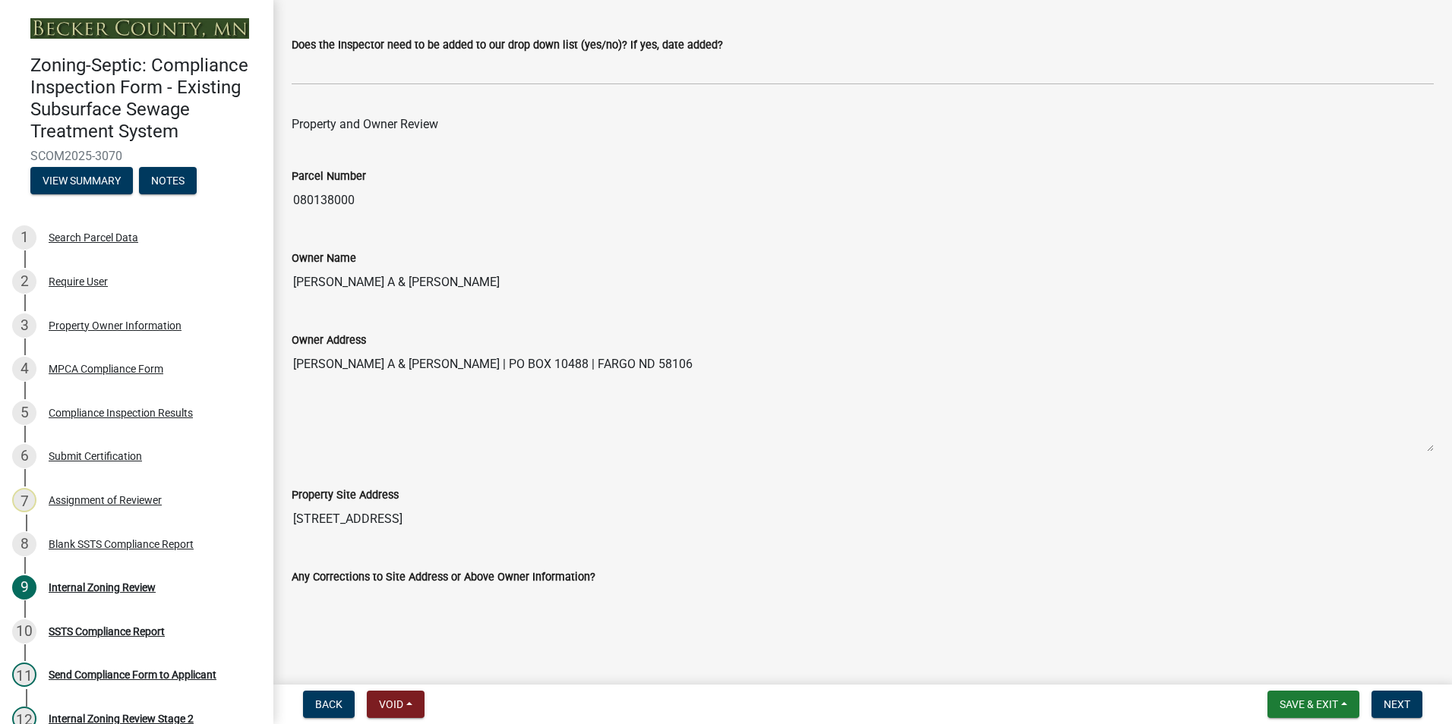
drag, startPoint x: 501, startPoint y: 283, endPoint x: 269, endPoint y: 282, distance: 232.3
click at [269, 282] on div "Zoning-Septic: Compliance Inspection Form - Existing Subsurface Sewage Treatmen…" at bounding box center [726, 362] width 1452 height 724
drag, startPoint x: 269, startPoint y: 282, endPoint x: 361, endPoint y: 275, distance: 92.9
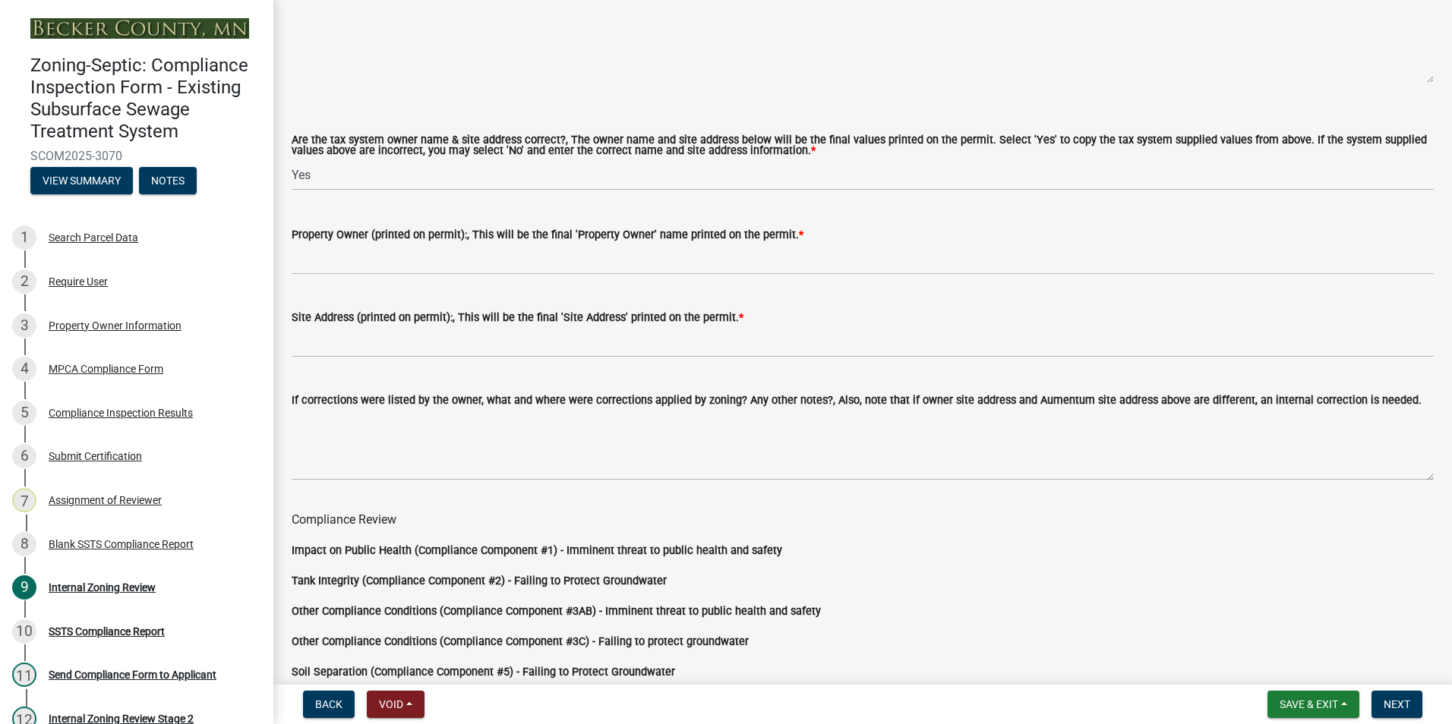
scroll to position [911, 0]
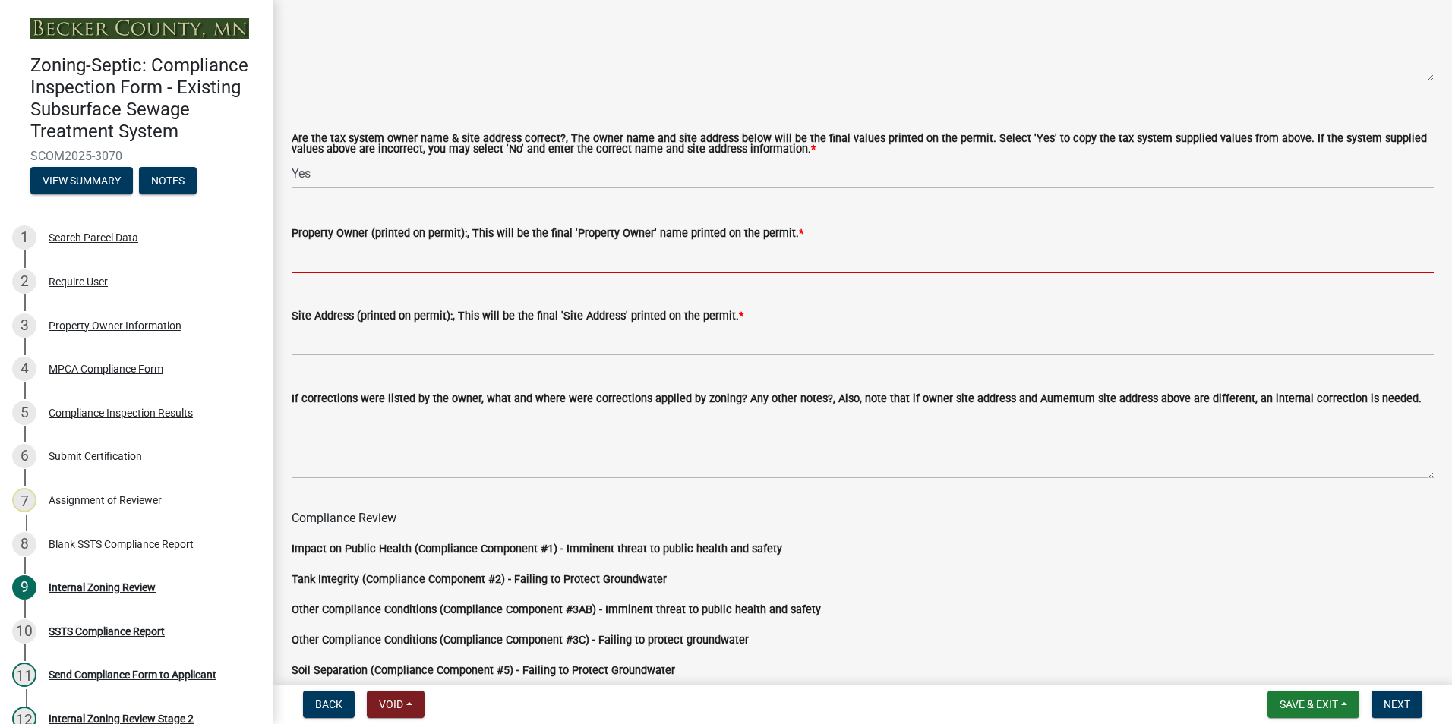
paste input "[PERSON_NAME] A & [PERSON_NAME]"
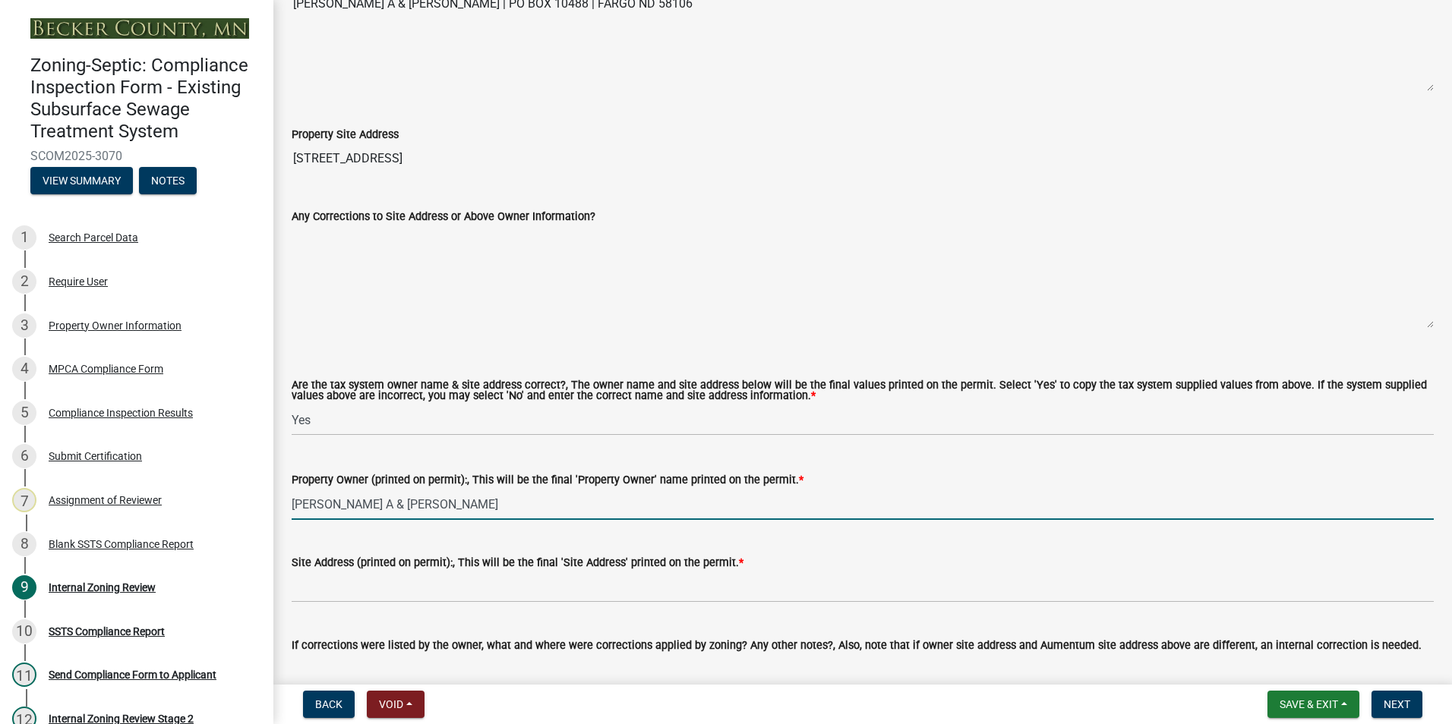
scroll to position [531, 0]
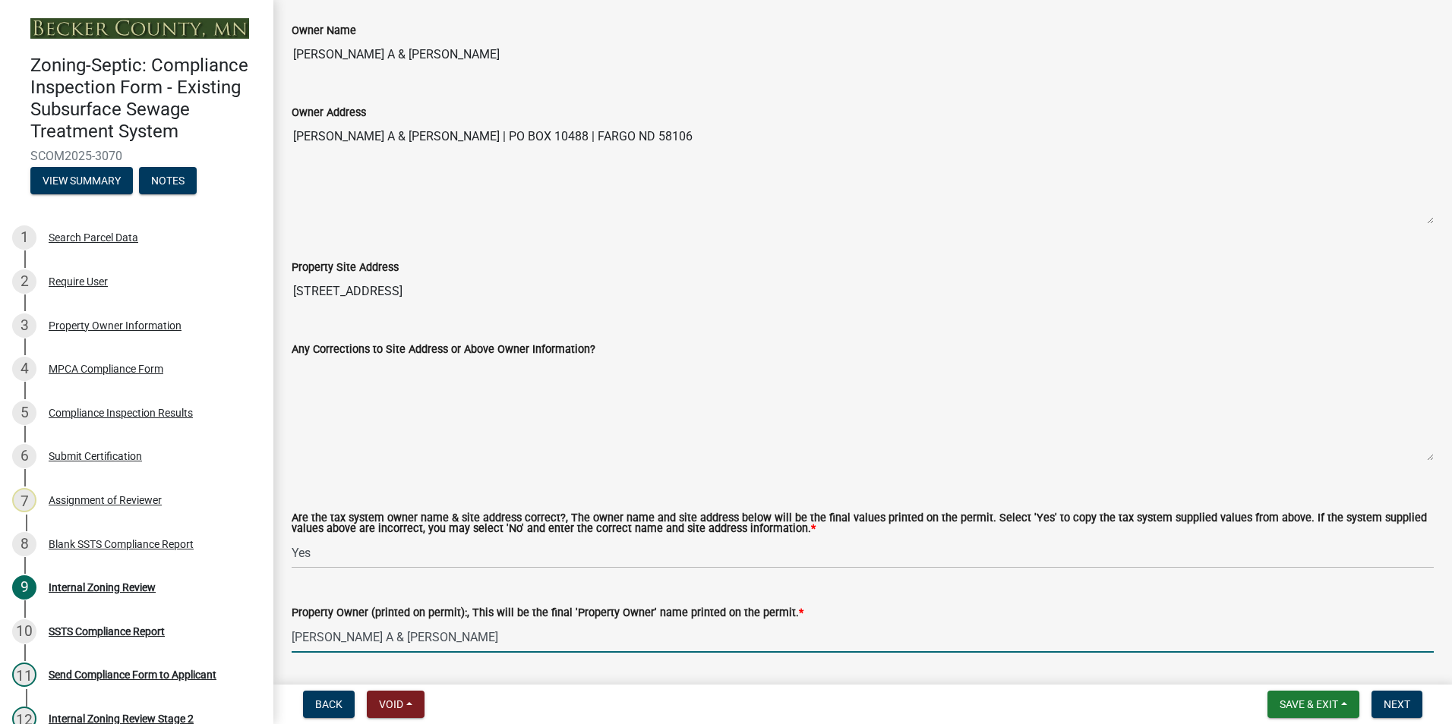
type input "[PERSON_NAME] A & [PERSON_NAME]"
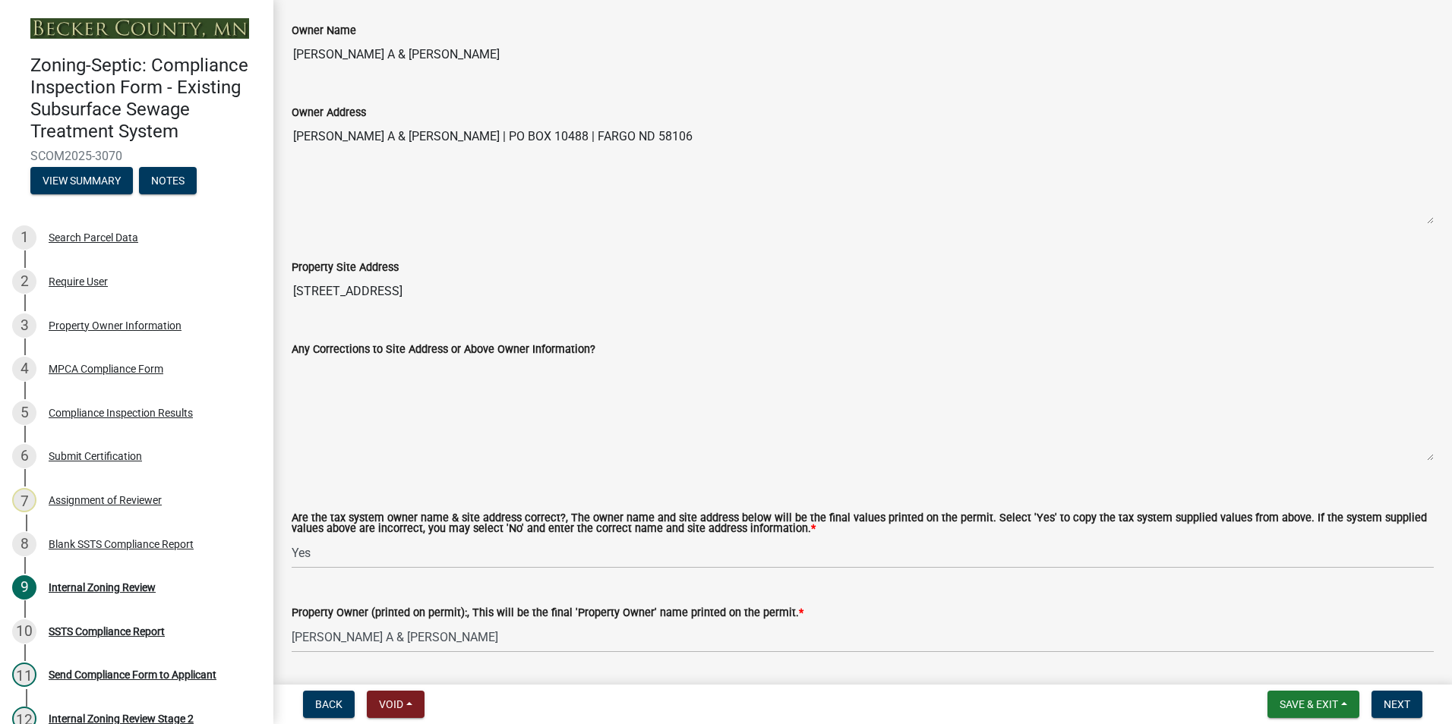
drag, startPoint x: 452, startPoint y: 295, endPoint x: 291, endPoint y: 286, distance: 161.2
click at [291, 286] on div "Property Site Address [STREET_ADDRESS]" at bounding box center [862, 272] width 1165 height 70
drag, startPoint x: 291, startPoint y: 286, endPoint x: 329, endPoint y: 287, distance: 38.7
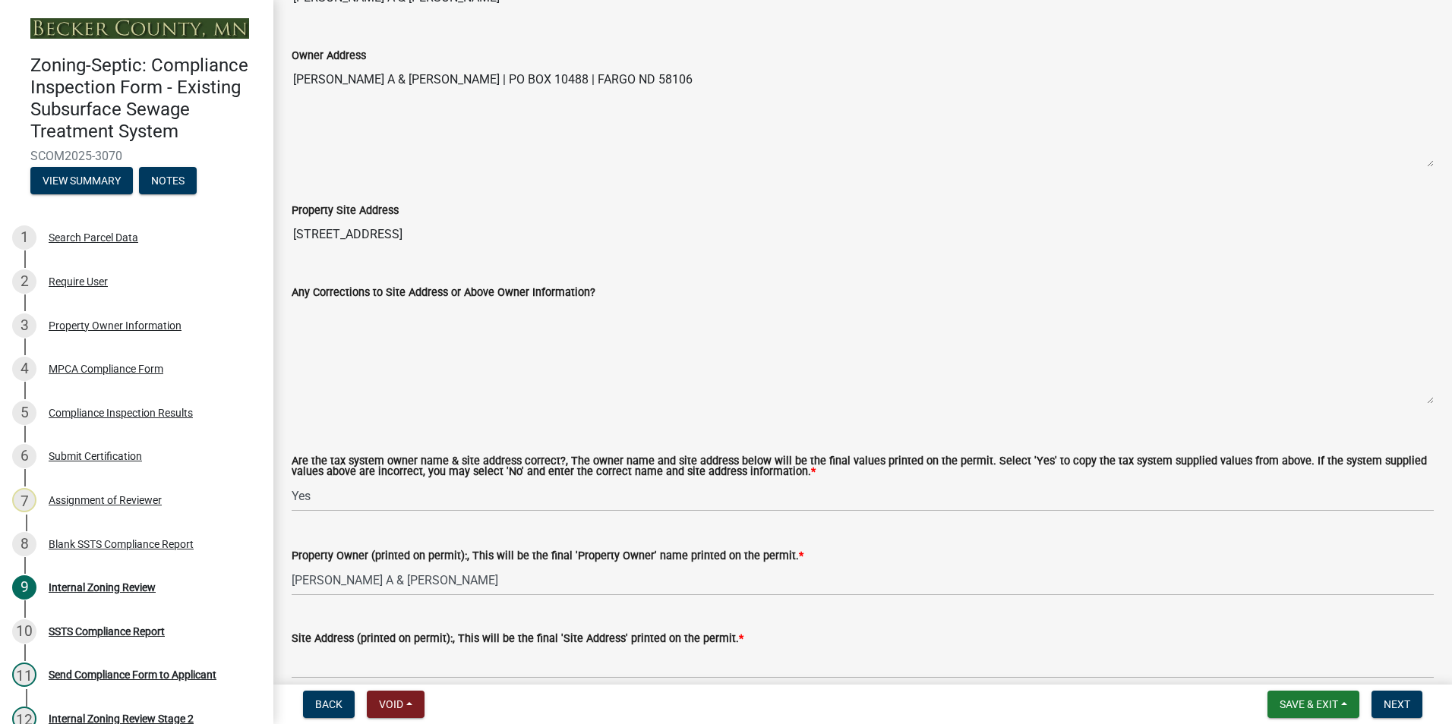
scroll to position [911, 0]
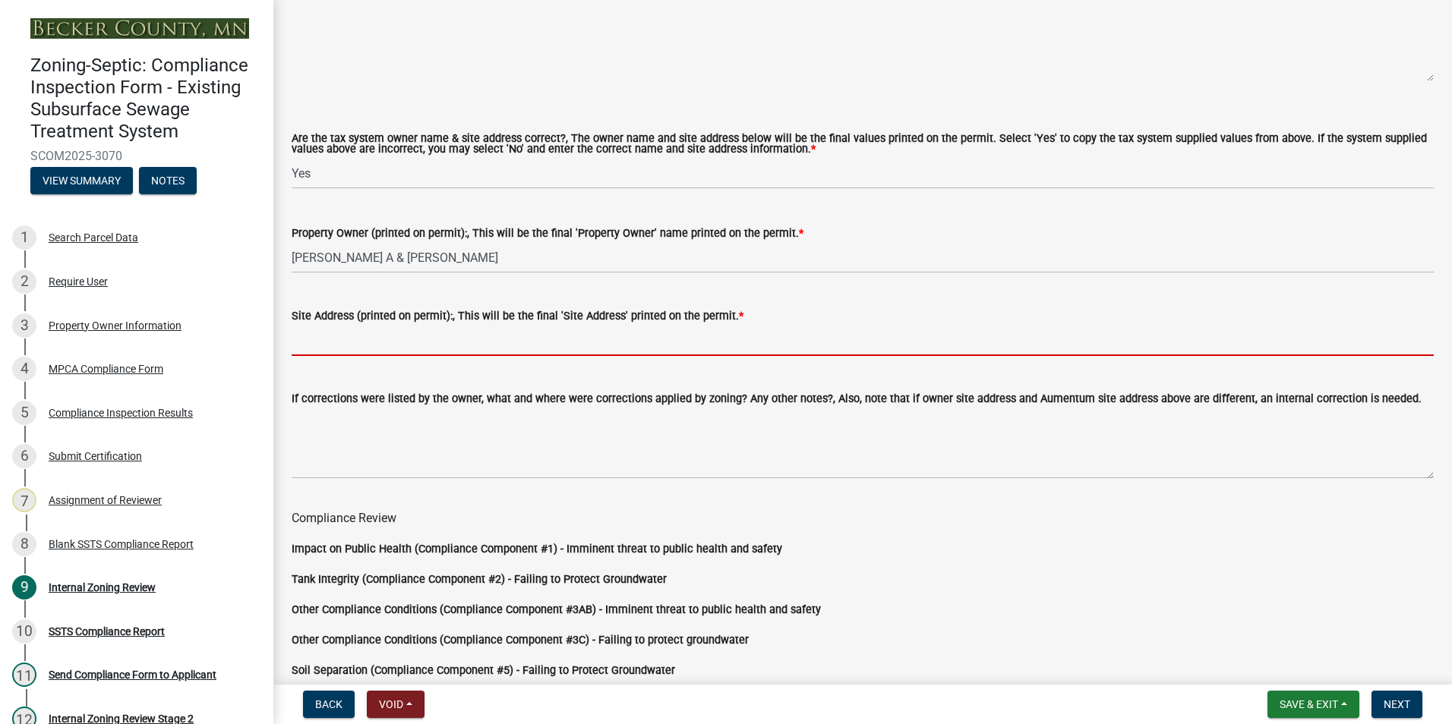
paste input "[STREET_ADDRESS]"
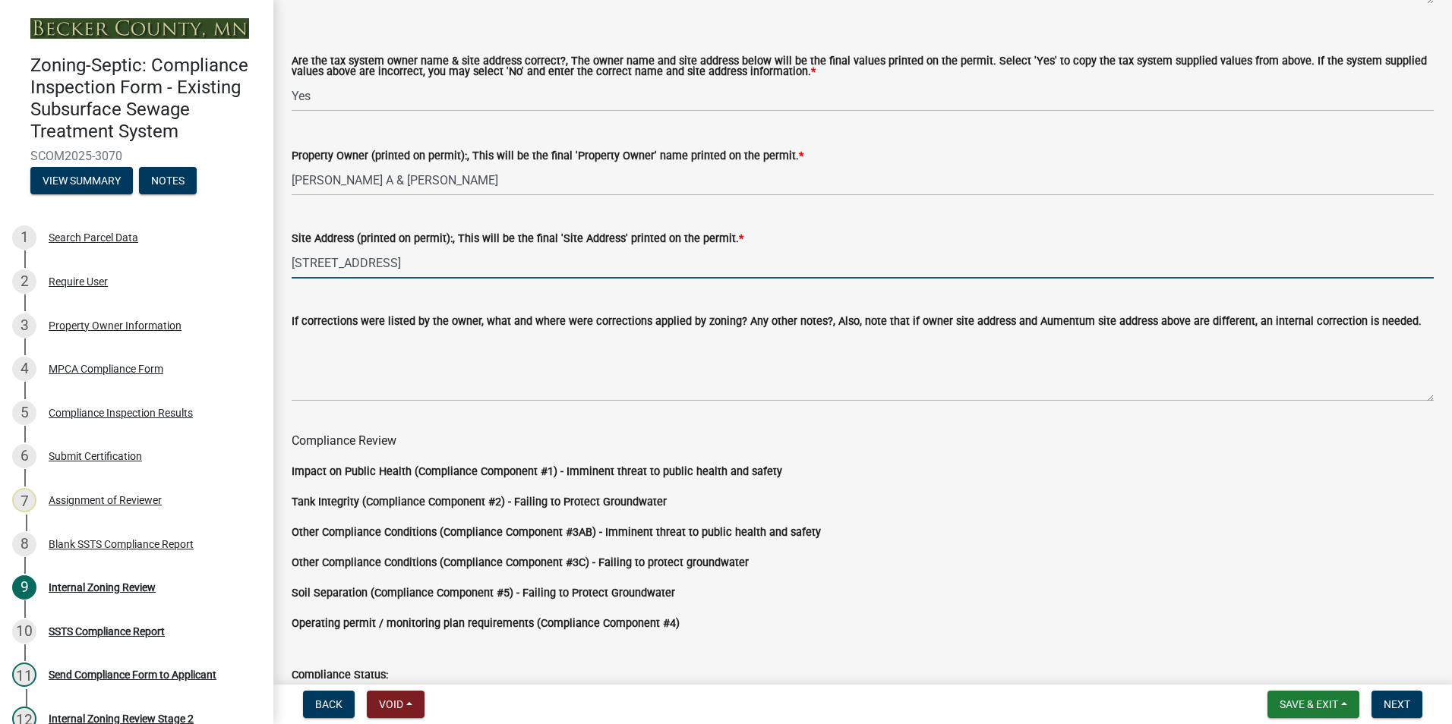
scroll to position [1262, 0]
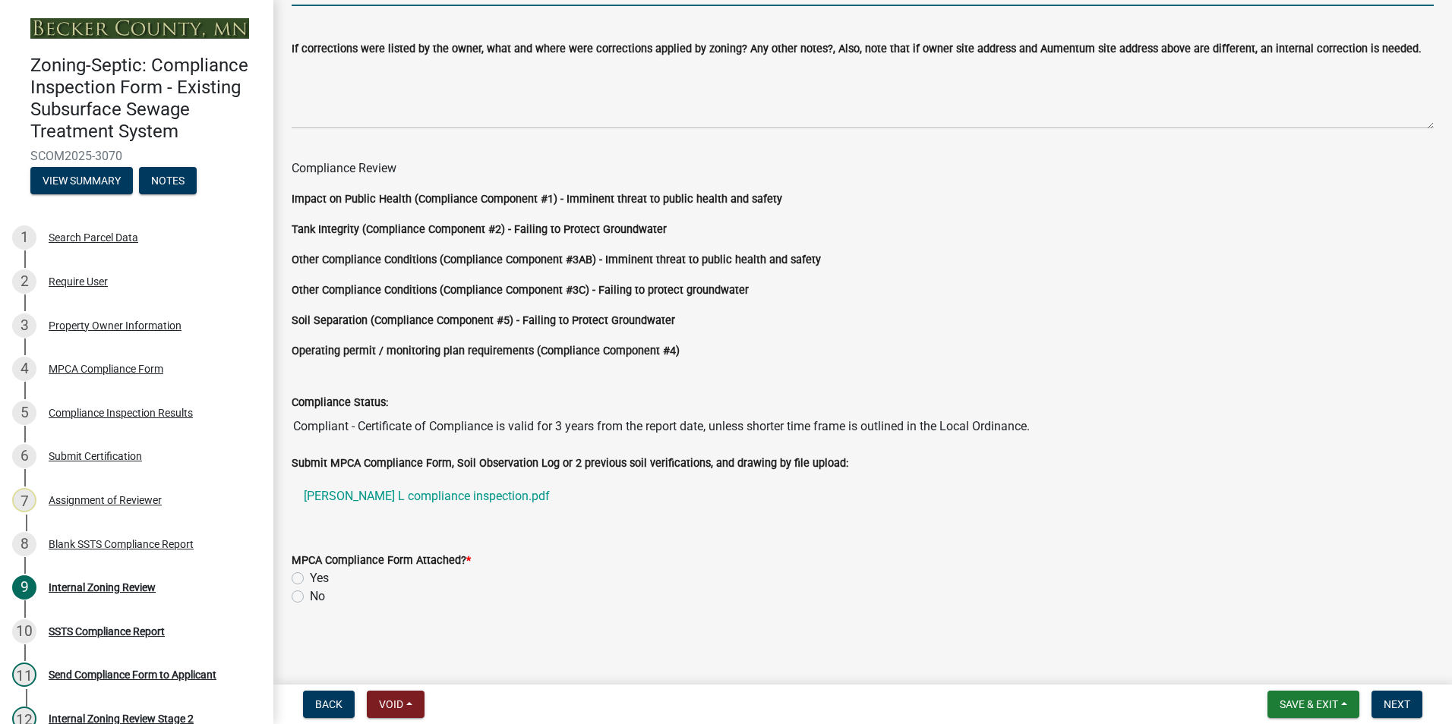
type input "[STREET_ADDRESS]"
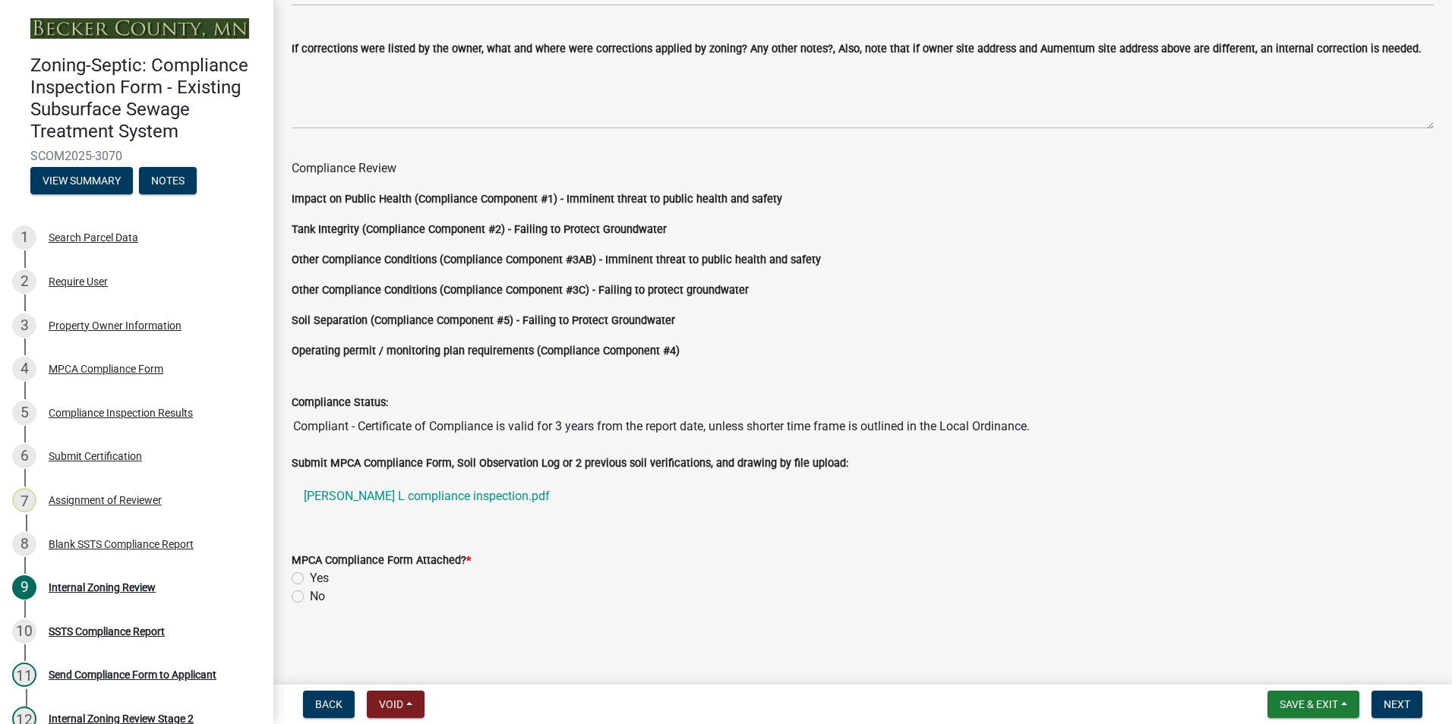
click at [310, 579] on label "Yes" at bounding box center [319, 578] width 19 height 18
click at [310, 579] on input "Yes" at bounding box center [315, 574] width 10 height 10
radio input "true"
click at [1395, 704] on span "Next" at bounding box center [1396, 704] width 27 height 12
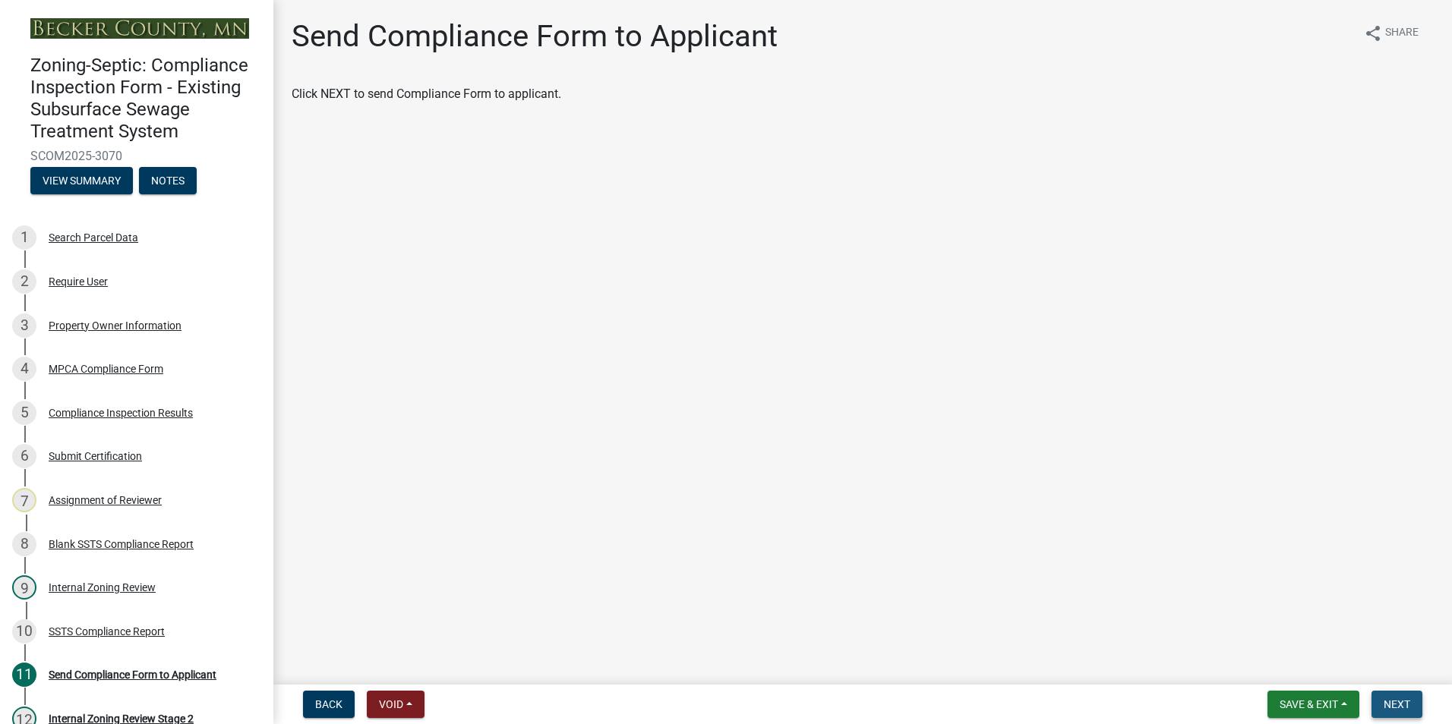
click at [1395, 704] on span "Next" at bounding box center [1396, 704] width 27 height 12
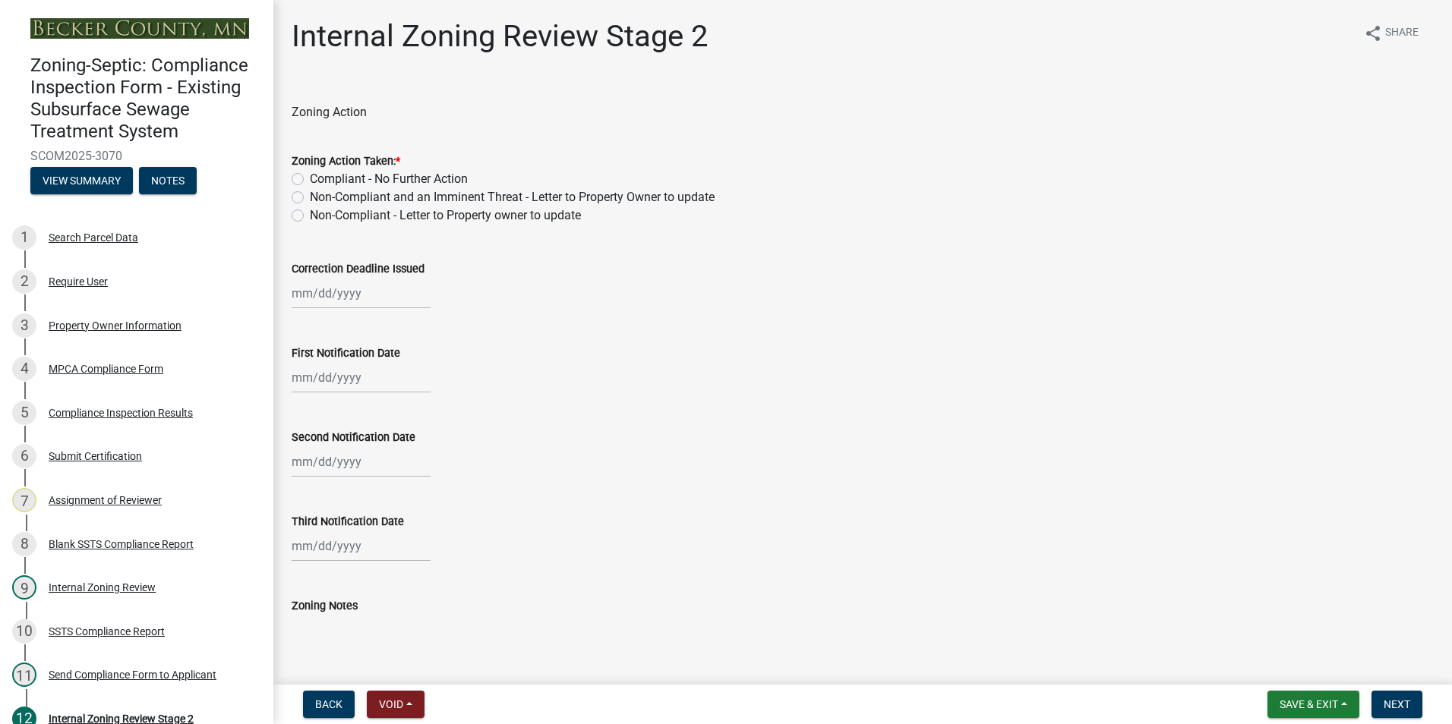
drag, startPoint x: 292, startPoint y: 177, endPoint x: 312, endPoint y: 178, distance: 19.8
click at [310, 177] on label "Compliant - No Further Action" at bounding box center [389, 179] width 158 height 18
click at [310, 177] on input "Compliant - No Further Action" at bounding box center [315, 175] width 10 height 10
radio input "true"
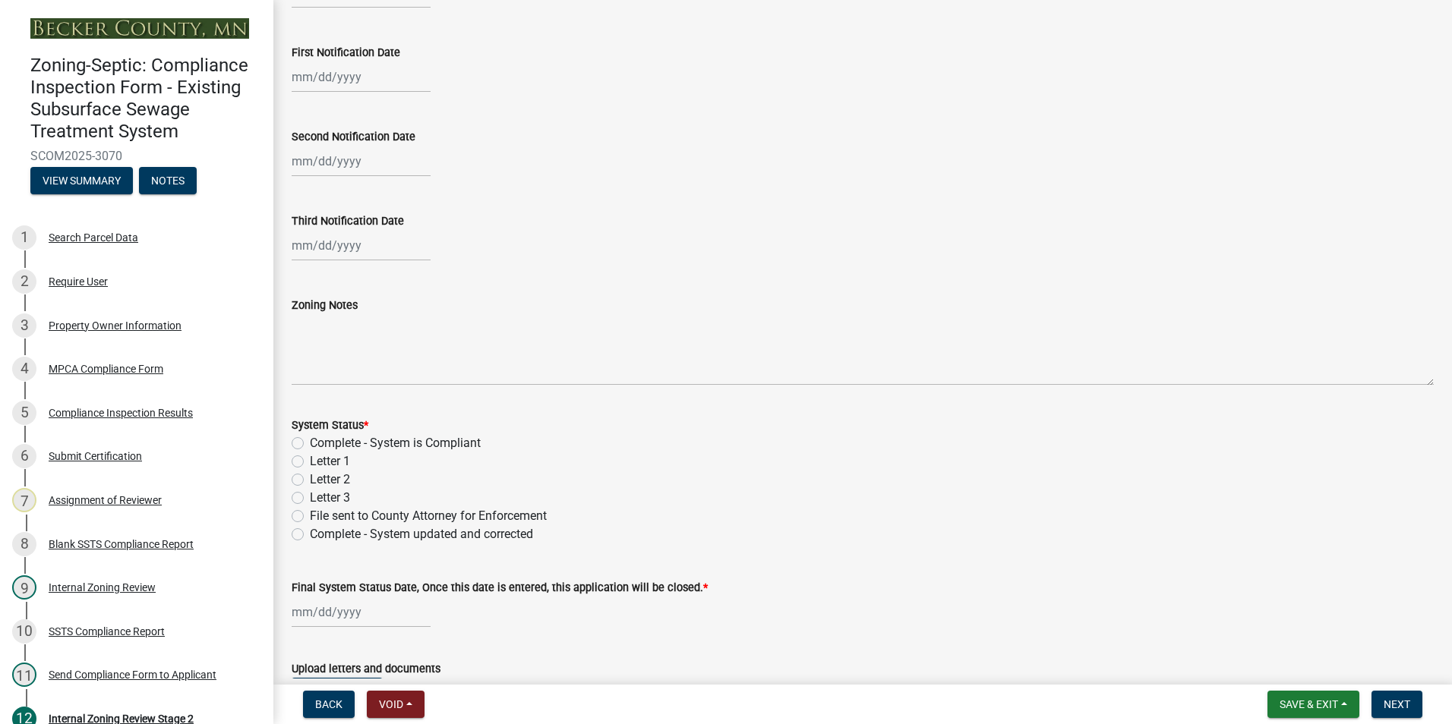
scroll to position [304, 0]
click at [310, 441] on label "Complete - System is Compliant" at bounding box center [395, 440] width 171 height 18
click at [310, 441] on input "Complete - System is Compliant" at bounding box center [315, 436] width 10 height 10
radio input "true"
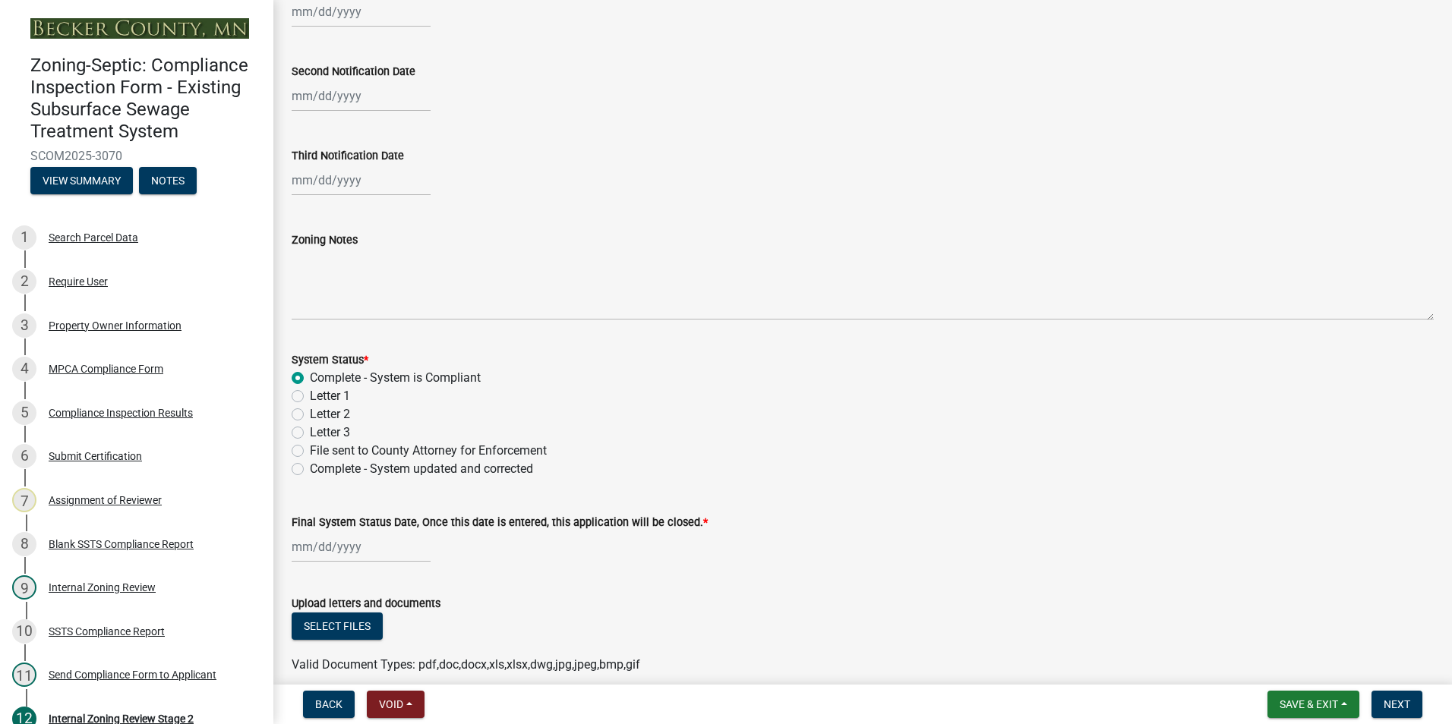
scroll to position [434, 0]
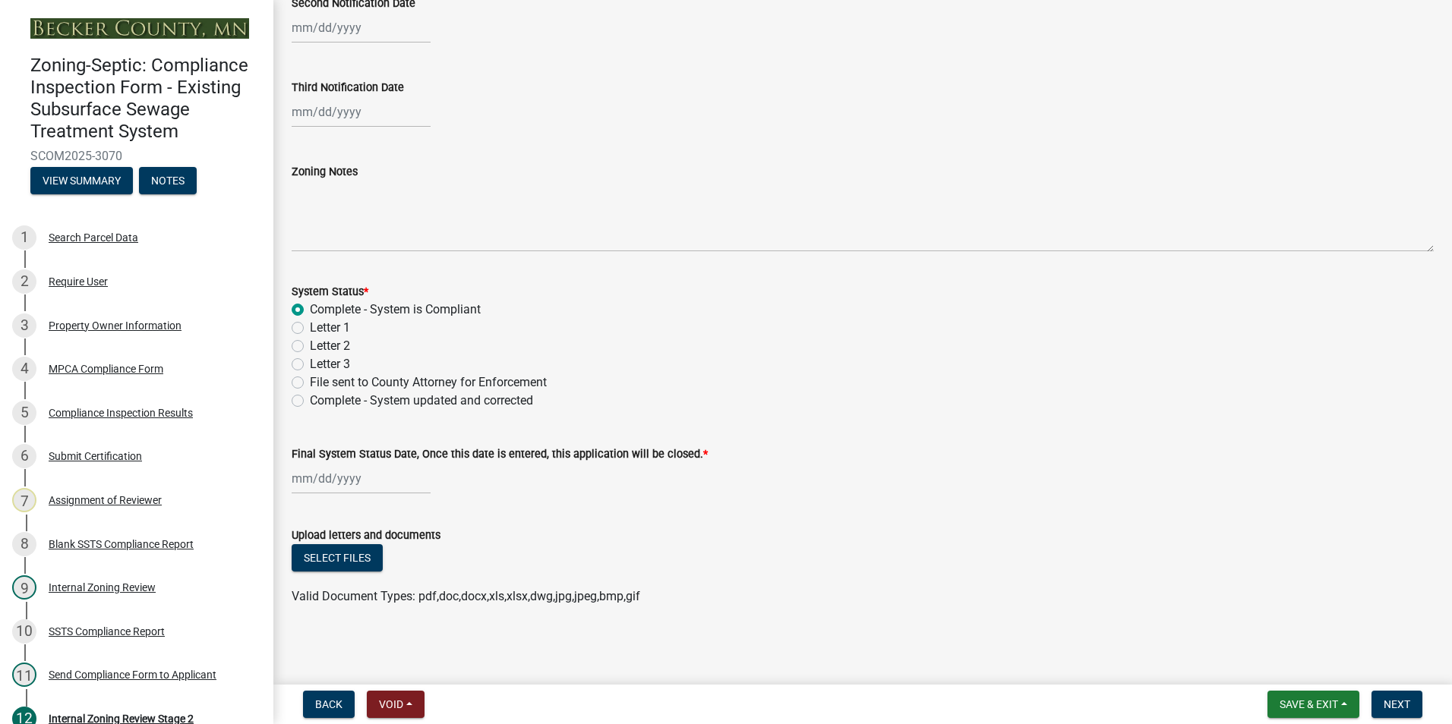
select select "9"
select select "2025"
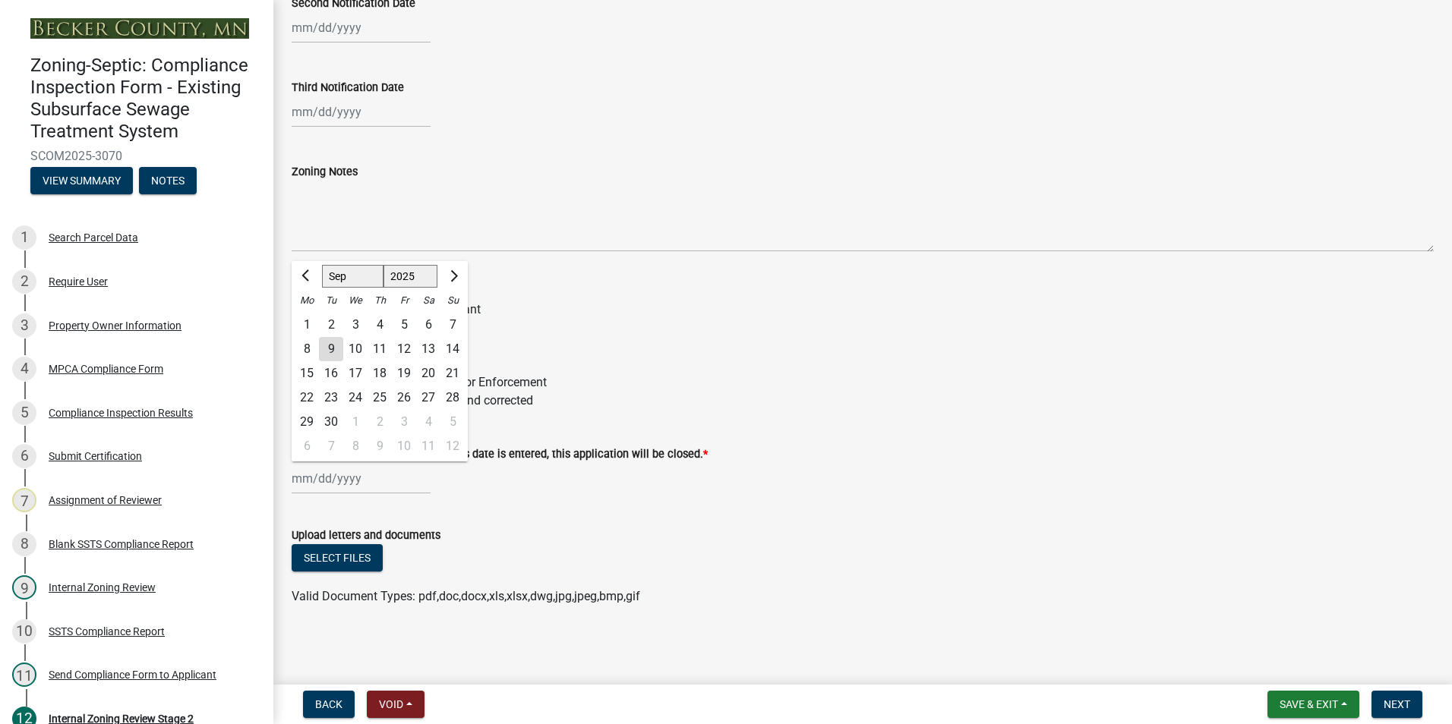
click at [355, 481] on div "[PERSON_NAME] Feb Mar Apr [PERSON_NAME][DATE] Oct Nov [DATE] 1526 1527 1528 152…" at bounding box center [361, 478] width 139 height 31
click at [327, 348] on div "9" at bounding box center [331, 349] width 24 height 24
type input "[DATE]"
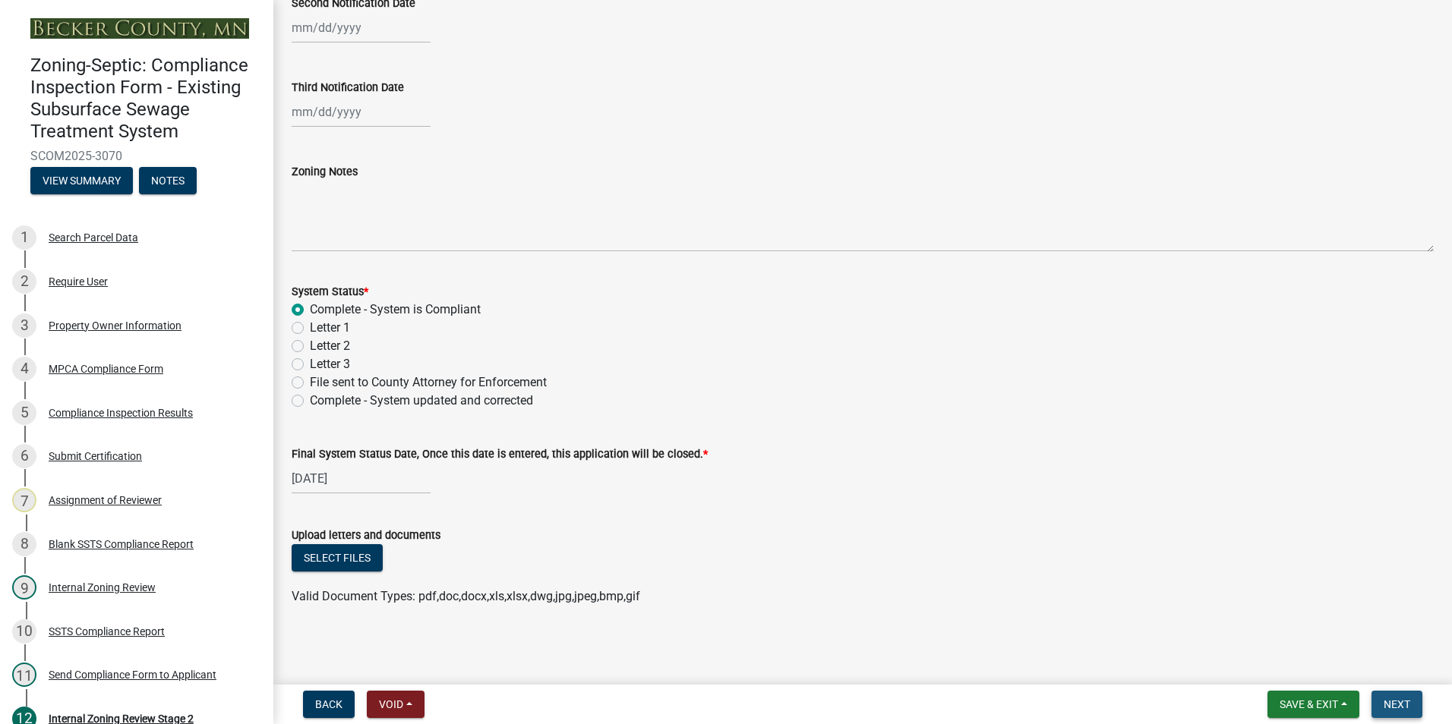
click at [1379, 705] on button "Next" at bounding box center [1396, 704] width 51 height 27
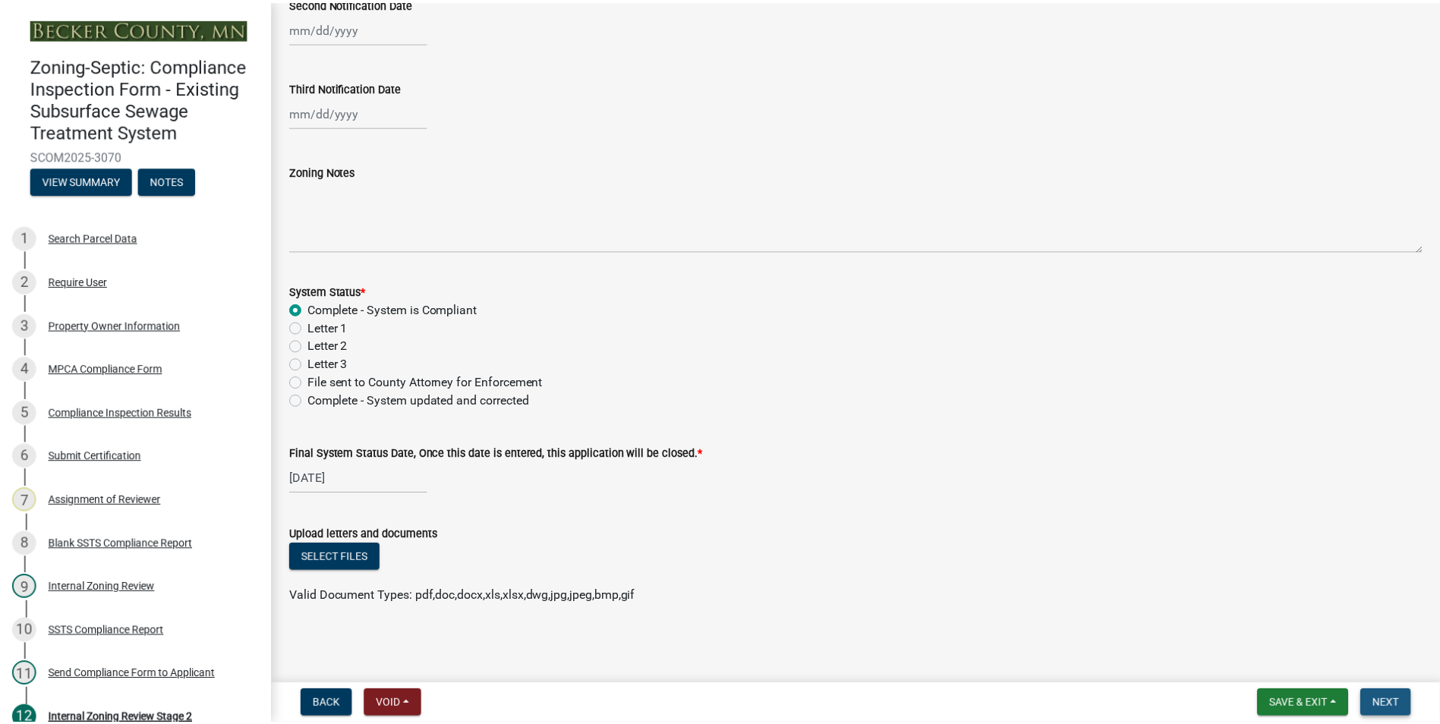
scroll to position [0, 0]
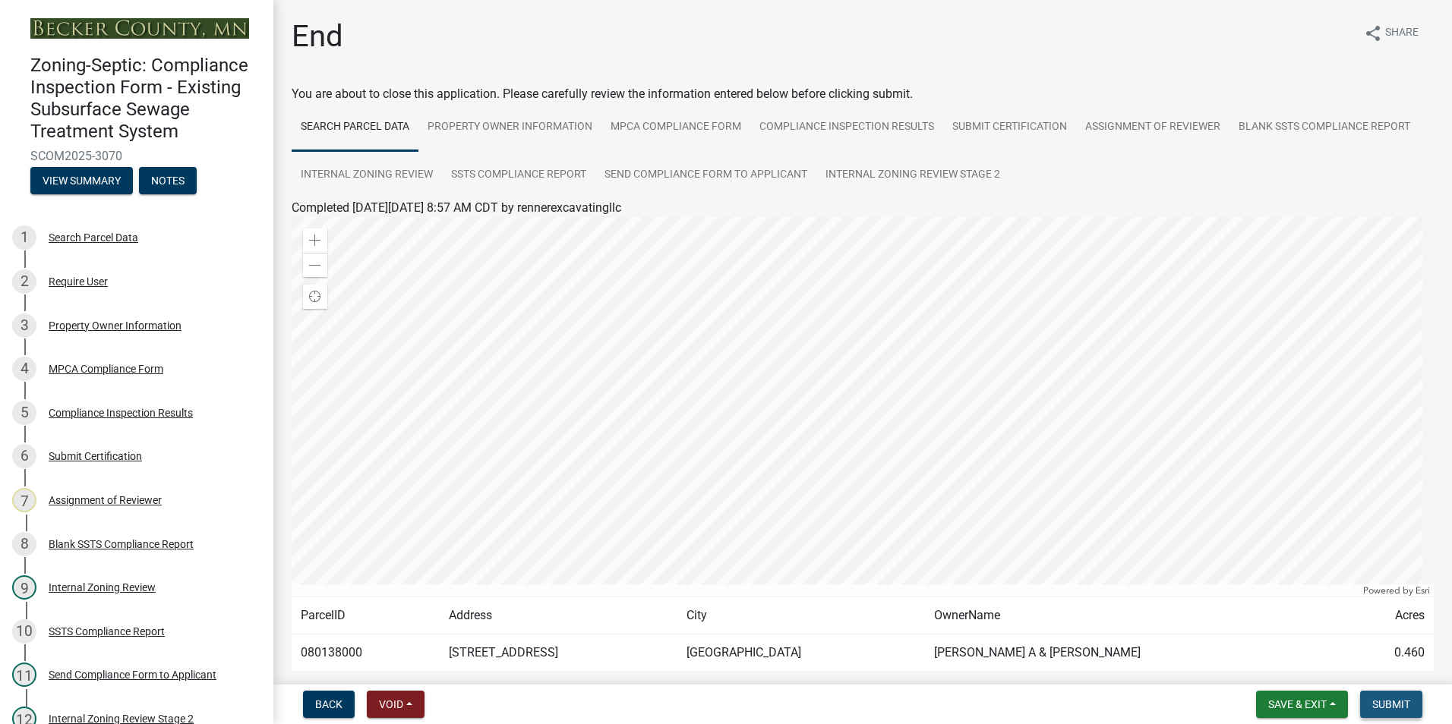
click at [1379, 705] on span "Submit" at bounding box center [1391, 704] width 38 height 12
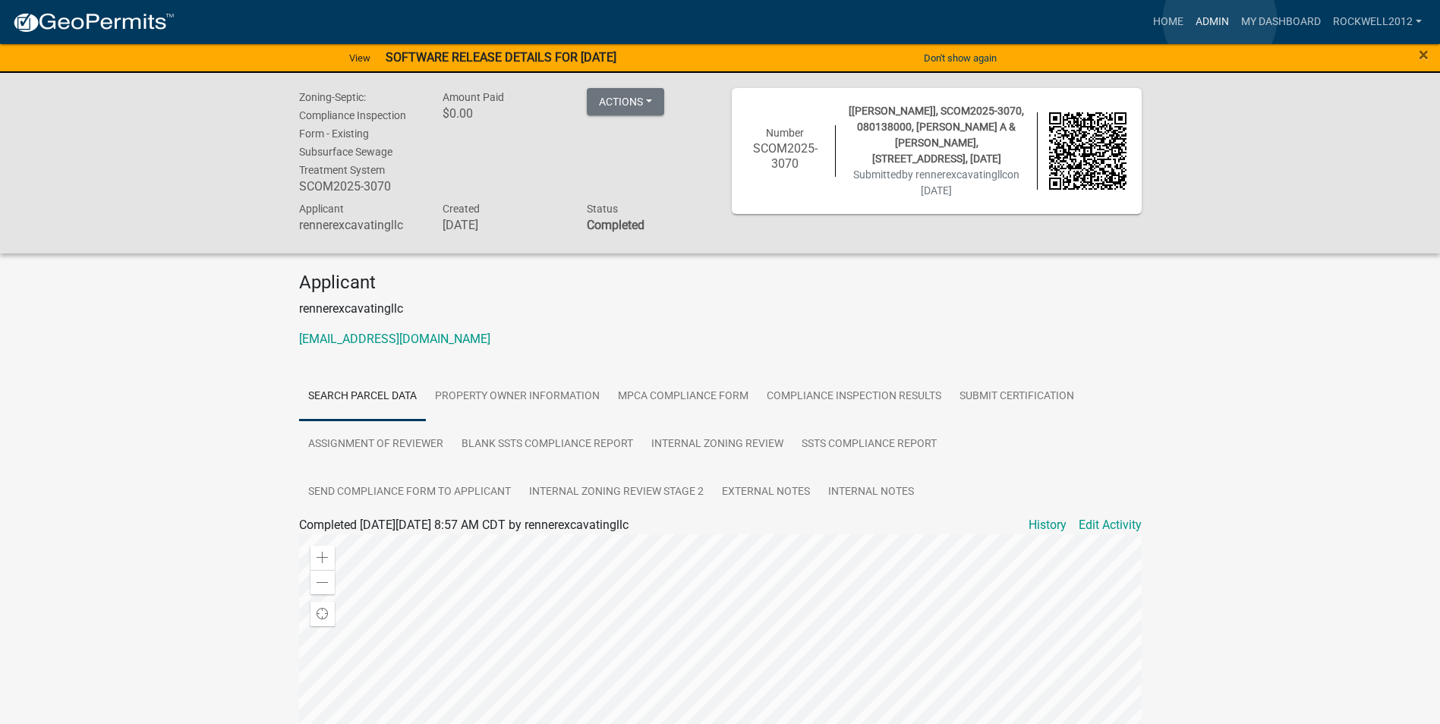
click at [1220, 20] on link "Admin" at bounding box center [1213, 22] width 46 height 29
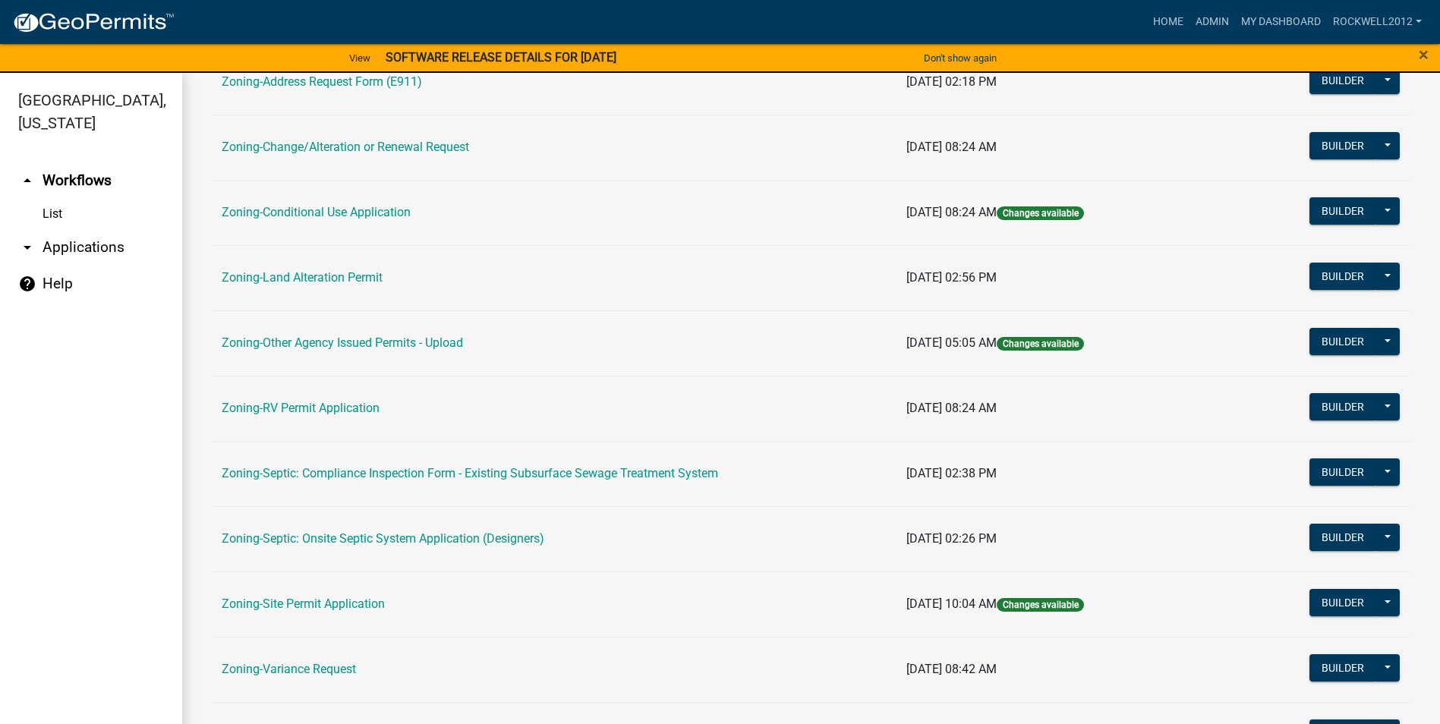
scroll to position [440, 0]
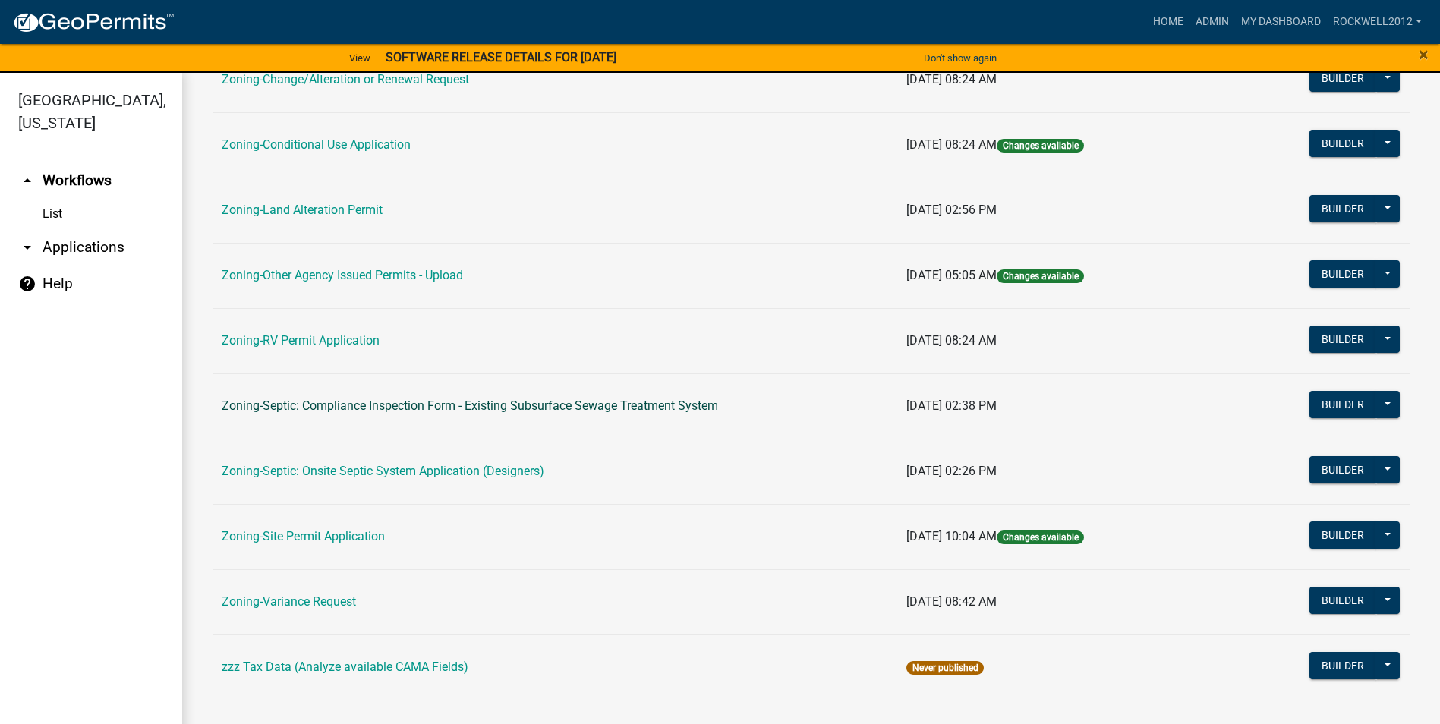
click at [638, 406] on link "Zoning-Septic: Compliance Inspection Form - Existing Subsurface Sewage Treatmen…" at bounding box center [470, 406] width 497 height 14
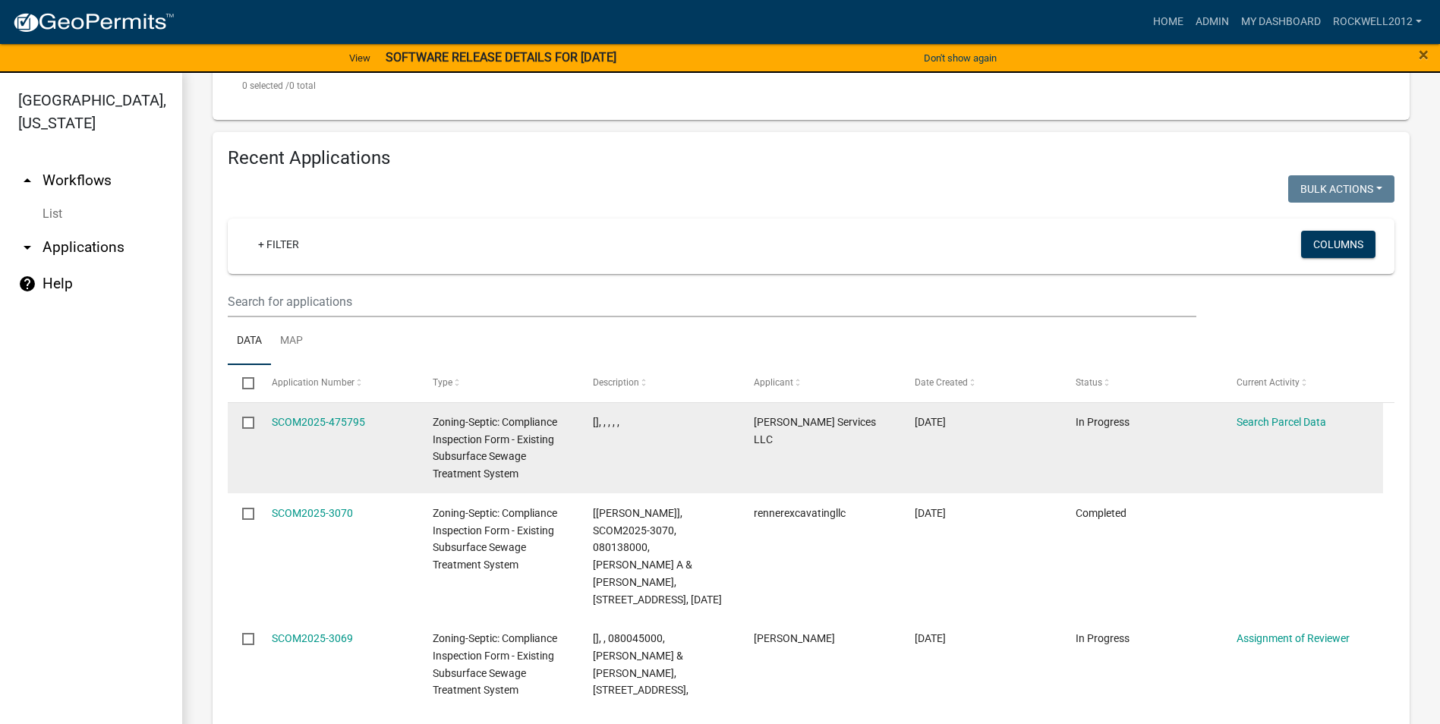
scroll to position [1542, 0]
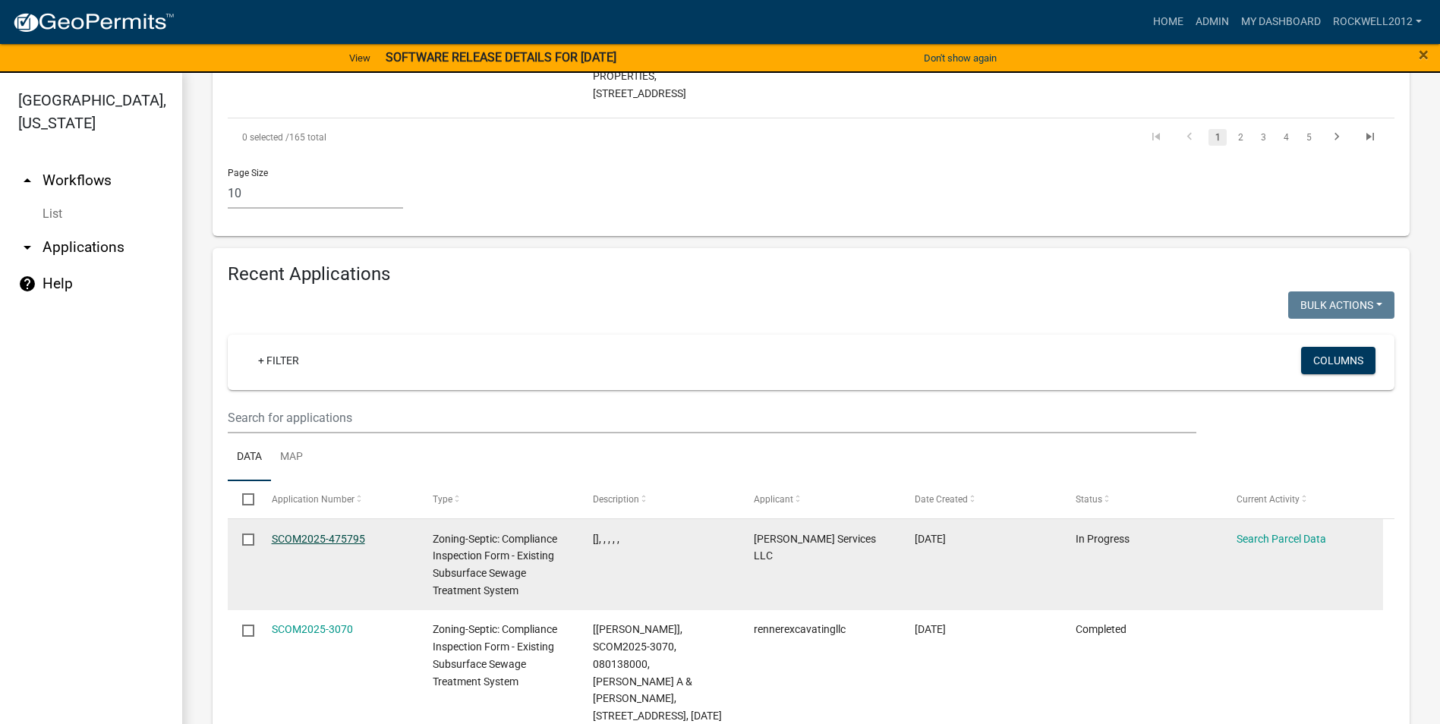
click at [304, 533] on link "SCOM2025-475795" at bounding box center [318, 539] width 93 height 12
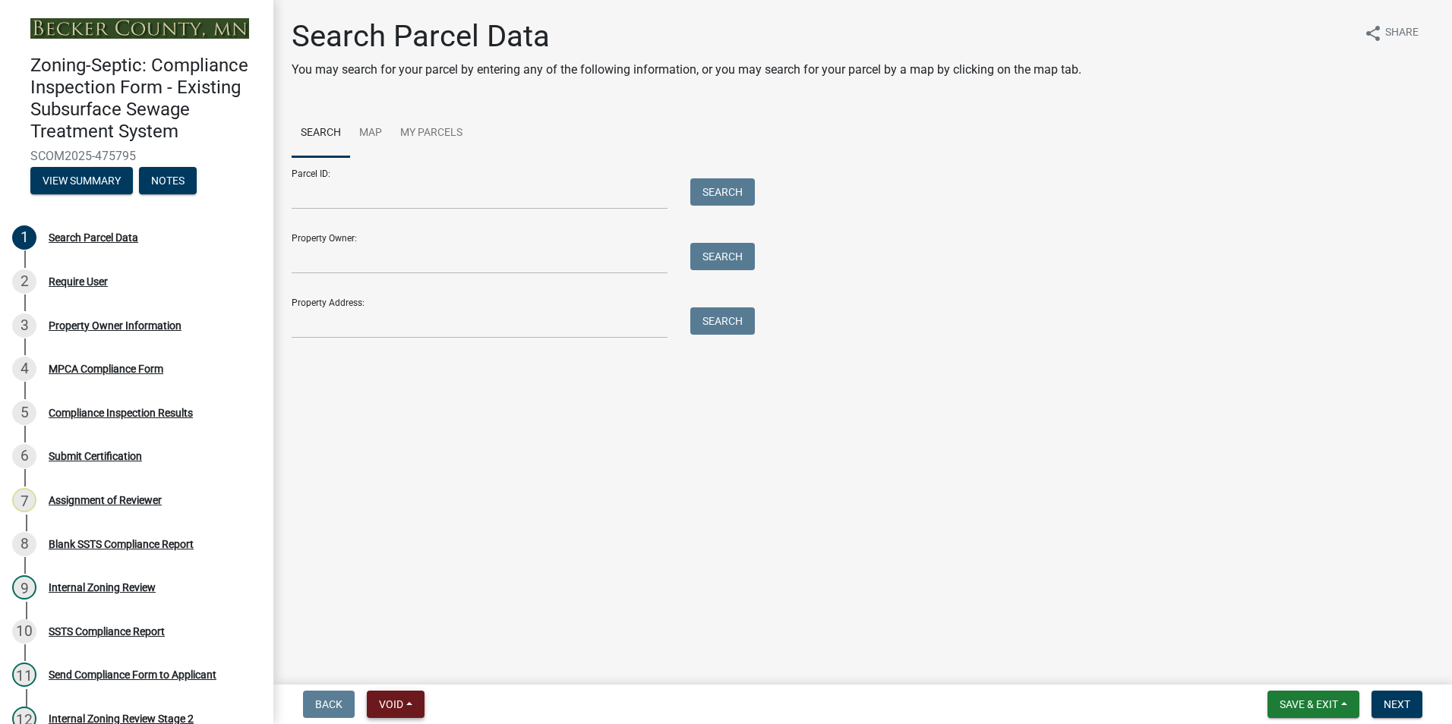
click at [403, 705] on span "Void" at bounding box center [391, 704] width 24 height 12
click at [392, 663] on button "Void" at bounding box center [427, 665] width 121 height 36
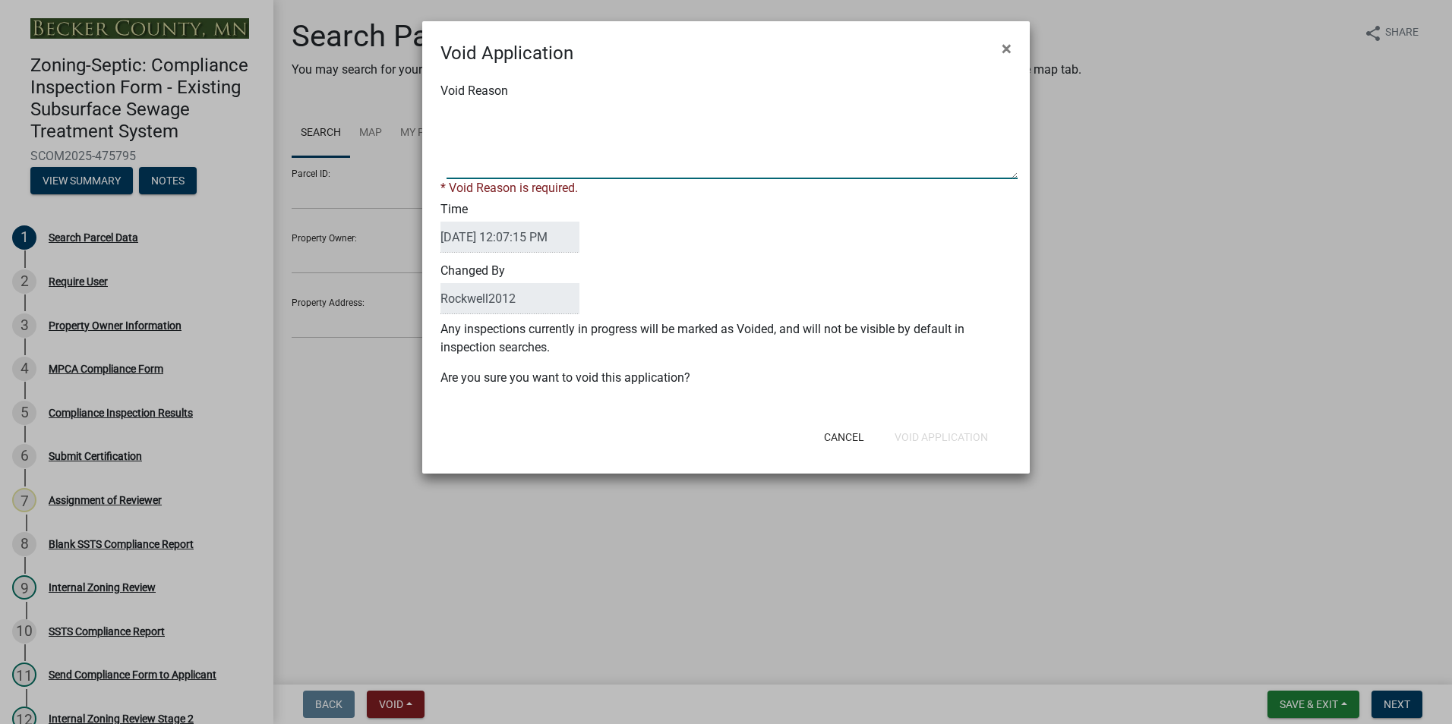
click at [496, 119] on textarea "Void Reason" at bounding box center [731, 141] width 571 height 76
type textarea "d"
type textarea "Duplicate"
click at [944, 433] on div "Cancel Void Application" at bounding box center [825, 437] width 374 height 39
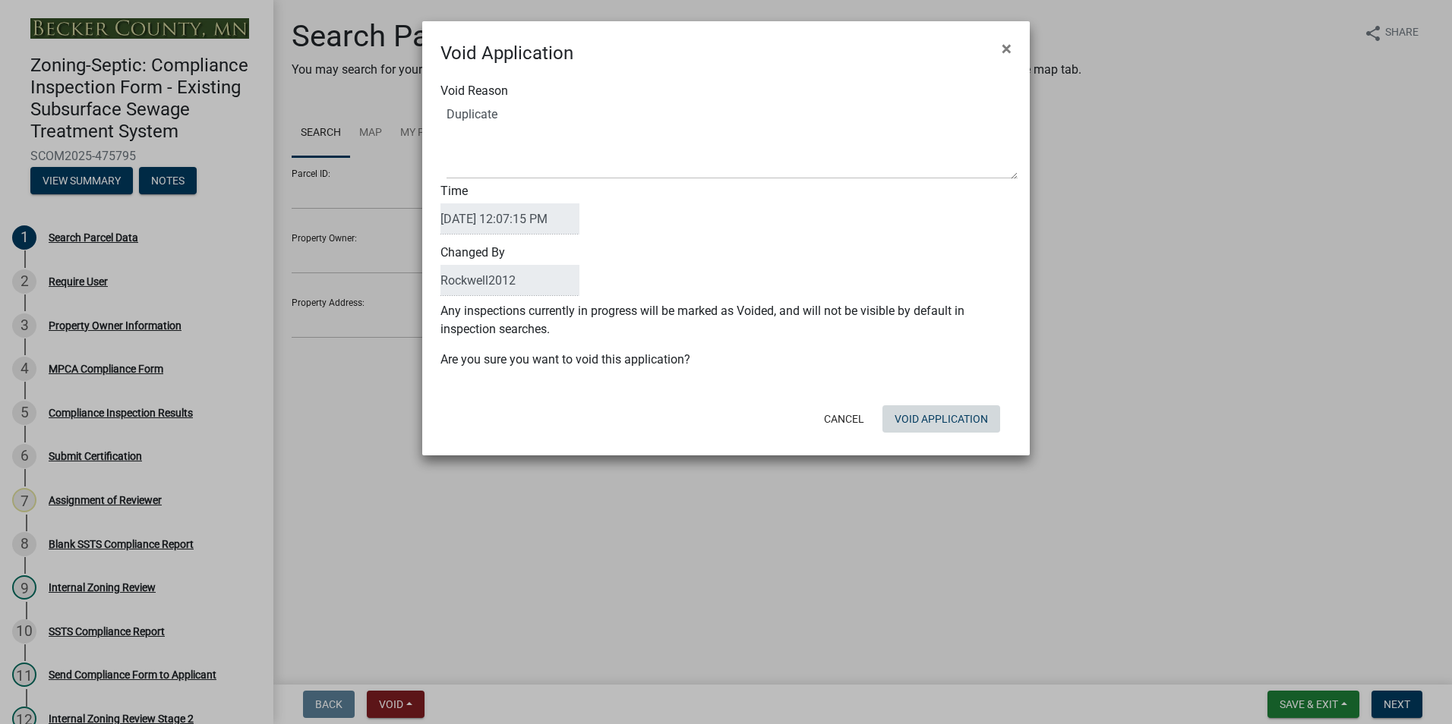
click at [935, 417] on button "Void Application" at bounding box center [941, 418] width 118 height 27
